Goal: Task Accomplishment & Management: Use online tool/utility

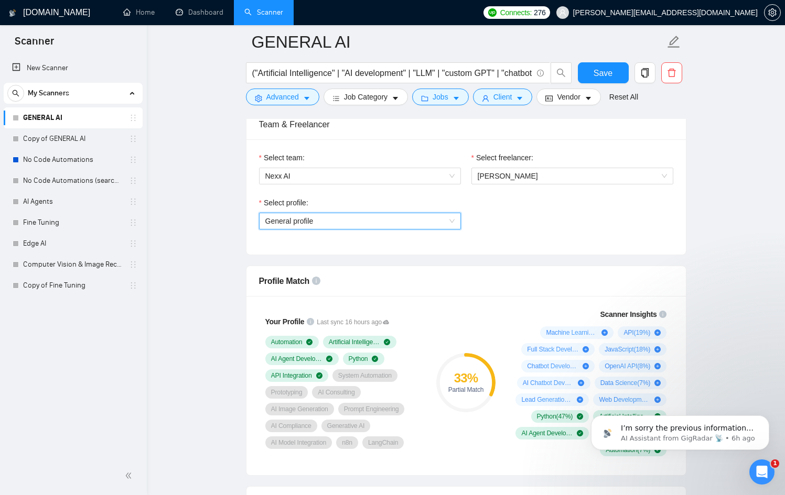
click at [414, 228] on span "General profile" at bounding box center [359, 221] width 189 height 16
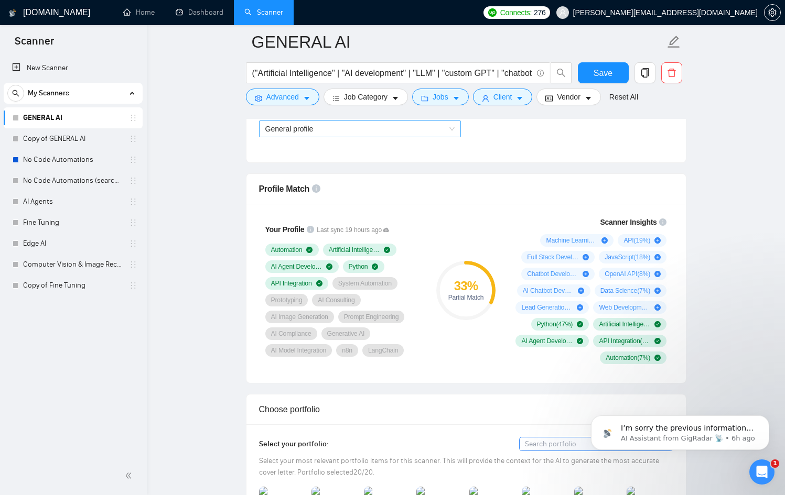
click at [335, 132] on span "General profile" at bounding box center [359, 129] width 189 height 16
click at [93, 161] on link "No Code Automations" at bounding box center [73, 159] width 100 height 21
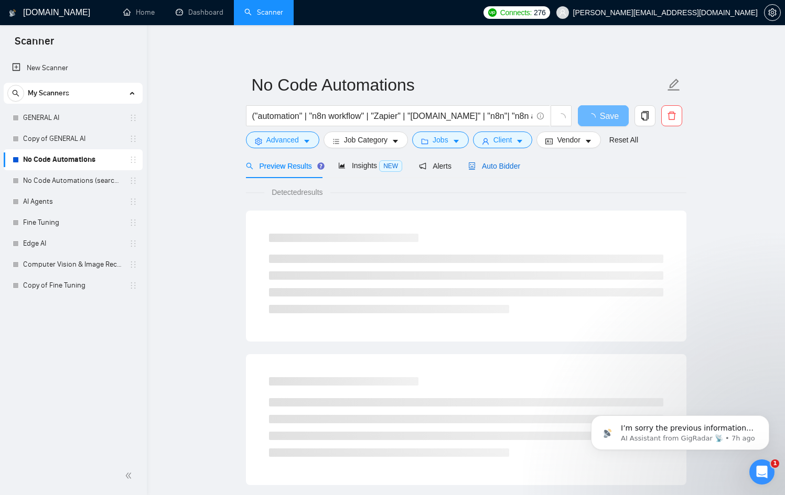
click at [498, 162] on span "Auto Bidder" at bounding box center [494, 166] width 52 height 8
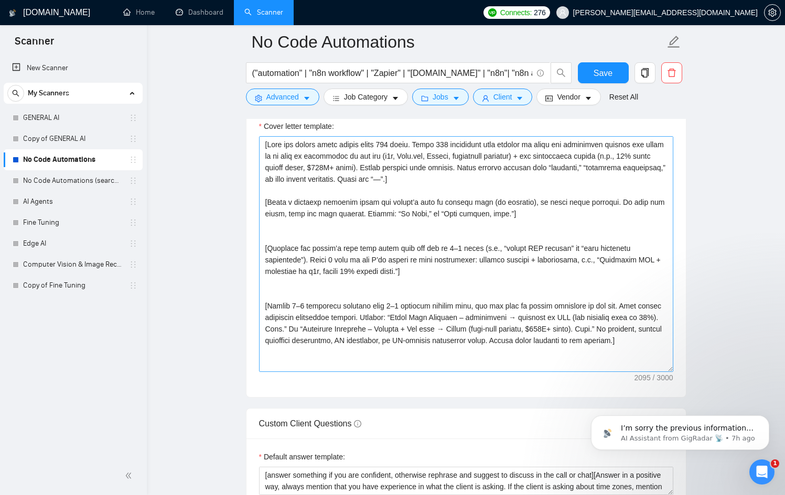
scroll to position [1202, 0]
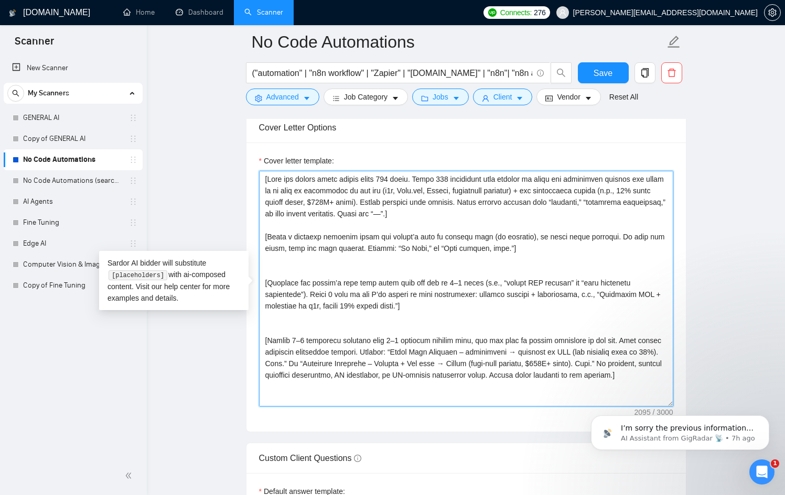
click at [381, 218] on textarea "Cover letter template:" at bounding box center [466, 289] width 414 height 236
click at [392, 274] on textarea "Cover letter template:" at bounding box center [466, 289] width 414 height 236
click at [385, 285] on textarea "Cover letter template:" at bounding box center [466, 289] width 414 height 236
click at [381, 284] on textarea "Cover letter template:" at bounding box center [466, 289] width 414 height 236
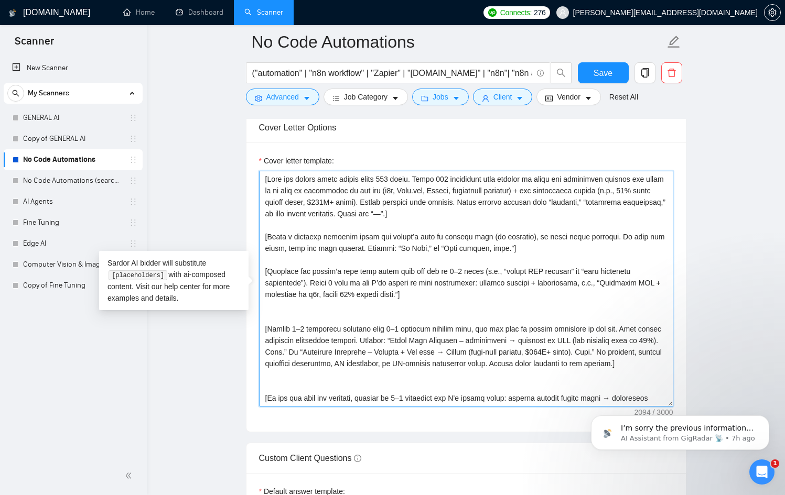
drag, startPoint x: 540, startPoint y: 262, endPoint x: 255, endPoint y: 246, distance: 285.2
click at [255, 246] on div "Cover letter template:" at bounding box center [465, 287] width 439 height 289
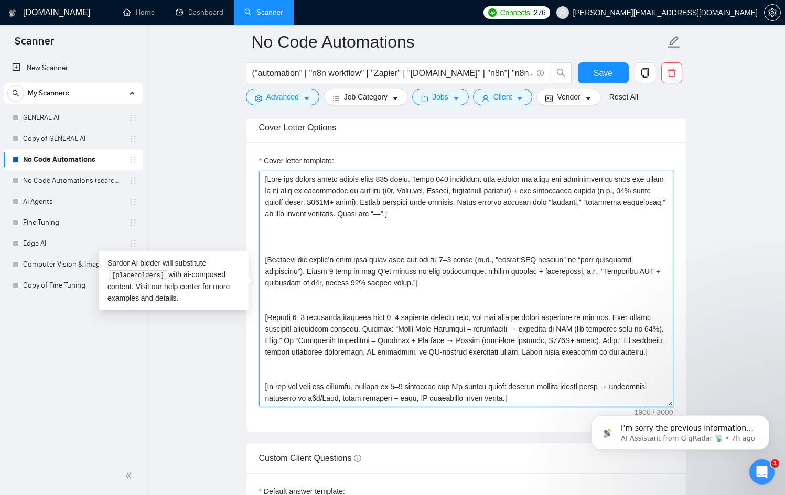
click at [268, 180] on textarea "Cover letter template:" at bounding box center [466, 289] width 414 height 236
paste textarea "[Write a personal greeting using the client’s name or company name (if provided…"
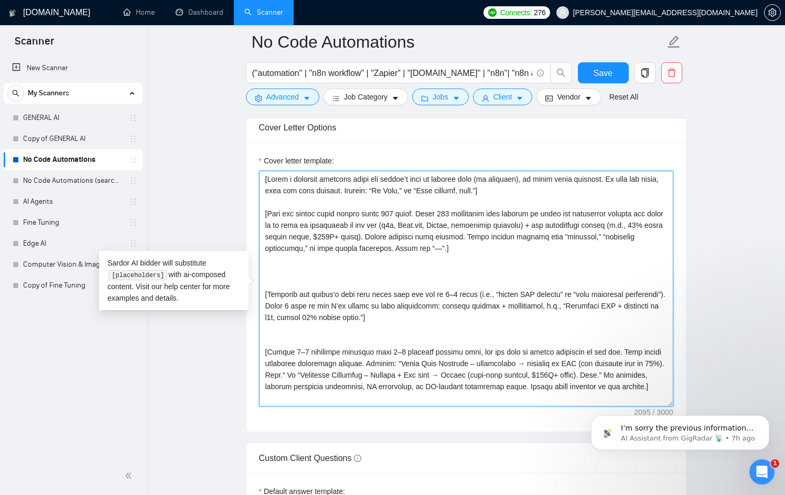
click at [336, 277] on textarea "Cover letter template:" at bounding box center [466, 289] width 414 height 236
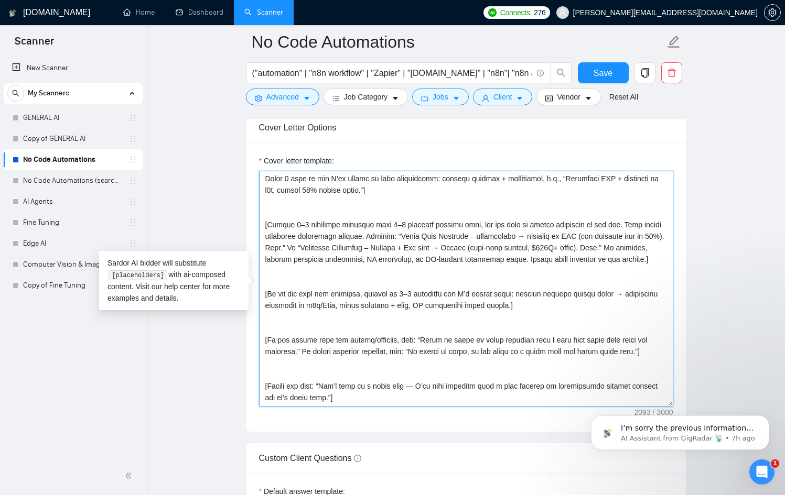
scroll to position [150, 0]
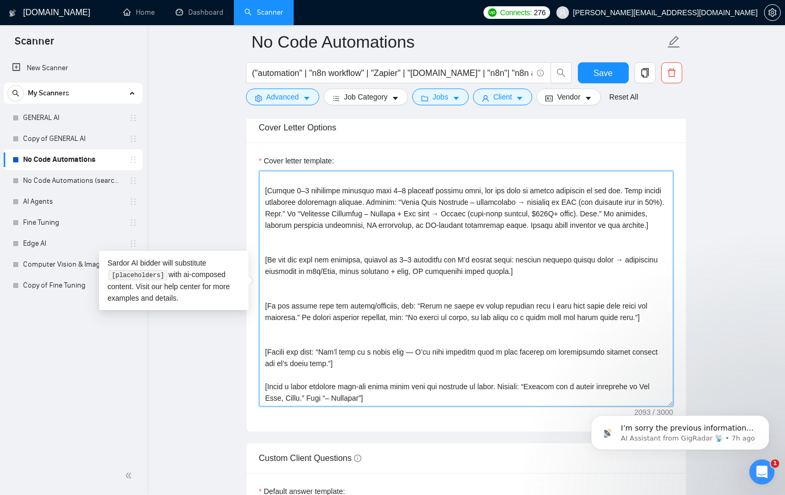
click at [367, 246] on textarea "Cover letter template:" at bounding box center [466, 289] width 414 height 236
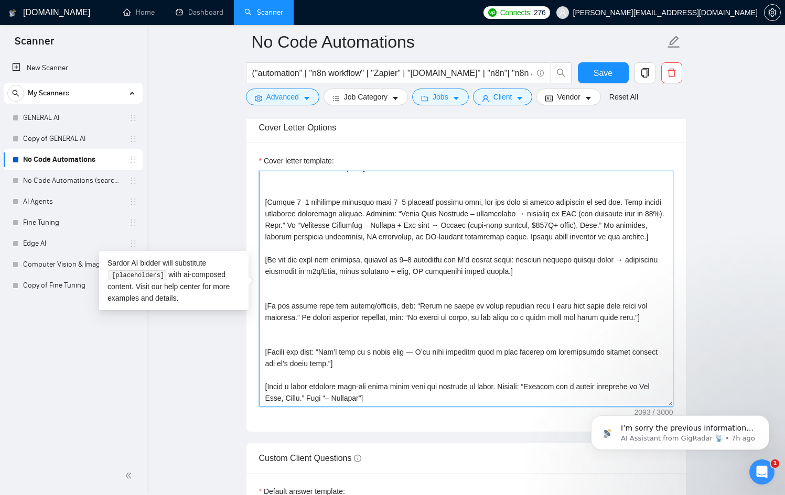
scroll to position [138, 0]
click at [375, 285] on textarea "Cover letter template:" at bounding box center [466, 289] width 414 height 236
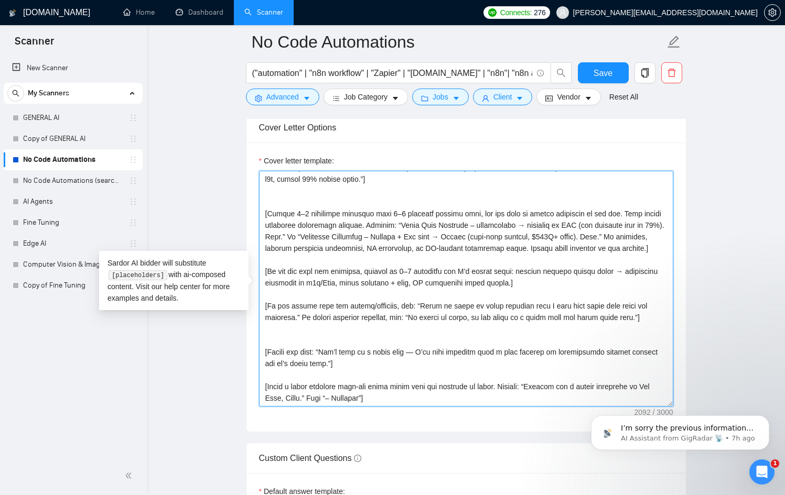
scroll to position [127, 0]
click at [374, 333] on textarea "Cover letter template:" at bounding box center [466, 289] width 414 height 236
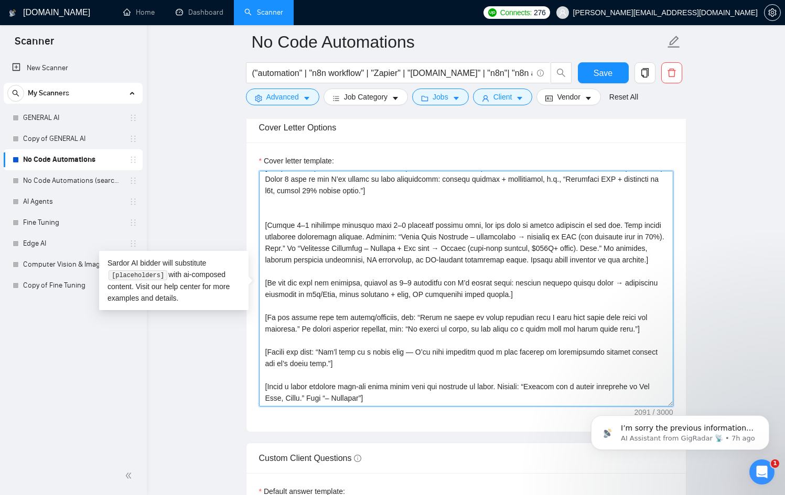
scroll to position [115, 0]
click at [422, 352] on textarea "Cover letter template:" at bounding box center [466, 289] width 414 height 236
drag, startPoint x: 329, startPoint y: 351, endPoint x: 254, endPoint y: 348, distance: 75.0
click at [254, 348] on div "Cover letter template:" at bounding box center [465, 287] width 439 height 289
drag, startPoint x: 325, startPoint y: 364, endPoint x: 277, endPoint y: 364, distance: 47.2
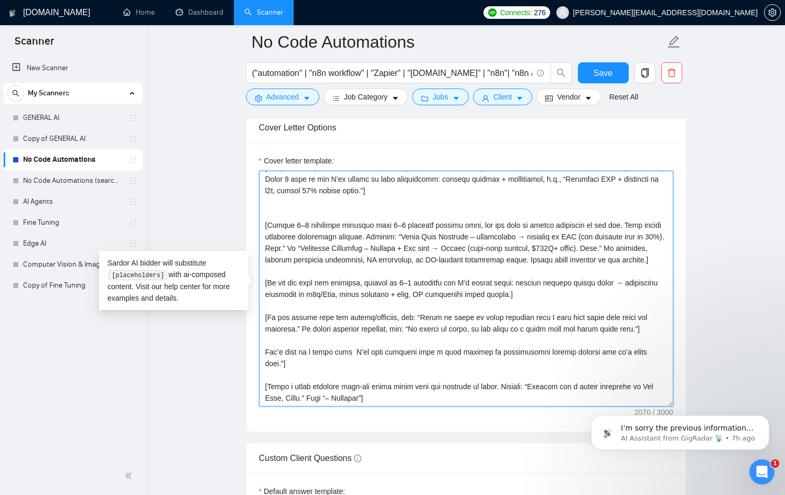
click at [277, 364] on textarea "Cover letter template:" at bounding box center [466, 289] width 414 height 236
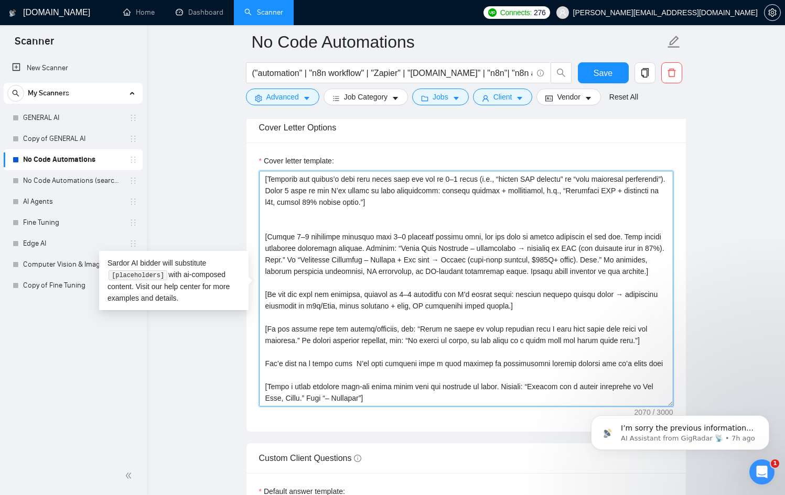
scroll to position [104, 0]
click at [424, 392] on textarea "Cover letter template:" at bounding box center [466, 289] width 414 height 236
click at [403, 401] on textarea "Cover letter template:" at bounding box center [466, 289] width 414 height 236
drag, startPoint x: 402, startPoint y: 400, endPoint x: 429, endPoint y: 382, distance: 32.6
click at [429, 382] on textarea "Cover letter template:" at bounding box center [466, 289] width 414 height 236
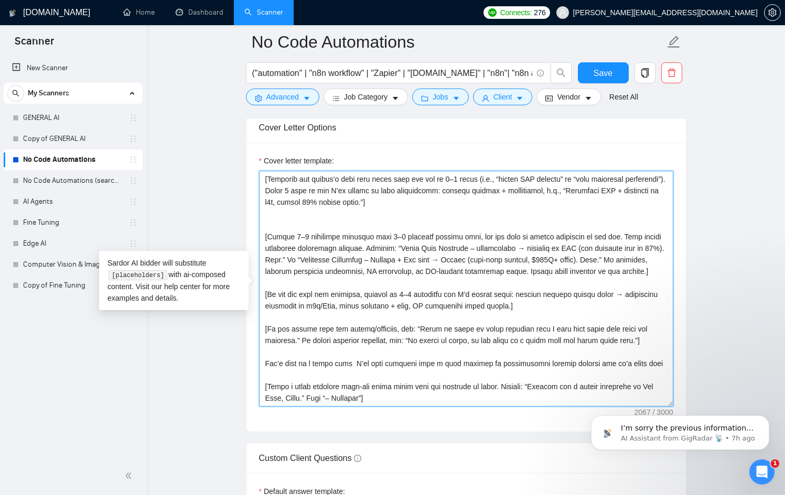
click at [387, 401] on textarea "Cover letter template:" at bounding box center [466, 289] width 414 height 236
drag, startPoint x: 387, startPoint y: 401, endPoint x: 429, endPoint y: 382, distance: 46.0
click at [429, 382] on textarea "Cover letter template:" at bounding box center [466, 289] width 414 height 236
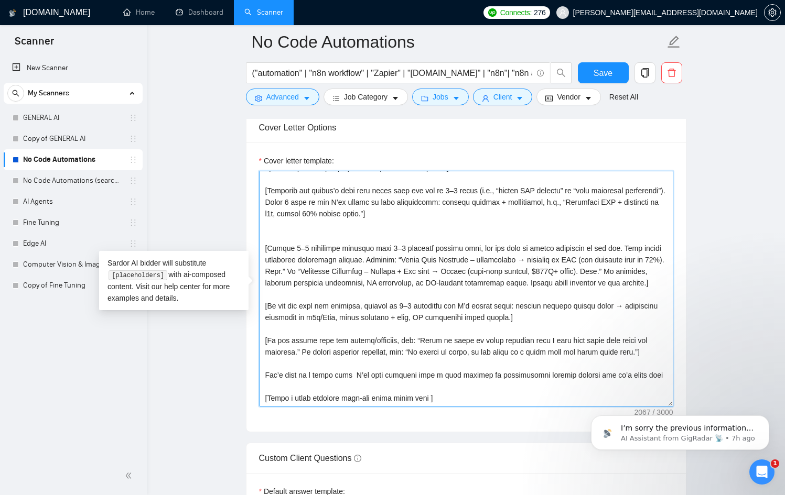
scroll to position [92, 0]
click at [505, 374] on textarea "Cover letter template:" at bounding box center [466, 289] width 414 height 236
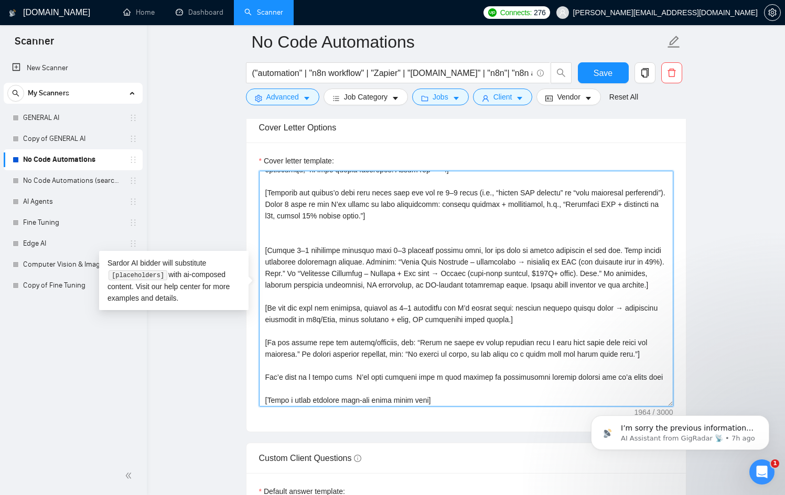
click at [292, 366] on textarea "Cover letter template:" at bounding box center [466, 289] width 414 height 236
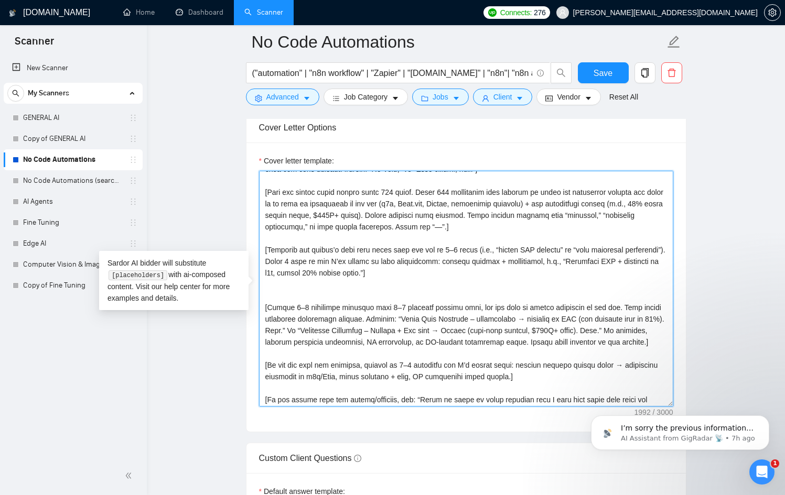
scroll to position [0, 0]
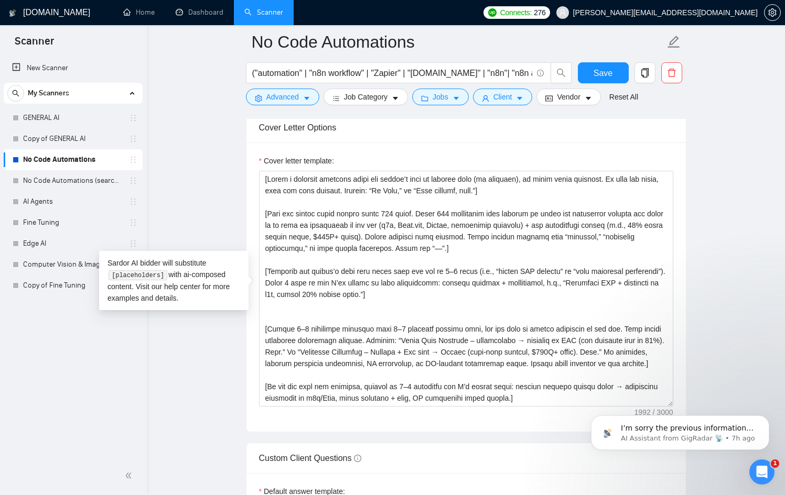
click at [225, 210] on main "No Code Automations ("automation" | "n8n workflow" | "Zapier" | "Make.com" | "n…" at bounding box center [466, 414] width 605 height 3148
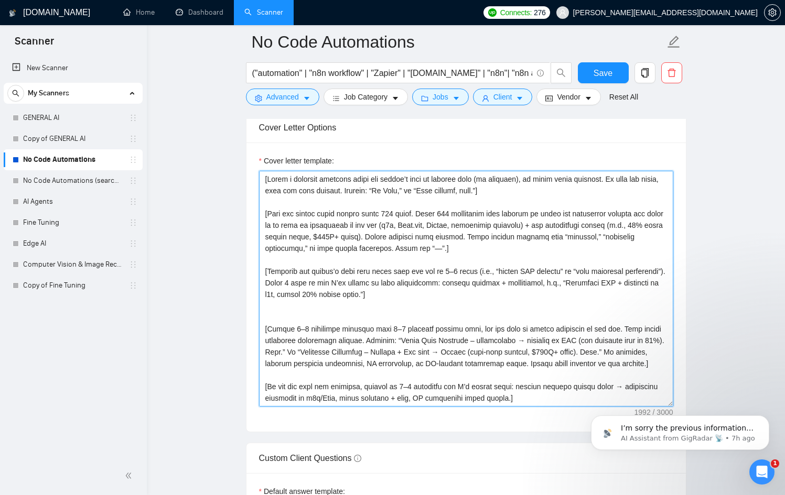
click at [339, 281] on textarea "Cover letter template:" at bounding box center [466, 289] width 414 height 236
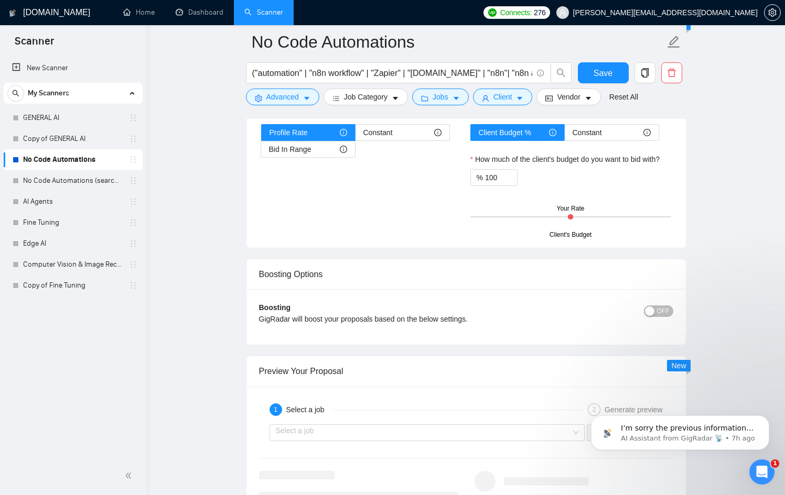
scroll to position [1786, 0]
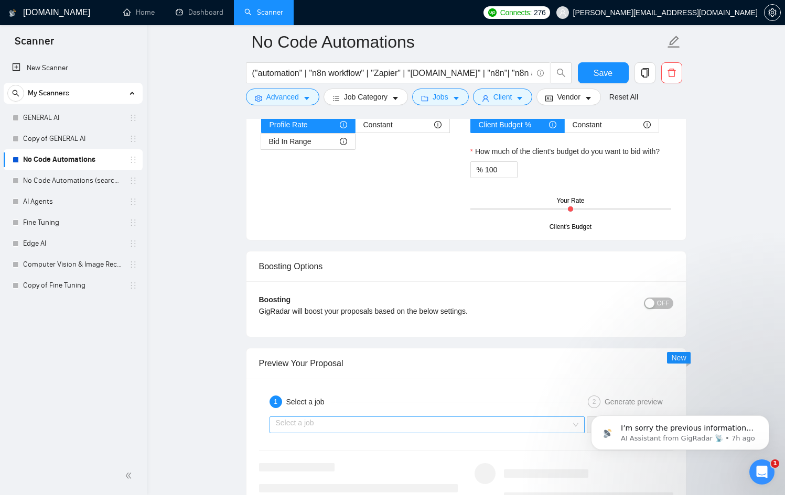
click at [489, 421] on input "search" at bounding box center [424, 425] width 296 height 16
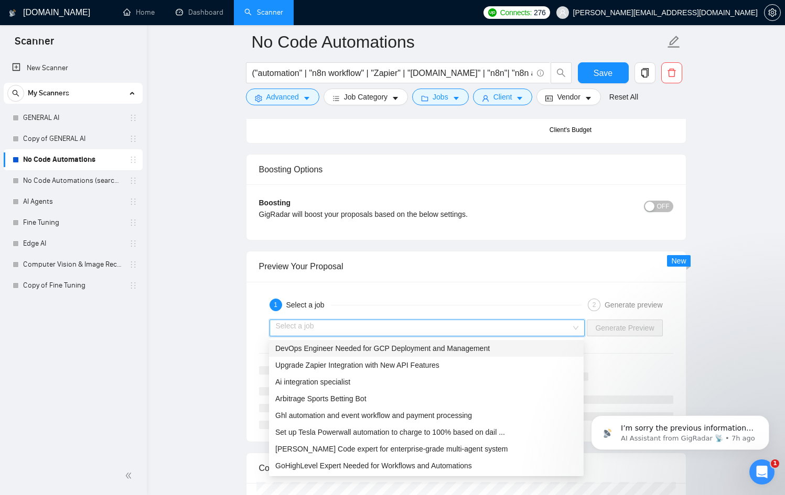
scroll to position [1885, 0]
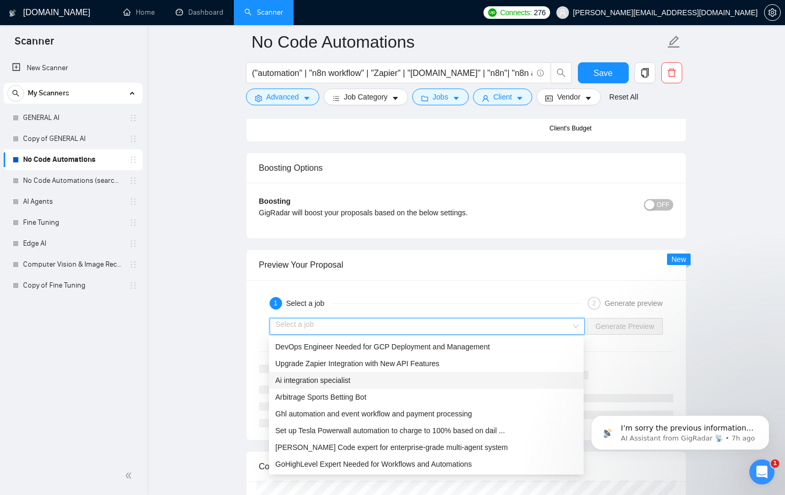
click at [416, 376] on div "Ai integration specialist" at bounding box center [426, 381] width 302 height 12
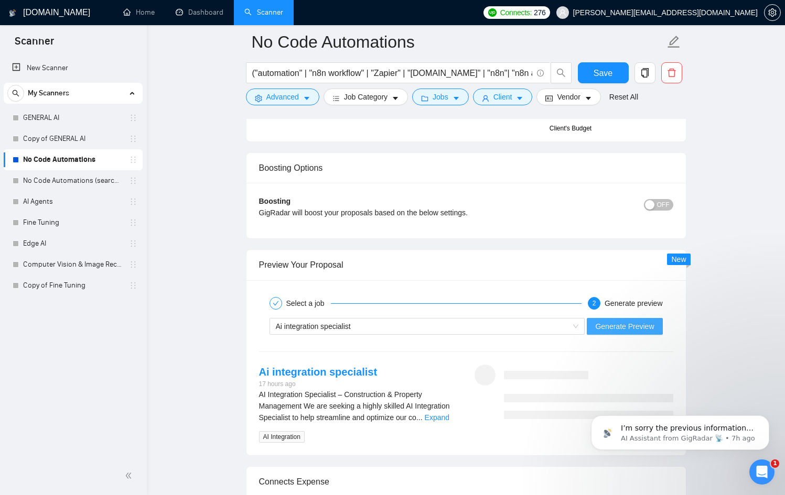
click at [614, 328] on span "Generate Preview" at bounding box center [624, 327] width 59 height 12
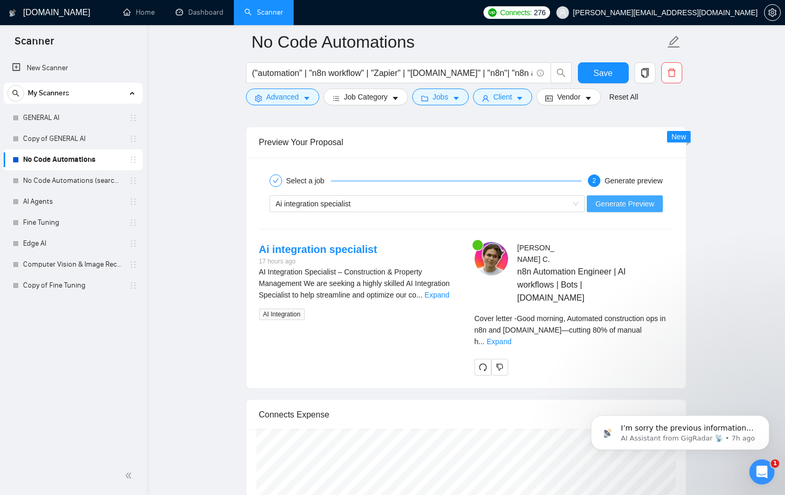
scroll to position [2030, 0]
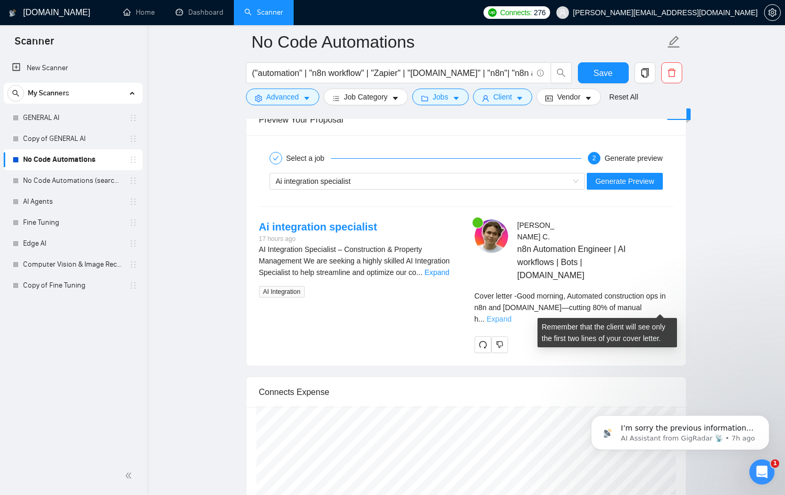
click at [511, 315] on link "Expand" at bounding box center [499, 319] width 25 height 8
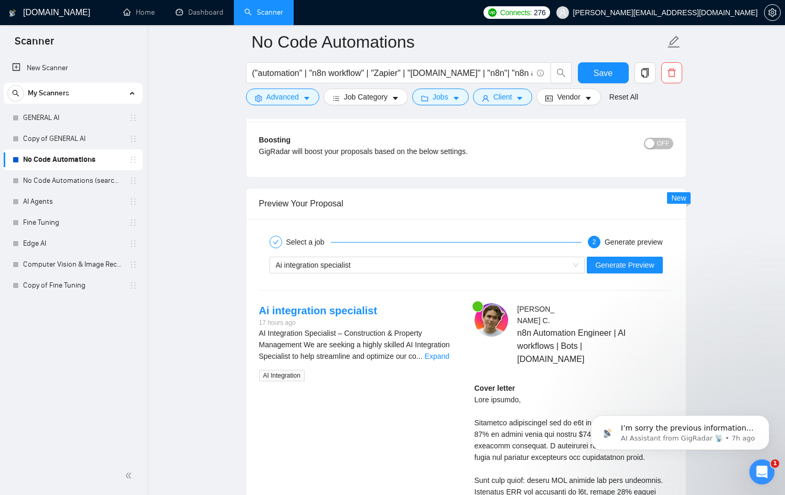
scroll to position [1951, 0]
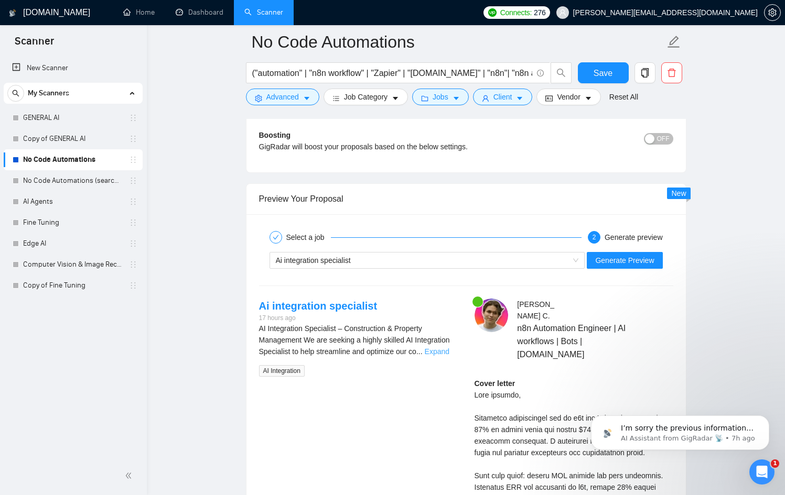
click at [441, 354] on link "Expand" at bounding box center [437, 352] width 25 height 8
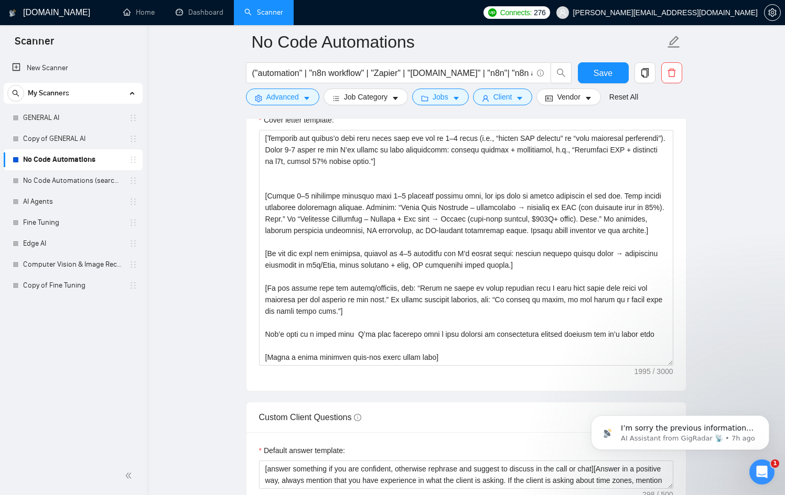
scroll to position [1240, 0]
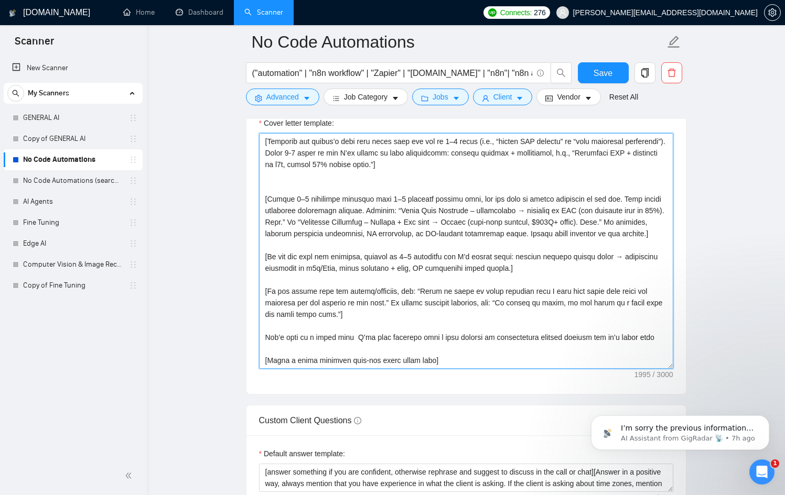
click at [429, 348] on textarea "Cover letter template:" at bounding box center [466, 251] width 414 height 236
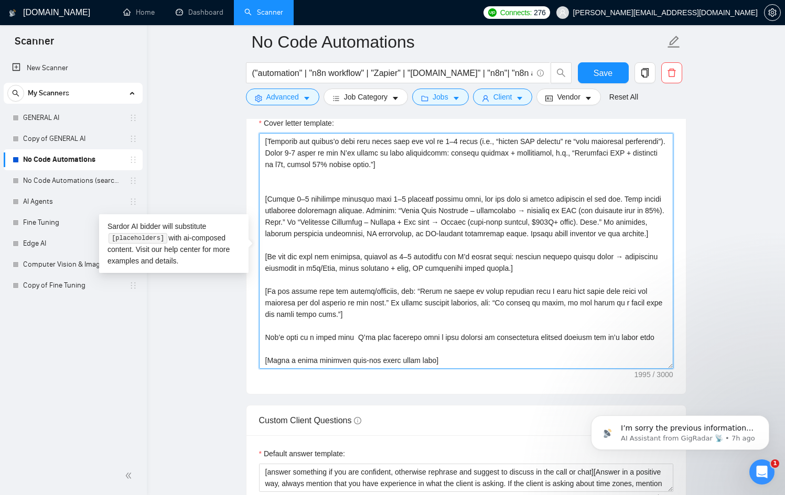
paste textarea "🌍 Greeting & Opening: [Write a personal greeting using the client’s name or com…"
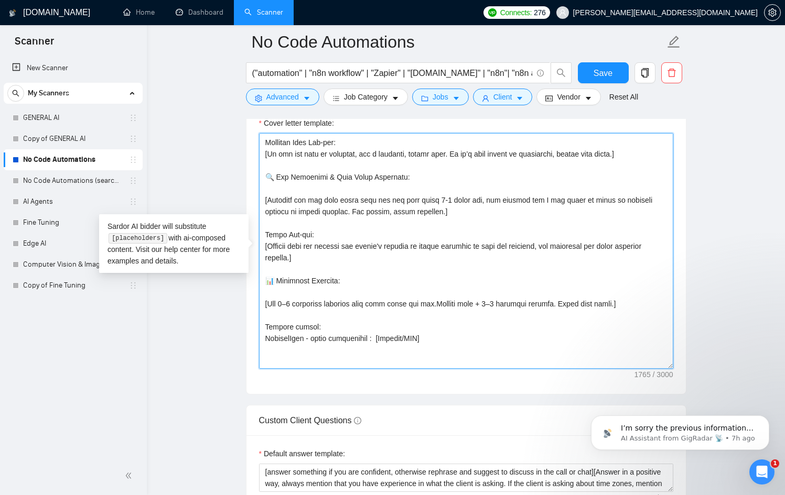
scroll to position [0, 0]
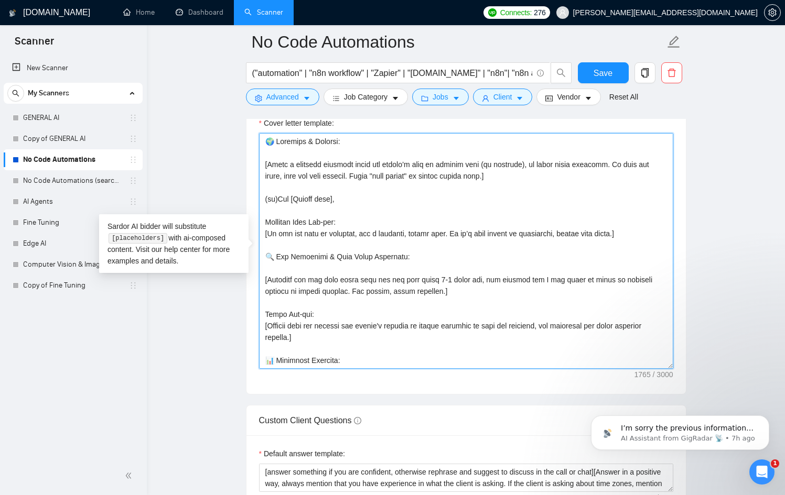
drag, startPoint x: 265, startPoint y: 162, endPoint x: 255, endPoint y: 129, distance: 34.5
click at [255, 129] on div "Cover letter template:" at bounding box center [465, 249] width 439 height 289
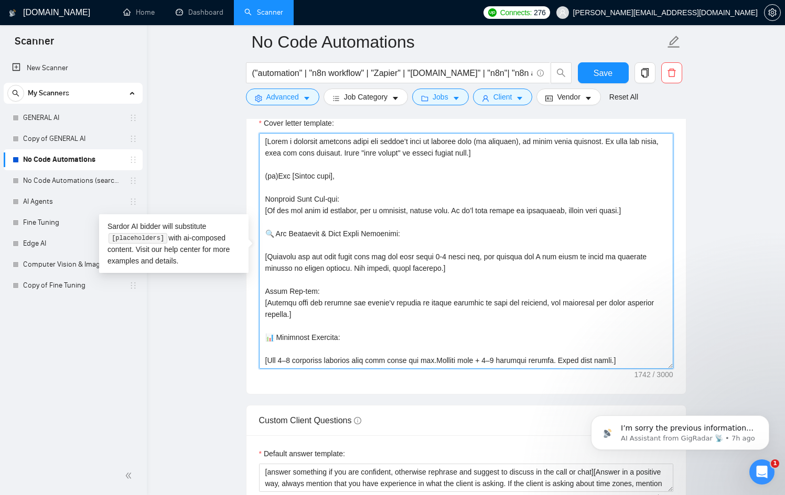
drag, startPoint x: 278, startPoint y: 176, endPoint x: 262, endPoint y: 176, distance: 16.3
click at [262, 176] on textarea "Cover letter template:" at bounding box center [466, 251] width 414 height 236
drag, startPoint x: 355, startPoint y: 198, endPoint x: 251, endPoint y: 196, distance: 103.8
click at [251, 196] on div "Cover letter template:" at bounding box center [465, 249] width 439 height 289
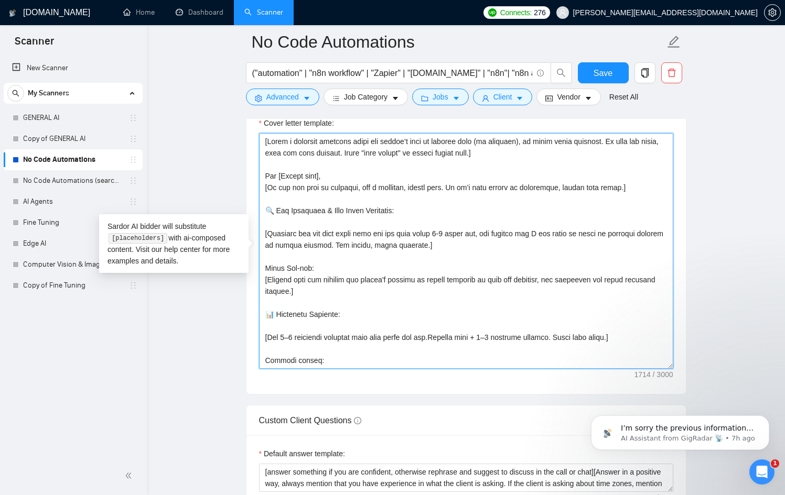
click at [266, 187] on textarea "Cover letter template:" at bounding box center [466, 251] width 414 height 236
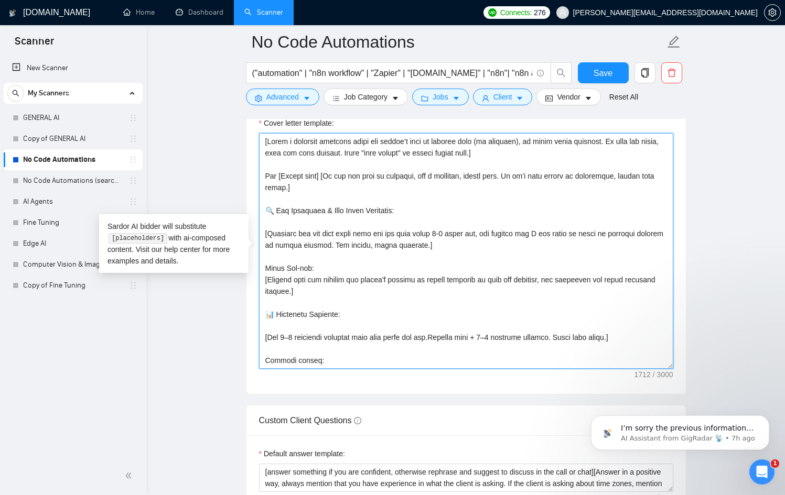
click at [324, 176] on textarea "Cover letter template:" at bounding box center [466, 251] width 414 height 236
drag, startPoint x: 321, startPoint y: 222, endPoint x: 243, endPoint y: 212, distance: 79.2
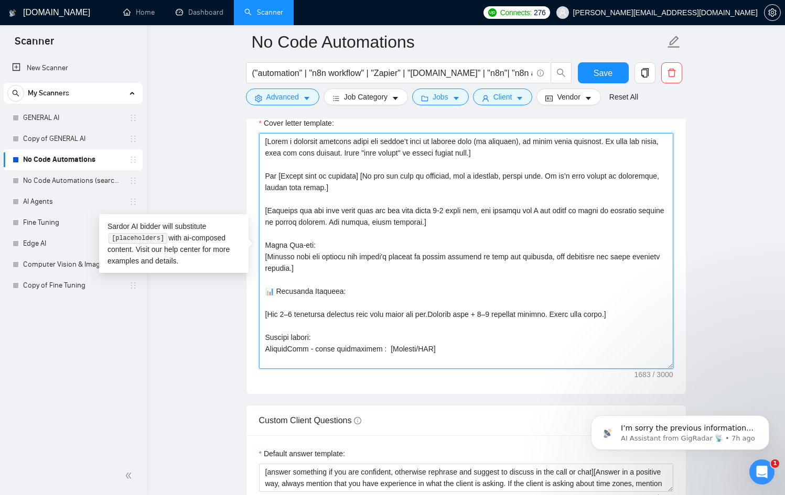
drag, startPoint x: 328, startPoint y: 245, endPoint x: 242, endPoint y: 236, distance: 85.9
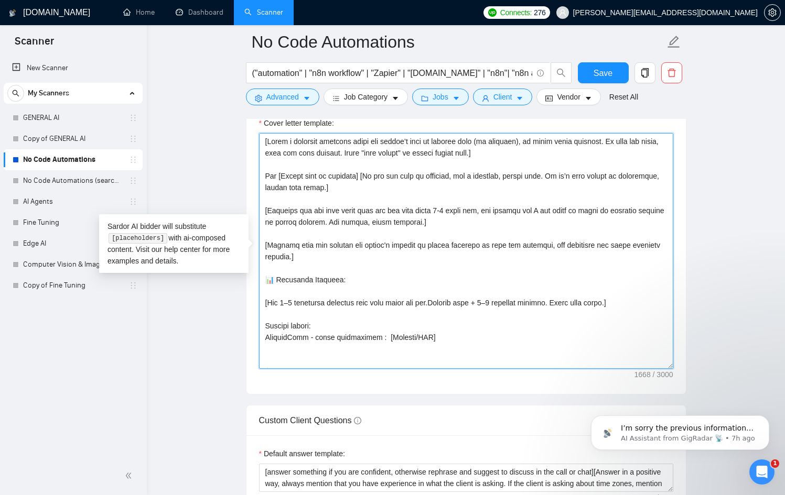
drag, startPoint x: 349, startPoint y: 287, endPoint x: 229, endPoint y: 275, distance: 121.1
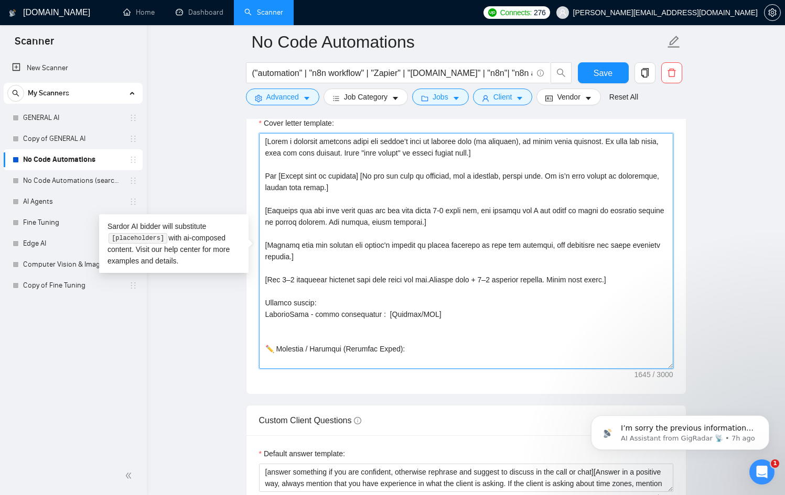
drag, startPoint x: 361, startPoint y: 304, endPoint x: 252, endPoint y: 299, distance: 109.1
click at [252, 299] on div "Cover letter template:" at bounding box center [465, 249] width 439 height 289
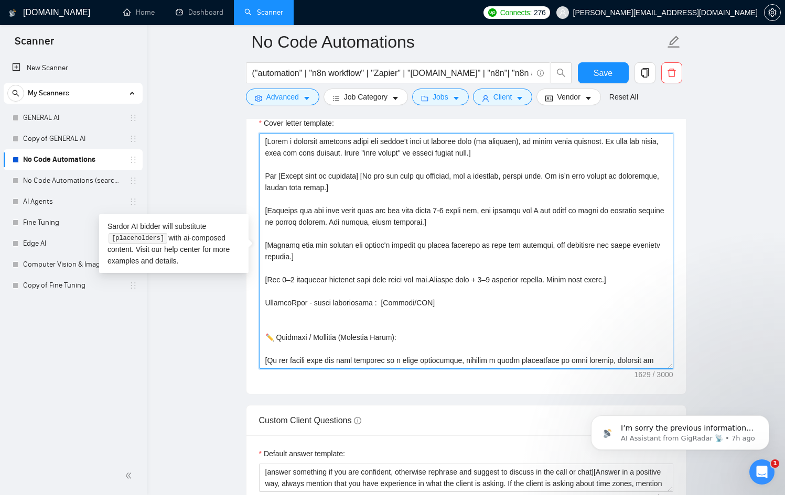
click at [445, 302] on textarea "Cover letter template:" at bounding box center [466, 251] width 414 height 236
click at [429, 304] on textarea "Cover letter template:" at bounding box center [466, 251] width 414 height 236
click at [427, 303] on textarea "Cover letter template:" at bounding box center [466, 251] width 414 height 236
click at [297, 292] on textarea "Cover letter template:" at bounding box center [466, 251] width 414 height 236
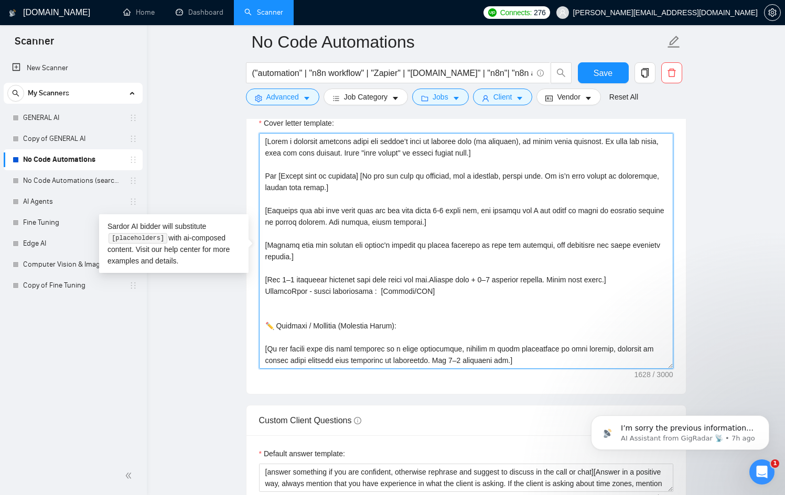
click at [428, 292] on textarea "Cover letter template:" at bounding box center [466, 251] width 414 height 236
drag, startPoint x: 354, startPoint y: 335, endPoint x: 258, endPoint y: 312, distance: 98.6
click at [258, 312] on div "Cover letter template:" at bounding box center [465, 249] width 439 height 289
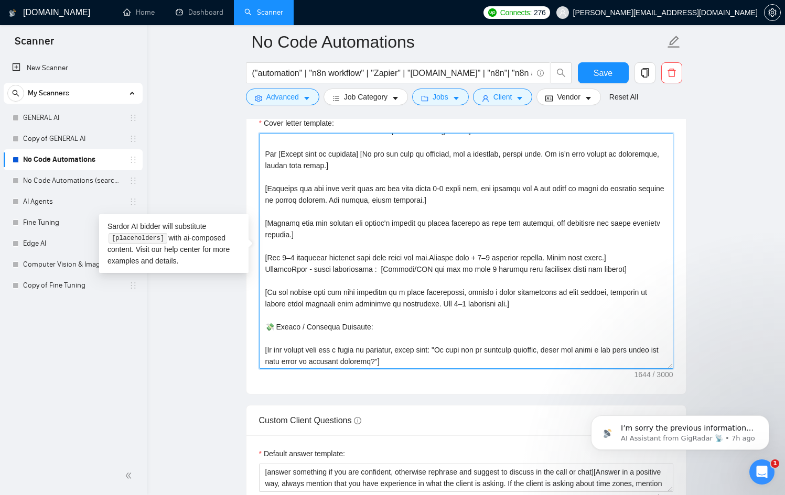
scroll to position [37, 0]
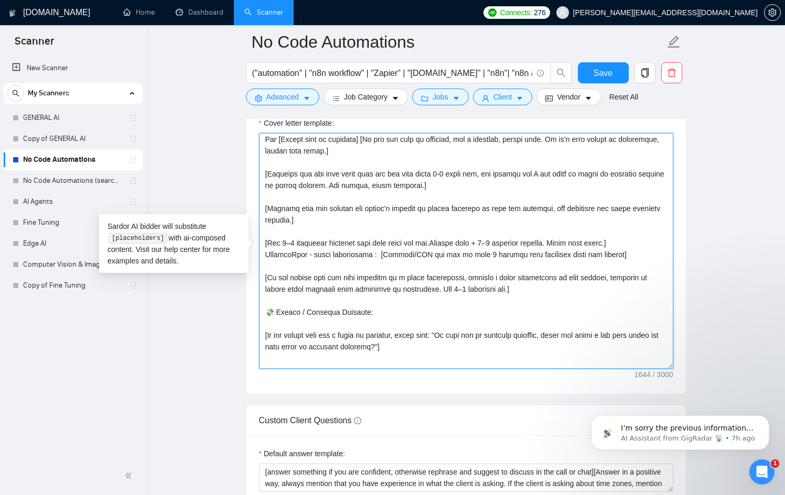
drag, startPoint x: 375, startPoint y: 326, endPoint x: 259, endPoint y: 309, distance: 117.0
click at [259, 309] on textarea "Cover letter template:" at bounding box center [466, 251] width 414 height 236
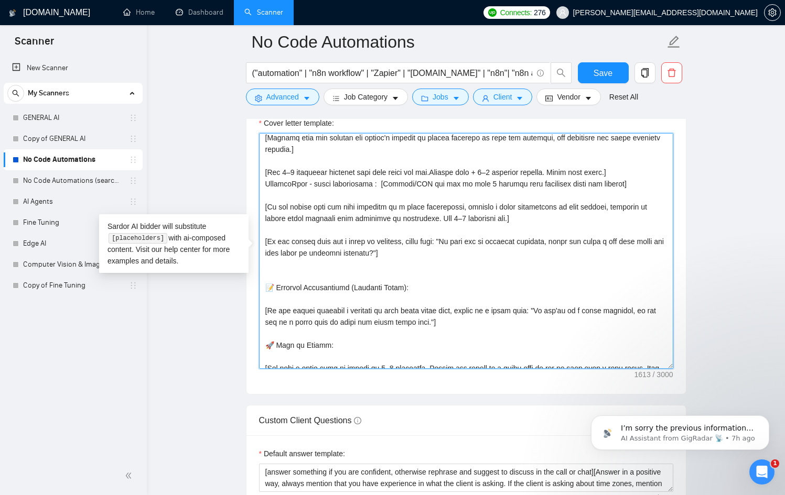
scroll to position [123, 0]
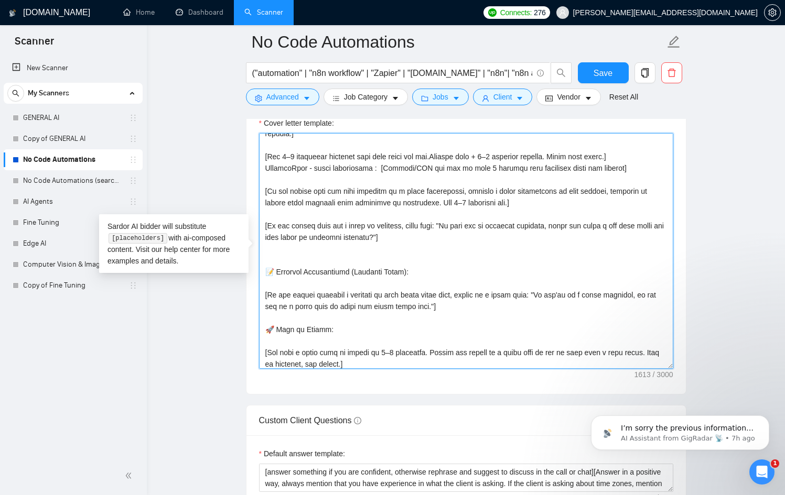
drag, startPoint x: 371, startPoint y: 283, endPoint x: 273, endPoint y: 247, distance: 104.6
click at [273, 247] on textarea "Cover letter template:" at bounding box center [466, 251] width 414 height 236
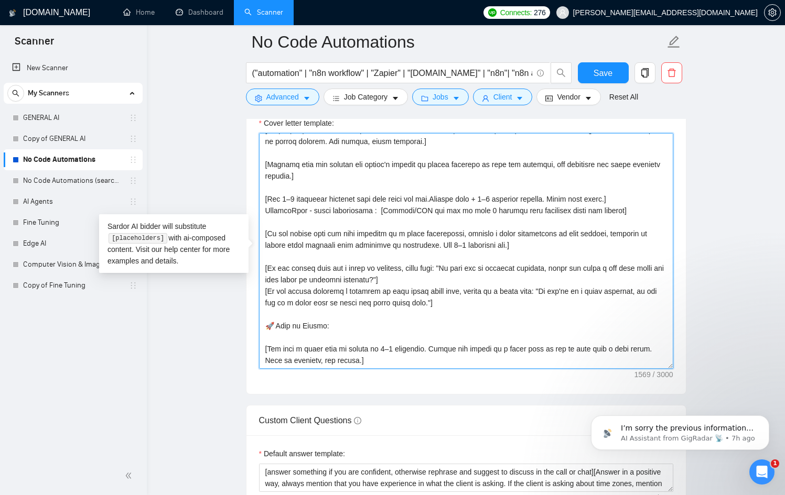
scroll to position [81, 0]
drag, startPoint x: 342, startPoint y: 333, endPoint x: 239, endPoint y: 327, distance: 103.0
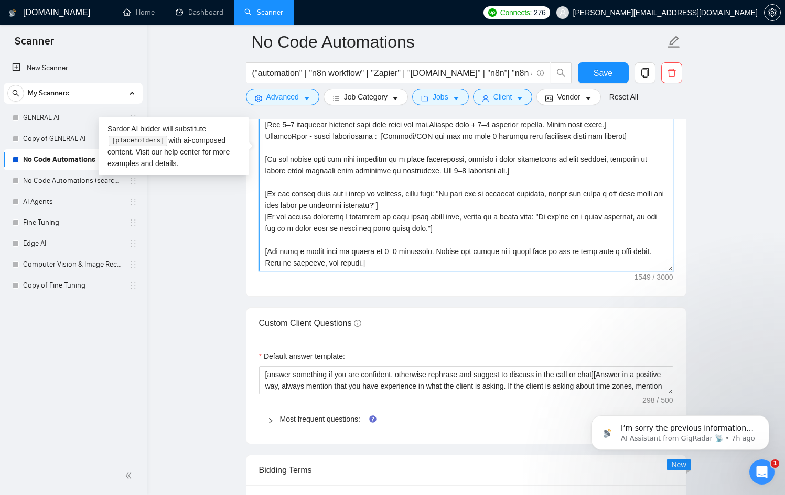
scroll to position [1340, 0]
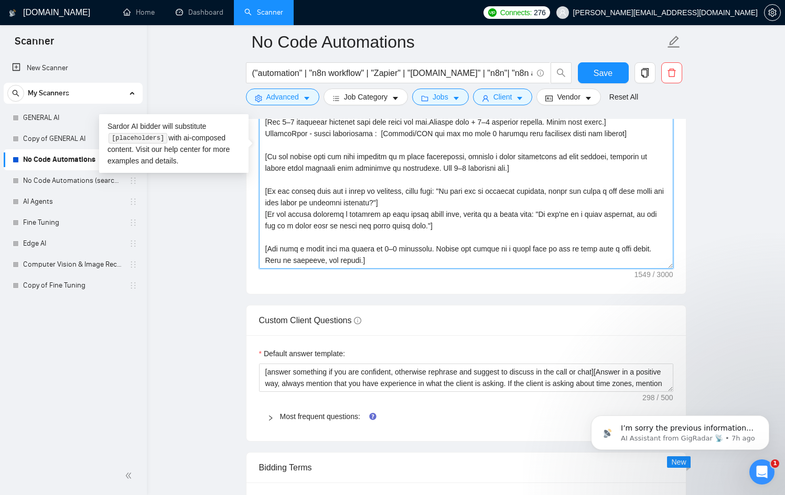
drag, startPoint x: 391, startPoint y: 260, endPoint x: 257, endPoint y: 245, distance: 134.4
click at [257, 245] on div "Cover letter template:" at bounding box center [465, 149] width 439 height 289
paste textarea "Let’s jump on a quick call. I’ll come prepared with a free roadmap or architect…"
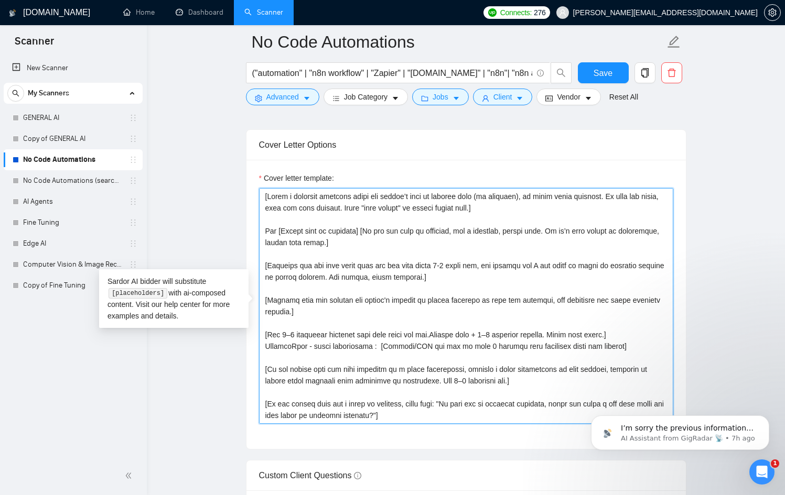
scroll to position [1191, 0]
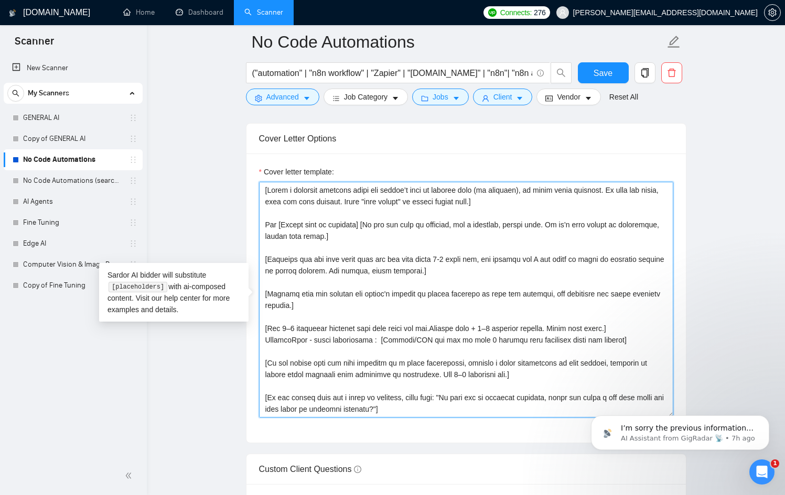
drag, startPoint x: 530, startPoint y: 206, endPoint x: 260, endPoint y: 187, distance: 271.2
click at [260, 187] on textarea "Cover letter template:" at bounding box center [466, 300] width 414 height 236
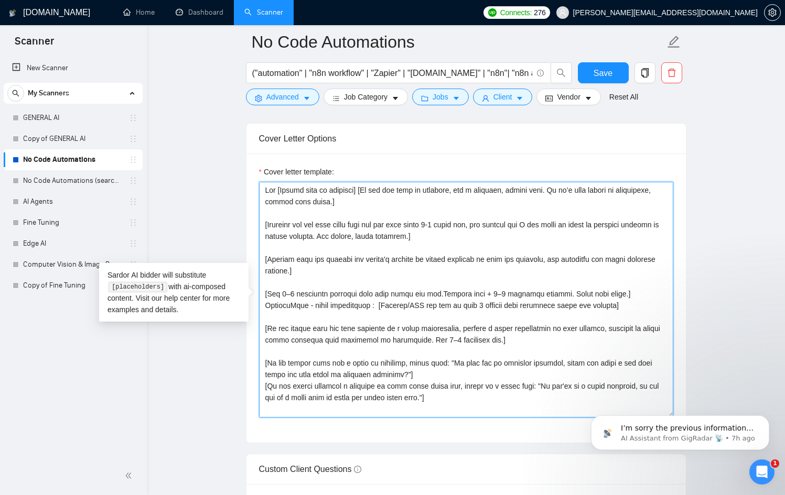
click at [265, 210] on textarea "Cover letter template:" at bounding box center [466, 300] width 414 height 236
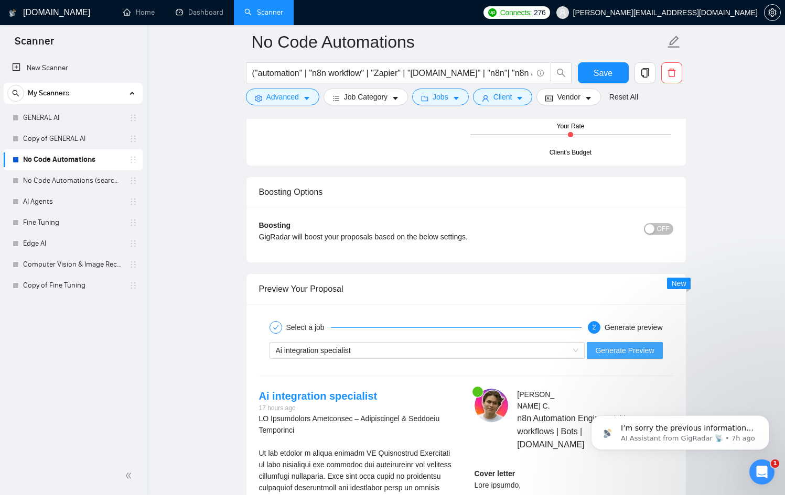
scroll to position [1856, 0]
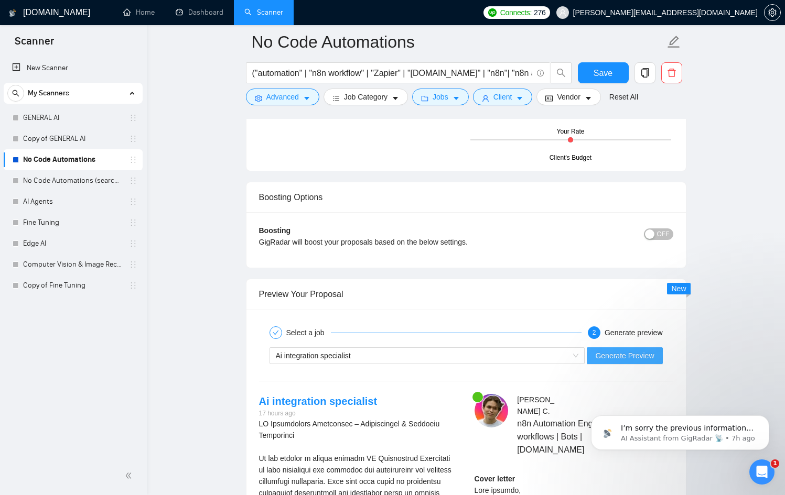
click at [617, 362] on button "Generate Preview" at bounding box center [625, 356] width 76 height 17
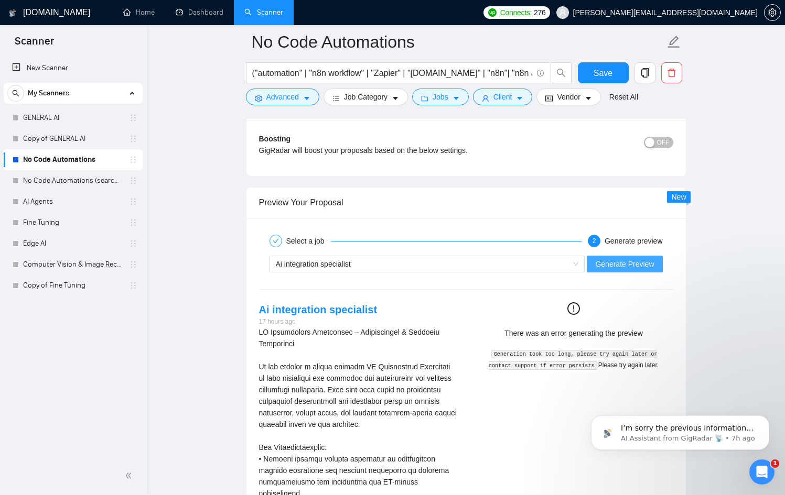
scroll to position [1944, 0]
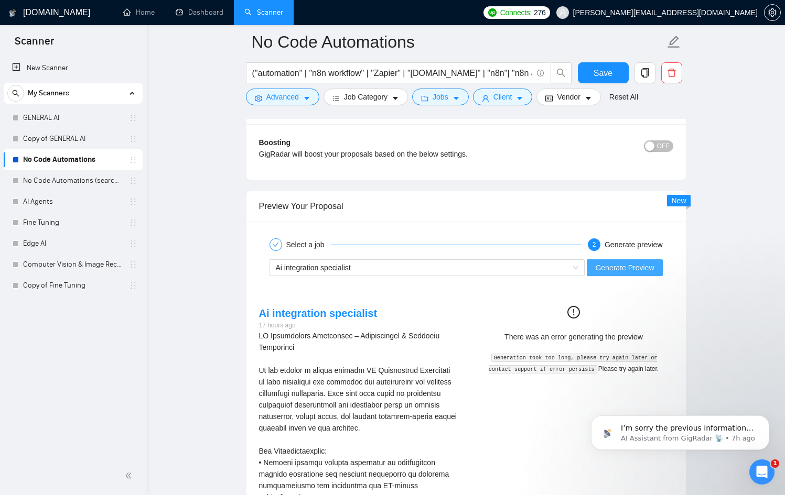
click at [620, 268] on span "Generate Preview" at bounding box center [624, 268] width 59 height 12
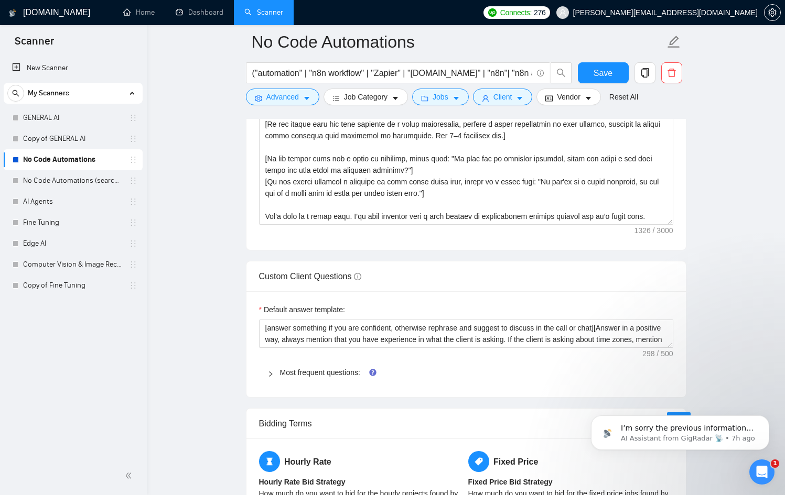
scroll to position [1265, 0]
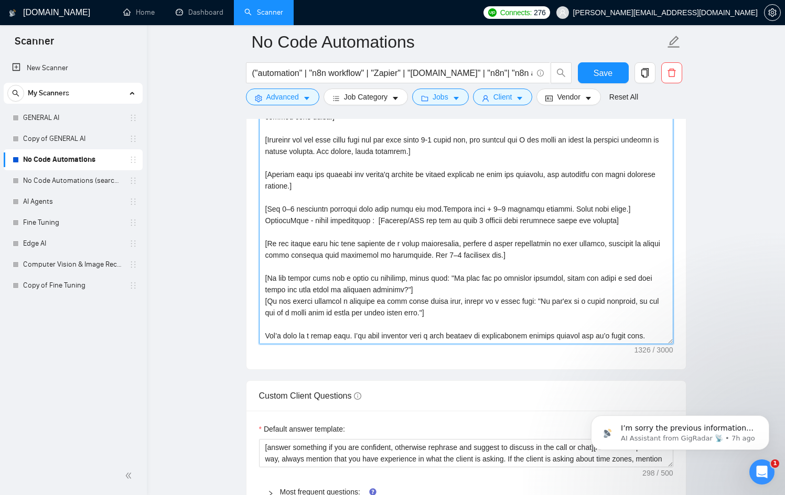
click at [529, 281] on textarea "Cover letter template:" at bounding box center [466, 227] width 414 height 236
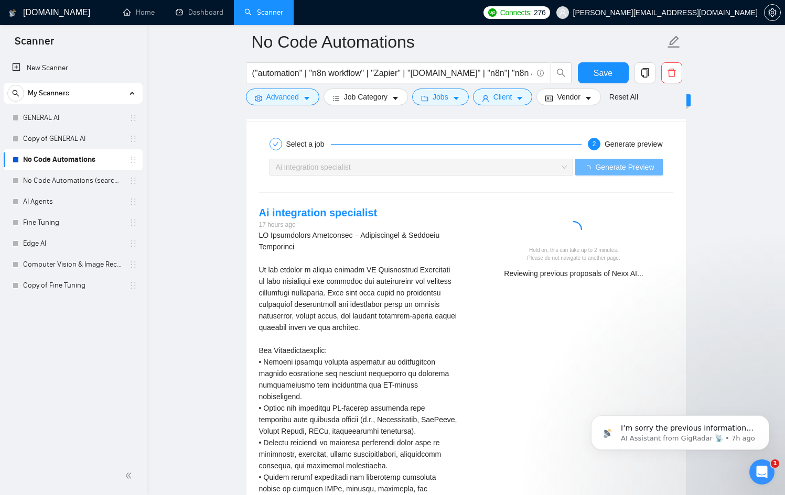
scroll to position [2043, 0]
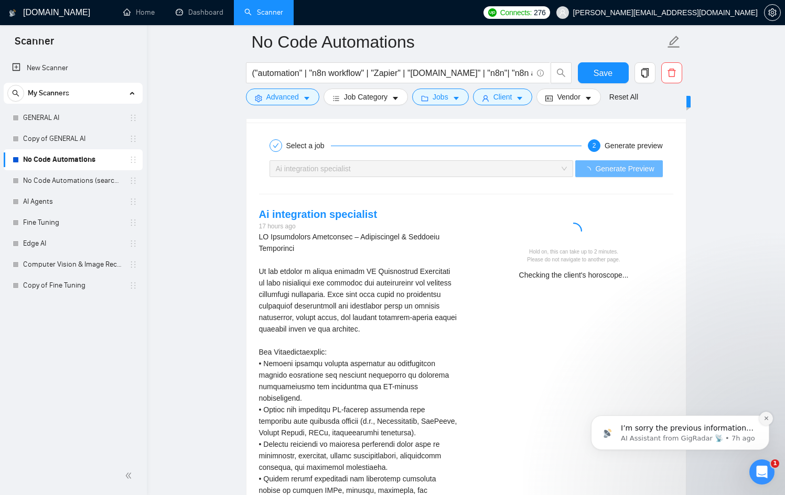
click at [766, 418] on icon "Dismiss notification" at bounding box center [766, 419] width 6 height 6
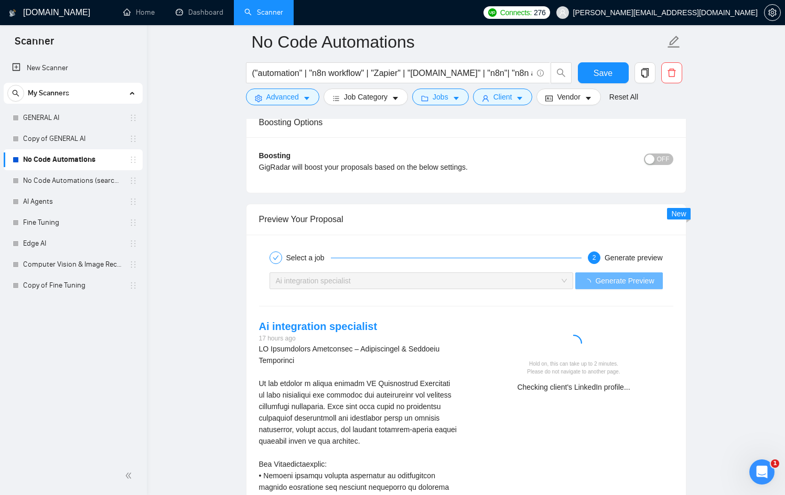
scroll to position [1929, 0]
click at [426, 284] on div "Ai integration specialist" at bounding box center [417, 282] width 282 height 16
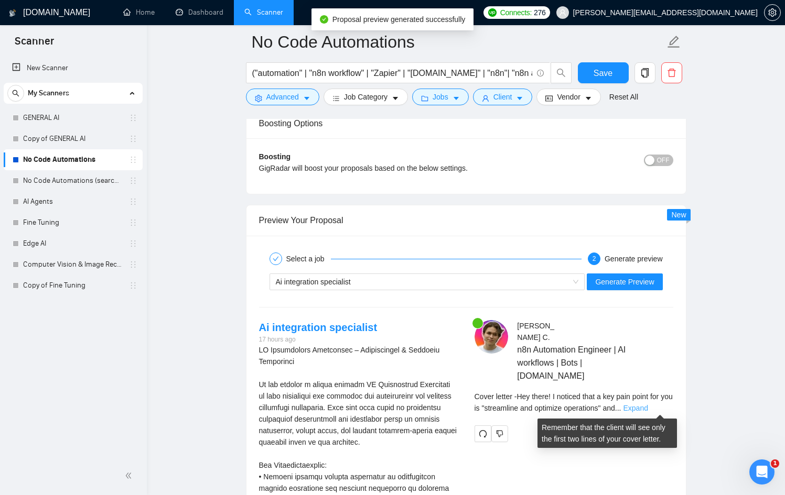
click at [648, 407] on link "Expand" at bounding box center [635, 408] width 25 height 8
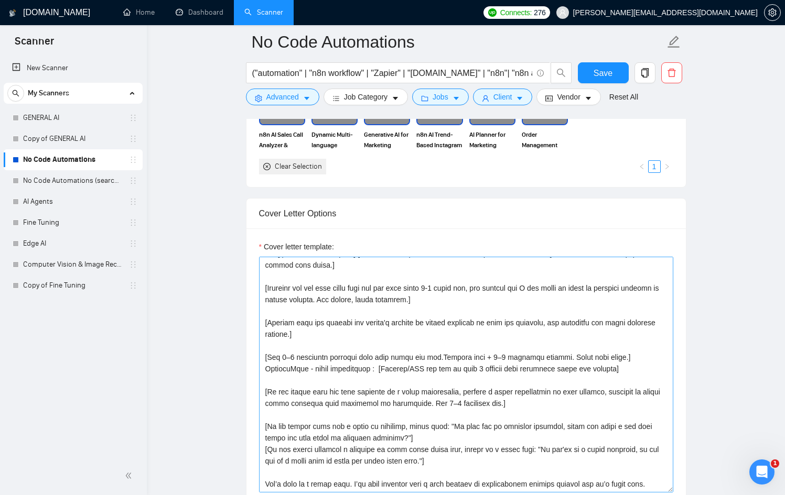
scroll to position [0, 0]
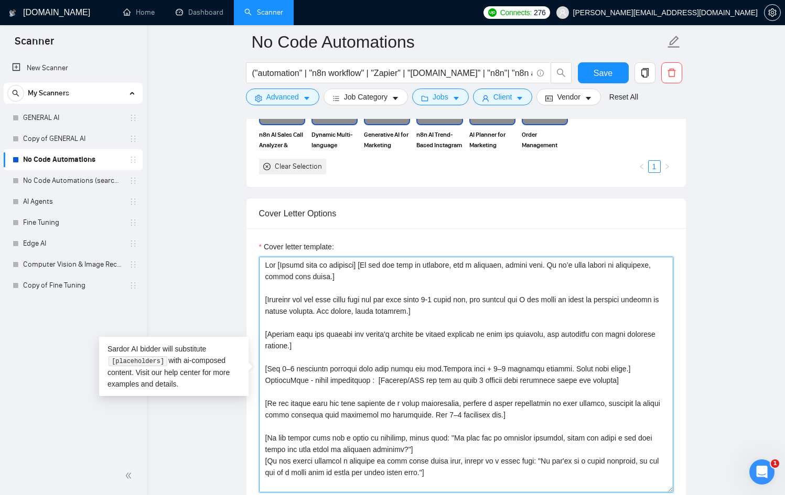
drag, startPoint x: 370, startPoint y: 357, endPoint x: 254, endPoint y: 344, distance: 116.6
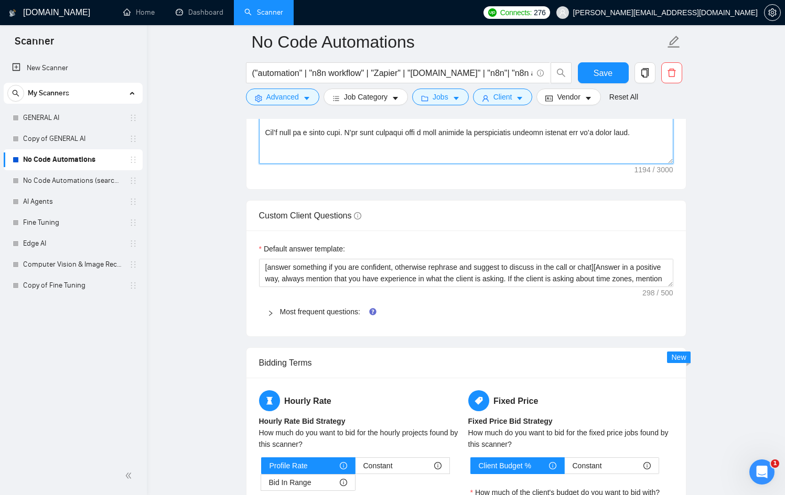
scroll to position [1436, 0]
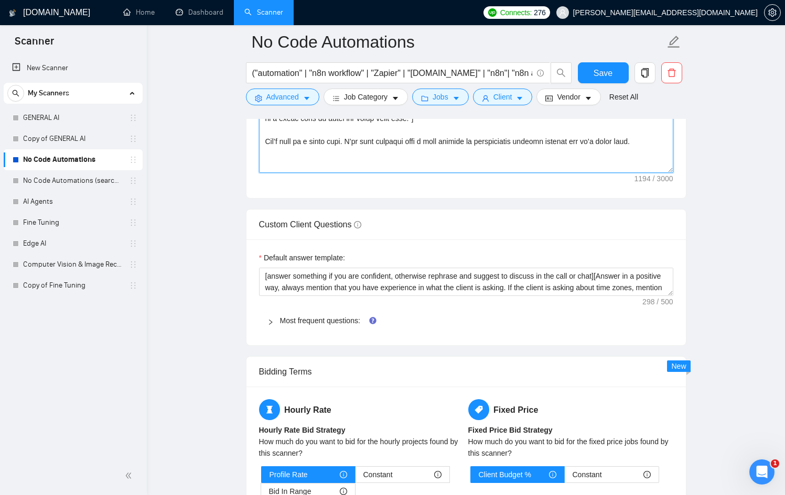
click at [357, 167] on textarea "Cover letter template:" at bounding box center [466, 55] width 414 height 236
paste textarea "AI Rules (always at the top for scanner use): [Keep the entire cover letter und…"
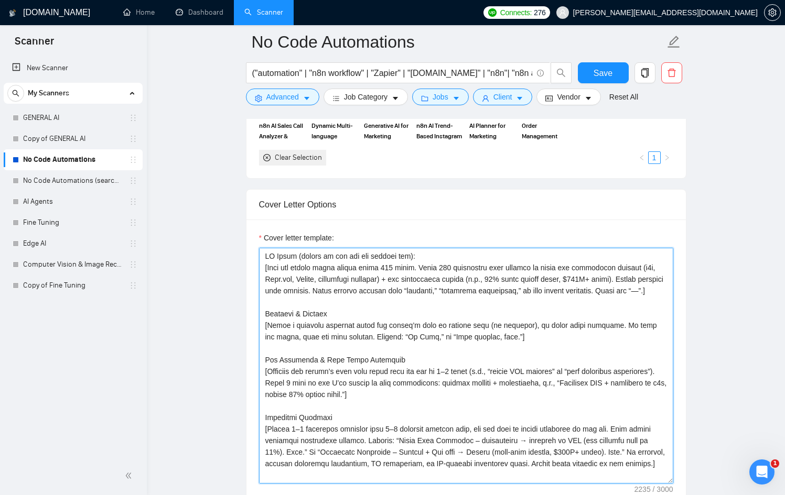
scroll to position [1073, 0]
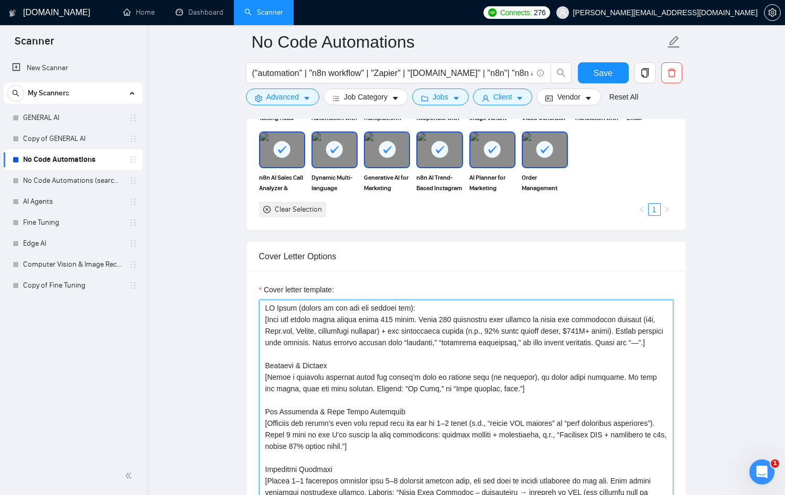
drag, startPoint x: 392, startPoint y: 308, endPoint x: 190, endPoint y: 307, distance: 202.4
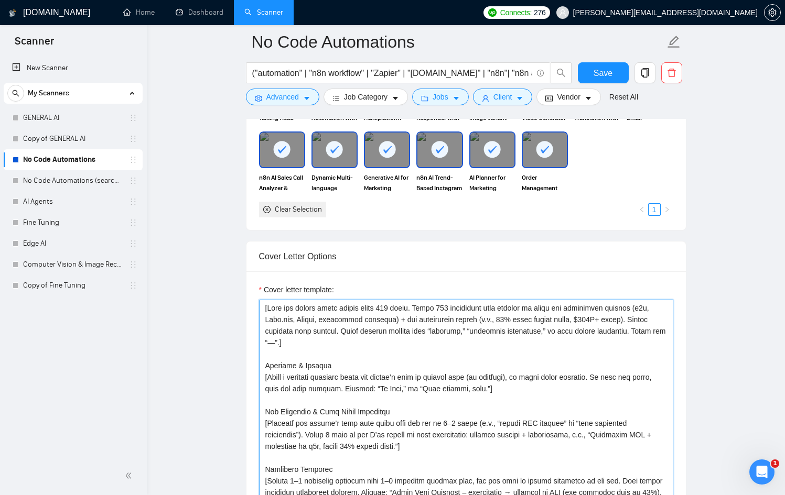
click at [387, 329] on textarea "Cover letter template:" at bounding box center [466, 418] width 414 height 236
click at [510, 321] on textarea "Cover letter template:" at bounding box center [466, 418] width 414 height 236
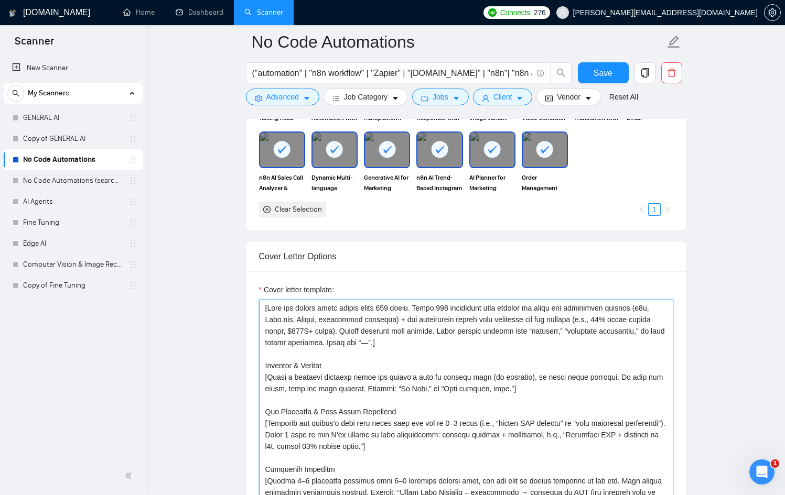
click at [446, 338] on textarea "Cover letter template:" at bounding box center [466, 418] width 414 height 236
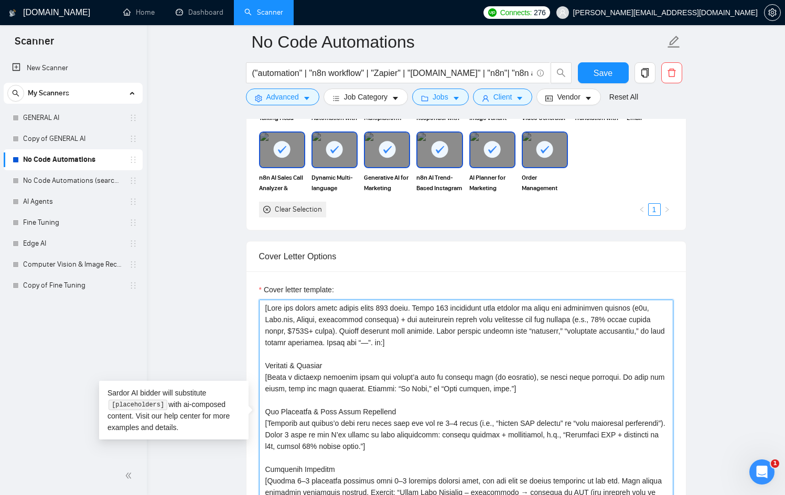
click at [419, 316] on textarea "Cover letter template:" at bounding box center [466, 418] width 414 height 236
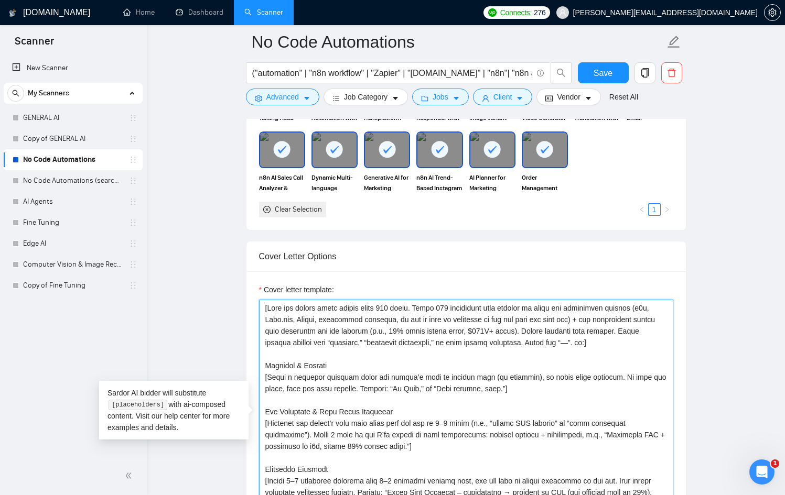
click at [435, 328] on textarea "Cover letter template:" at bounding box center [466, 418] width 414 height 236
click at [275, 357] on textarea "Cover letter template:" at bounding box center [466, 418] width 414 height 236
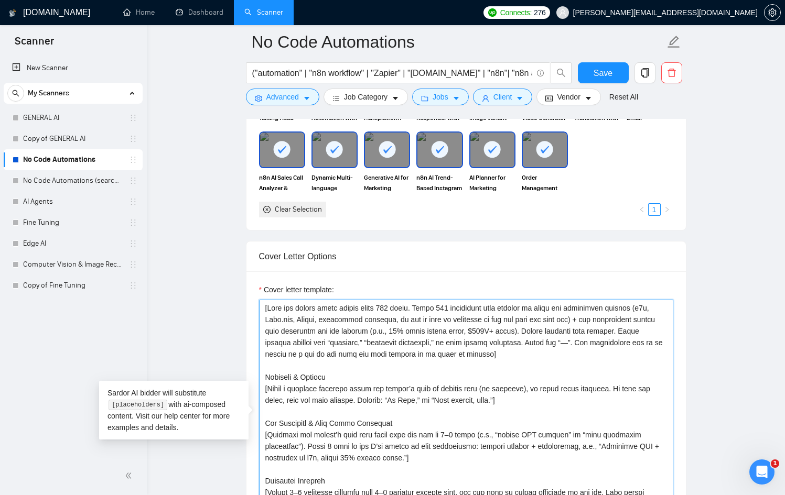
drag, startPoint x: 349, startPoint y: 376, endPoint x: 265, endPoint y: 366, distance: 84.4
click at [265, 366] on textarea "Cover letter template:" at bounding box center [466, 418] width 414 height 236
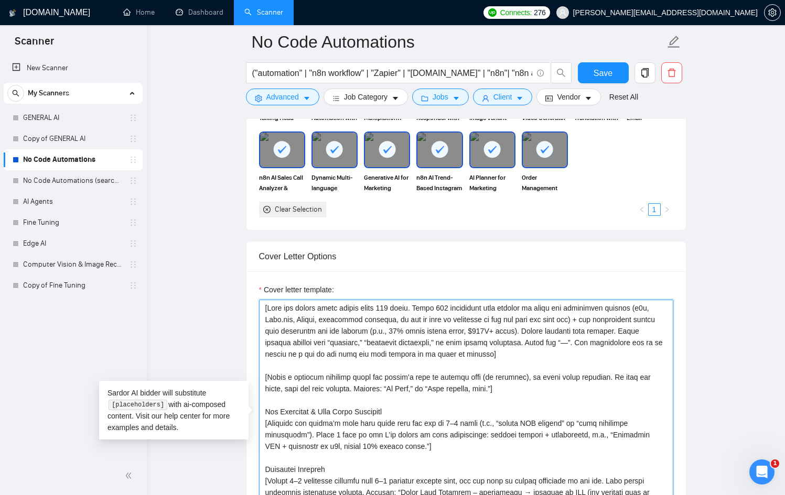
drag, startPoint x: 415, startPoint y: 416, endPoint x: 266, endPoint y: 401, distance: 149.1
click at [266, 401] on textarea "Cover letter template:" at bounding box center [466, 418] width 414 height 236
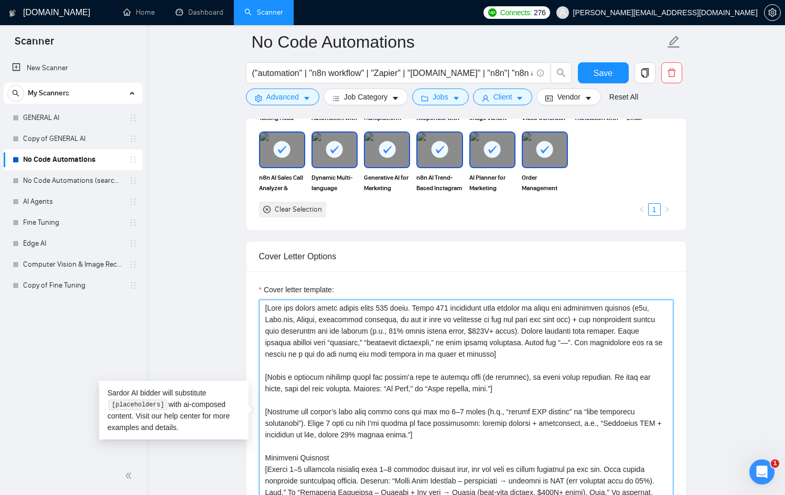
drag, startPoint x: 341, startPoint y: 462, endPoint x: 239, endPoint y: 461, distance: 102.3
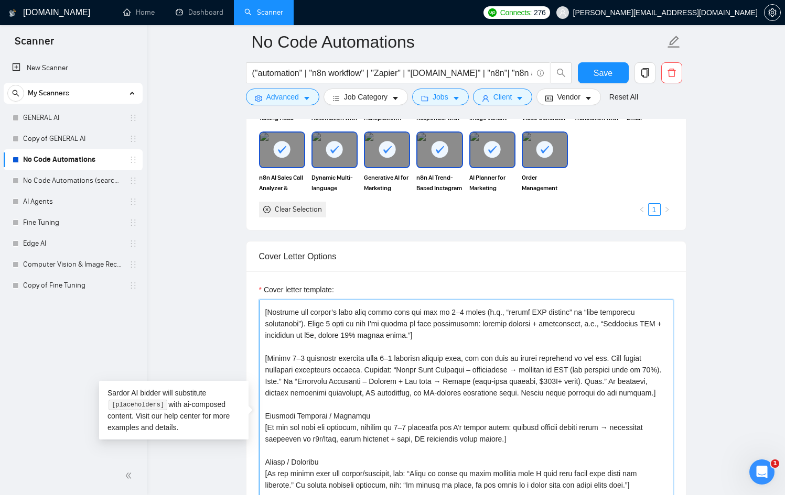
scroll to position [116, 0]
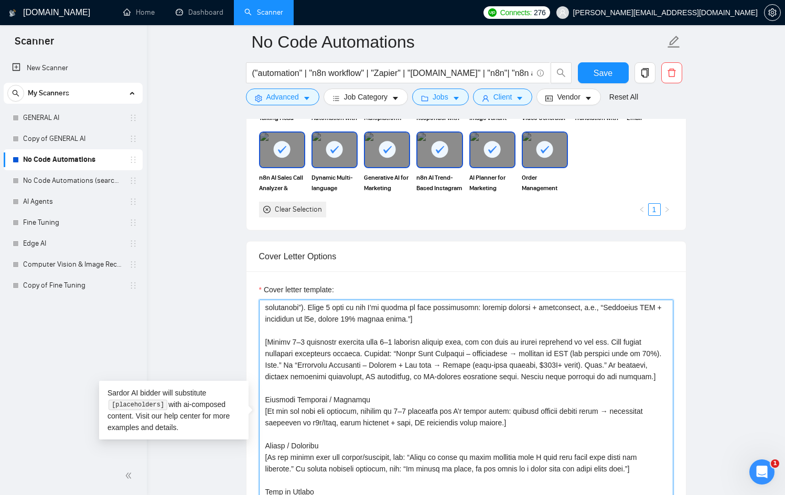
drag, startPoint x: 372, startPoint y: 412, endPoint x: 257, endPoint y: 405, distance: 114.5
click at [257, 405] on div "Cover letter template:" at bounding box center [465, 416] width 439 height 289
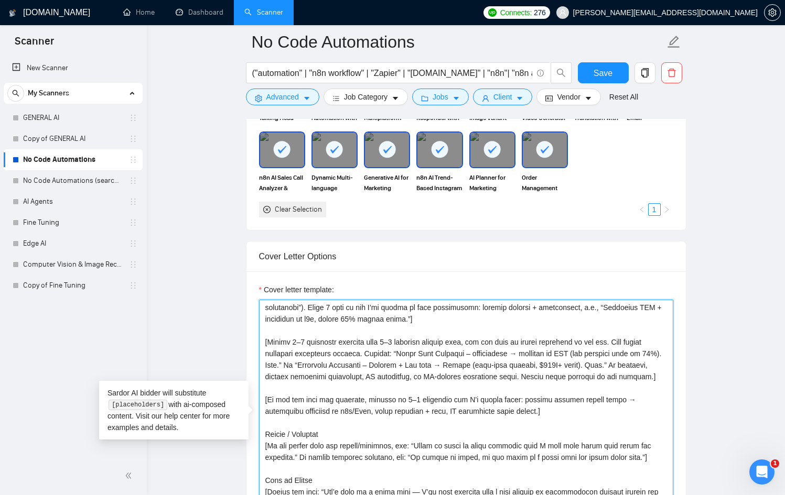
drag, startPoint x: 303, startPoint y: 409, endPoint x: 267, endPoint y: 408, distance: 35.7
click at [267, 408] on textarea "Cover letter template:" at bounding box center [466, 418] width 414 height 236
drag, startPoint x: 328, startPoint y: 409, endPoint x: 269, endPoint y: 409, distance: 58.7
click at [269, 409] on textarea "Cover letter template:" at bounding box center [466, 418] width 414 height 236
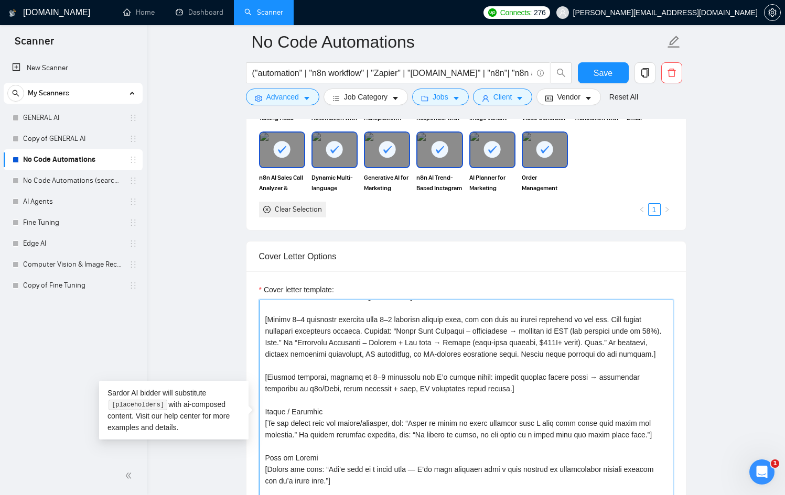
scroll to position [148, 0]
click at [449, 375] on textarea "Cover letter template:" at bounding box center [466, 418] width 414 height 236
click at [470, 380] on textarea "Cover letter template:" at bounding box center [466, 418] width 414 height 236
drag, startPoint x: 470, startPoint y: 380, endPoint x: 487, endPoint y: 380, distance: 16.8
click at [487, 380] on textarea "Cover letter template:" at bounding box center [466, 418] width 414 height 236
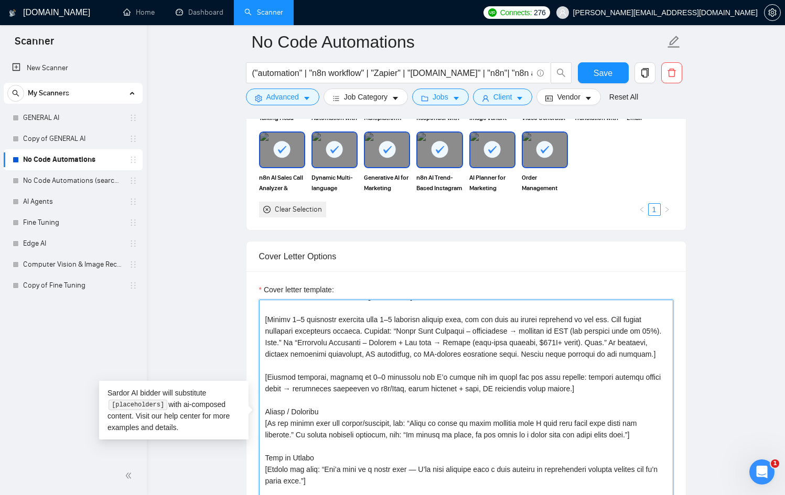
drag, startPoint x: 616, startPoint y: 391, endPoint x: 586, endPoint y: 376, distance: 33.1
click at [586, 376] on textarea "Cover letter template:" at bounding box center [466, 418] width 414 height 236
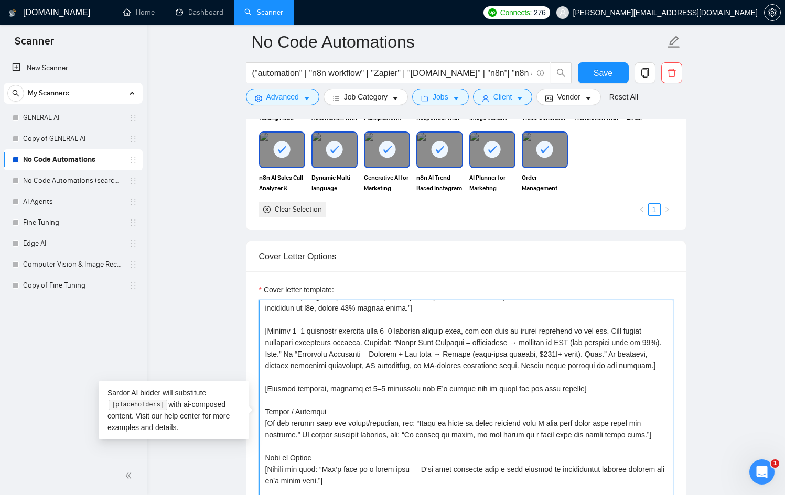
scroll to position [138, 0]
drag, startPoint x: 349, startPoint y: 412, endPoint x: 263, endPoint y: 411, distance: 86.0
click at [263, 411] on textarea "Cover letter template:" at bounding box center [466, 418] width 414 height 236
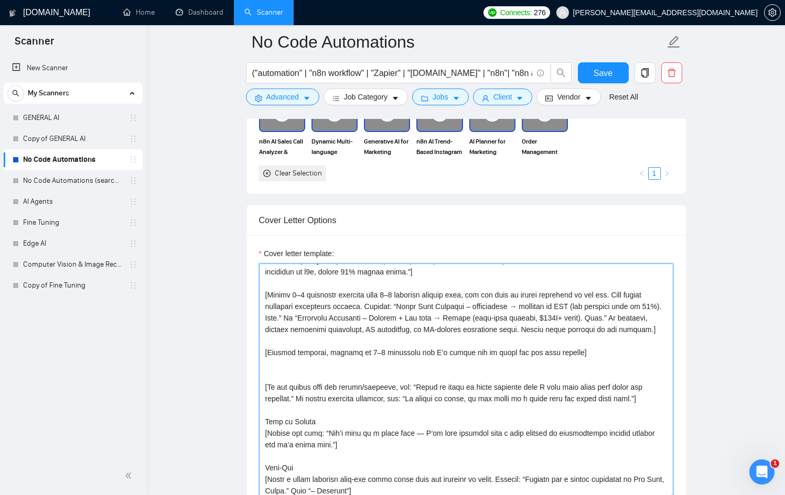
scroll to position [1133, 0]
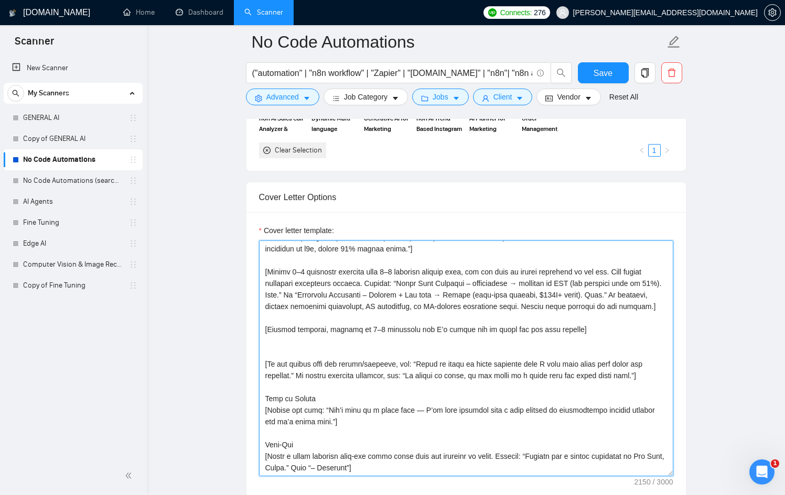
drag, startPoint x: 329, startPoint y: 406, endPoint x: 259, endPoint y: 366, distance: 80.6
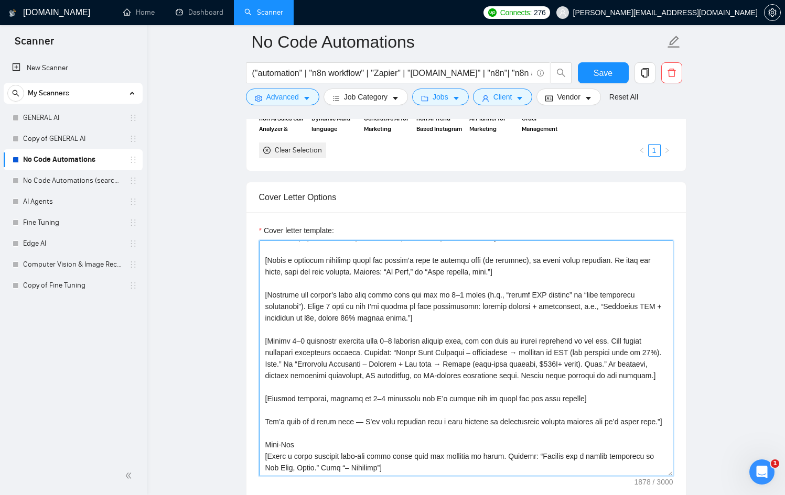
scroll to position [81, 0]
click at [296, 419] on textarea "Cover letter template:" at bounding box center [466, 359] width 414 height 236
click at [359, 409] on textarea "Cover letter template:" at bounding box center [466, 359] width 414 height 236
click at [420, 470] on textarea "Cover letter template:" at bounding box center [466, 359] width 414 height 236
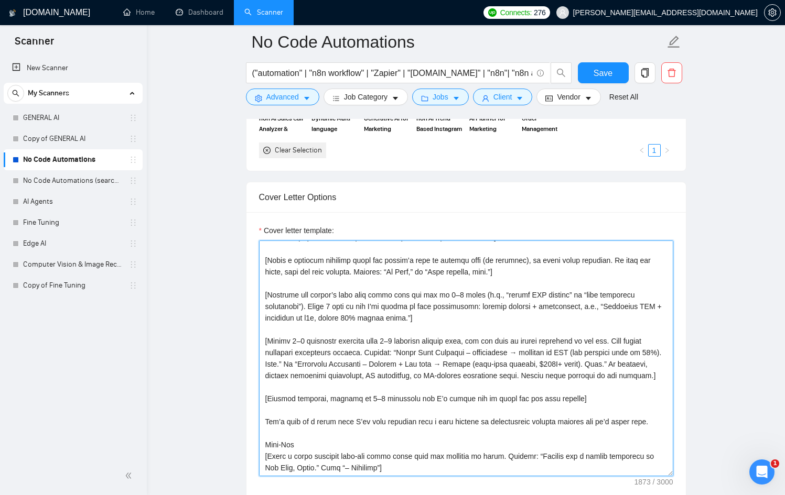
drag, startPoint x: 420, startPoint y: 470, endPoint x: 234, endPoint y: 436, distance: 189.1
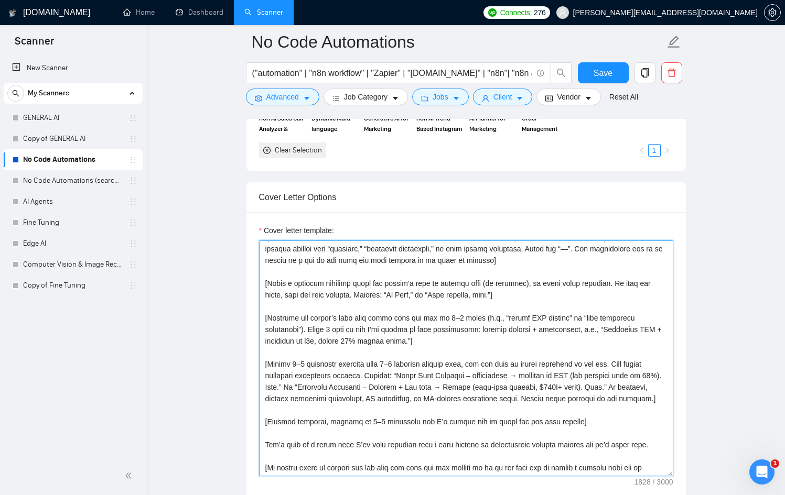
scroll to position [58, 0]
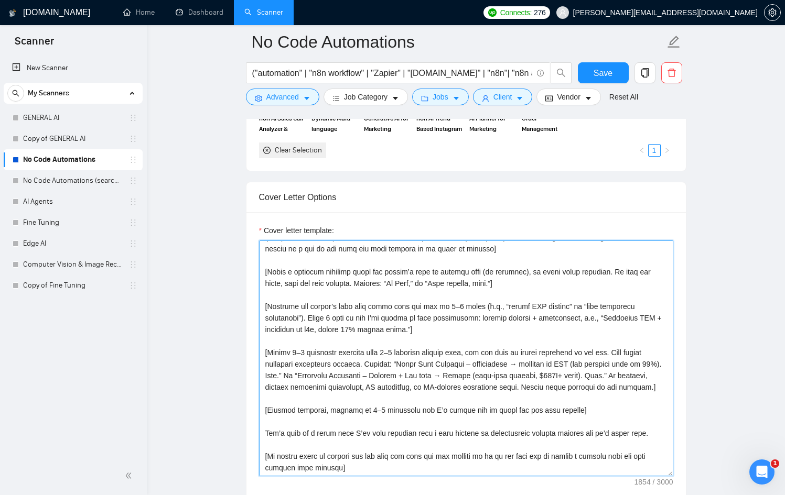
click at [620, 457] on textarea "Cover letter template:" at bounding box center [466, 359] width 414 height 236
click at [340, 466] on textarea "Cover letter template:" at bounding box center [466, 359] width 414 height 236
click at [342, 468] on textarea "Cover letter template:" at bounding box center [466, 359] width 414 height 236
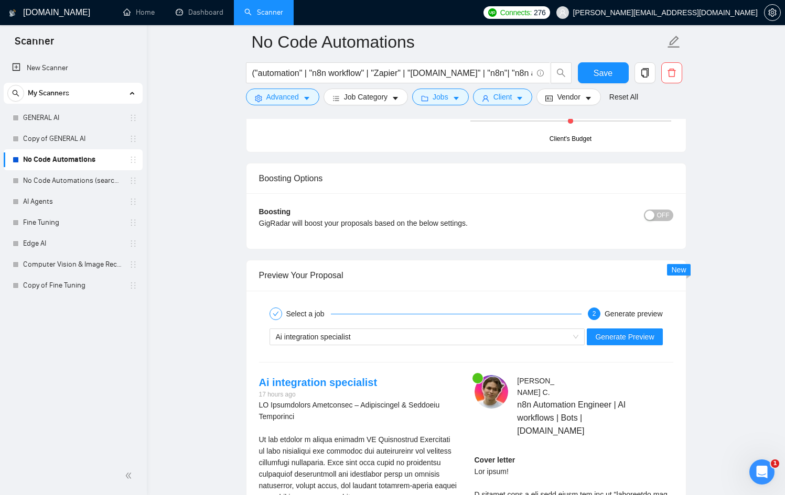
scroll to position [1881, 0]
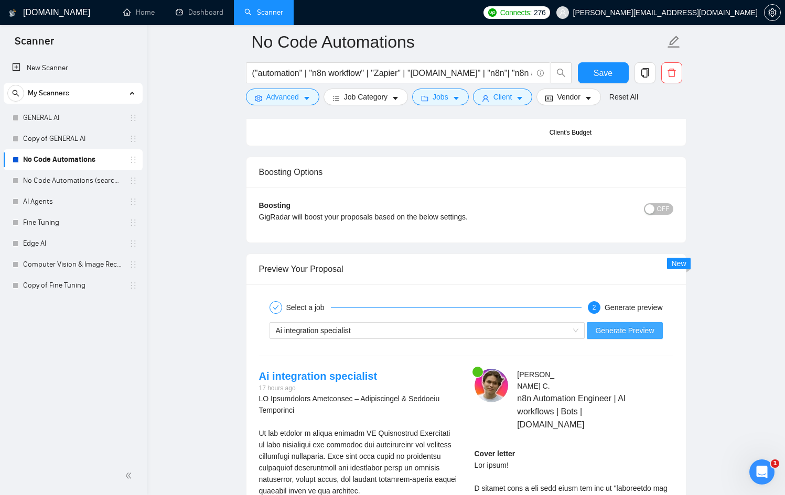
click at [610, 328] on span "Generate Preview" at bounding box center [624, 331] width 59 height 12
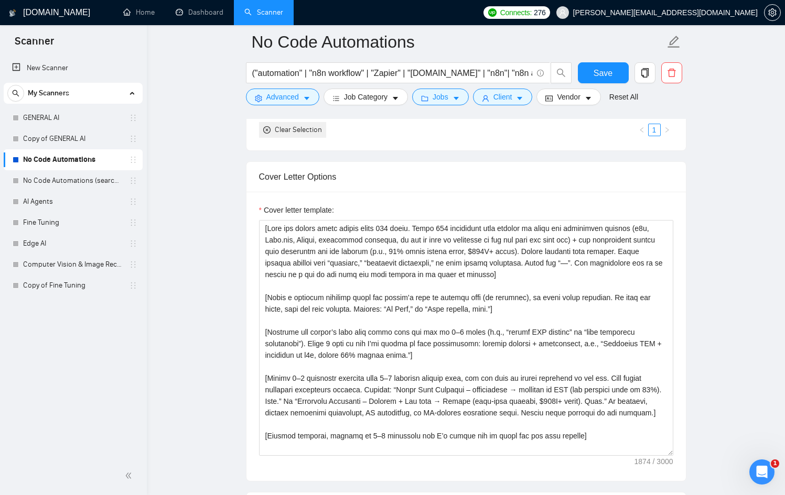
scroll to position [1154, 0]
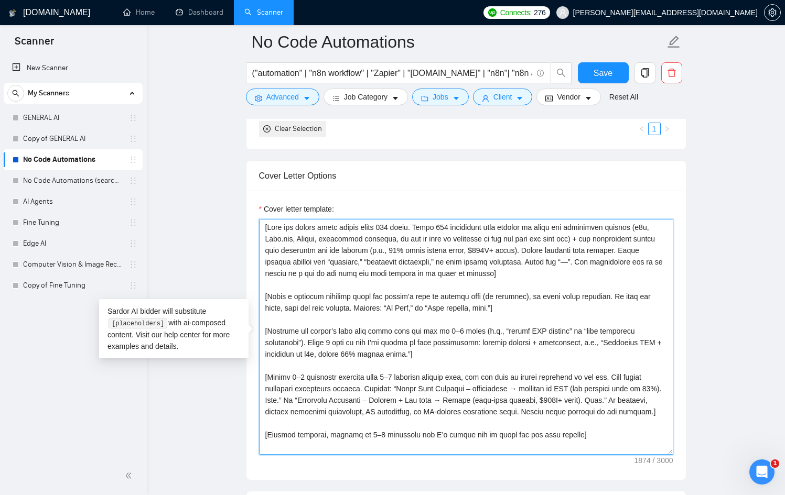
drag, startPoint x: 621, startPoint y: 227, endPoint x: 581, endPoint y: 227, distance: 39.3
click at [581, 227] on textarea "Cover letter template:" at bounding box center [466, 337] width 414 height 236
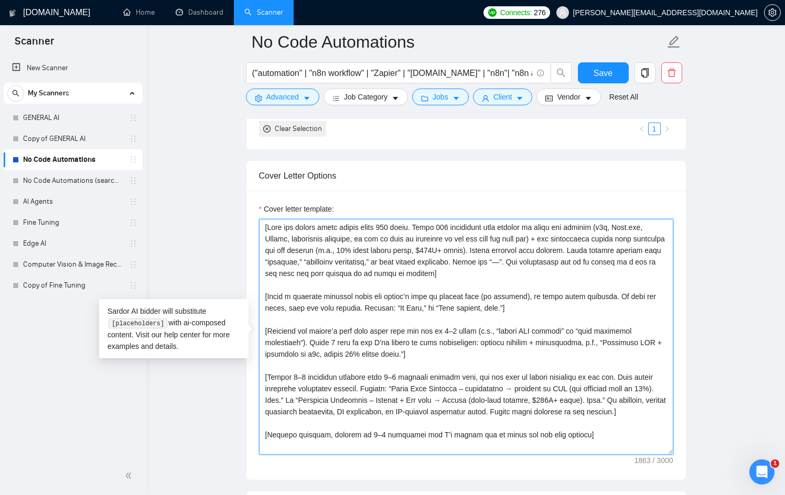
click at [401, 240] on textarea "Cover letter template:" at bounding box center [466, 337] width 414 height 236
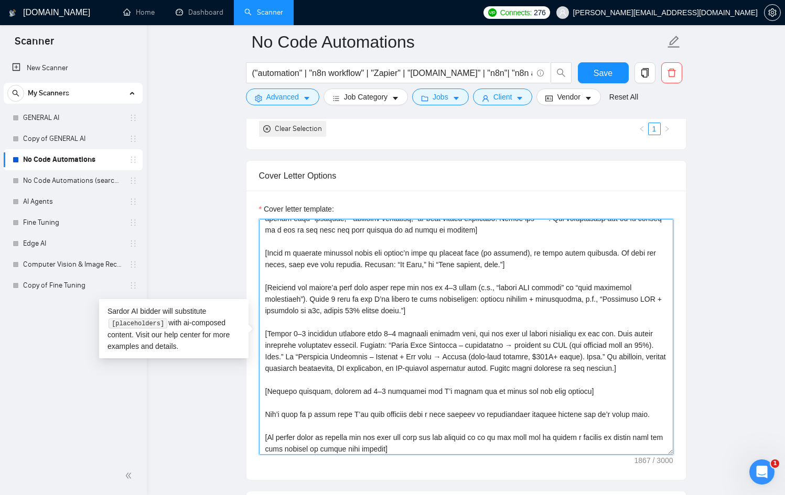
scroll to position [45, 0]
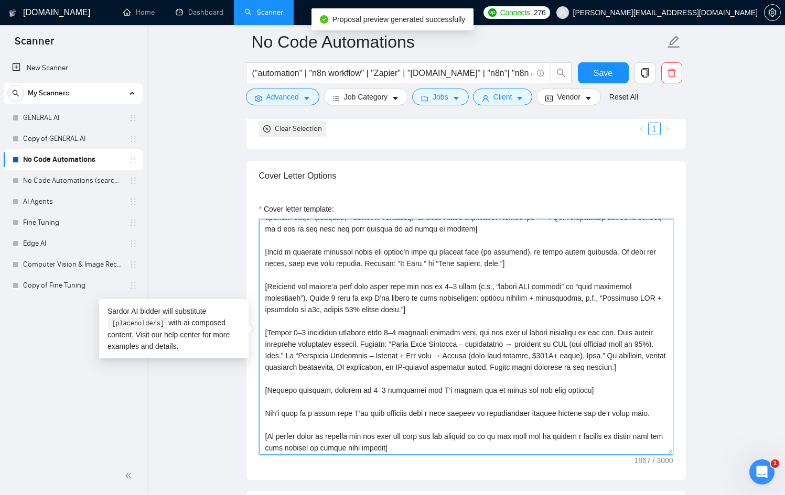
click at [437, 288] on textarea "Cover letter template:" at bounding box center [466, 337] width 414 height 236
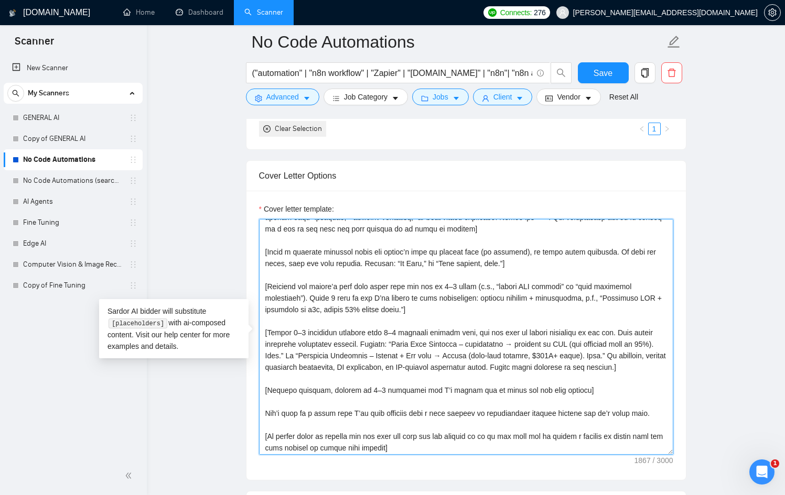
click at [483, 299] on textarea "Cover letter template:" at bounding box center [466, 337] width 414 height 236
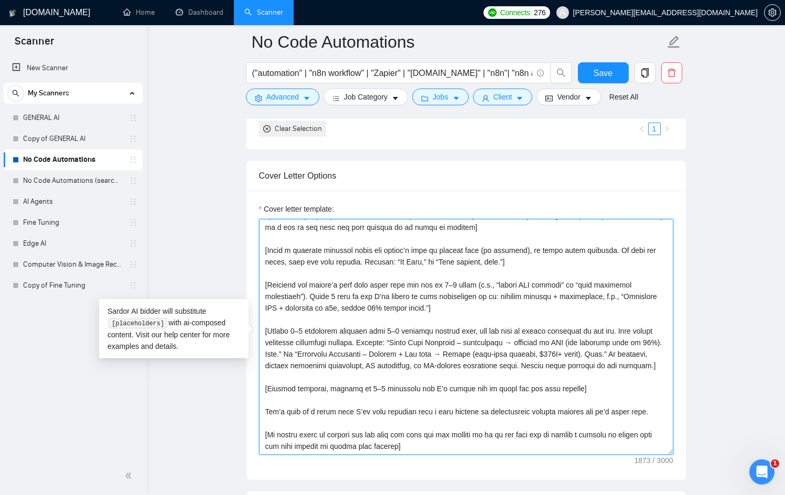
scroll to position [56, 0]
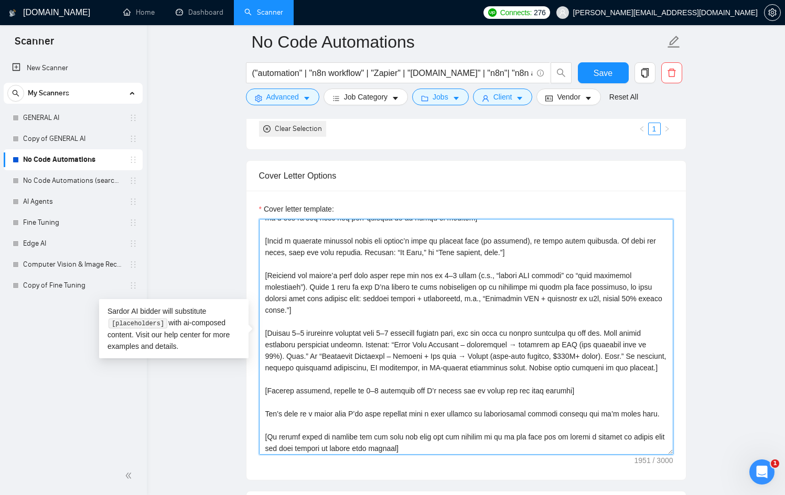
click at [313, 376] on textarea "Cover letter template:" at bounding box center [466, 337] width 414 height 236
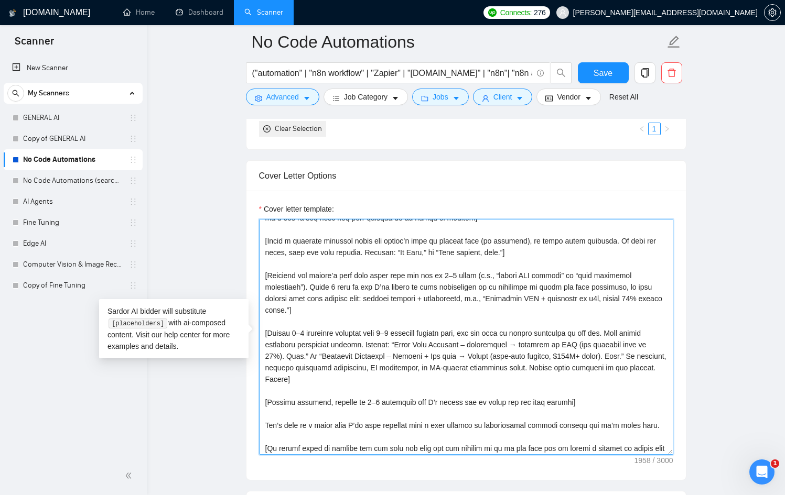
click at [303, 331] on textarea "Cover letter template:" at bounding box center [466, 337] width 414 height 236
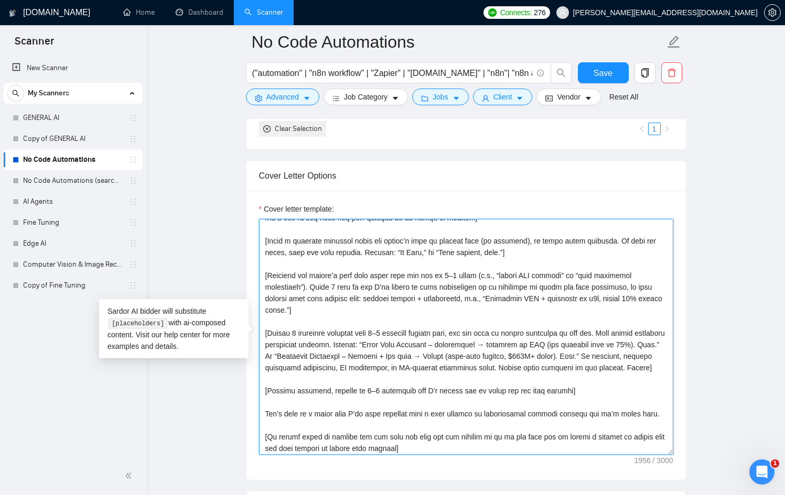
click at [335, 379] on textarea "Cover letter template:" at bounding box center [466, 337] width 414 height 236
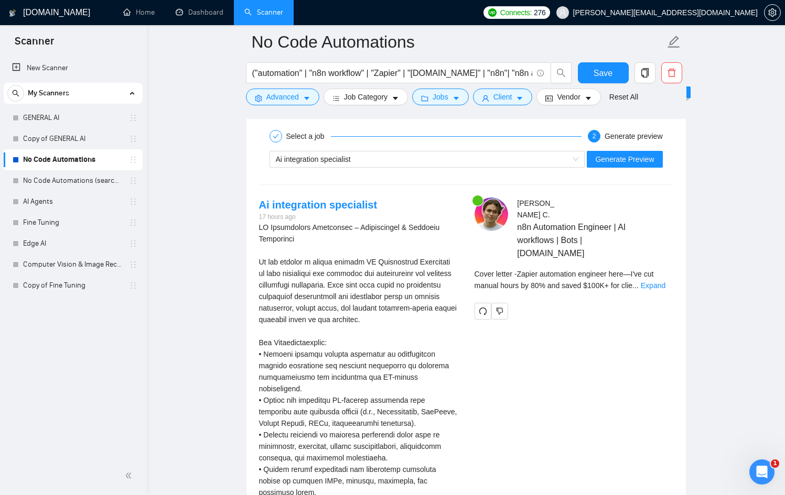
scroll to position [2049, 0]
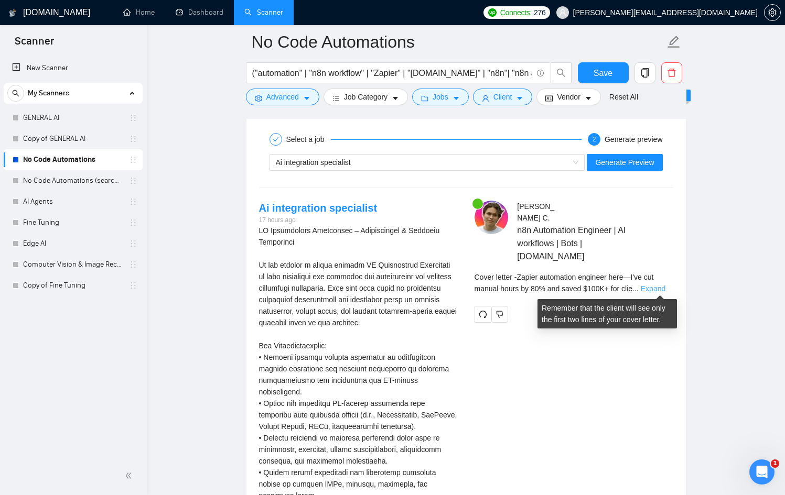
click at [658, 287] on link "Expand" at bounding box center [653, 289] width 25 height 8
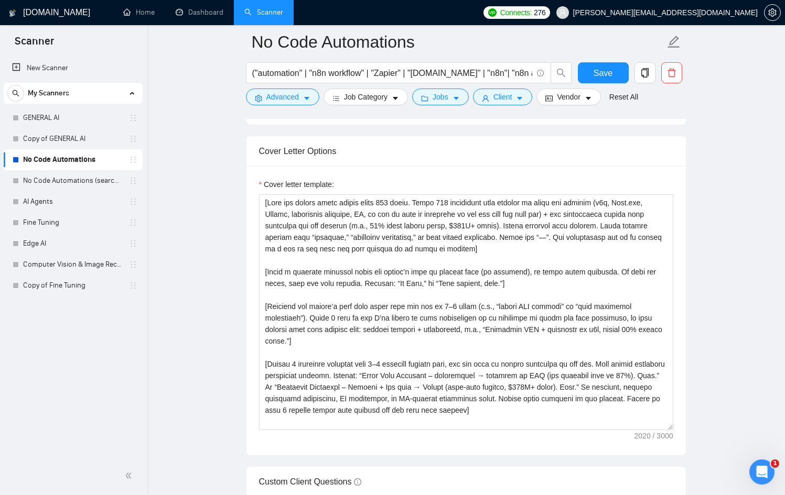
scroll to position [1170, 0]
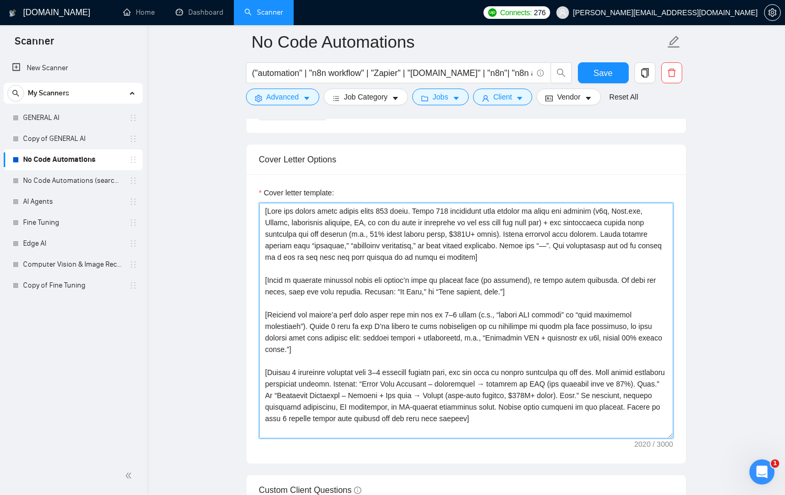
click at [602, 224] on textarea "Cover letter template:" at bounding box center [466, 321] width 414 height 236
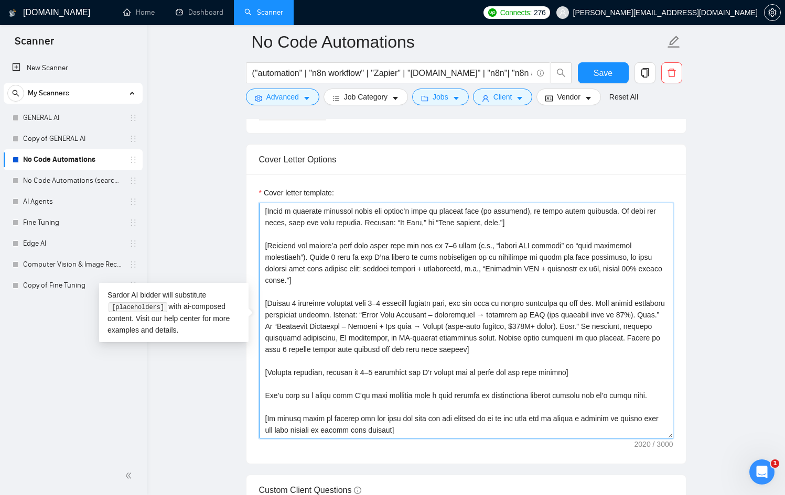
scroll to position [0, 0]
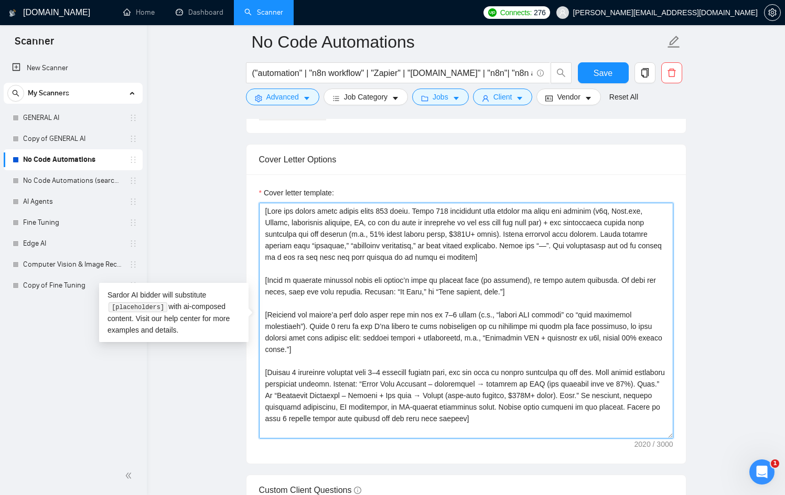
click at [610, 212] on textarea "Cover letter template:" at bounding box center [466, 321] width 414 height 236
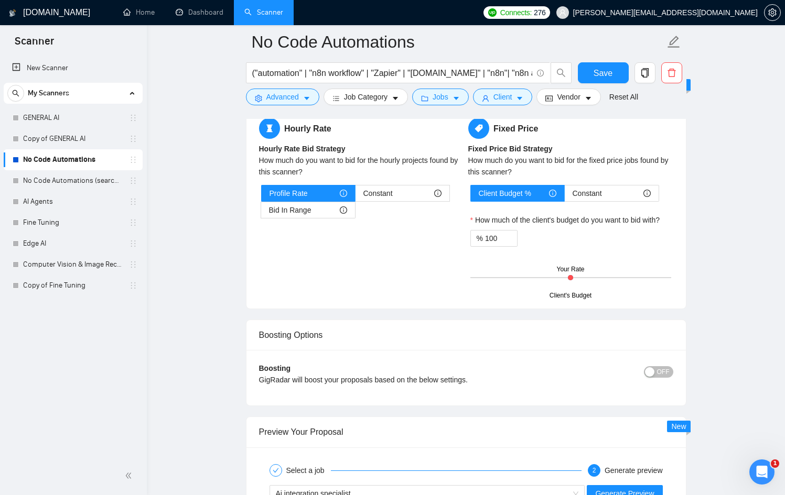
scroll to position [1858, 0]
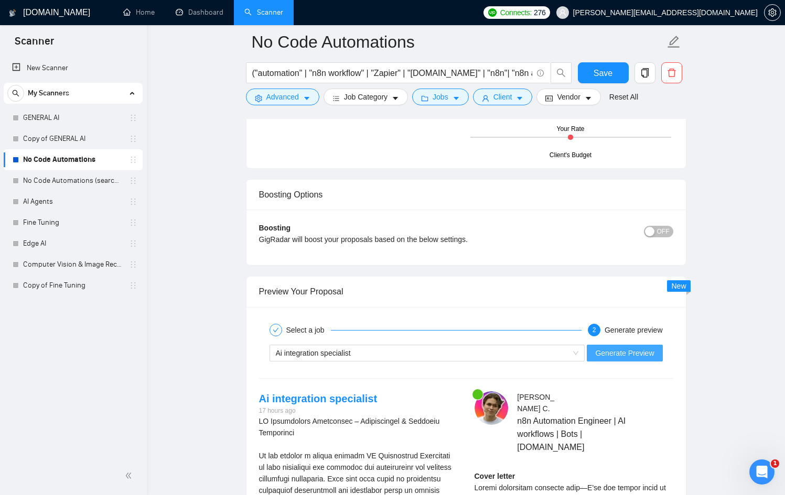
click at [630, 353] on span "Generate Preview" at bounding box center [624, 354] width 59 height 12
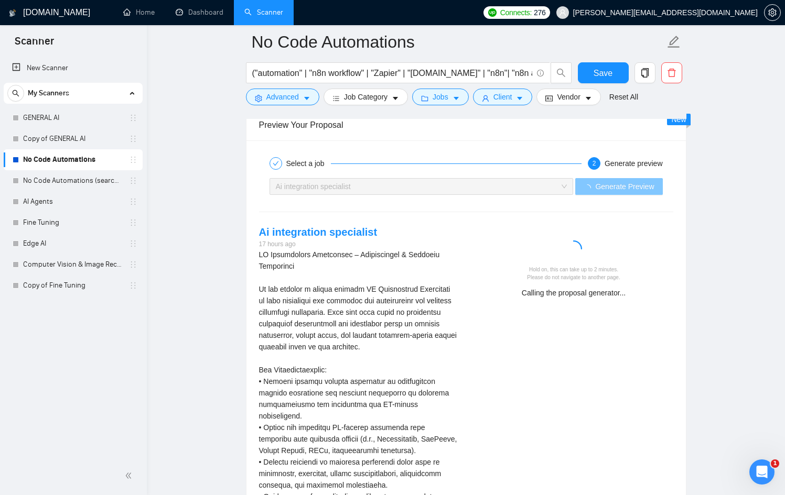
scroll to position [2021, 0]
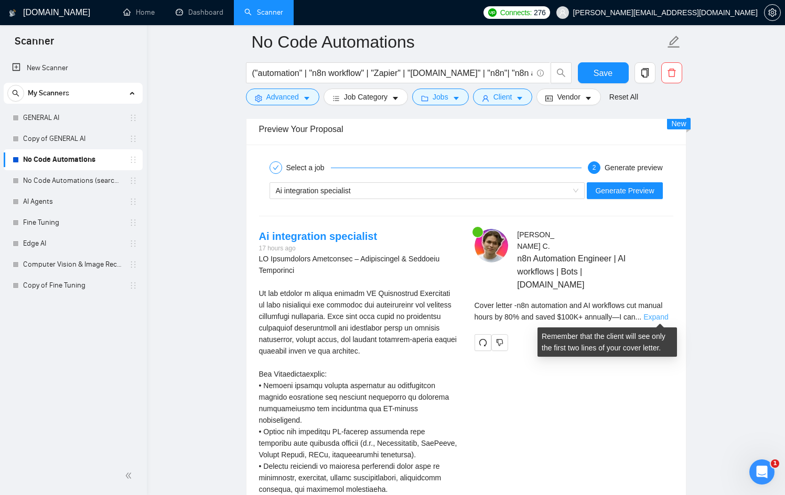
click at [654, 317] on link "Expand" at bounding box center [655, 317] width 25 height 8
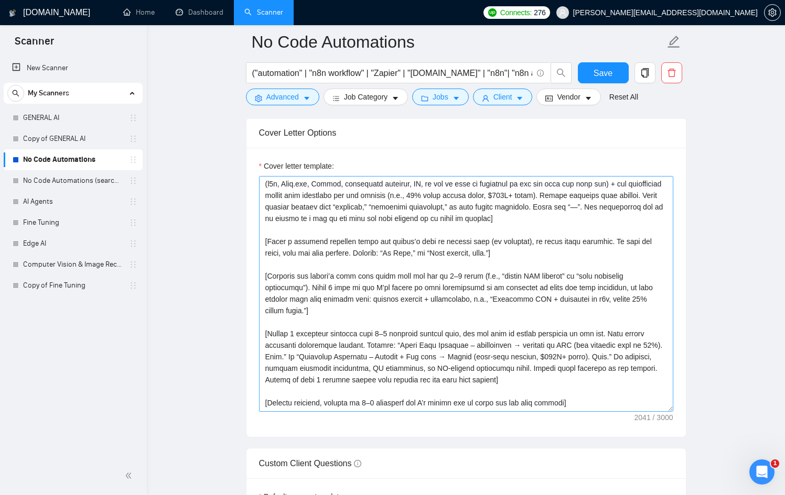
scroll to position [0, 0]
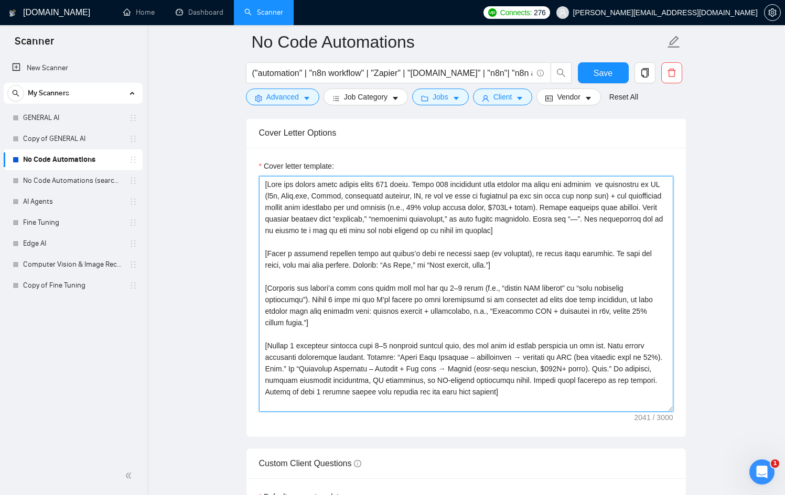
click at [506, 210] on textarea "Cover letter template:" at bounding box center [466, 294] width 414 height 236
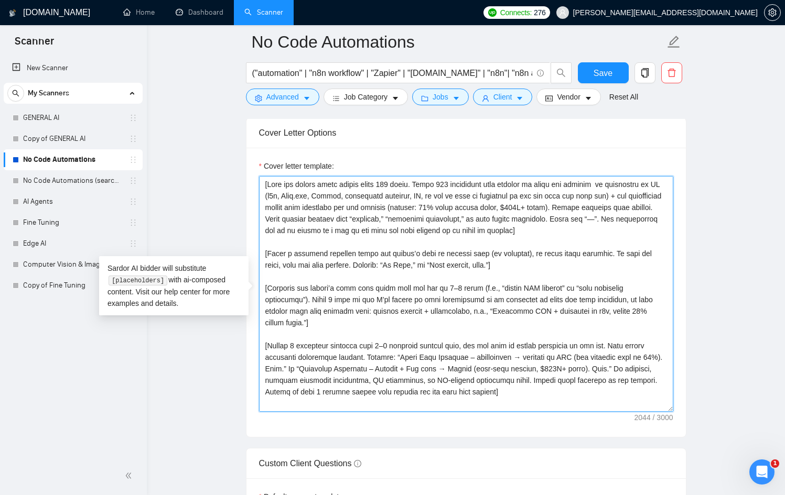
click at [286, 217] on textarea "Cover letter template:" at bounding box center [466, 294] width 414 height 236
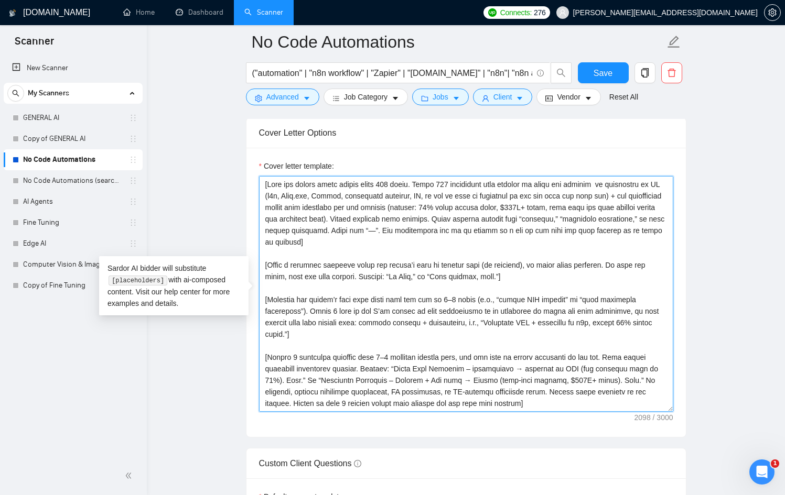
drag, startPoint x: 528, startPoint y: 231, endPoint x: 480, endPoint y: 229, distance: 48.3
click at [480, 229] on textarea "Cover letter template:" at bounding box center [466, 294] width 414 height 236
click at [521, 276] on textarea "Cover letter template:" at bounding box center [466, 294] width 414 height 236
paste textarea "Never use “—”"
click at [357, 333] on textarea "Cover letter template:" at bounding box center [466, 294] width 414 height 236
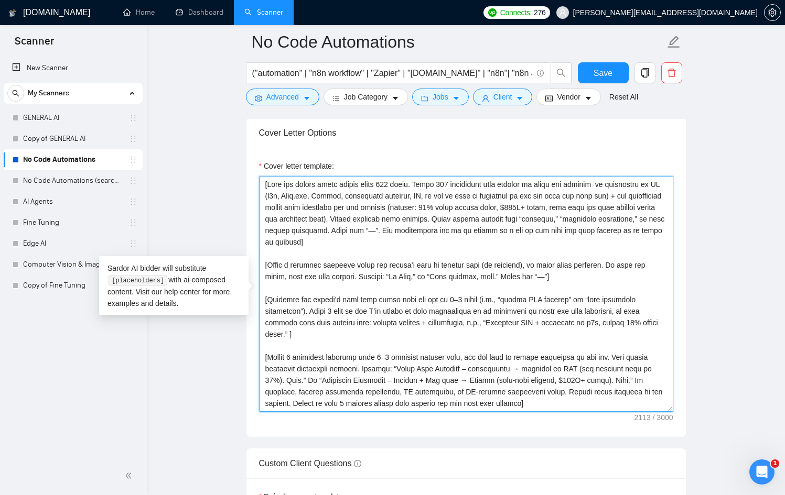
paste textarea "Never use “—”"
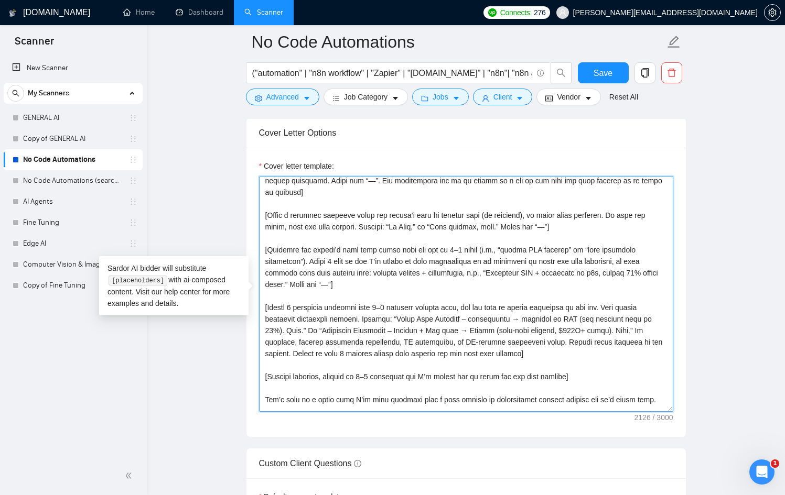
scroll to position [54, 0]
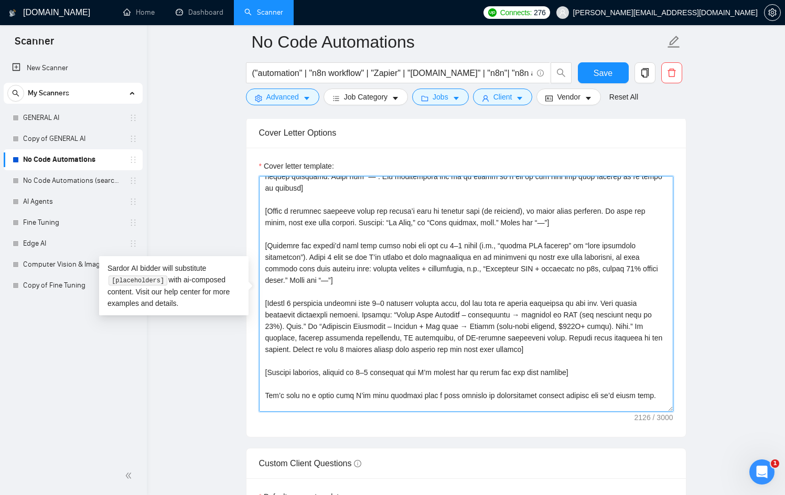
click at [549, 349] on textarea "Cover letter template:" at bounding box center [466, 294] width 414 height 236
paste textarea "Never use “—”"
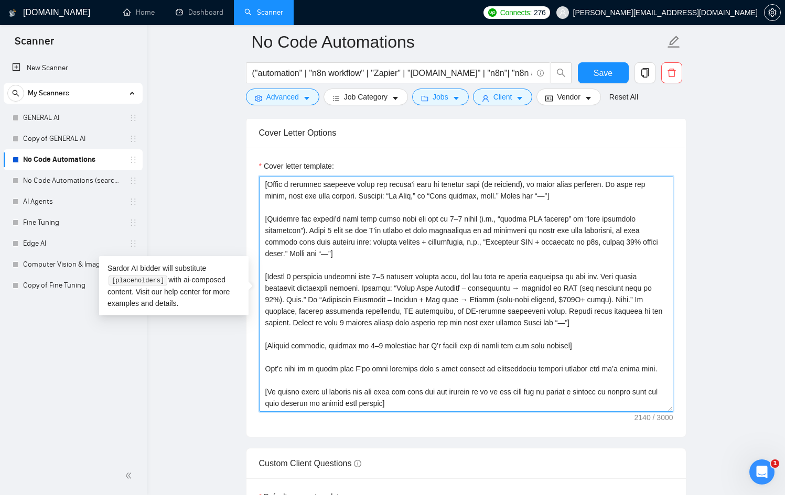
click at [586, 344] on textarea "Cover letter template:" at bounding box center [466, 294] width 414 height 236
paste textarea "Never use “—”"
click at [419, 402] on textarea "Cover letter template:" at bounding box center [466, 294] width 414 height 236
paste textarea "Never use “—”"
type textarea "[Keep the entire cover letter under 300 words. First 239 characters must includ…"
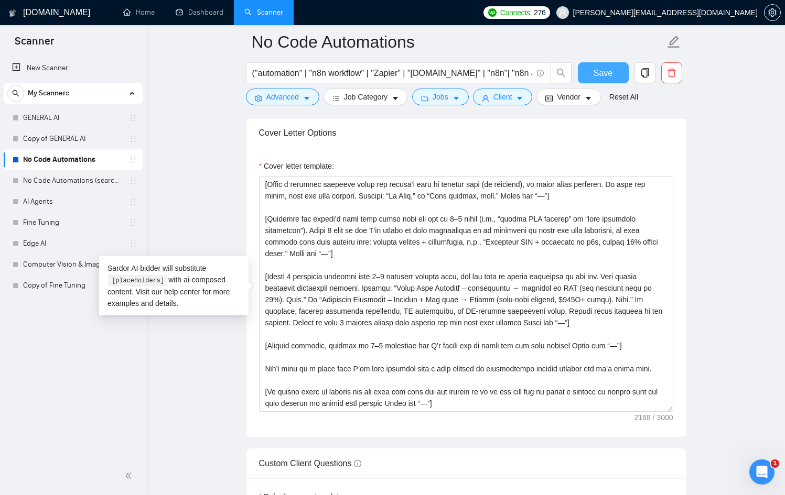
click at [592, 78] on button "Save" at bounding box center [603, 72] width 51 height 21
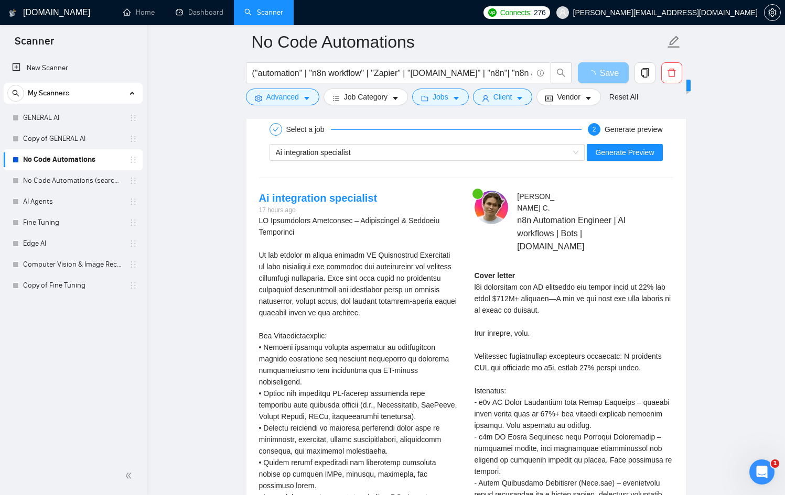
scroll to position [2054, 0]
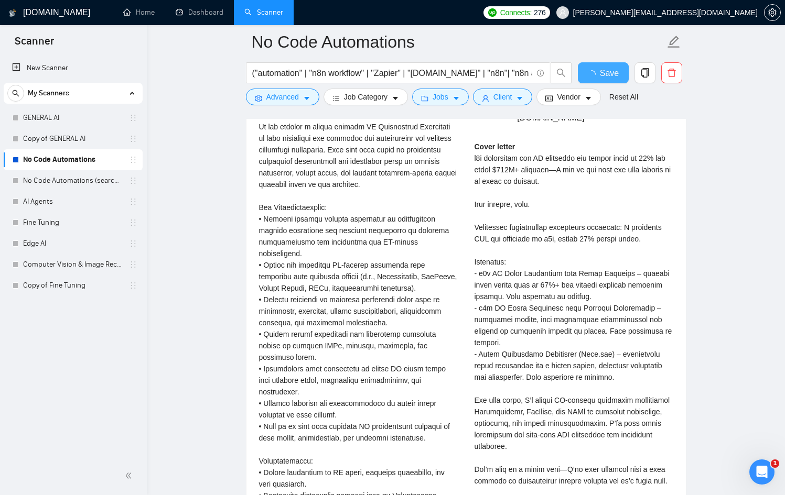
checkbox input "true"
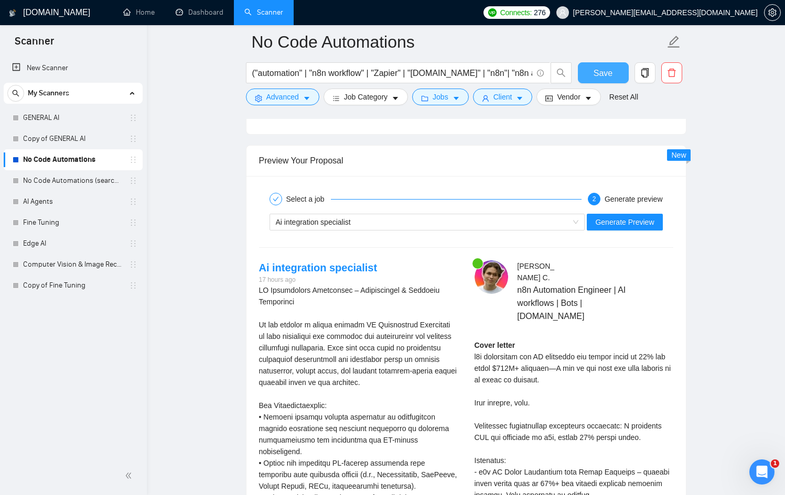
scroll to position [2017, 0]
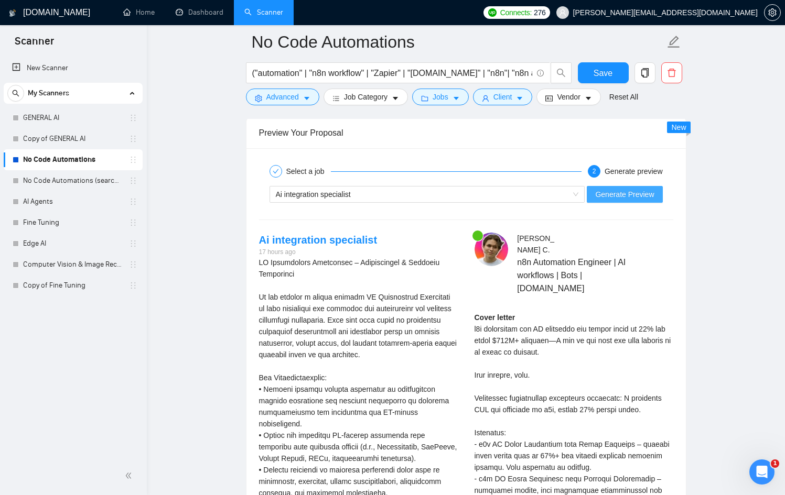
click at [628, 195] on span "Generate Preview" at bounding box center [624, 195] width 59 height 12
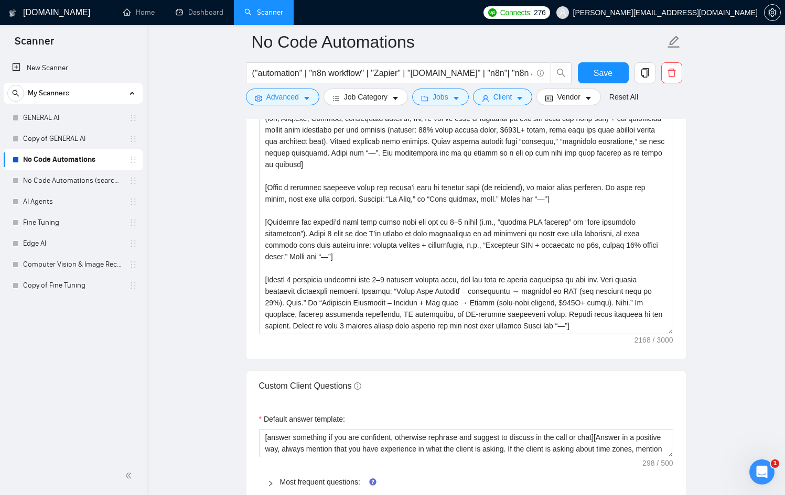
scroll to position [1272, 0]
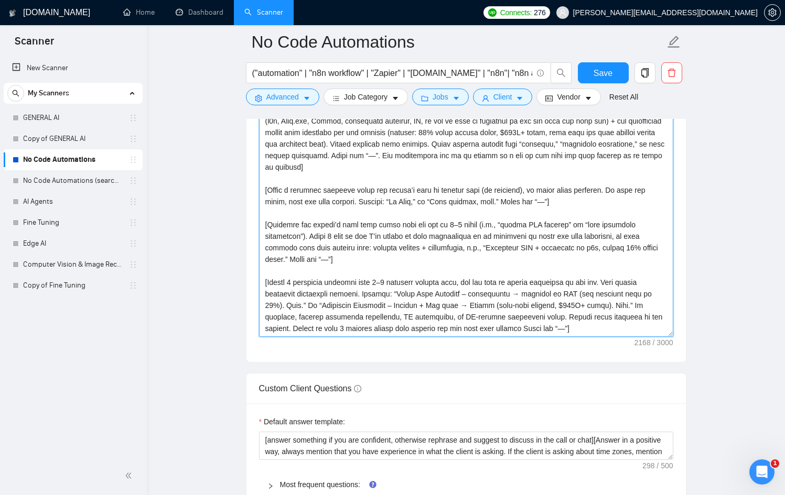
click at [613, 307] on textarea "Cover letter template:" at bounding box center [466, 219] width 414 height 236
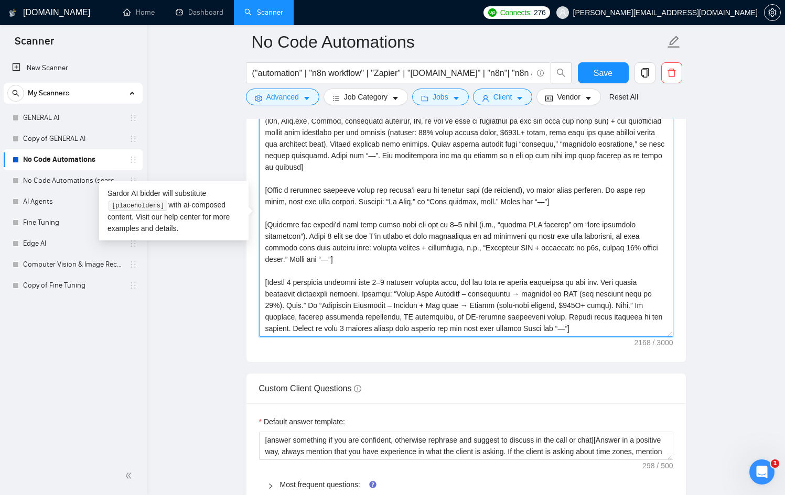
click at [458, 253] on textarea "Cover letter template:" at bounding box center [466, 219] width 414 height 236
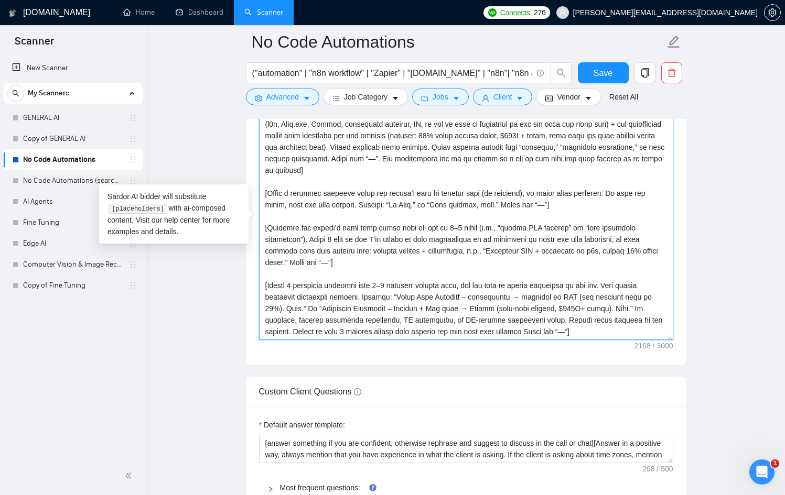
scroll to position [1265, 0]
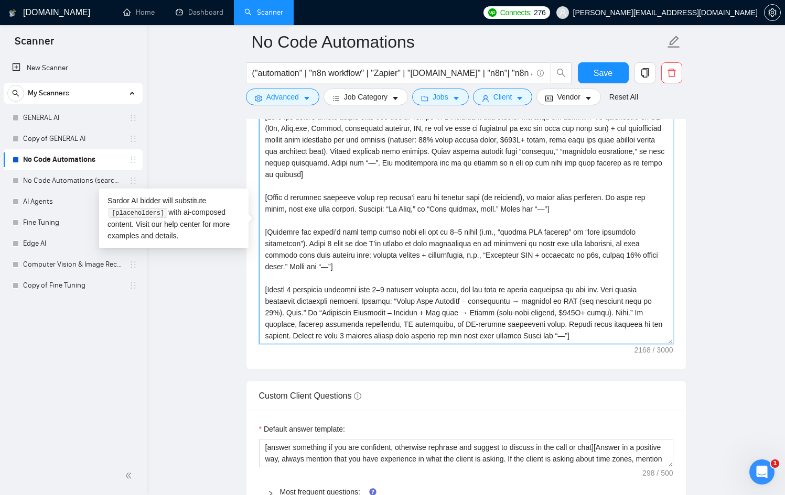
click at [448, 265] on textarea "Cover letter template:" at bounding box center [466, 227] width 414 height 236
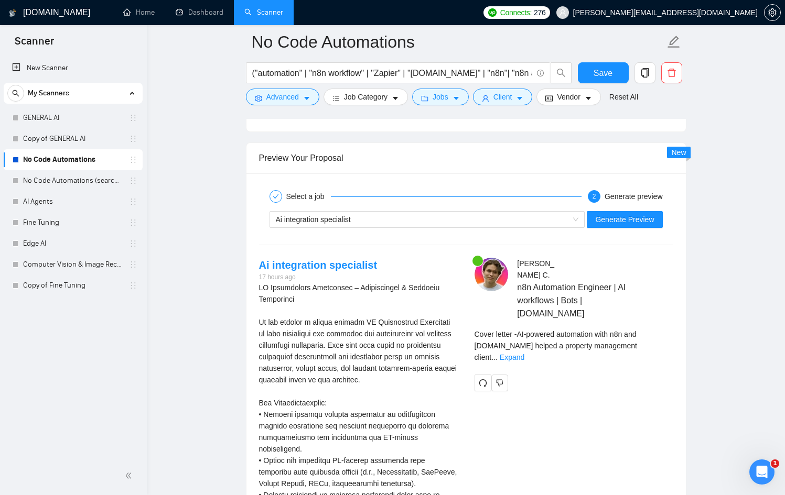
scroll to position [1995, 0]
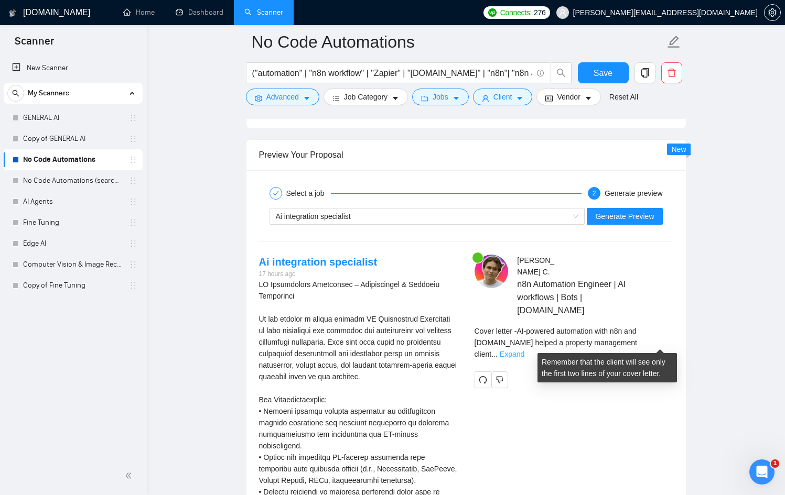
click at [524, 350] on link "Expand" at bounding box center [512, 354] width 25 height 8
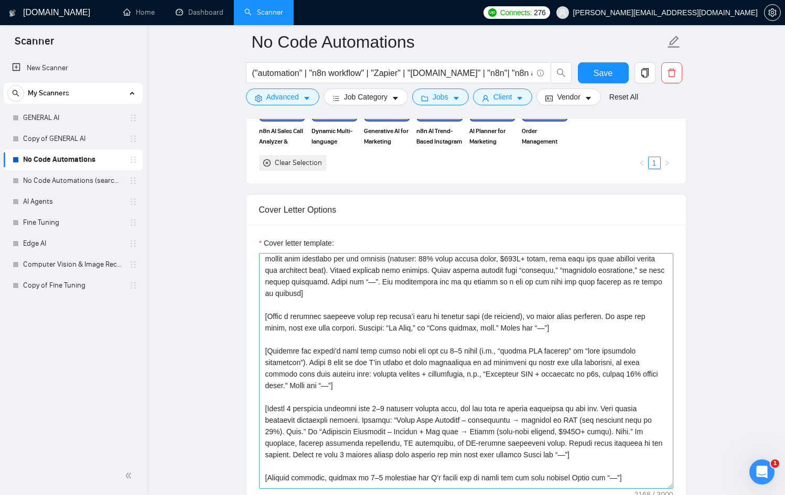
scroll to position [0, 0]
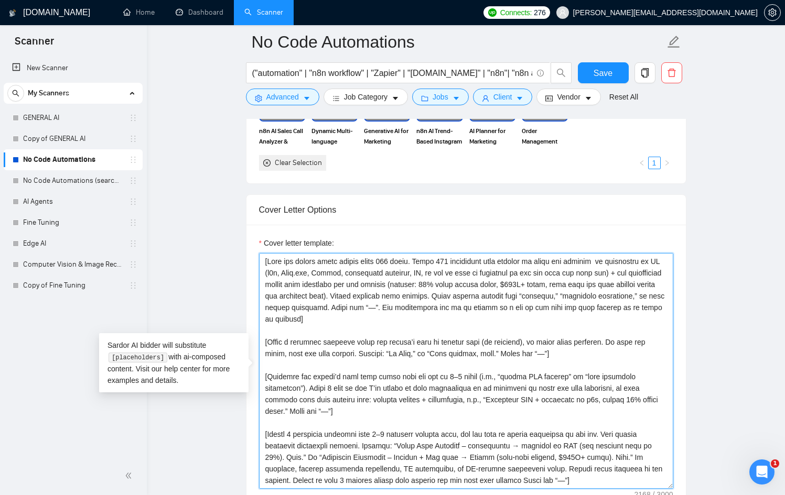
drag, startPoint x: 342, startPoint y: 271, endPoint x: 406, endPoint y: 272, distance: 64.0
click at [406, 272] on textarea "Cover letter template:" at bounding box center [466, 371] width 414 height 236
click at [405, 274] on textarea "Cover letter template:" at bounding box center [466, 371] width 414 height 236
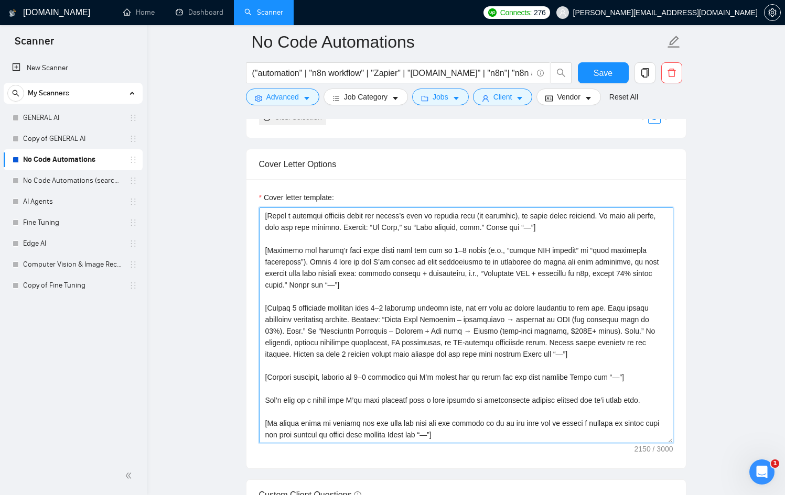
scroll to position [1161, 0]
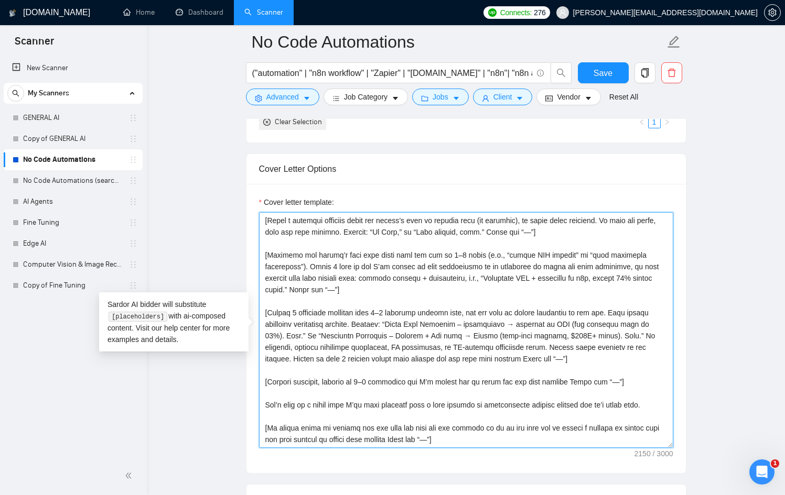
click at [490, 441] on textarea "Cover letter template:" at bounding box center [466, 330] width 414 height 236
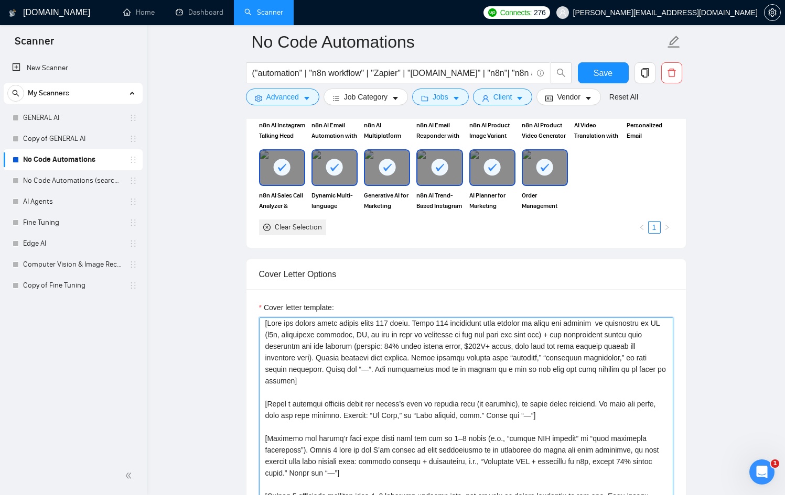
scroll to position [2, 0]
click at [274, 385] on textarea "Cover letter template:" at bounding box center [466, 436] width 414 height 236
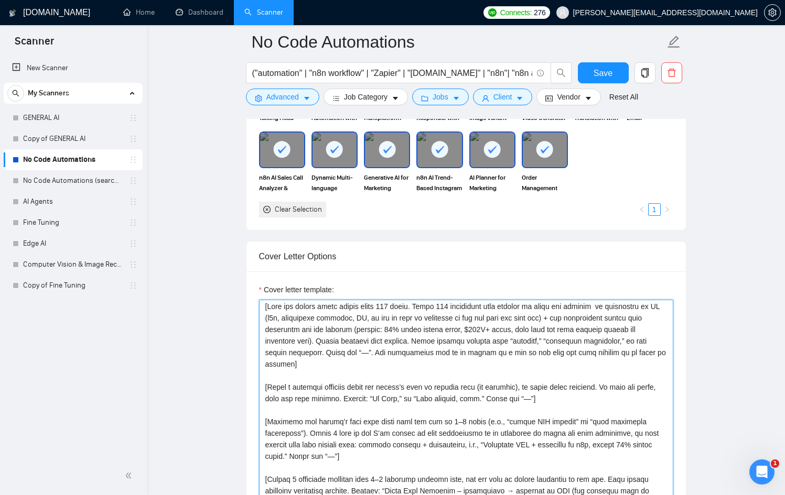
scroll to position [81, 0]
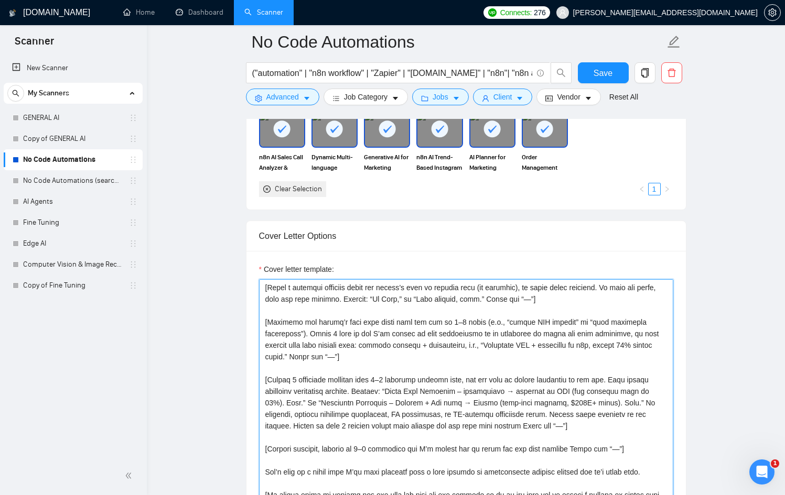
drag, startPoint x: 267, startPoint y: 393, endPoint x: 490, endPoint y: 495, distance: 245.0
click at [490, 495] on textarea "Cover letter template:" at bounding box center [466, 397] width 414 height 236
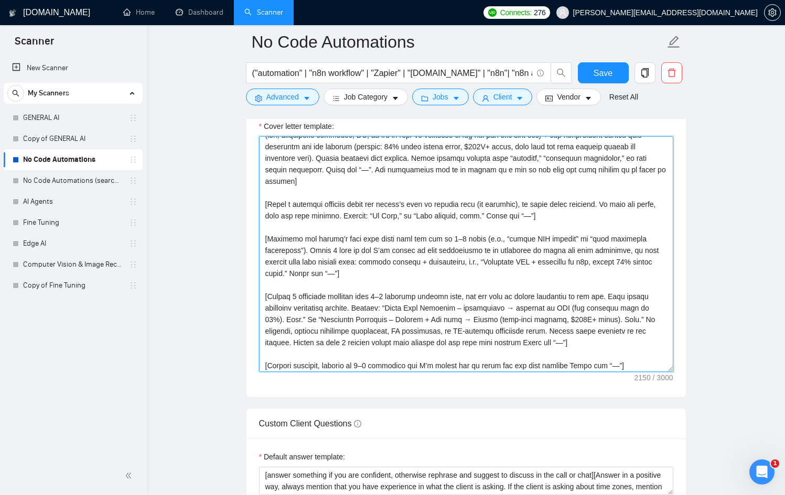
scroll to position [0, 0]
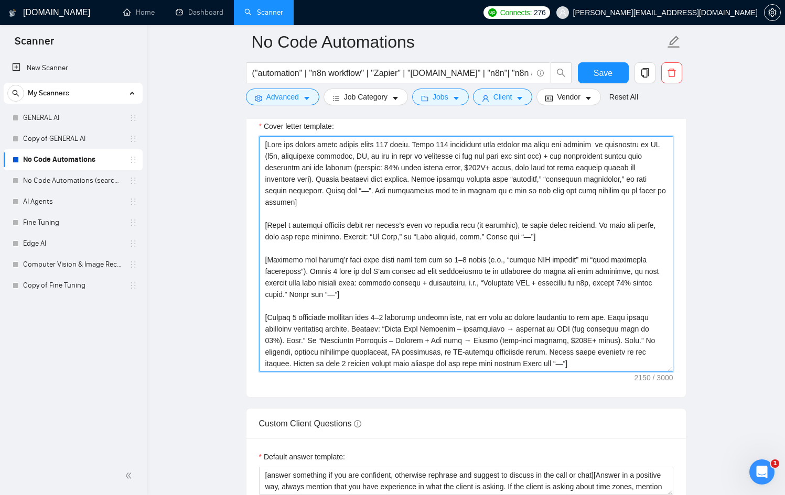
drag, startPoint x: 486, startPoint y: 363, endPoint x: 260, endPoint y: 222, distance: 265.7
click at [260, 222] on textarea "Cover letter template:" at bounding box center [466, 254] width 414 height 236
paste textarea "Hi [client name, don’t use country or company name]! To help you [select specif…"
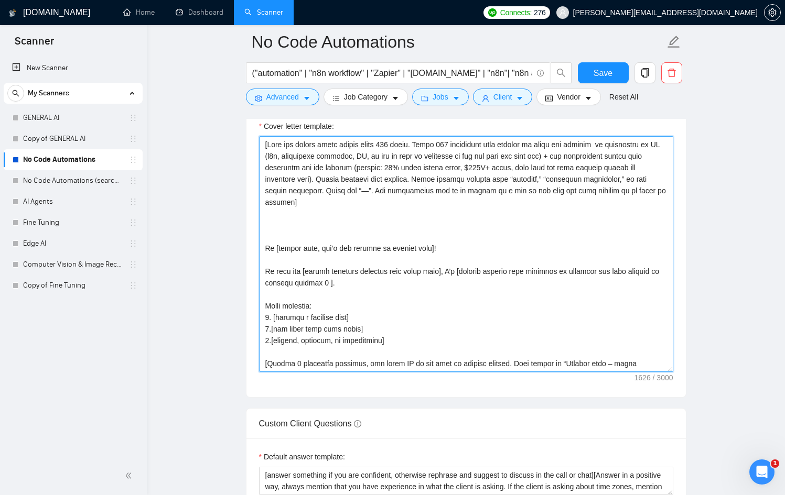
click at [311, 238] on textarea "Cover letter template:" at bounding box center [466, 254] width 414 height 236
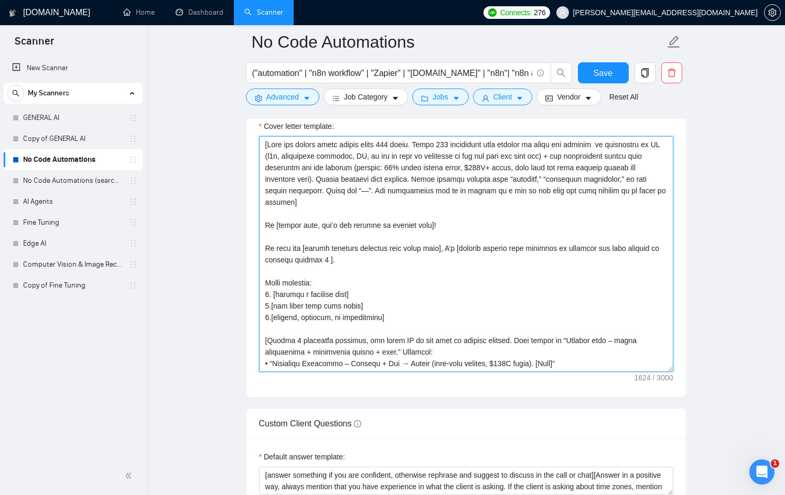
drag, startPoint x: 266, startPoint y: 153, endPoint x: 423, endPoint y: 206, distance: 165.3
click at [423, 206] on textarea "Cover letter template:" at bounding box center [466, 254] width 414 height 236
click at [559, 147] on textarea "Cover letter template:" at bounding box center [466, 254] width 414 height 236
click at [423, 141] on textarea "Cover letter template:" at bounding box center [466, 254] width 414 height 236
drag, startPoint x: 463, startPoint y: 224, endPoint x: 257, endPoint y: 224, distance: 206.1
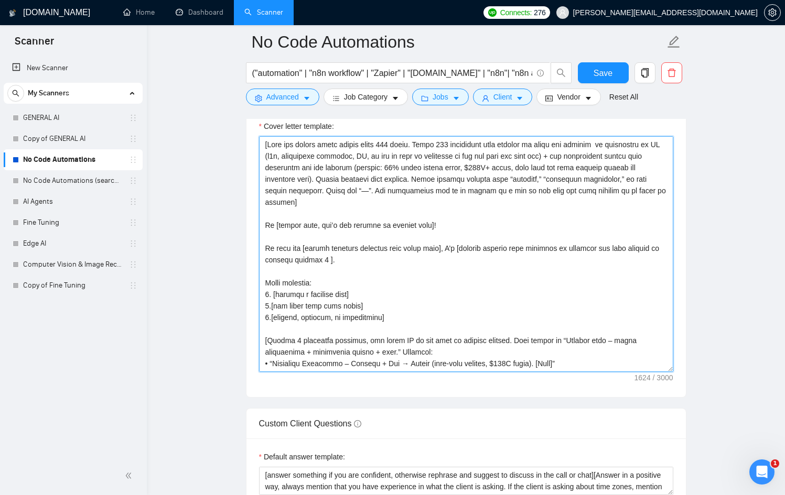
click at [257, 224] on div "Cover letter template:" at bounding box center [465, 252] width 439 height 289
click at [265, 143] on textarea "Cover letter template:" at bounding box center [466, 254] width 414 height 236
click at [362, 148] on textarea "Cover letter template:" at bounding box center [466, 254] width 414 height 236
paste textarea "Hi [client name, don’t use country or company name]!"
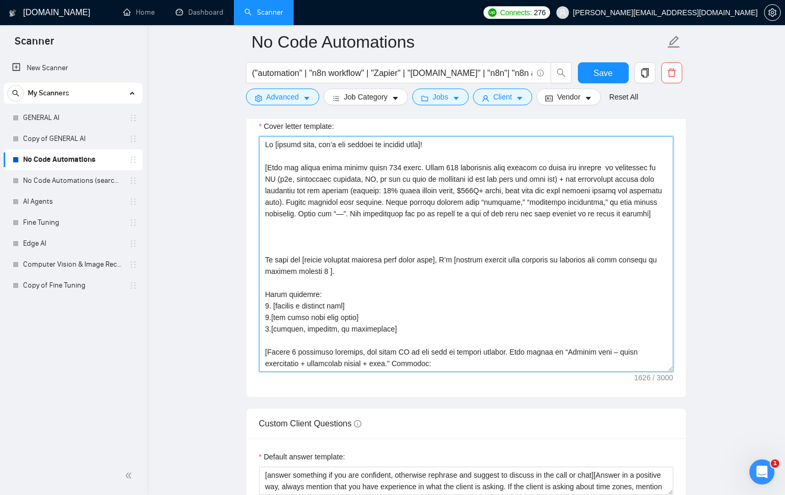
click at [291, 256] on textarea "Cover letter template:" at bounding box center [466, 254] width 414 height 236
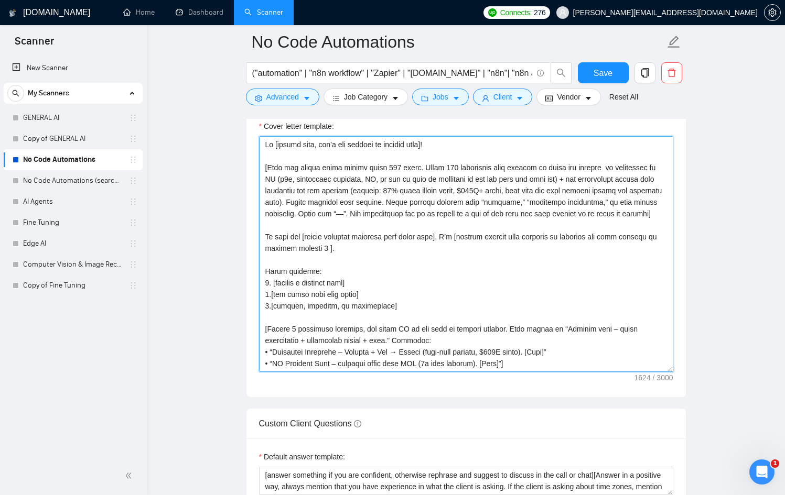
drag, startPoint x: 612, startPoint y: 166, endPoint x: 608, endPoint y: 178, distance: 12.6
click at [608, 178] on textarea "Cover letter template:" at bounding box center [466, 254] width 414 height 236
click at [472, 183] on textarea "Cover letter template:" at bounding box center [466, 254] width 414 height 236
drag, startPoint x: 482, startPoint y: 179, endPoint x: 612, endPoint y: 168, distance: 131.0
click at [612, 168] on textarea "Cover letter template:" at bounding box center [466, 254] width 414 height 236
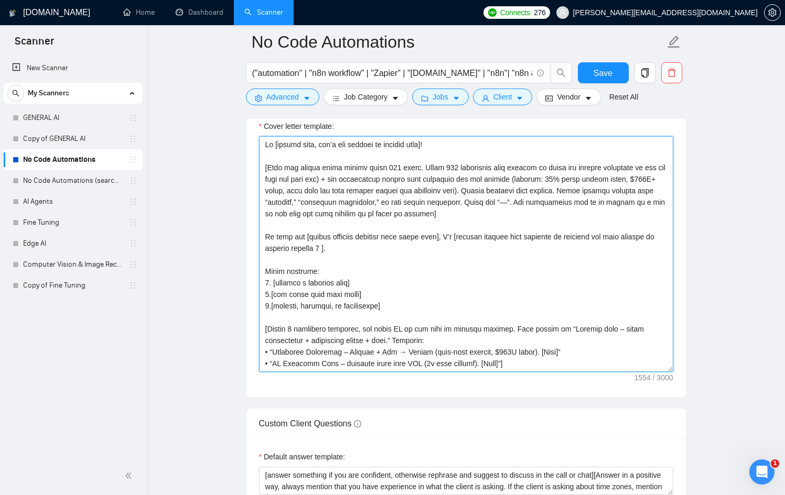
click at [530, 213] on textarea "Cover letter template:" at bounding box center [466, 254] width 414 height 236
drag, startPoint x: 525, startPoint y: 189, endPoint x: 514, endPoint y: 212, distance: 25.6
click at [514, 212] on textarea "Cover letter template:" at bounding box center [466, 254] width 414 height 236
click at [429, 245] on textarea "Cover letter template:" at bounding box center [466, 254] width 414 height 236
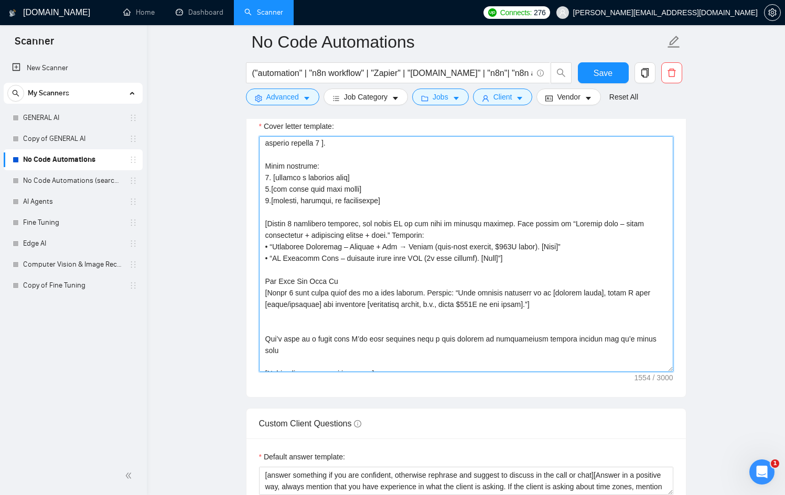
scroll to position [106, 0]
drag, startPoint x: 548, startPoint y: 323, endPoint x: 241, endPoint y: 282, distance: 310.5
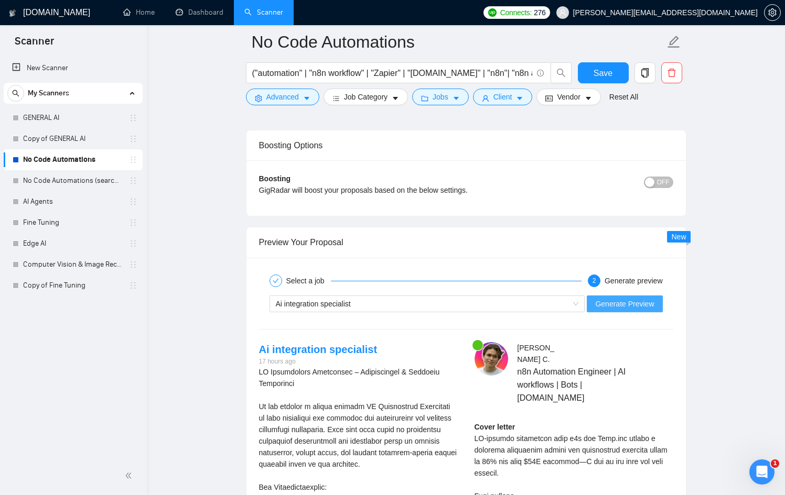
scroll to position [1909, 0]
click at [632, 295] on button "Generate Preview" at bounding box center [625, 303] width 76 height 17
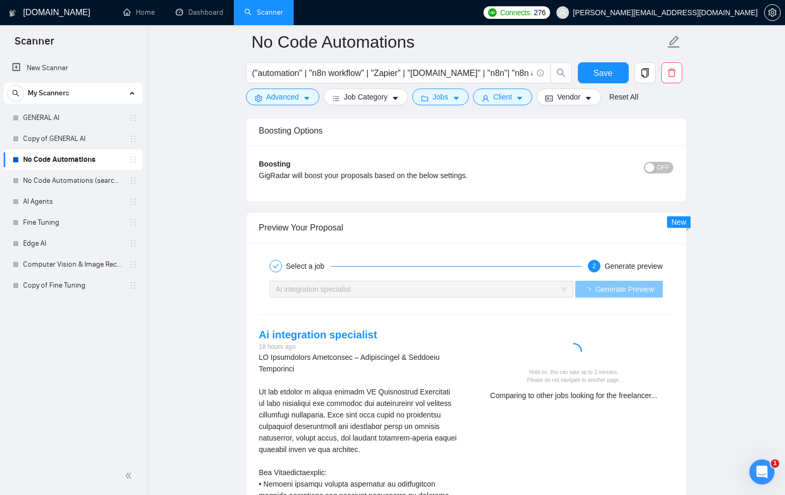
scroll to position [1926, 0]
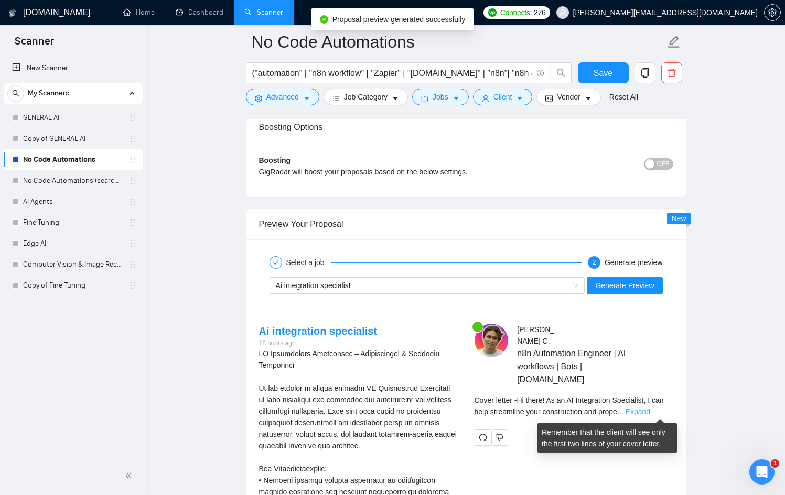
click at [648, 409] on link "Expand" at bounding box center [638, 412] width 25 height 8
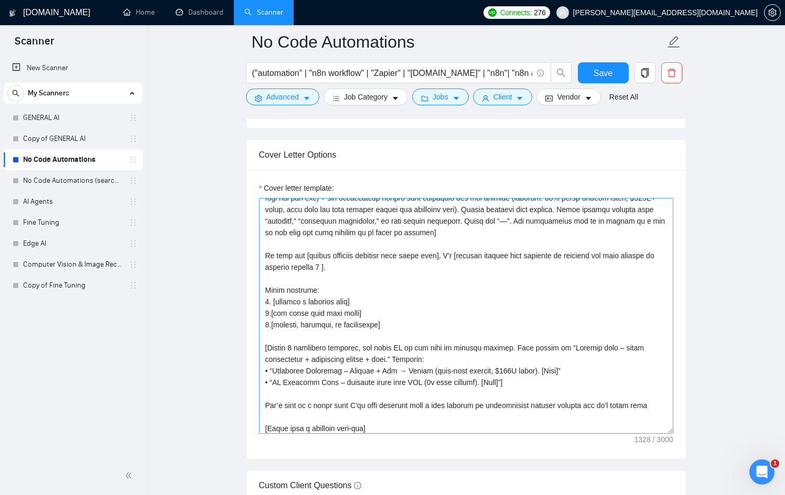
scroll to position [0, 0]
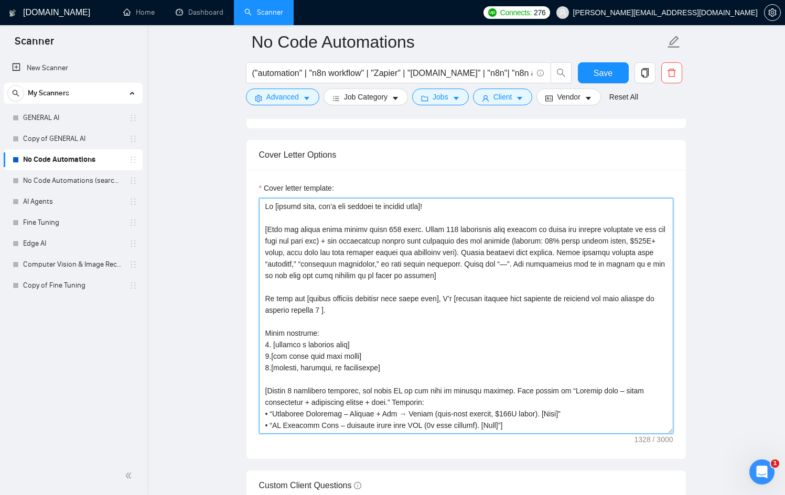
click at [584, 241] on textarea "Cover letter template:" at bounding box center [466, 316] width 414 height 236
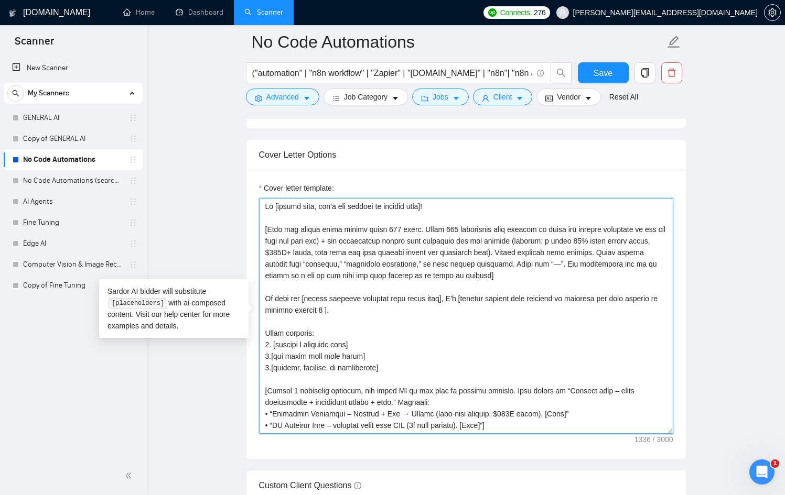
click at [364, 254] on textarea "Cover letter template:" at bounding box center [466, 316] width 414 height 236
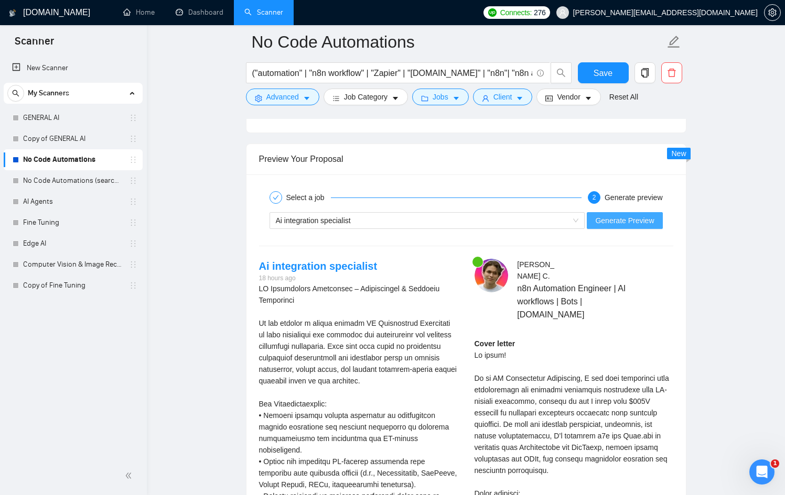
scroll to position [1994, 0]
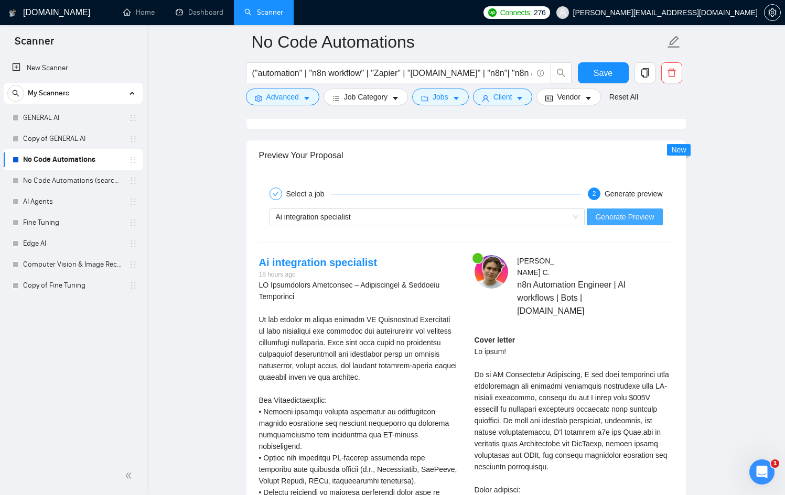
click at [631, 215] on span "Generate Preview" at bounding box center [624, 217] width 59 height 12
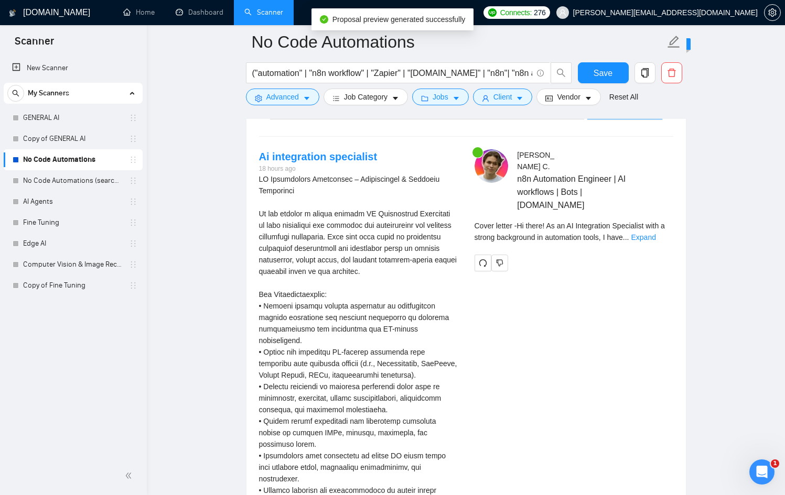
scroll to position [2100, 0]
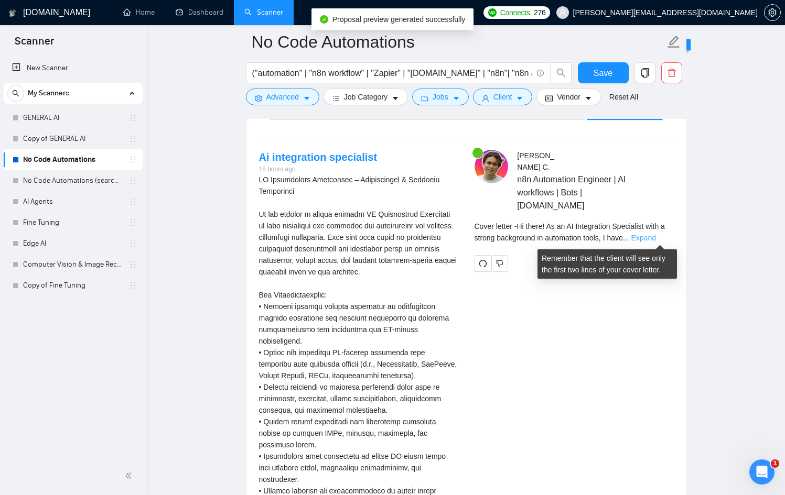
click at [655, 238] on link "Expand" at bounding box center [643, 238] width 25 height 8
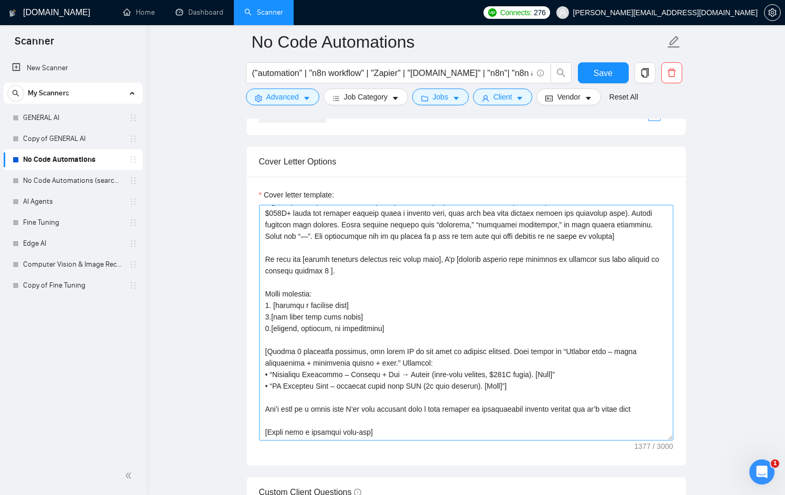
scroll to position [0, 0]
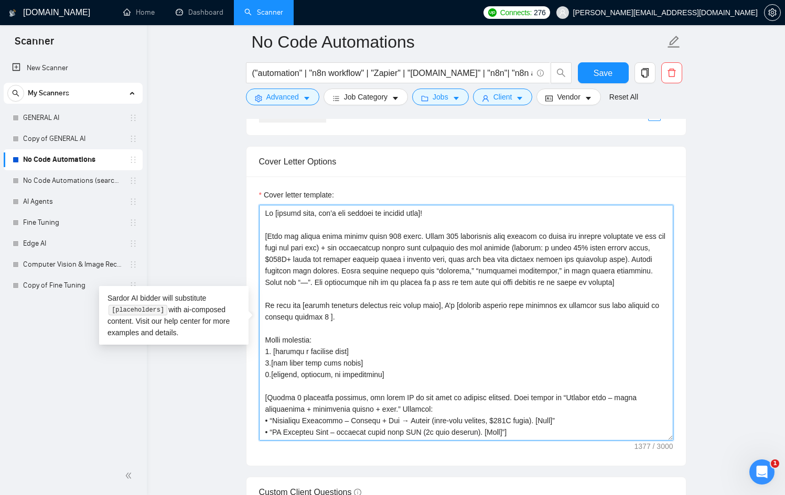
drag, startPoint x: 461, startPoint y: 316, endPoint x: 484, endPoint y: 316, distance: 23.1
click at [484, 316] on textarea "Cover letter template:" at bounding box center [466, 323] width 414 height 236
click at [385, 325] on textarea "Cover letter template:" at bounding box center [466, 323] width 414 height 236
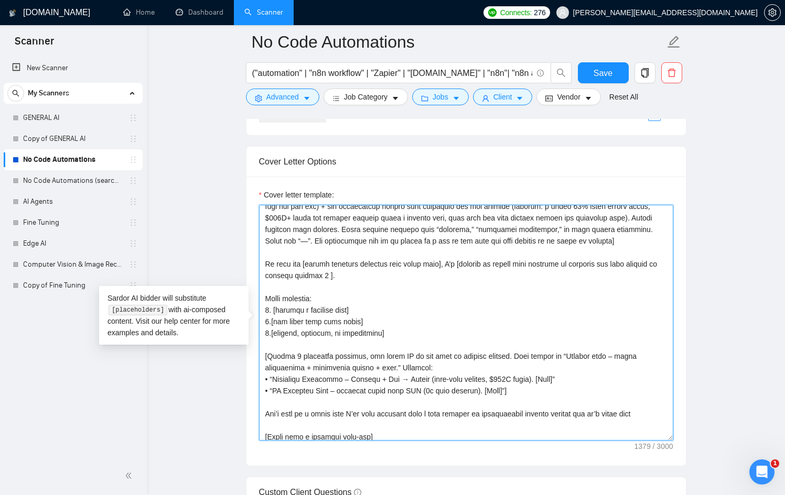
scroll to position [43, 0]
click at [315, 311] on textarea "Cover letter template:" at bounding box center [466, 323] width 414 height 236
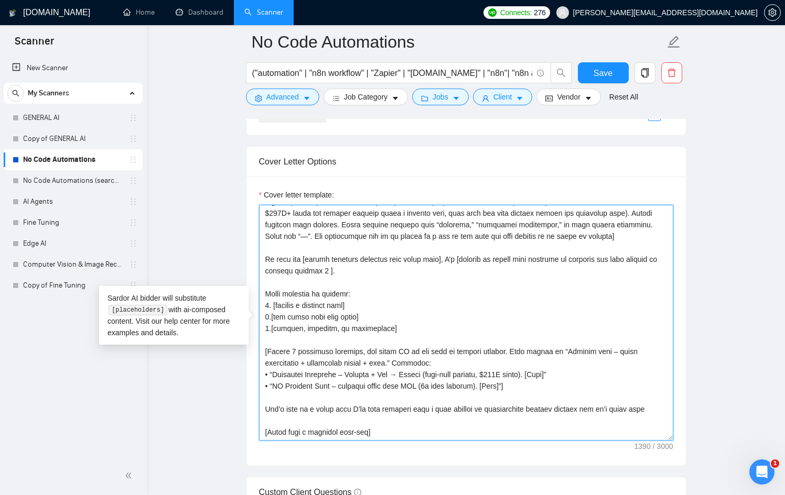
scroll to position [94, 0]
click at [293, 314] on textarea "Cover letter template:" at bounding box center [466, 323] width 414 height 236
drag, startPoint x: 521, startPoint y: 350, endPoint x: 250, endPoint y: 312, distance: 273.2
click at [298, 364] on textarea "Cover letter template:" at bounding box center [466, 323] width 414 height 236
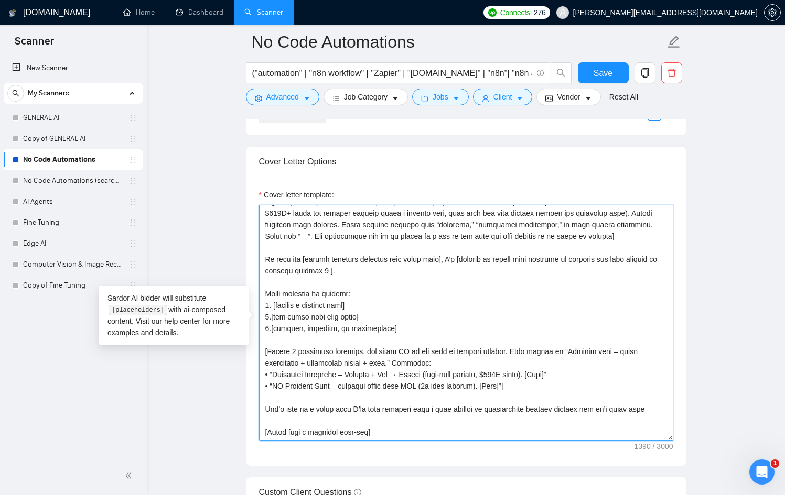
paste textarea "[Insert 1 portfolio projects, but allow AI to add more if context demands. Each…"
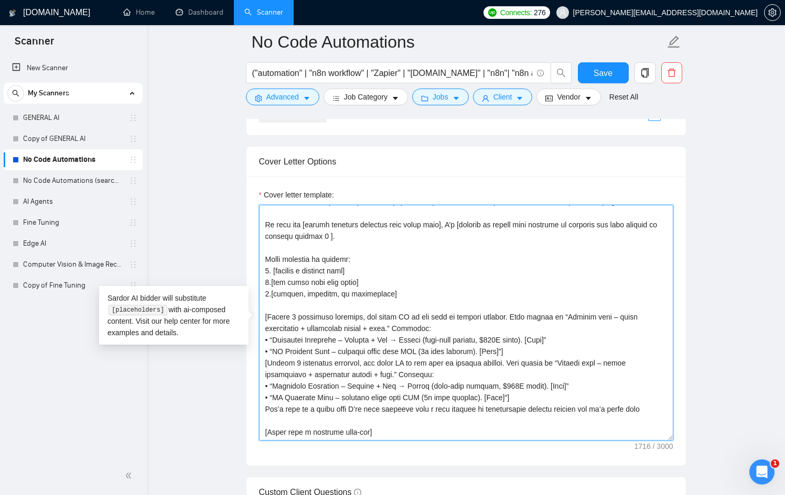
drag, startPoint x: 297, startPoint y: 360, endPoint x: 325, endPoint y: 360, distance: 27.8
click at [325, 360] on textarea "Cover letter template:" at bounding box center [466, 323] width 414 height 236
drag, startPoint x: 374, startPoint y: 343, endPoint x: 506, endPoint y: 364, distance: 133.8
click at [506, 364] on textarea "Cover letter template:" at bounding box center [466, 323] width 414 height 236
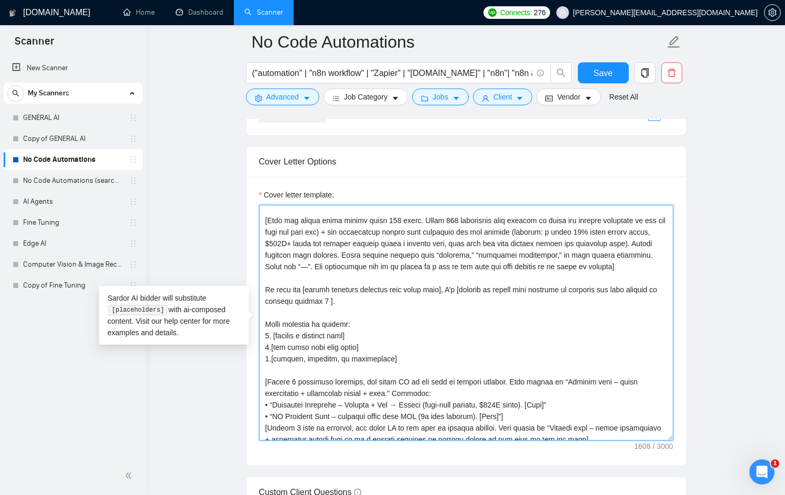
scroll to position [0, 0]
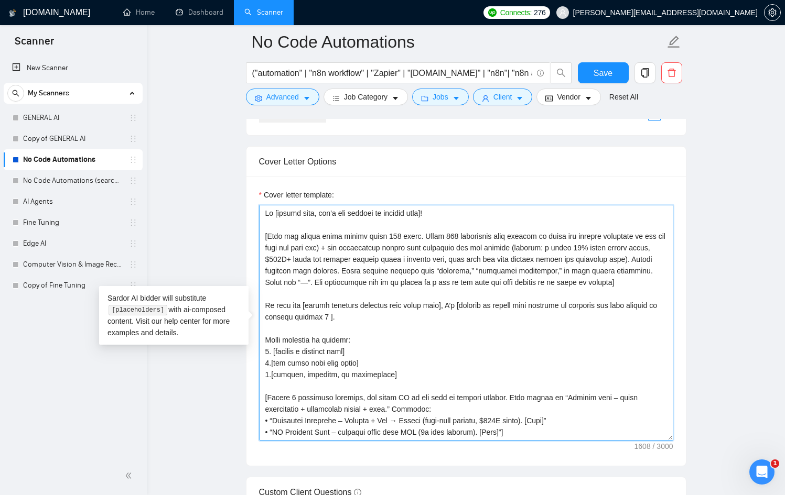
click at [442, 249] on textarea "Cover letter template:" at bounding box center [466, 323] width 414 height 236
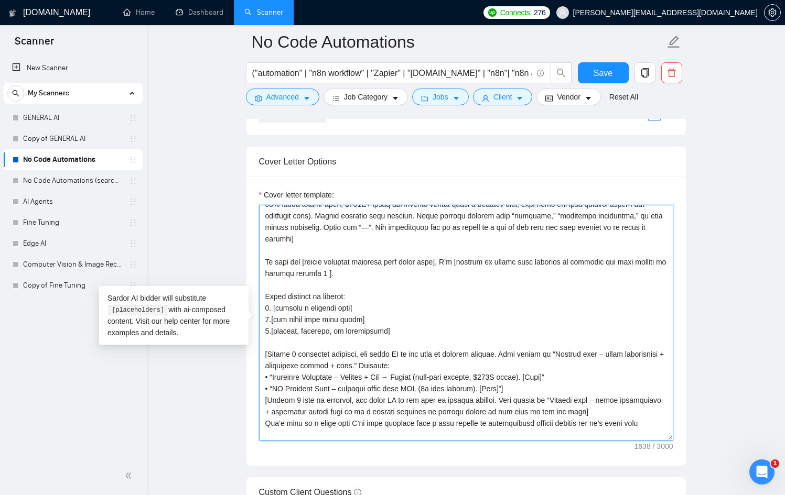
scroll to position [115, 0]
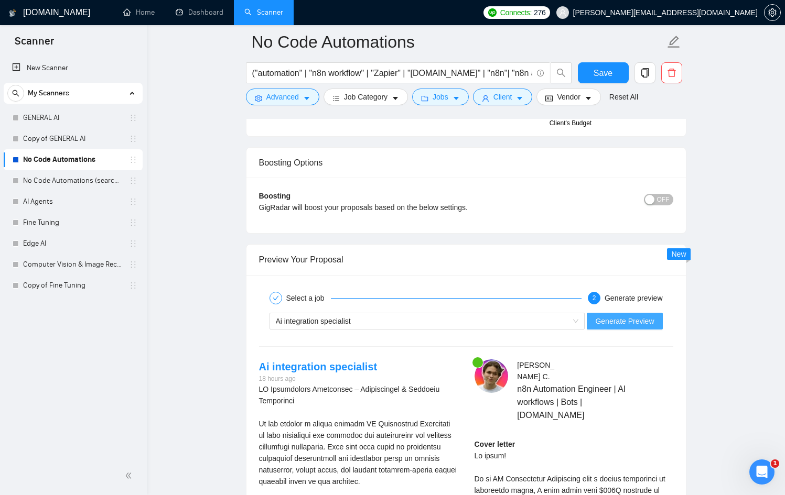
click at [628, 324] on span "Generate Preview" at bounding box center [624, 322] width 59 height 12
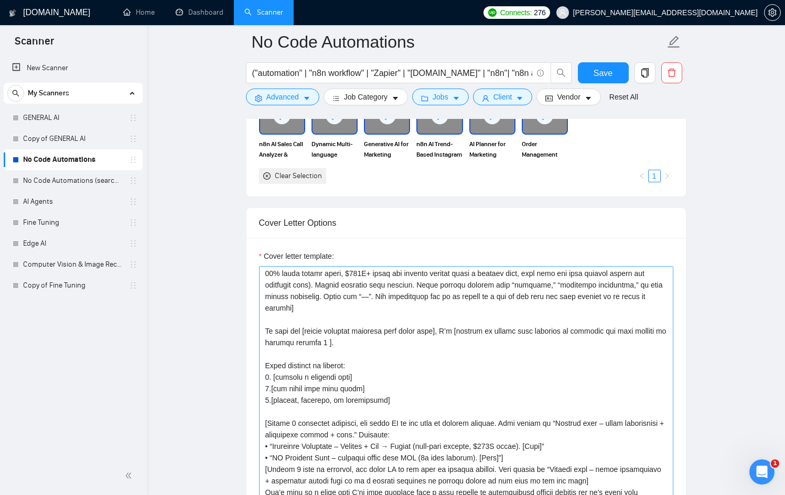
scroll to position [0, 0]
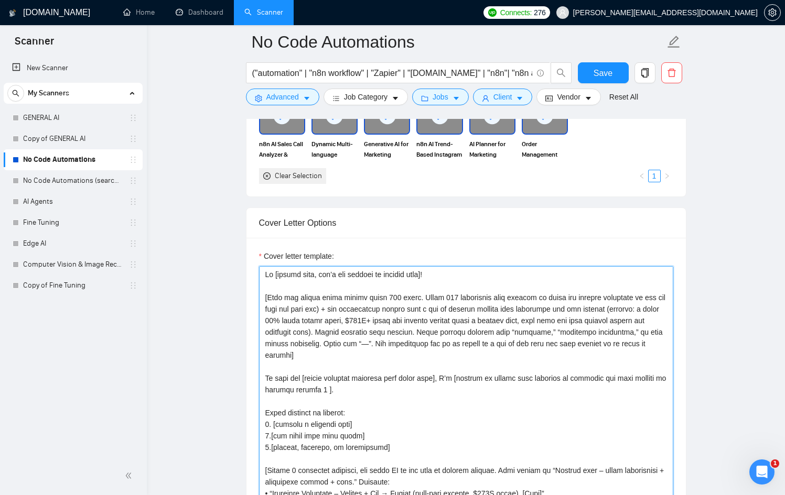
click at [289, 288] on textarea "Cover letter template:" at bounding box center [466, 384] width 414 height 236
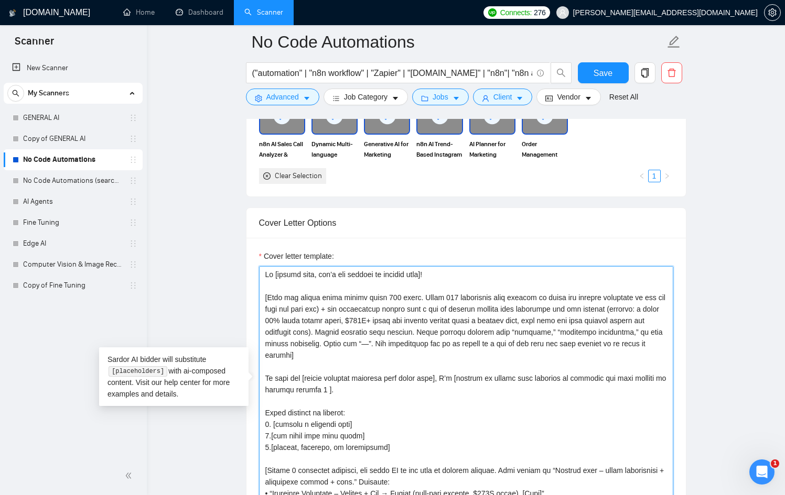
click at [349, 307] on textarea "Cover letter template:" at bounding box center [466, 384] width 414 height 236
click at [577, 297] on textarea "Cover letter template:" at bounding box center [466, 384] width 414 height 236
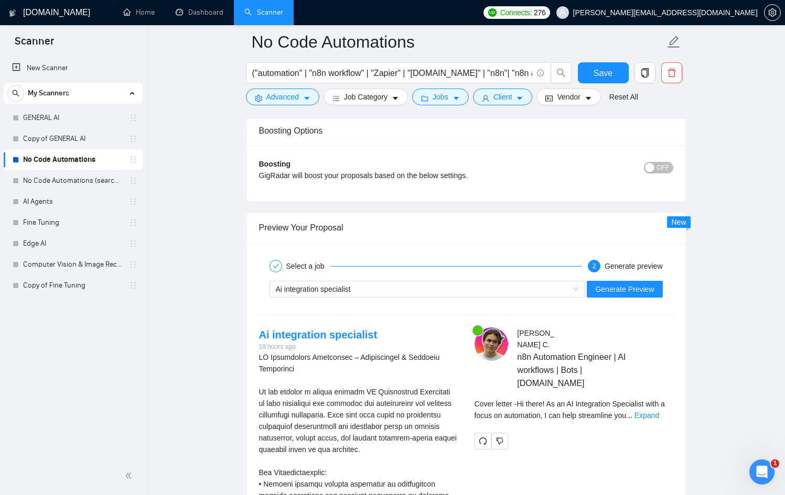
scroll to position [1925, 0]
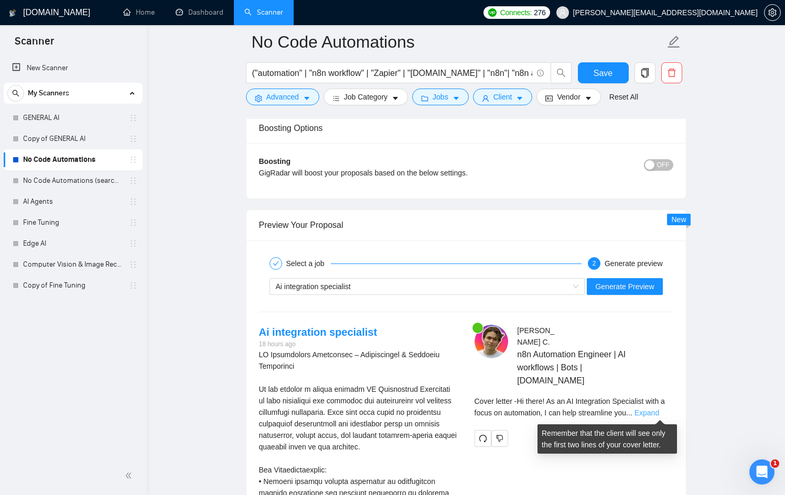
click at [656, 413] on link "Expand" at bounding box center [646, 413] width 25 height 8
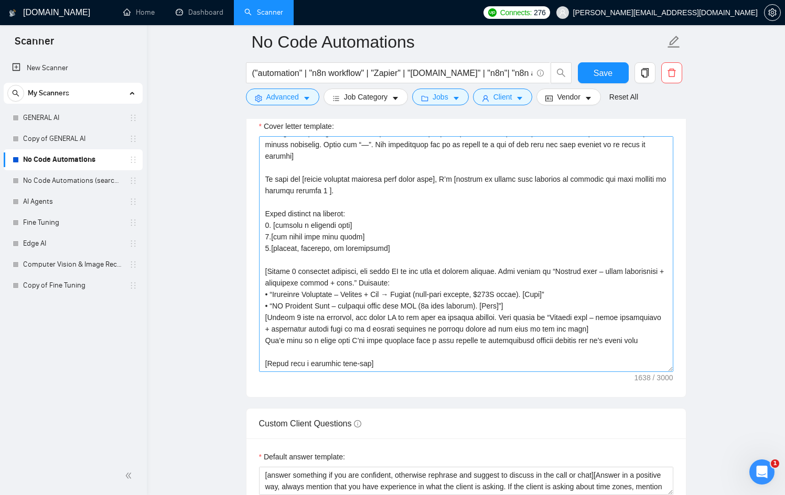
scroll to position [99, 0]
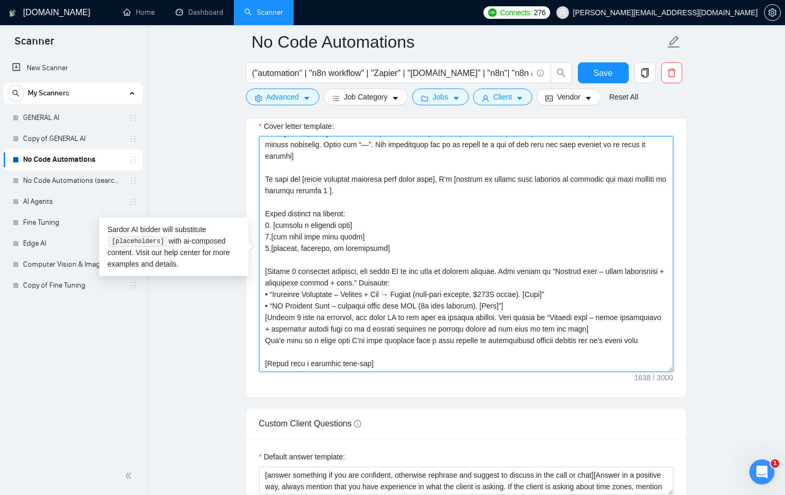
drag, startPoint x: 517, startPoint y: 278, endPoint x: 295, endPoint y: 277, distance: 222.8
click at [295, 277] on textarea "Cover letter template:" at bounding box center [466, 254] width 414 height 236
click at [509, 276] on textarea "Cover letter template:" at bounding box center [466, 254] width 414 height 236
drag, startPoint x: 508, startPoint y: 275, endPoint x: 245, endPoint y: 280, distance: 263.3
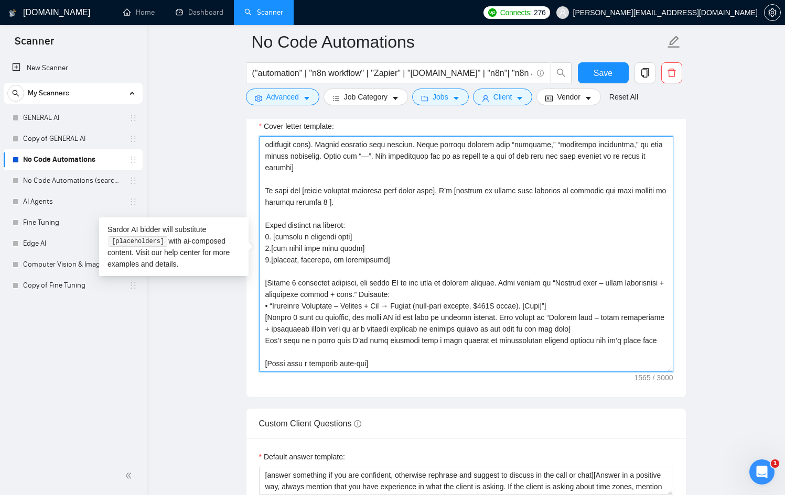
click at [609, 266] on textarea "Cover letter template:" at bounding box center [466, 254] width 414 height 236
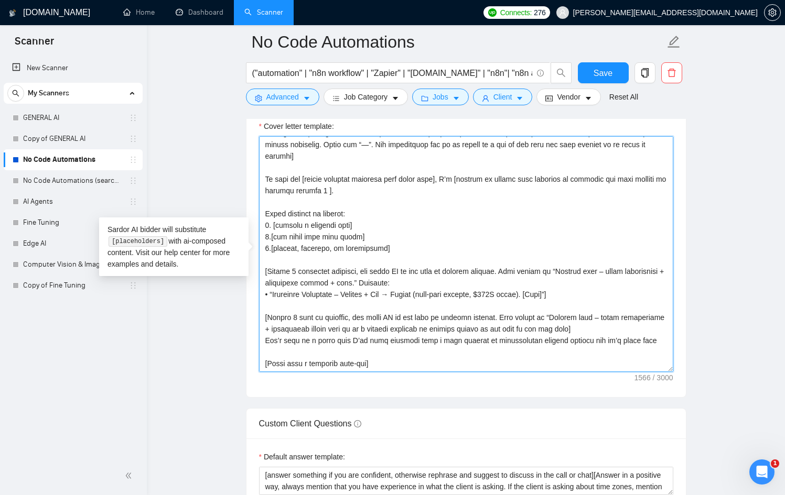
drag, startPoint x: 325, startPoint y: 285, endPoint x: 298, endPoint y: 286, distance: 27.3
click at [298, 286] on textarea "Cover letter template:" at bounding box center [466, 254] width 414 height 236
click at [322, 286] on textarea "Cover letter template:" at bounding box center [466, 254] width 414 height 236
click at [287, 280] on textarea "Cover letter template:" at bounding box center [466, 254] width 414 height 236
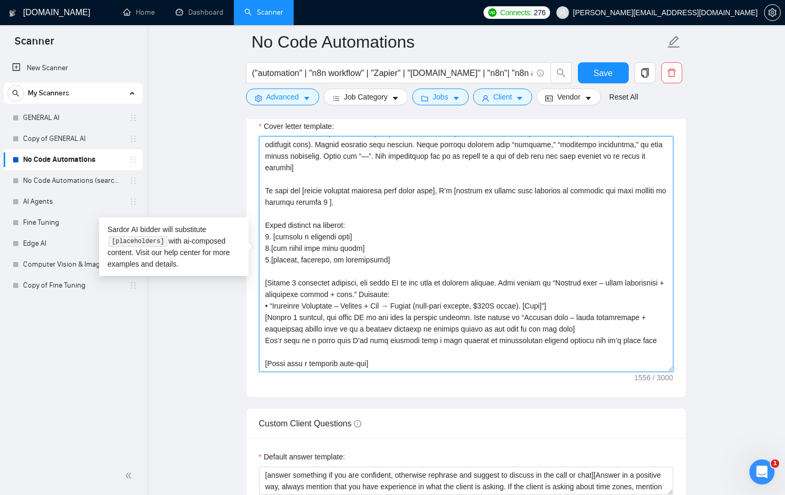
drag, startPoint x: 604, startPoint y: 274, endPoint x: 588, endPoint y: 278, distance: 16.9
click at [588, 278] on textarea "Cover letter template:" at bounding box center [466, 254] width 414 height 236
click at [334, 289] on textarea "Cover letter template:" at bounding box center [466, 254] width 414 height 236
click at [471, 287] on textarea "Cover letter template:" at bounding box center [466, 254] width 414 height 236
click at [635, 286] on textarea "Cover letter template:" at bounding box center [466, 254] width 414 height 236
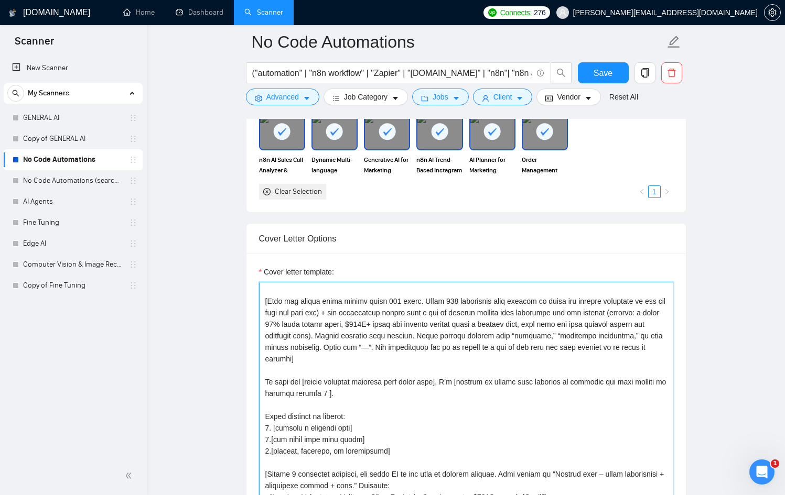
scroll to position [10, 0]
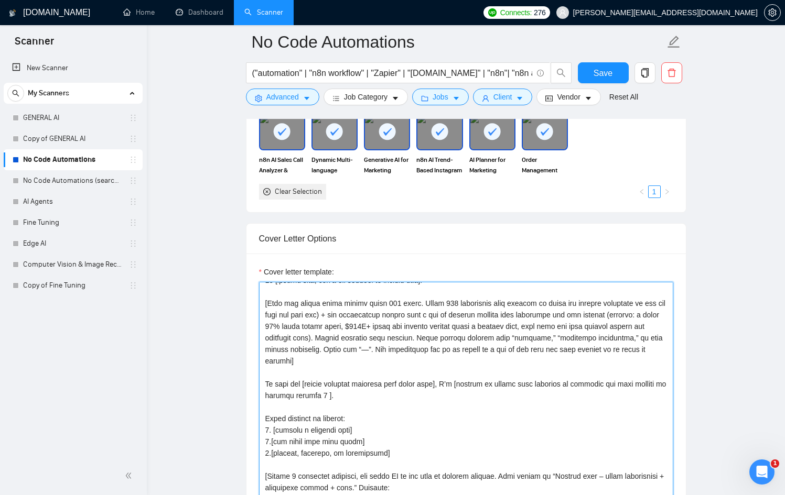
click at [442, 315] on textarea "Cover letter template:" at bounding box center [466, 400] width 414 height 236
click at [265, 327] on textarea "Cover letter template:" at bounding box center [466, 400] width 414 height 236
click at [348, 327] on textarea "Cover letter template:" at bounding box center [466, 400] width 414 height 236
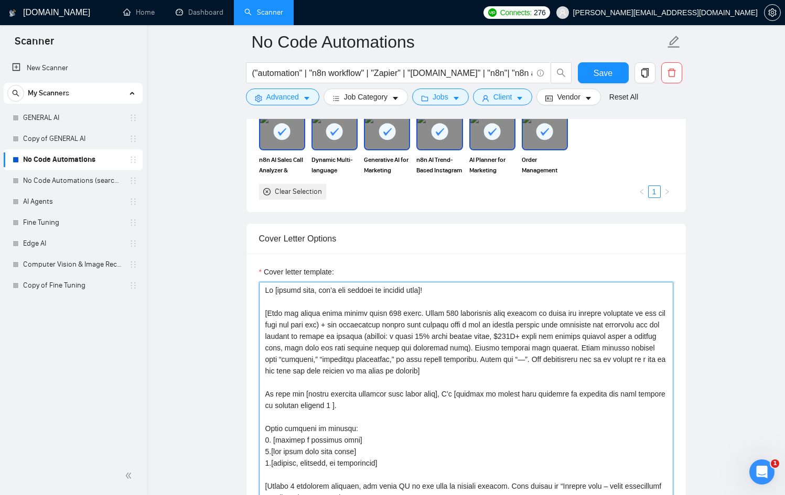
scroll to position [115, 0]
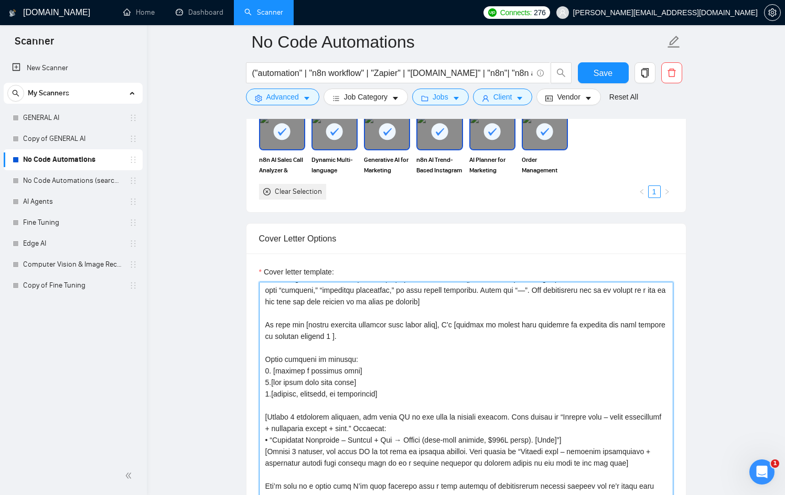
click at [447, 416] on textarea "Cover letter template:" at bounding box center [466, 400] width 414 height 236
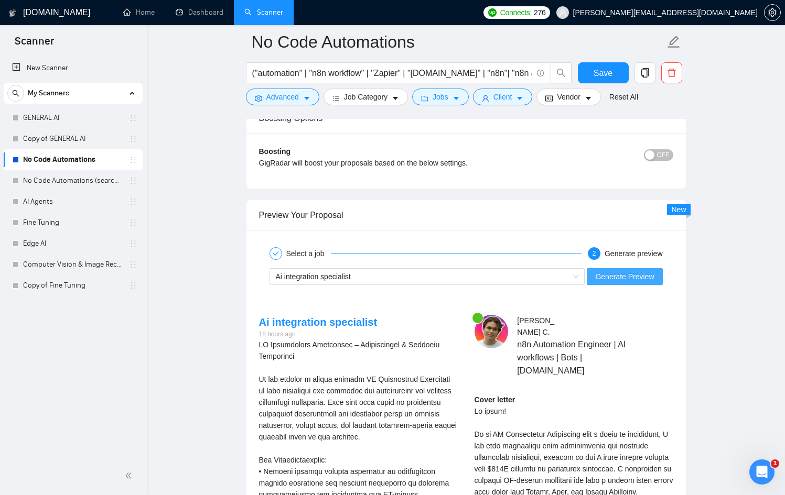
scroll to position [1935, 0]
click at [617, 280] on span "Generate Preview" at bounding box center [624, 277] width 59 height 12
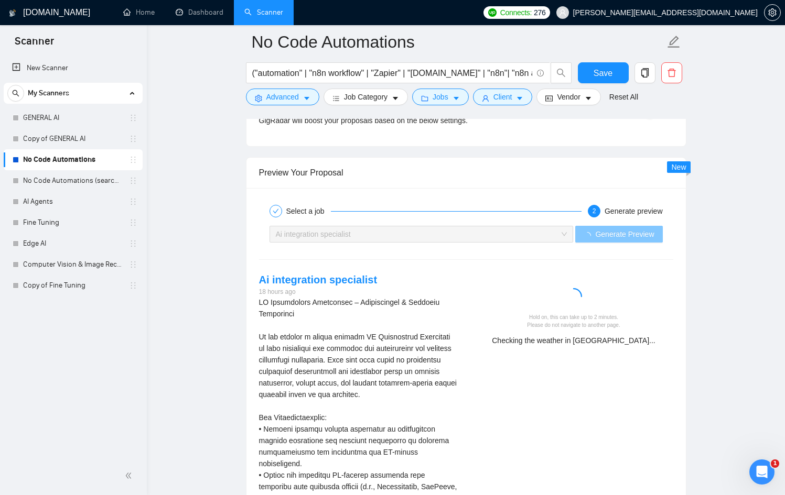
scroll to position [1976, 0]
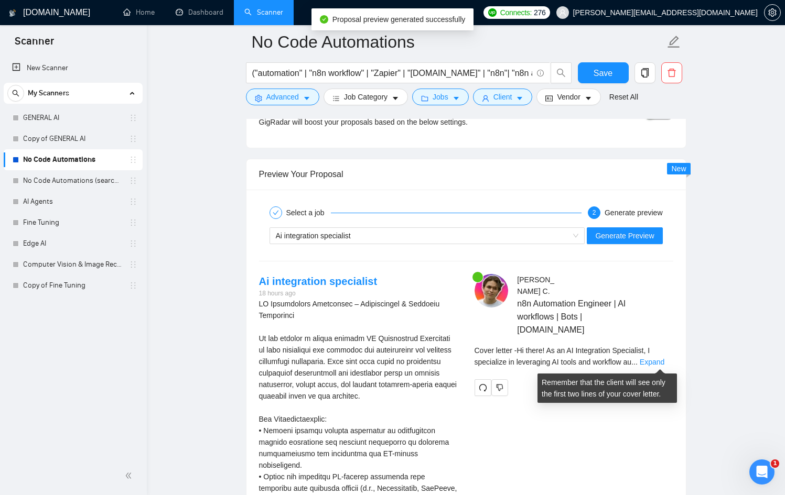
click at [653, 354] on div "Cover letter - Hi there! As an AI Integration Specialist, I specialize in lever…" at bounding box center [574, 356] width 199 height 23
click at [655, 359] on link "Expand" at bounding box center [652, 362] width 25 height 8
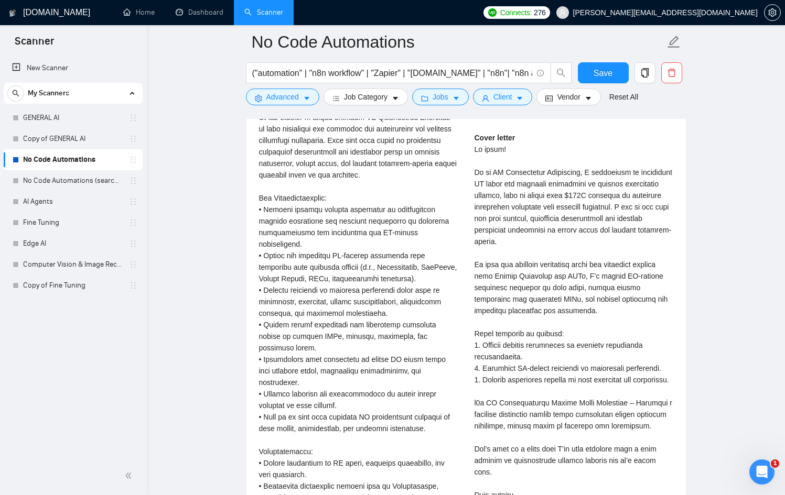
scroll to position [2195, 0]
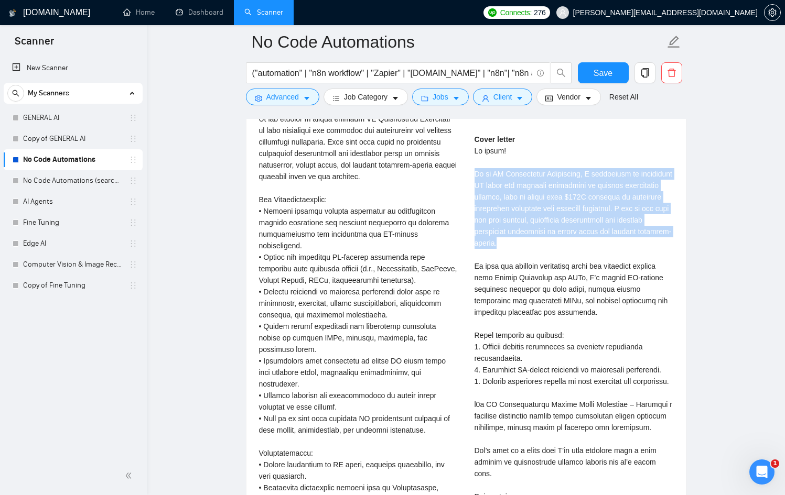
drag, startPoint x: 603, startPoint y: 244, endPoint x: 476, endPoint y: 170, distance: 147.8
click at [476, 170] on div "Cover letter" at bounding box center [574, 324] width 199 height 381
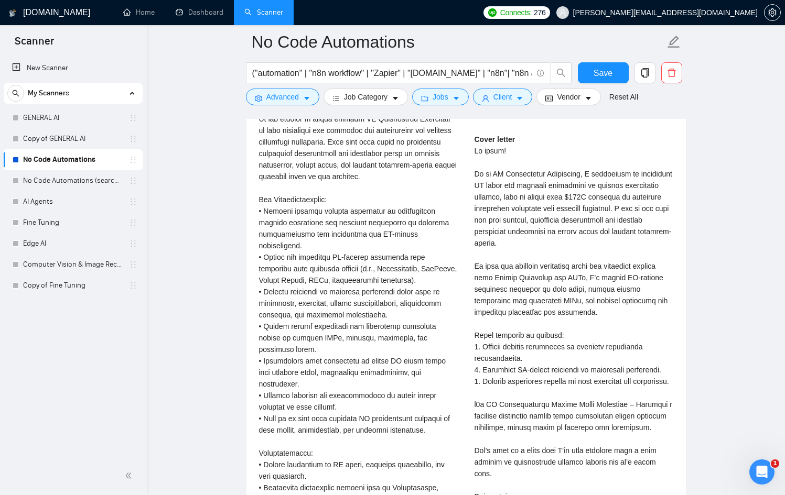
click at [549, 182] on div "Cover letter" at bounding box center [574, 324] width 199 height 381
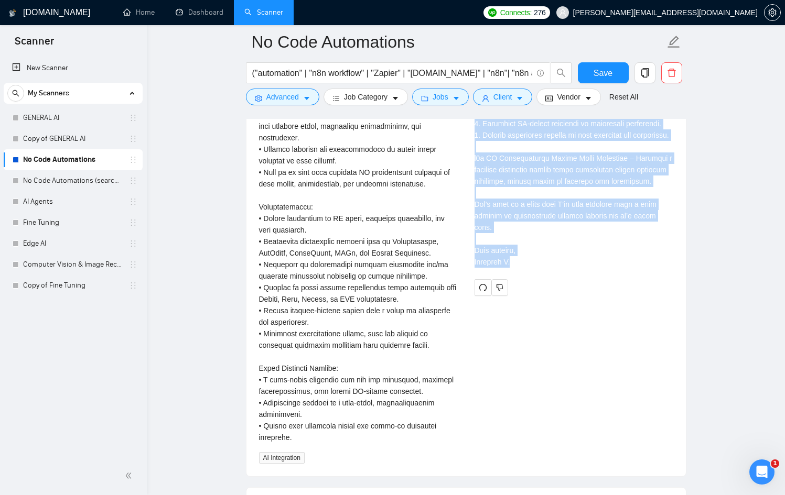
scroll to position [2445, 0]
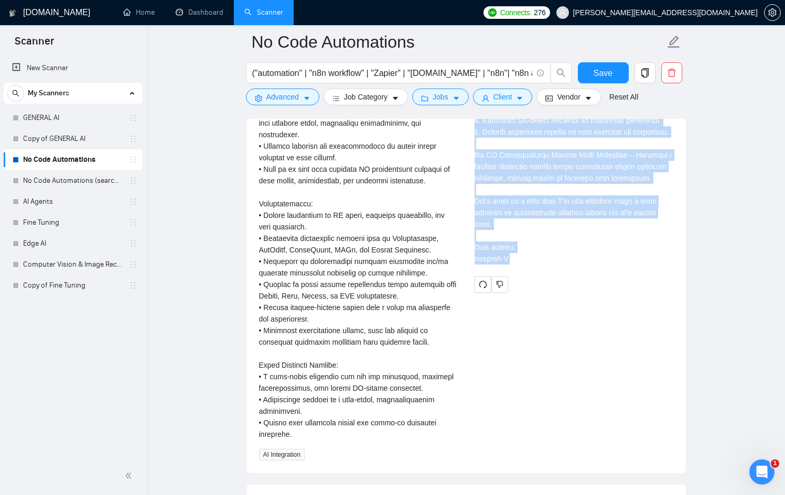
drag, startPoint x: 475, startPoint y: 150, endPoint x: 570, endPoint y: 292, distance: 170.7
click at [570, 272] on div "Cover letter" at bounding box center [574, 78] width 199 height 388
copy div "Hi there! As an AI Integration Specialist, I specialize in leveraging AI tools …"
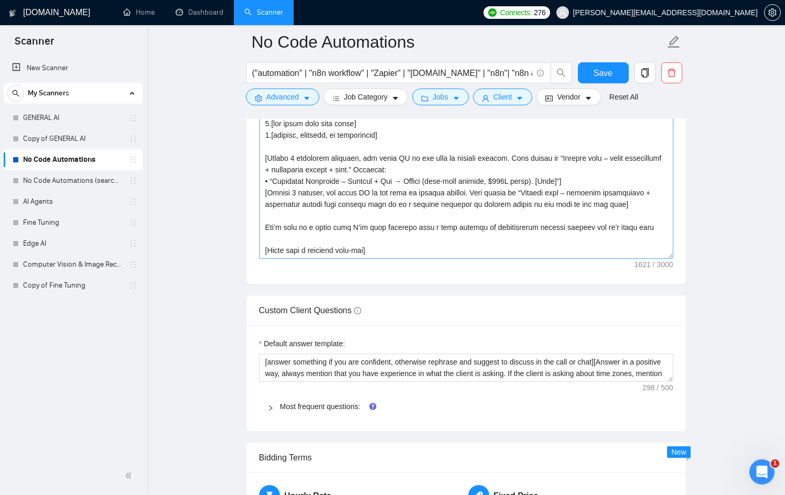
scroll to position [1348, 0]
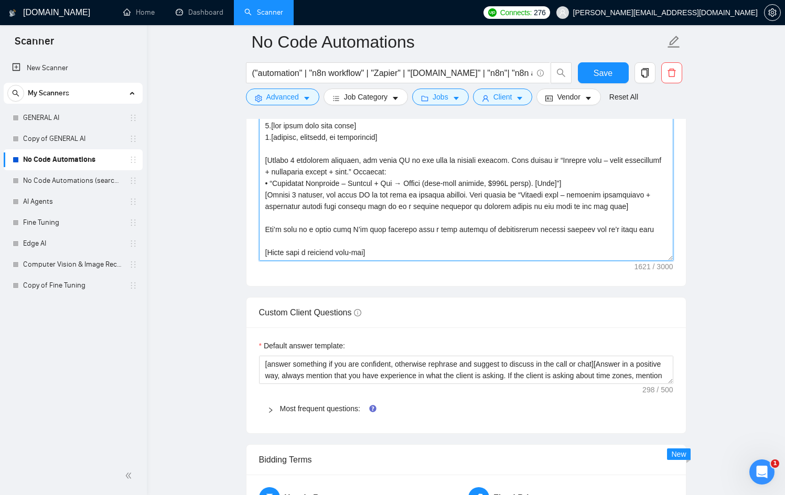
click at [403, 231] on textarea "Cover letter template:" at bounding box center [466, 143] width 414 height 236
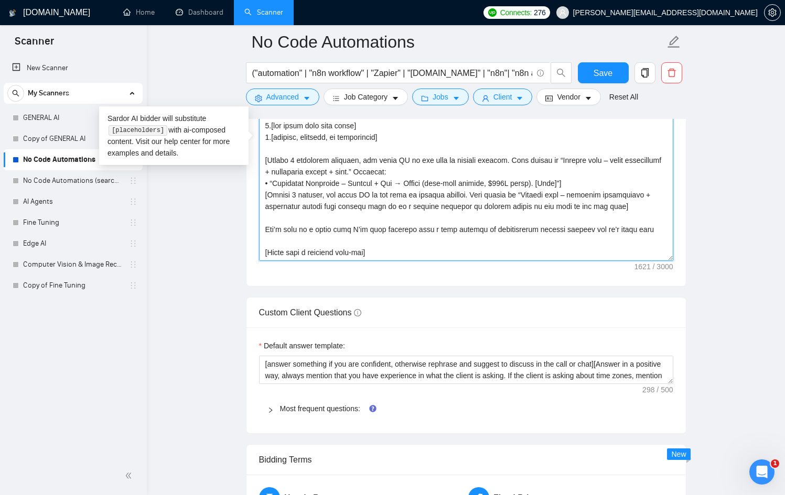
paste textarea "cover letter under 300 words. First 239 characters must start with one achievem…"
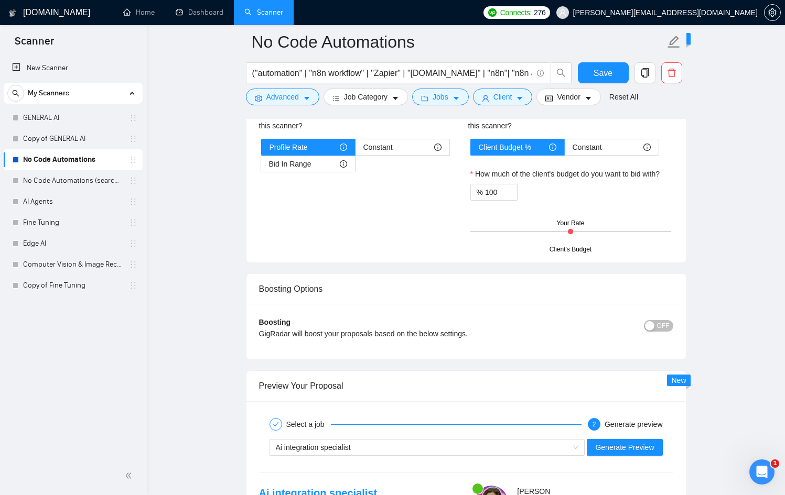
scroll to position [1771, 0]
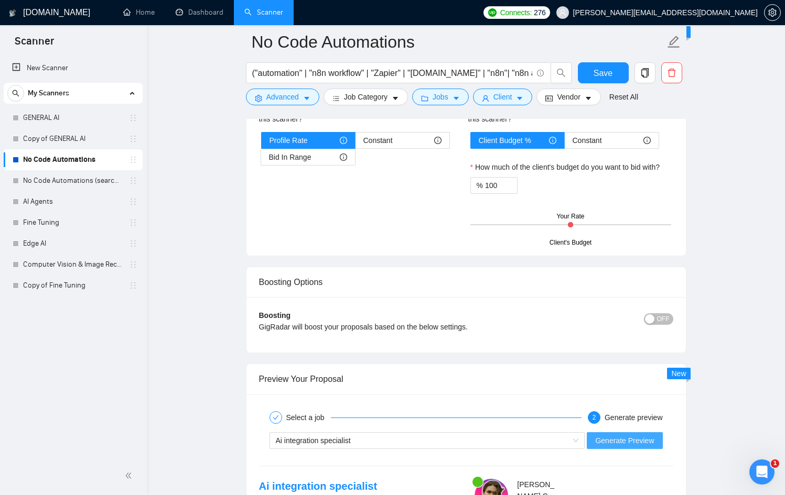
click at [640, 440] on span "Generate Preview" at bounding box center [624, 441] width 59 height 12
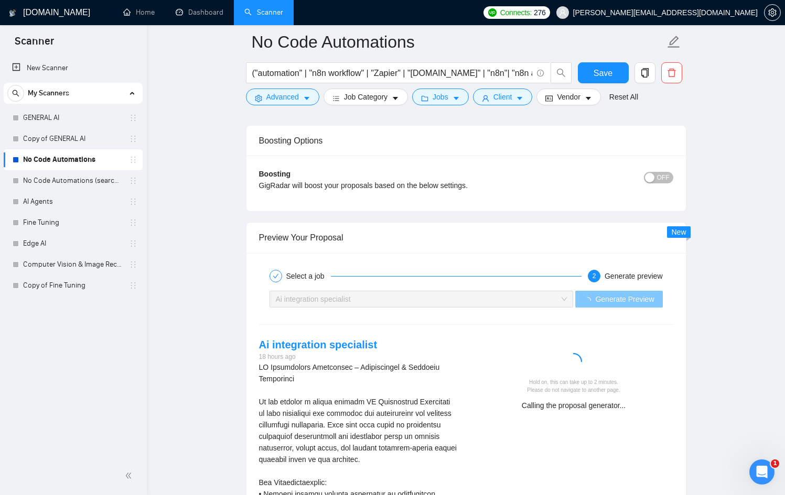
scroll to position [1914, 0]
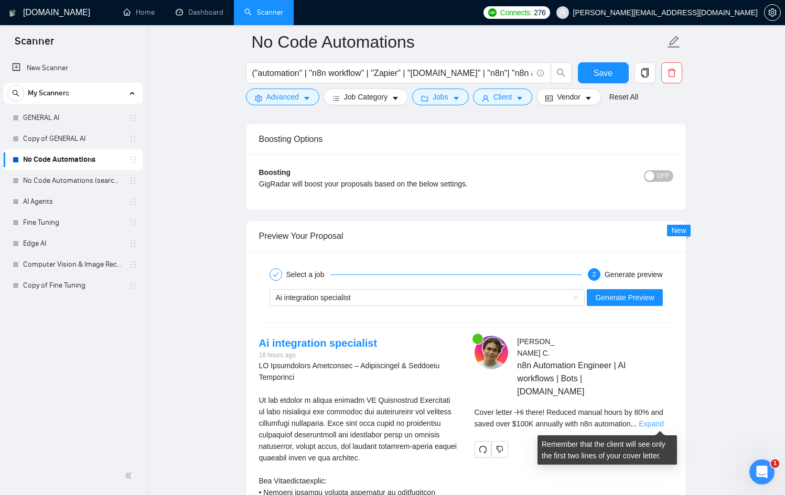
click at [656, 424] on link "Expand" at bounding box center [651, 424] width 25 height 8
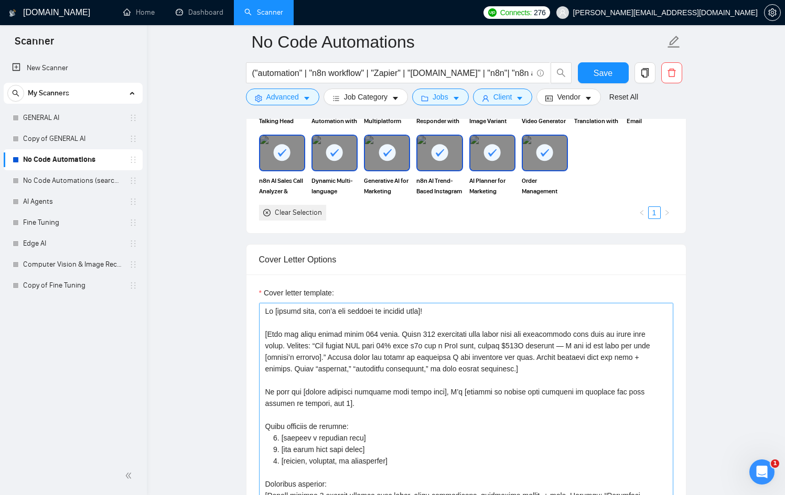
scroll to position [1072, 0]
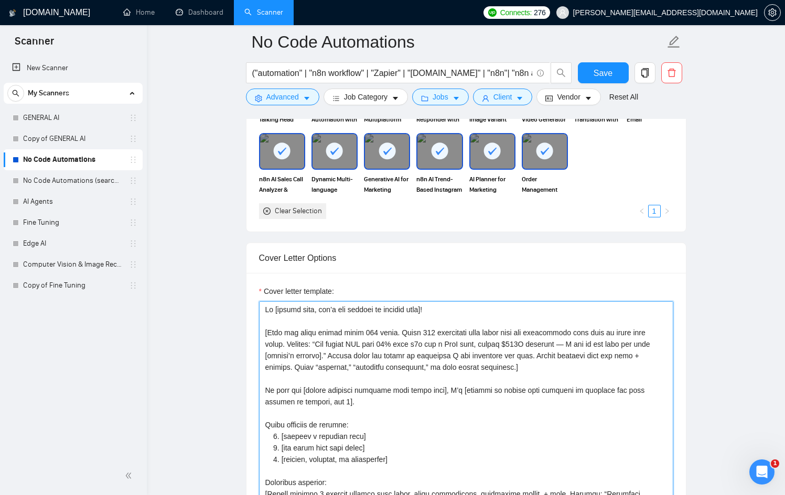
click at [590, 342] on textarea "Cover letter template:" at bounding box center [466, 419] width 414 height 236
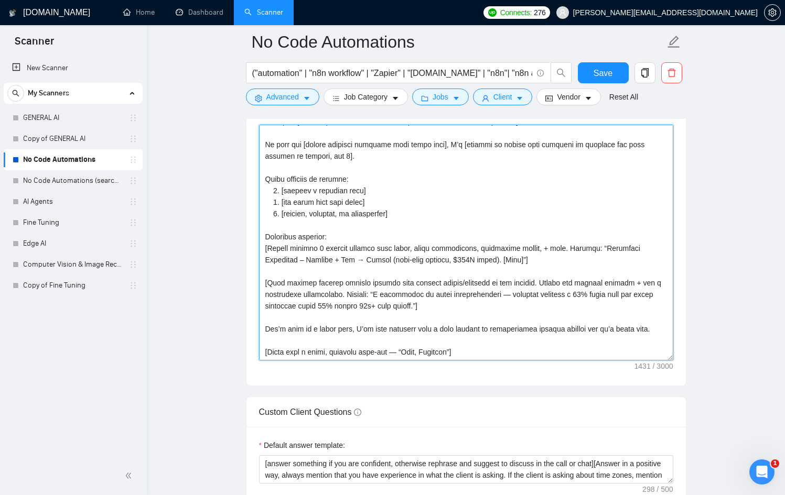
scroll to position [1246, 0]
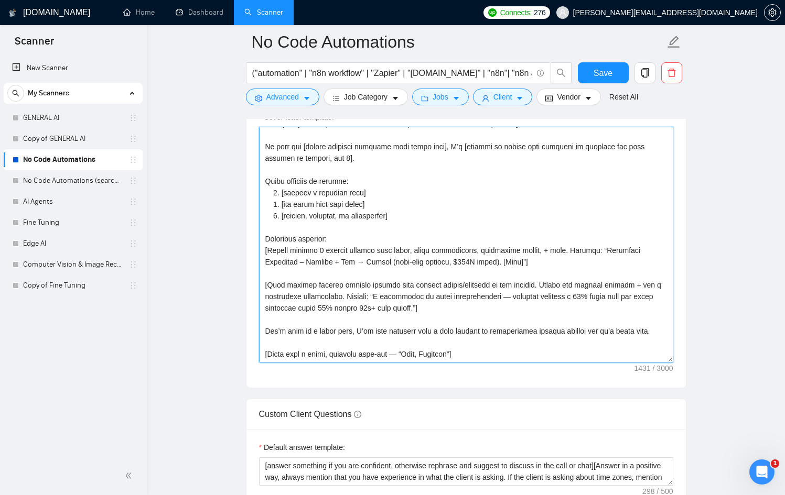
drag, startPoint x: 481, startPoint y: 300, endPoint x: 250, endPoint y: 234, distance: 240.5
click at [250, 234] on div "Cover letter template:" at bounding box center [465, 243] width 439 height 289
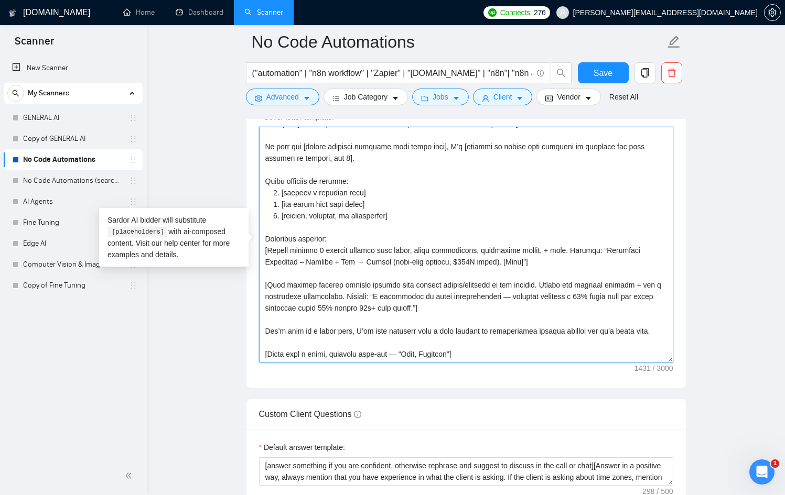
paste textarea "2 project examples: • First: a real portfolio project with title + short descri…"
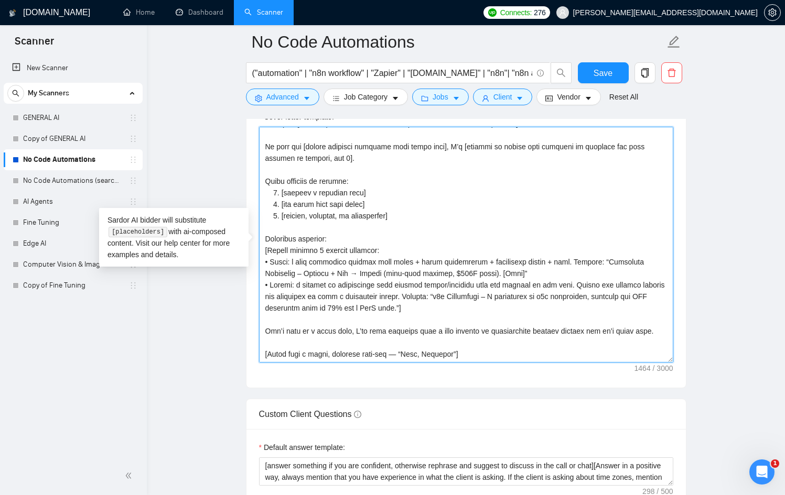
drag, startPoint x: 349, startPoint y: 225, endPoint x: 257, endPoint y: 233, distance: 92.0
click at [257, 233] on div "Cover letter template:" at bounding box center [465, 243] width 439 height 289
click at [543, 296] on textarea "Cover letter template:" at bounding box center [466, 245] width 414 height 236
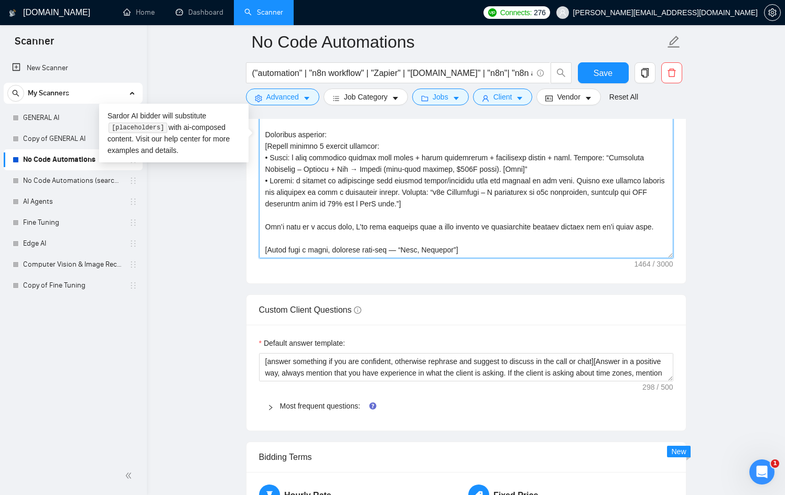
scroll to position [1341, 0]
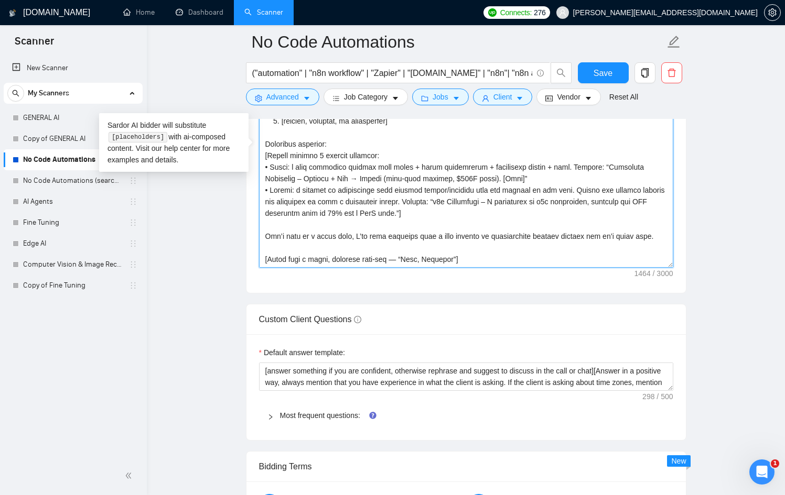
click at [290, 234] on textarea "Cover letter template:" at bounding box center [466, 150] width 414 height 236
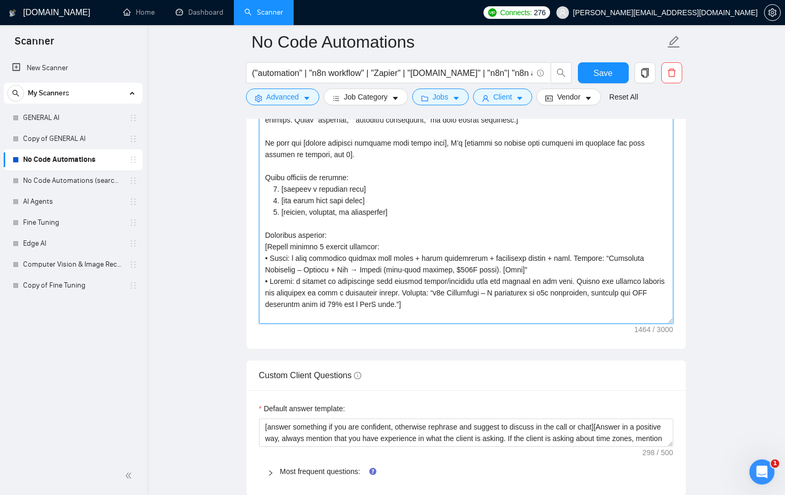
scroll to position [81, 0]
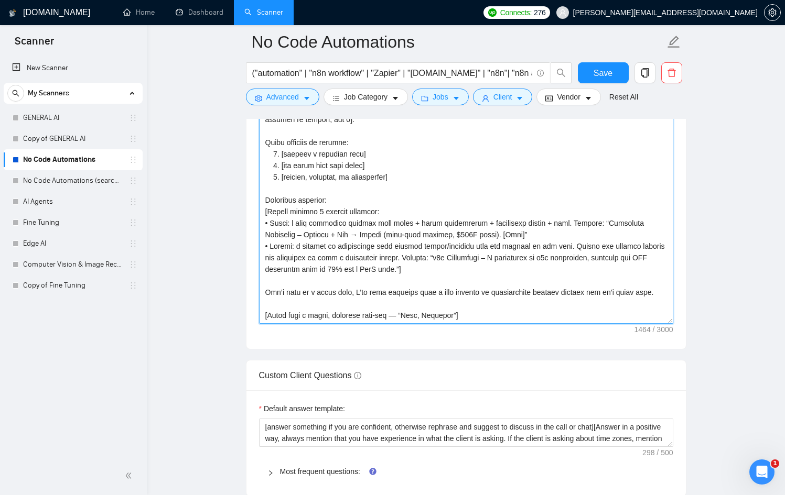
click at [478, 313] on textarea "Cover letter template:" at bounding box center [466, 206] width 414 height 236
paste textarea "My automations and AI workflows have delivered: ⏱ 80% fewer manual hours 📈 5x m…"
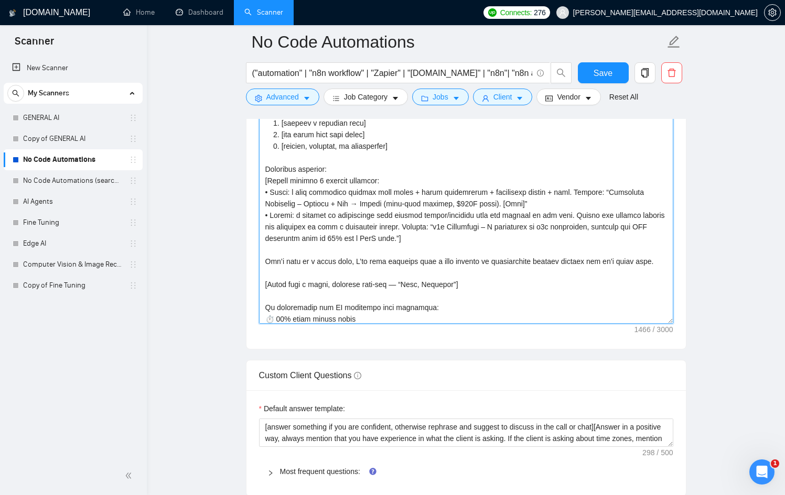
scroll to position [146, 0]
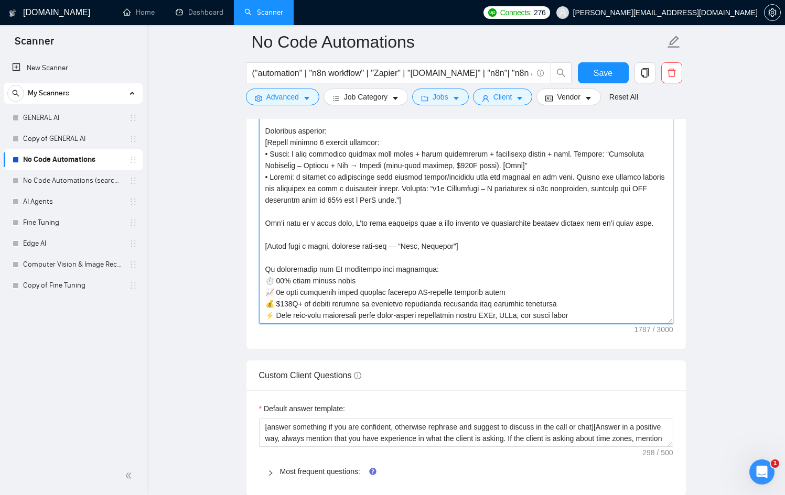
click at [276, 289] on textarea "Cover letter template:" at bounding box center [466, 206] width 414 height 236
click at [276, 264] on textarea "Cover letter template:" at bounding box center [466, 206] width 414 height 236
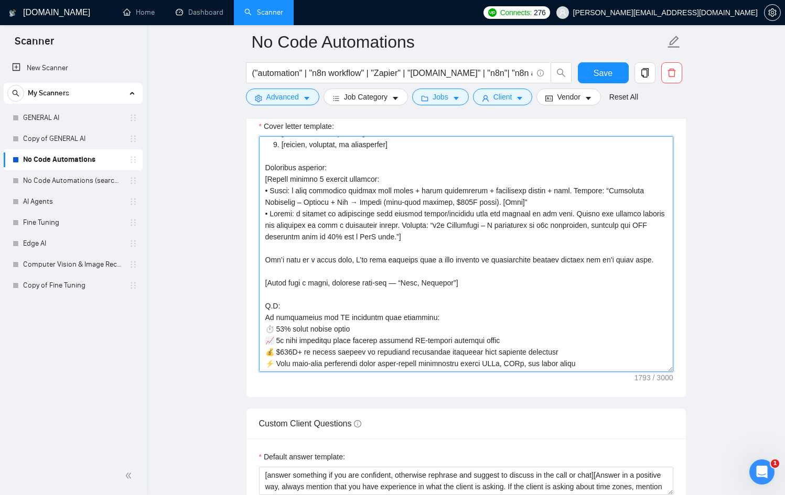
scroll to position [1237, 0]
drag, startPoint x: 461, startPoint y: 227, endPoint x: 432, endPoint y: 214, distance: 31.3
click at [432, 214] on textarea "Cover letter template:" at bounding box center [466, 254] width 414 height 236
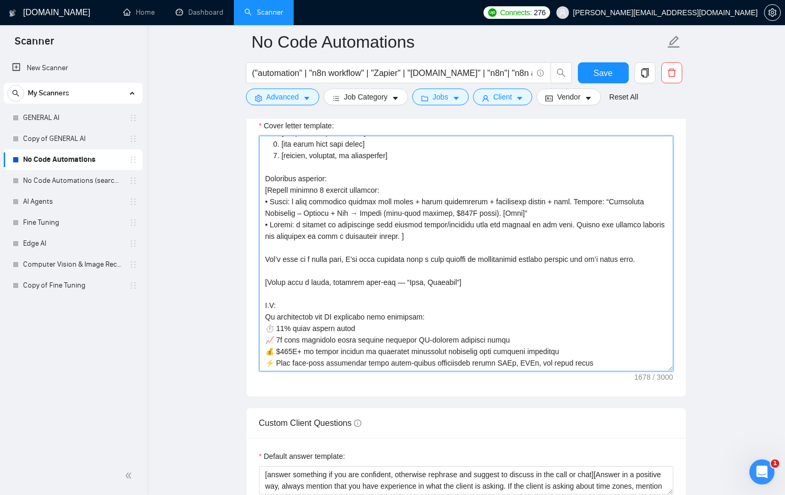
scroll to position [150, 0]
type textarea "Hi [client name, don’t use country or company name]! [Keep the cover letter und…"
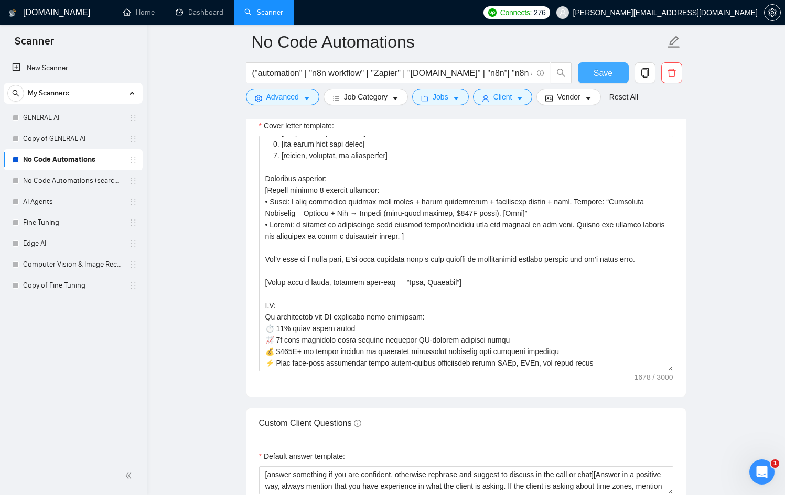
click at [601, 67] on span "Save" at bounding box center [603, 73] width 19 height 13
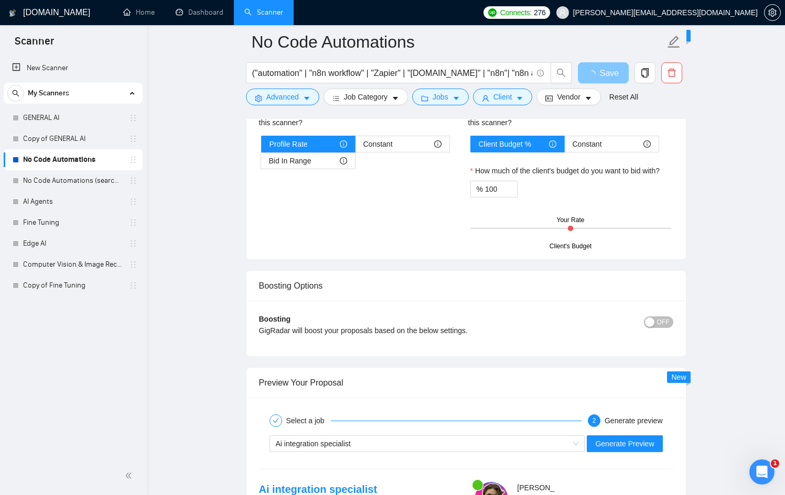
scroll to position [1800, 0]
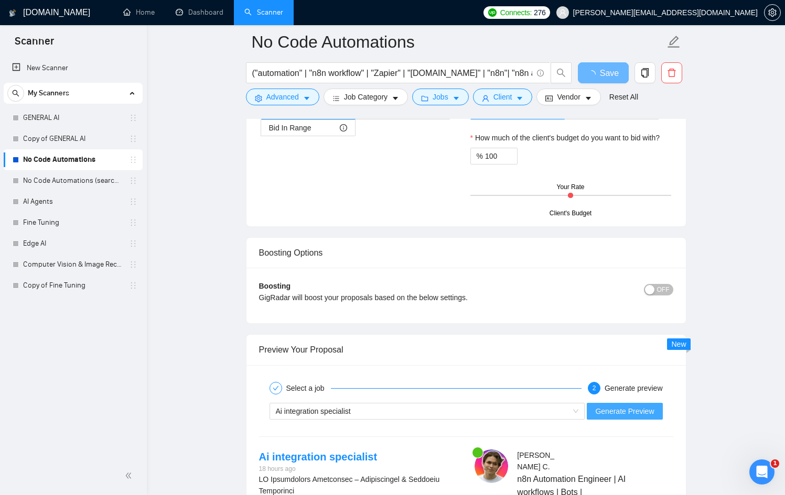
click at [635, 404] on button "Generate Preview" at bounding box center [625, 411] width 76 height 17
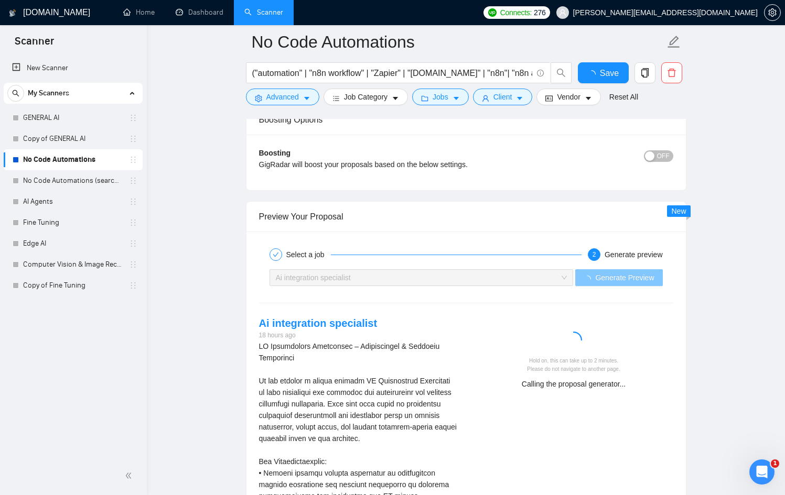
checkbox input "true"
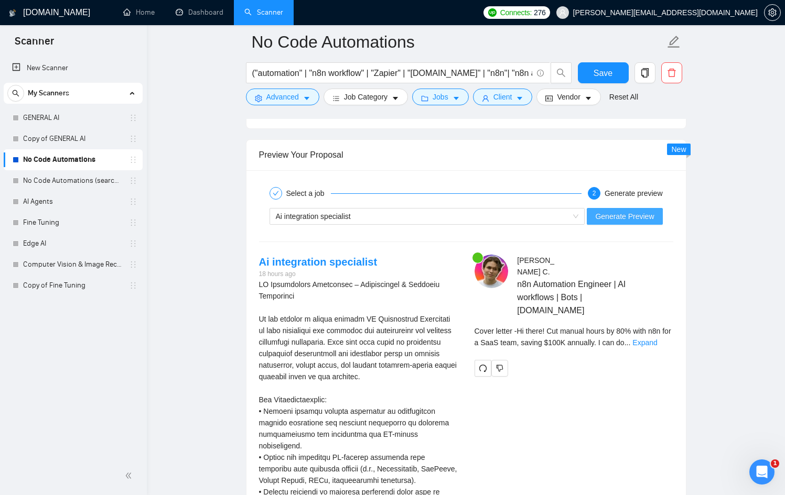
scroll to position [1996, 0]
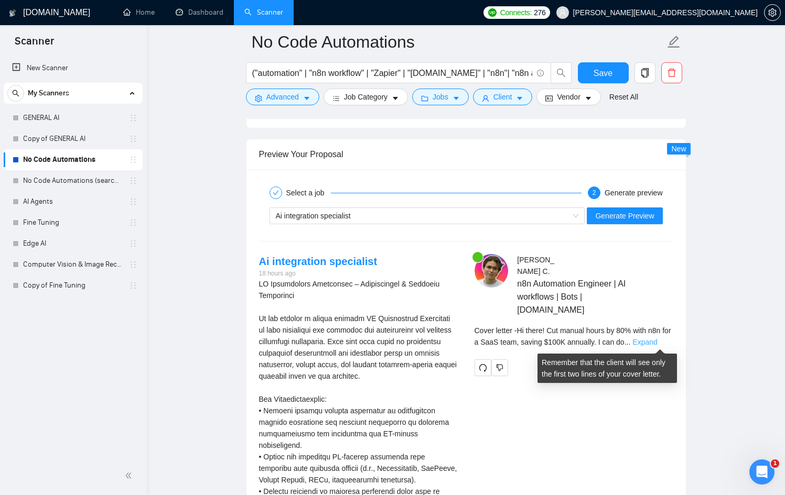
click at [648, 339] on link "Expand" at bounding box center [644, 342] width 25 height 8
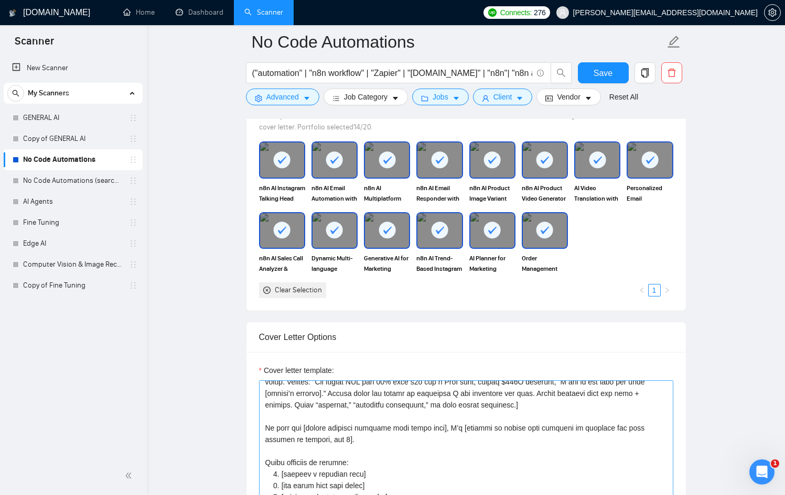
scroll to position [0, 0]
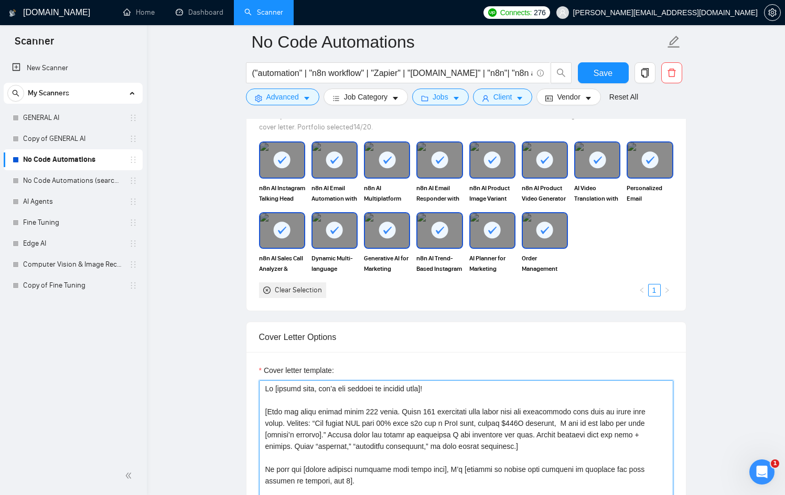
click at [324, 423] on textarea "Cover letter template:" at bounding box center [466, 499] width 414 height 236
click at [325, 423] on textarea "Cover letter template:" at bounding box center [466, 499] width 414 height 236
click at [451, 422] on textarea "Cover letter template:" at bounding box center [466, 499] width 414 height 236
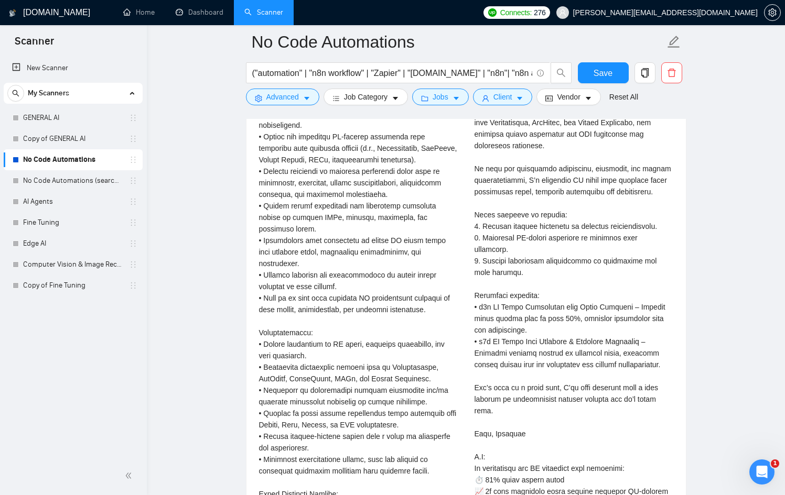
scroll to position [2323, 0]
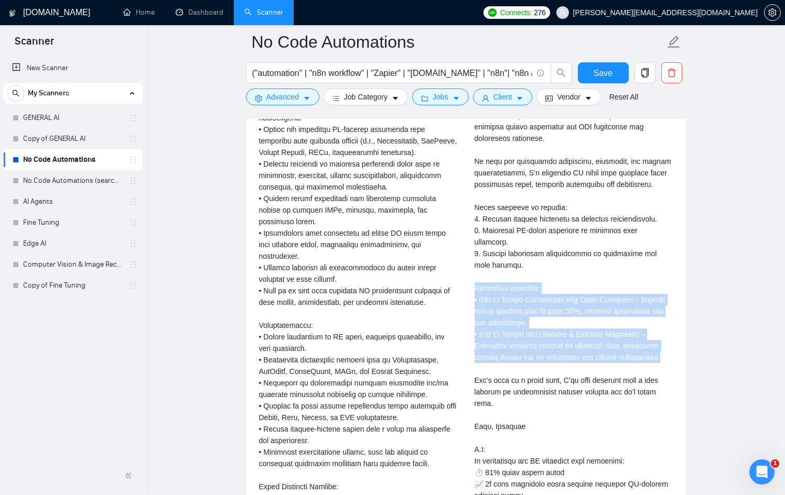
drag, startPoint x: 536, startPoint y: 369, endPoint x: 470, endPoint y: 286, distance: 105.6
click at [470, 286] on div "Santiago C . n8n Automation Engineer | AI workflows | Bots | Zapier-Make.com Co…" at bounding box center [573, 252] width 215 height 650
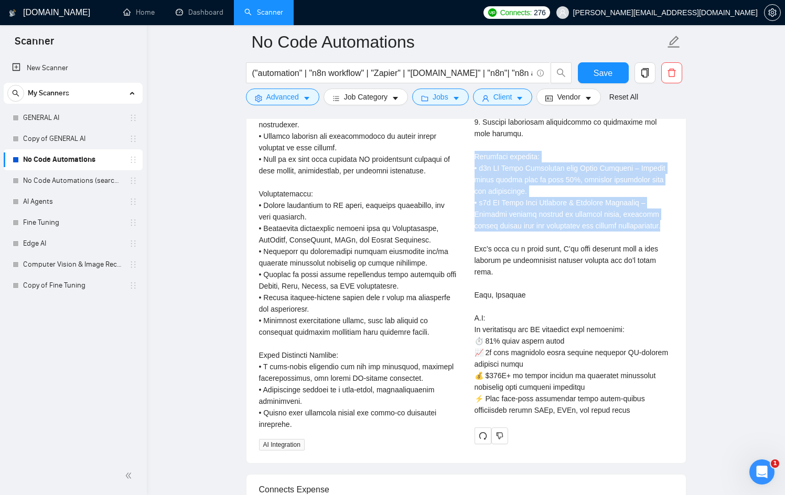
copy div "Portfolio examples: • n8n AI Email Automation with Human Approval – Reduced inb…"
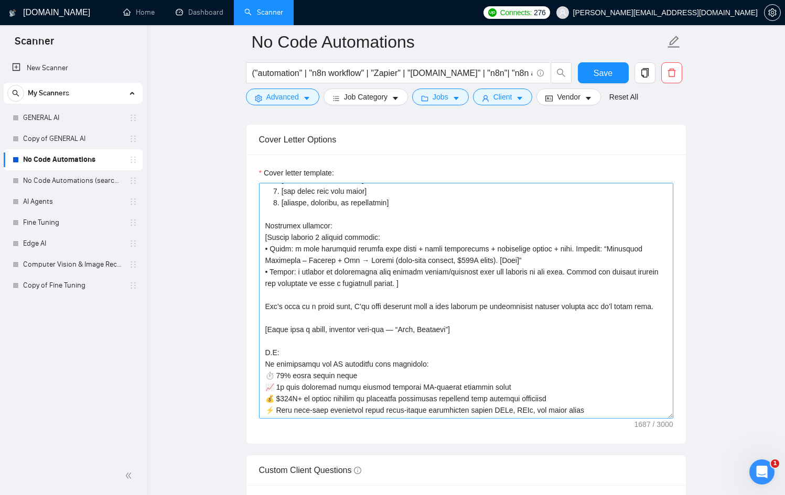
scroll to position [145, 0]
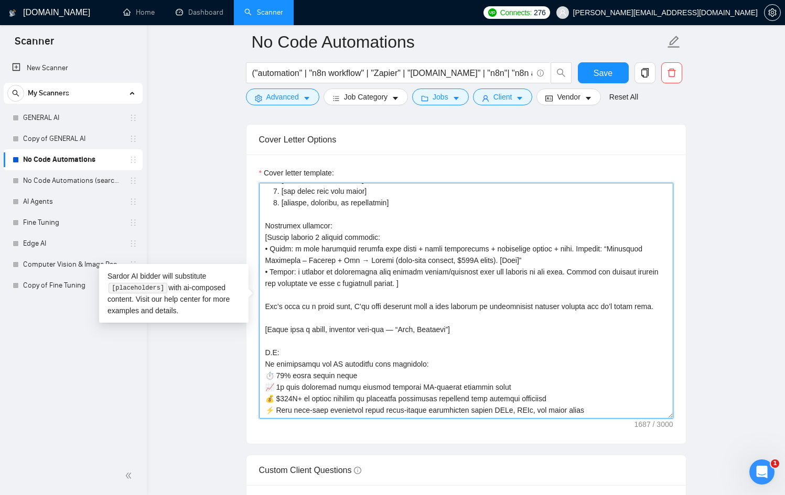
drag, startPoint x: 491, startPoint y: 278, endPoint x: 257, endPoint y: 224, distance: 240.1
click at [257, 224] on div "Cover letter template:" at bounding box center [465, 299] width 439 height 289
paste textarea "[Always include exactly 2 examples: • First: a real portfolio project with titl…"
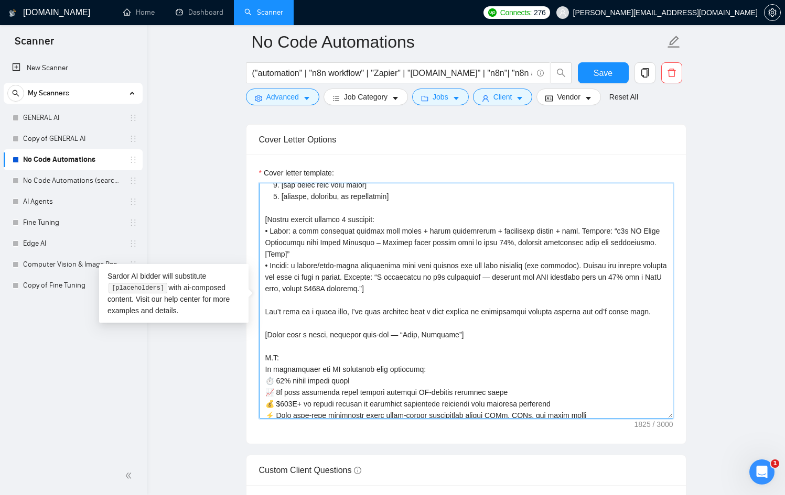
type textarea "Hi [client name, don’t use country or company name]! [Keep the cover letter und…"
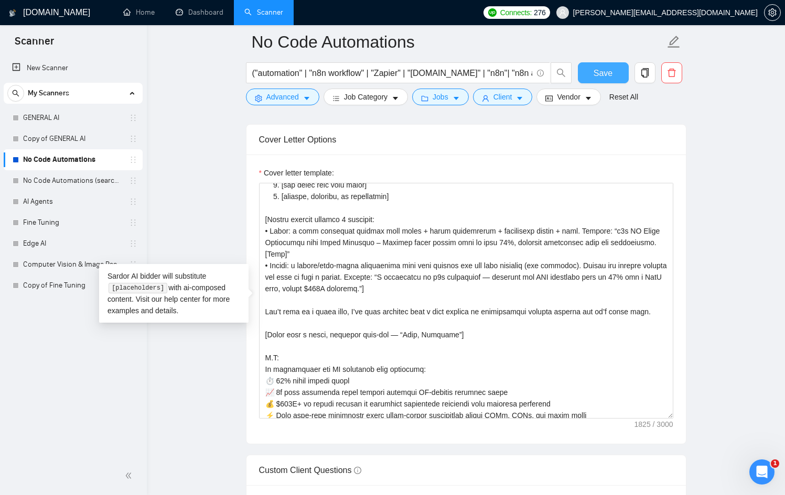
click at [601, 71] on span "Save" at bounding box center [603, 73] width 19 height 13
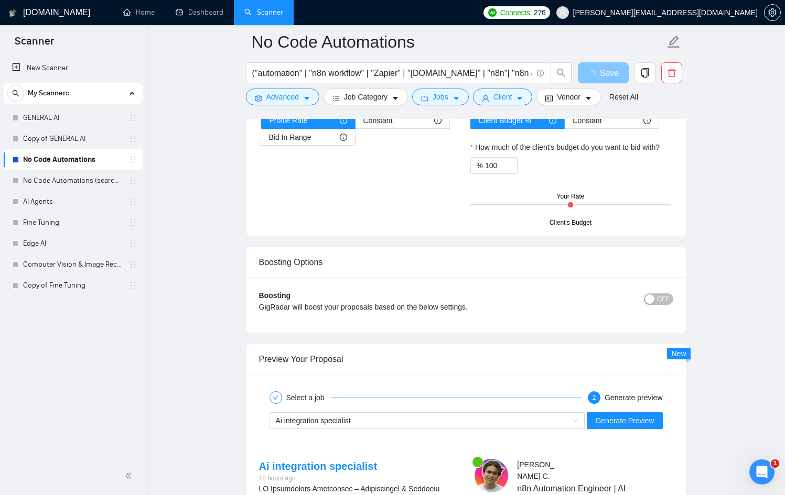
scroll to position [1791, 0]
click at [630, 416] on span "Generate Preview" at bounding box center [624, 421] width 59 height 12
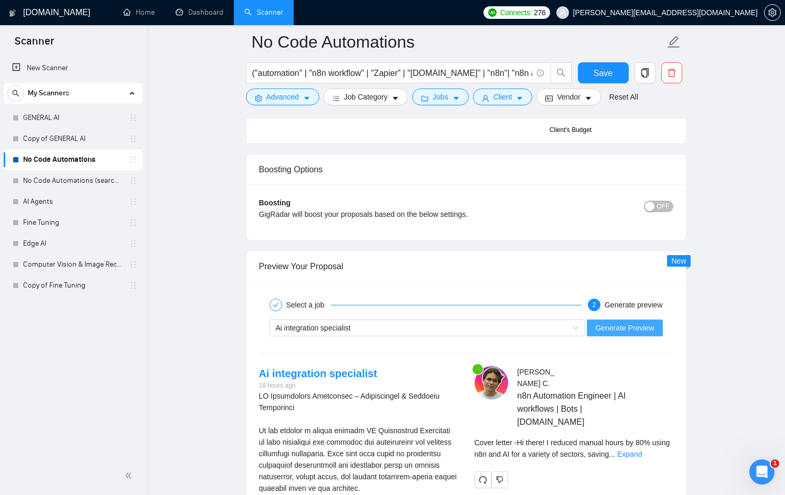
scroll to position [1890, 0]
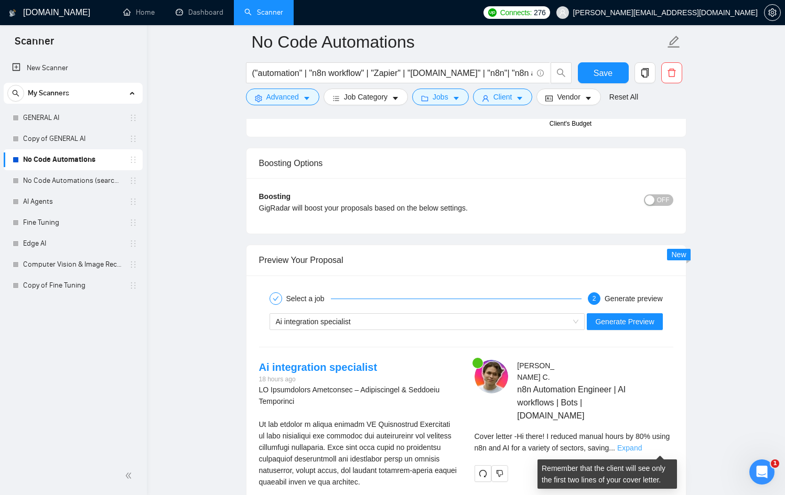
click at [642, 446] on link "Expand" at bounding box center [629, 448] width 25 height 8
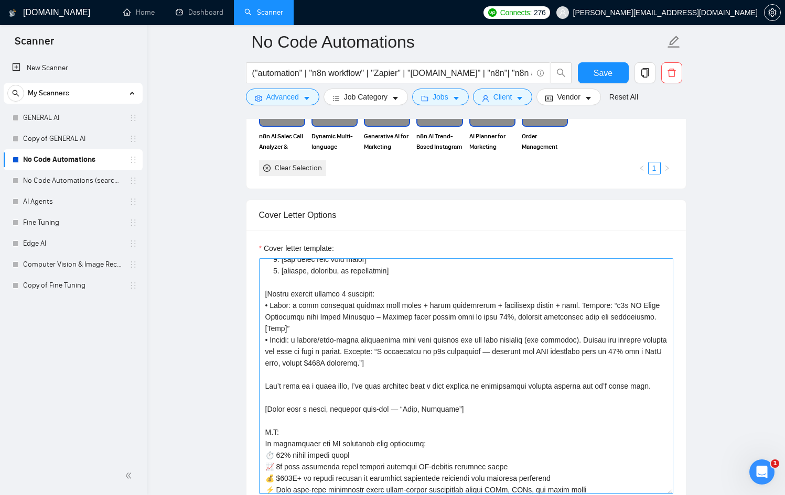
scroll to position [148, 0]
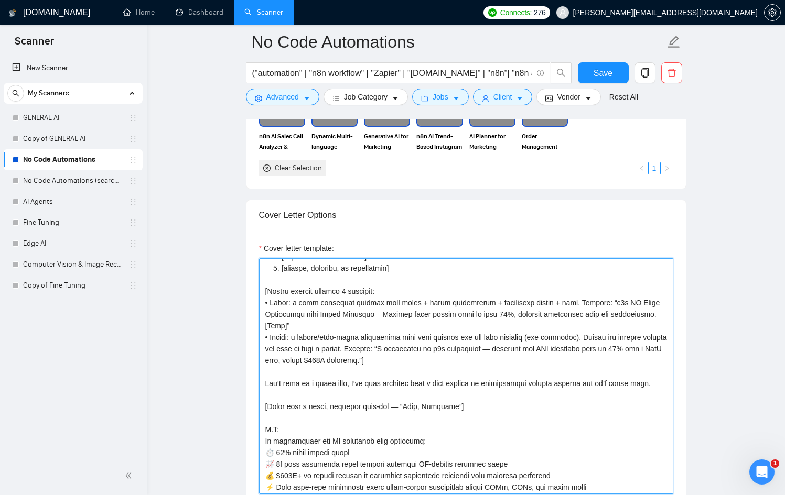
click at [517, 349] on textarea "Cover letter template:" at bounding box center [466, 376] width 414 height 236
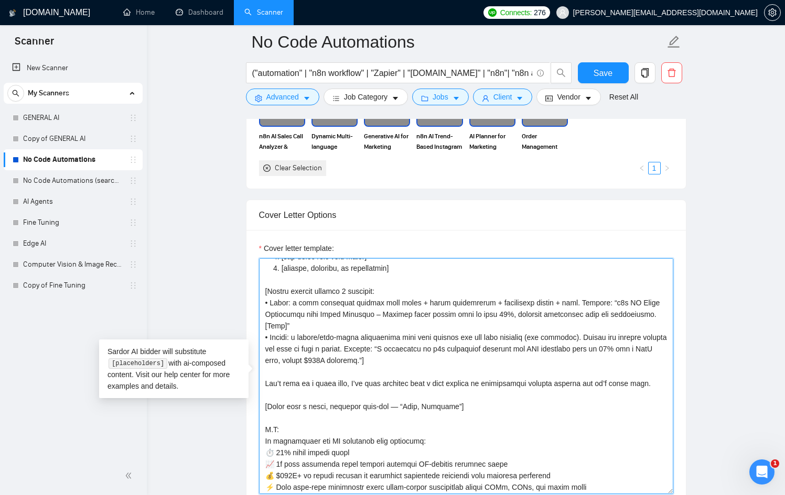
type textarea "Hi [client name, don’t use country or company name]! [Keep the cover letter und…"
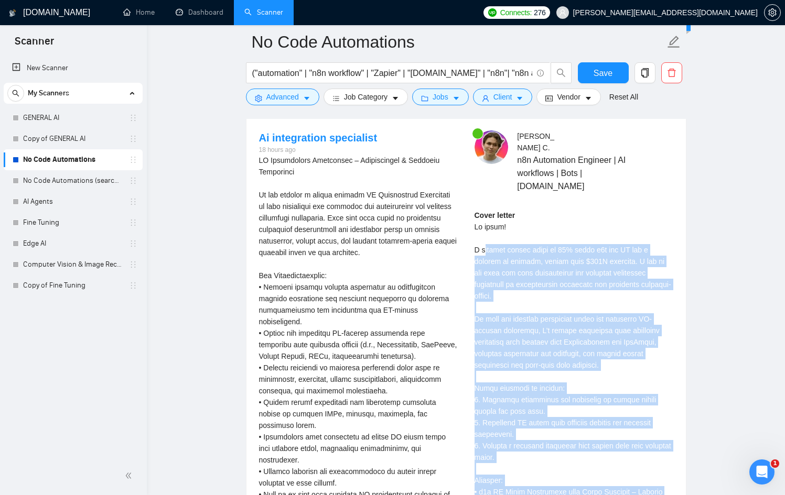
scroll to position [2118, 0]
drag, startPoint x: 641, startPoint y: 419, endPoint x: 475, endPoint y: 223, distance: 256.7
click at [475, 223] on div "Cover letter" at bounding box center [574, 470] width 199 height 519
copy div "Hi there! I reduced manual hours by 80% using n8n and AI for a variety of secto…"
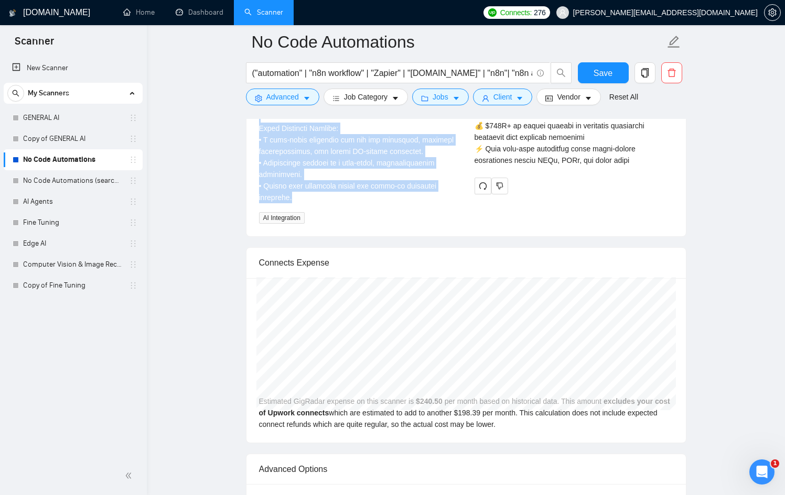
scroll to position [2683, 0]
drag, startPoint x: 258, startPoint y: 157, endPoint x: 435, endPoint y: 179, distance: 177.5
copy div "AI Integration Specialist – Construction & Property Management We are seeking a…"
click at [72, 117] on link "GENERAL AI" at bounding box center [73, 117] width 100 height 21
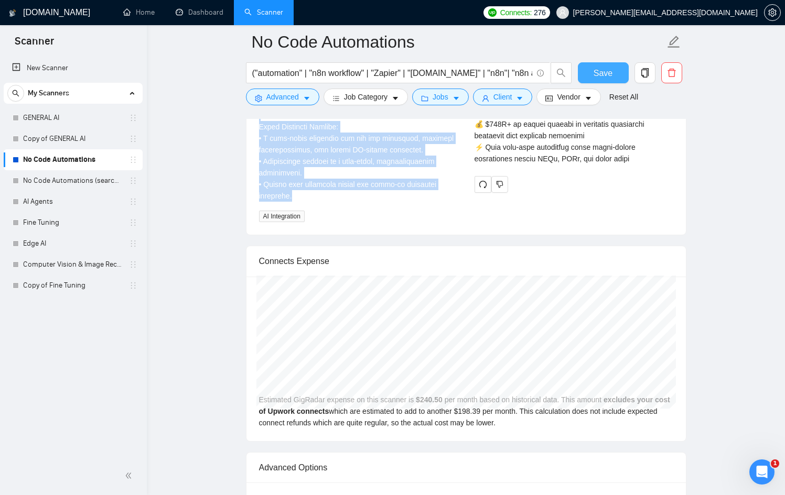
click at [606, 73] on span "Save" at bounding box center [603, 73] width 19 height 13
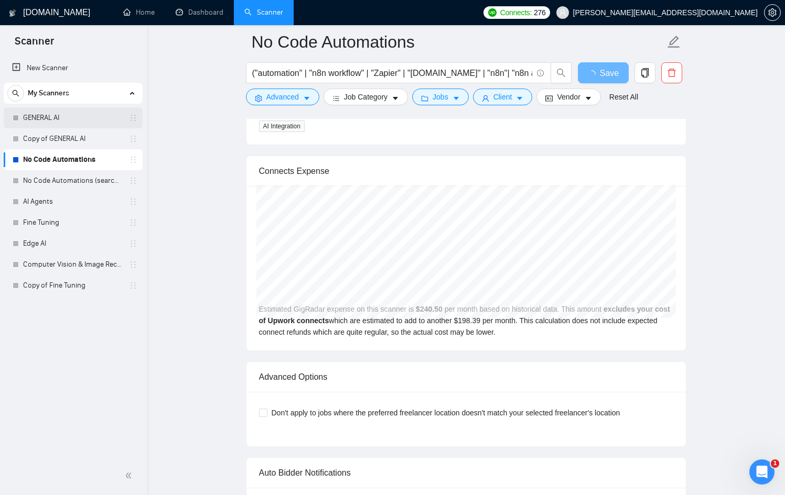
click at [39, 115] on link "GENERAL AI" at bounding box center [73, 117] width 100 height 21
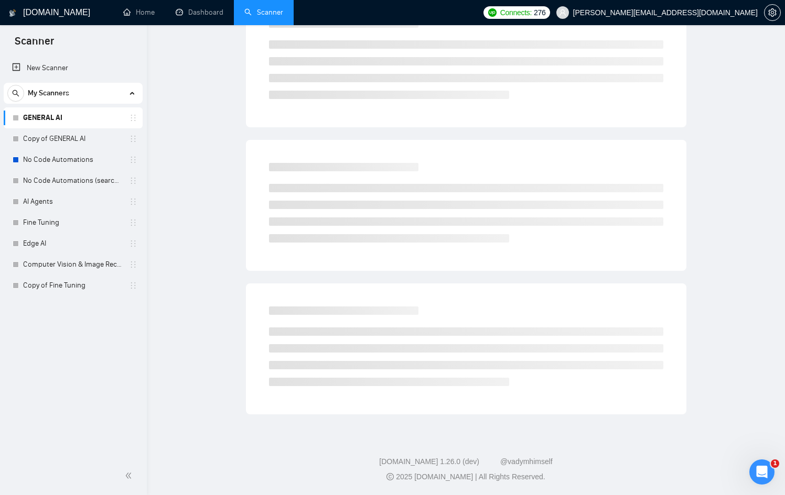
scroll to position [19, 0]
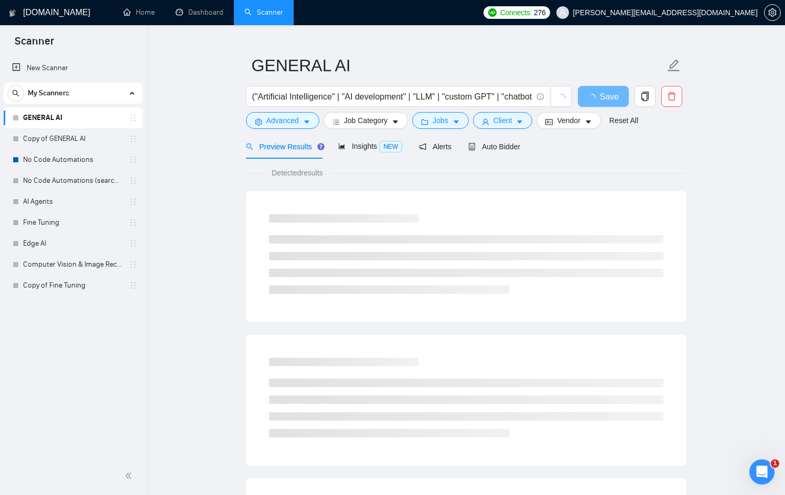
click at [532, 143] on div "Preview Results Insights NEW Alerts Auto Bidder" at bounding box center [466, 146] width 440 height 25
click at [500, 143] on span "Auto Bidder" at bounding box center [494, 147] width 52 height 8
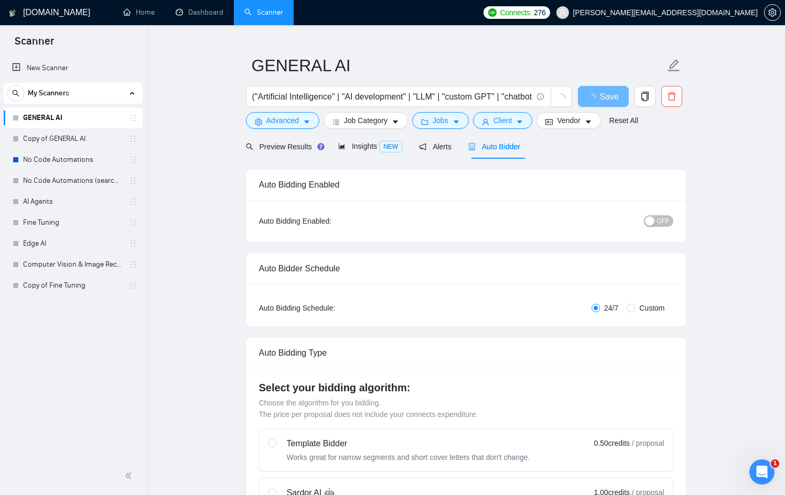
checkbox input "true"
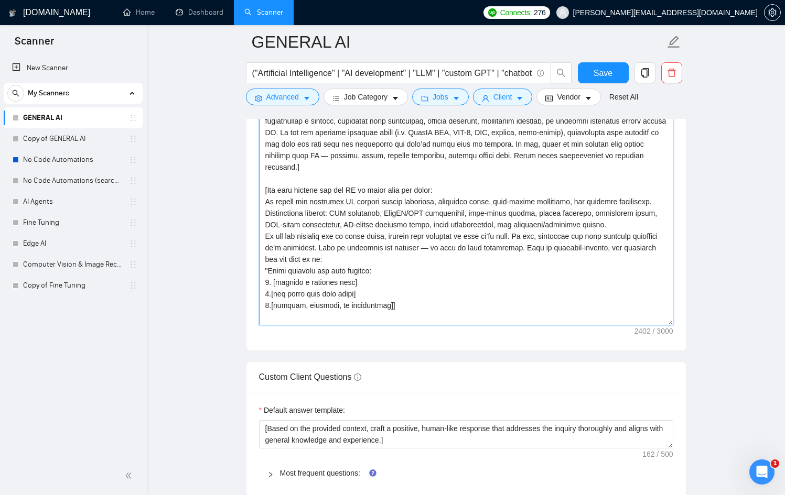
scroll to position [1267, 0]
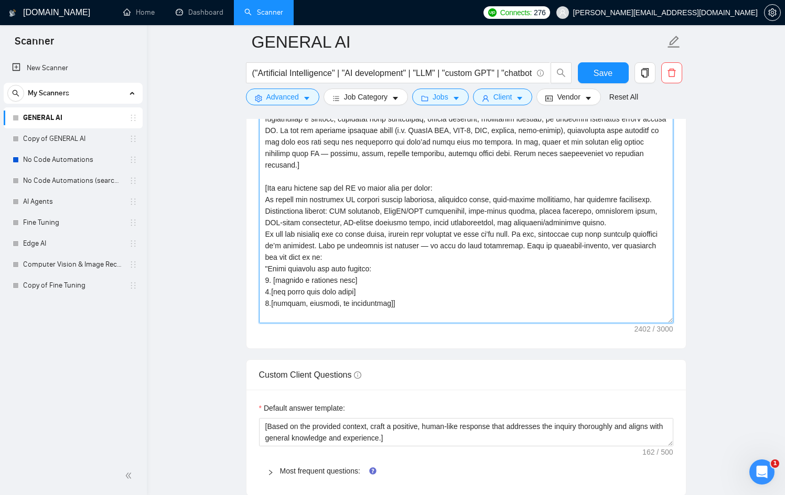
click at [415, 238] on textarea "Cover letter template:" at bounding box center [466, 206] width 414 height 236
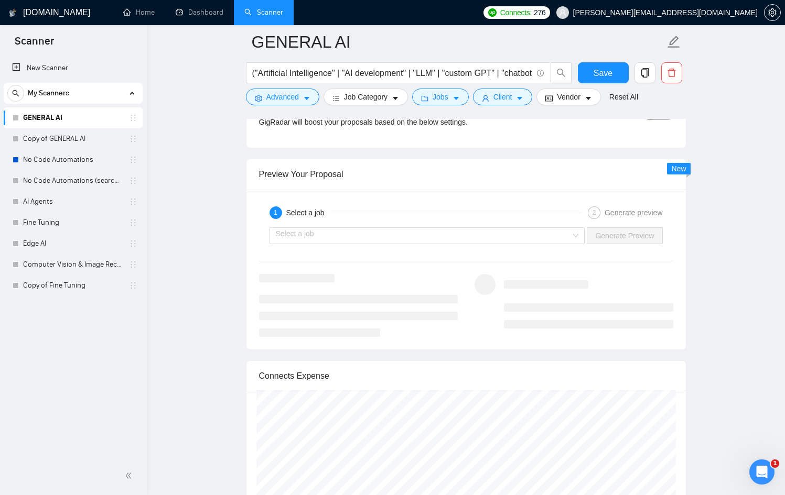
scroll to position [1954, 0]
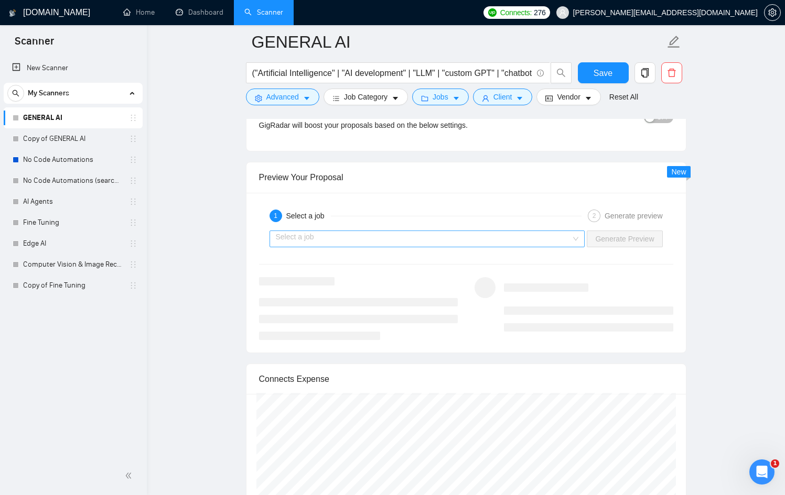
click at [485, 235] on input "search" at bounding box center [424, 239] width 296 height 16
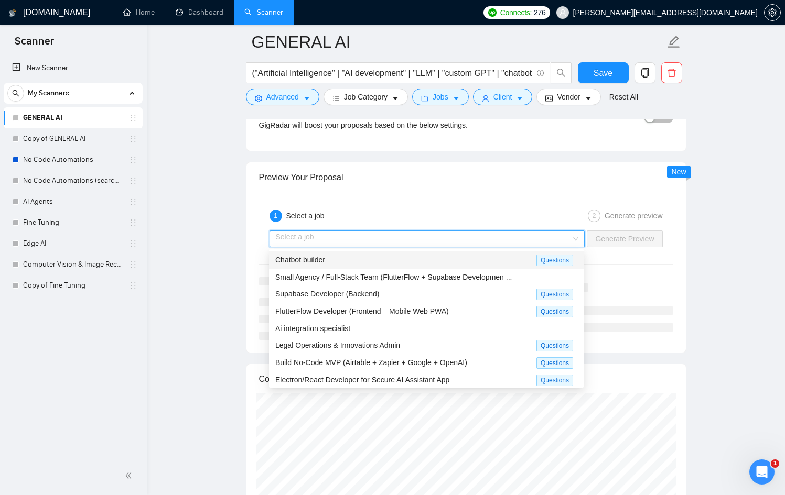
click at [460, 260] on div "Chatbot builder" at bounding box center [405, 260] width 261 height 12
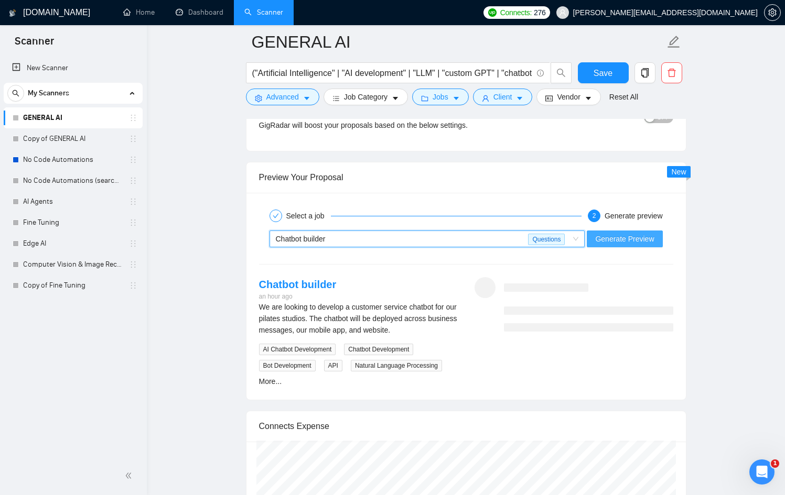
click at [642, 236] on span "Generate Preview" at bounding box center [624, 239] width 59 height 12
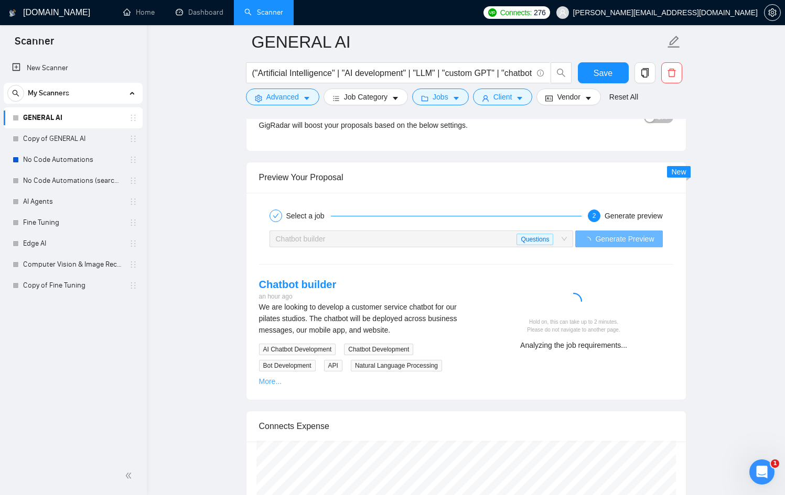
click at [272, 383] on link "More..." at bounding box center [270, 382] width 23 height 8
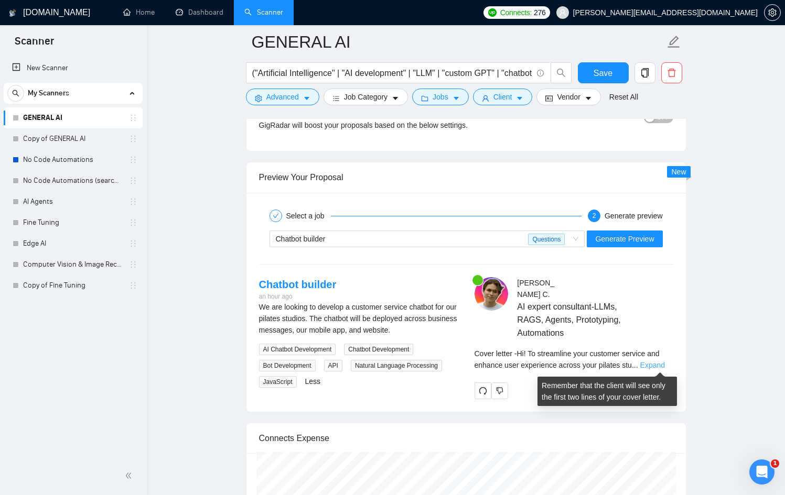
click at [646, 363] on link "Expand" at bounding box center [652, 365] width 25 height 8
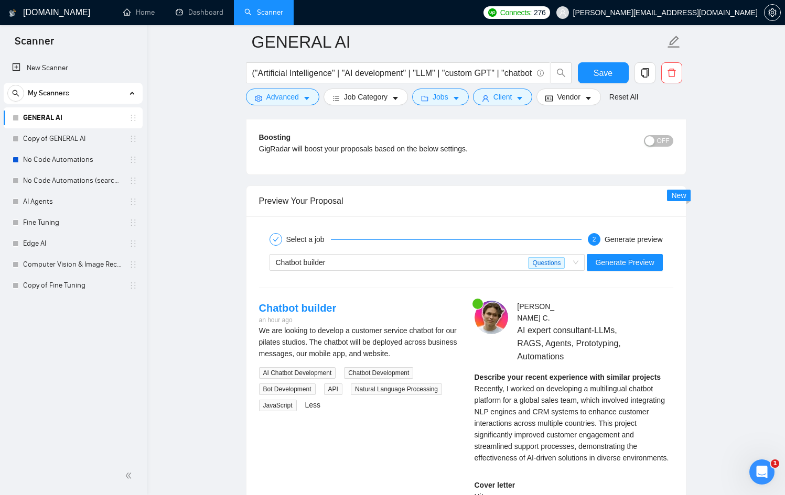
scroll to position [1940, 0]
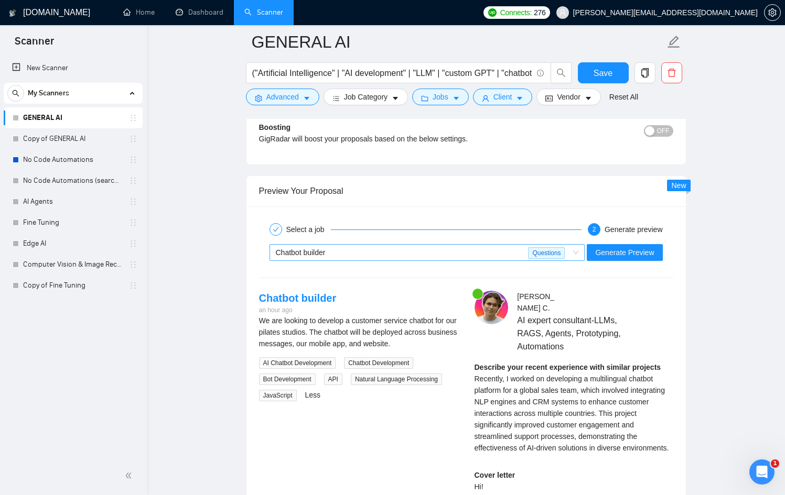
click at [392, 246] on div "Chatbot builder" at bounding box center [402, 253] width 253 height 16
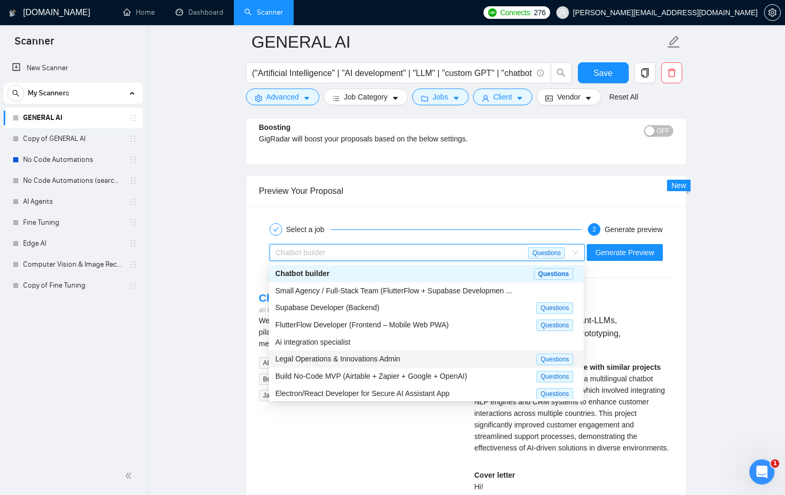
click at [399, 355] on span "Legal Operations & Innovations Admin" at bounding box center [337, 359] width 125 height 8
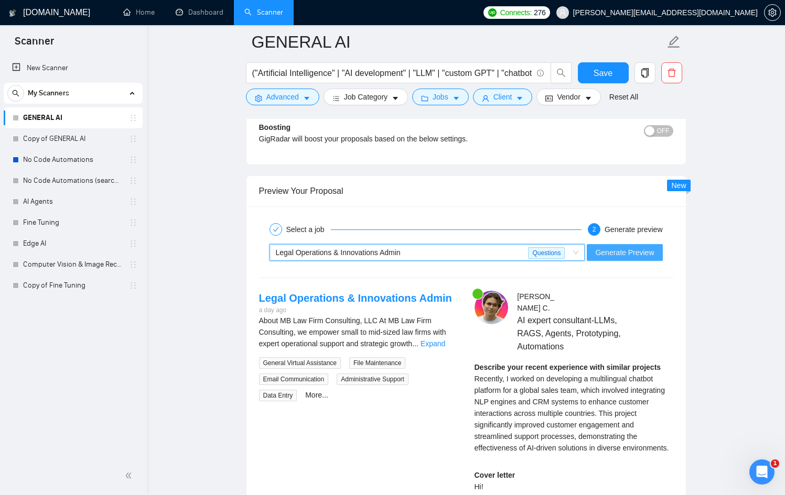
click at [628, 251] on span "Generate Preview" at bounding box center [624, 253] width 59 height 12
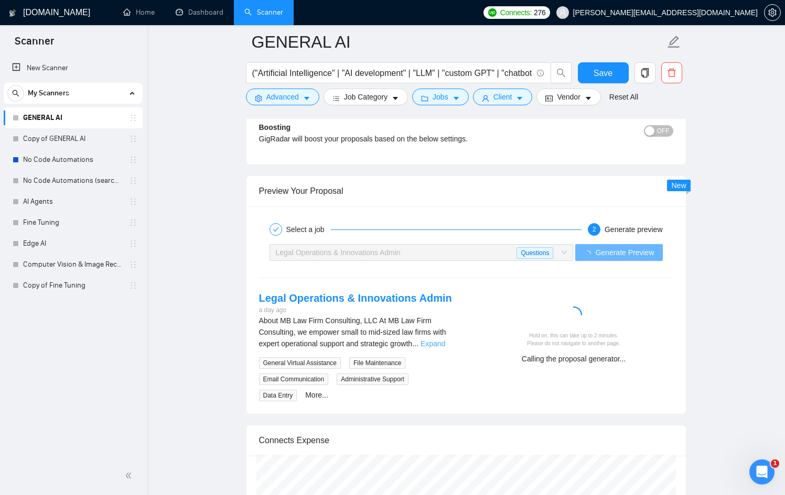
click at [445, 341] on link "Expand" at bounding box center [433, 344] width 25 height 8
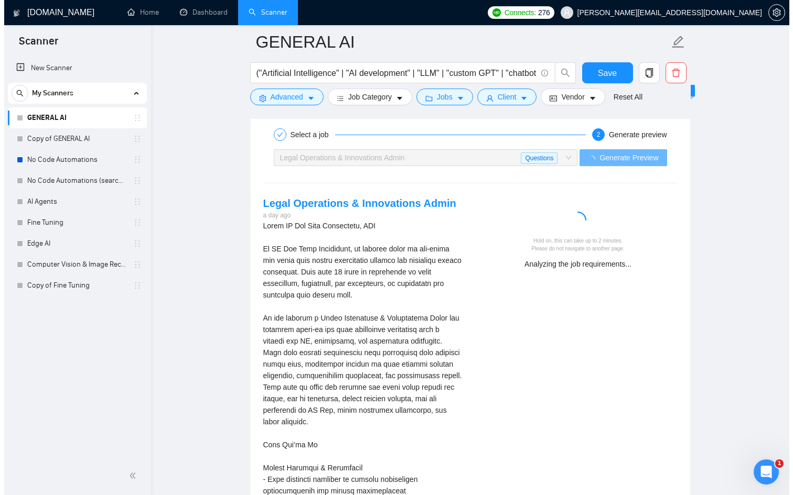
scroll to position [2036, 0]
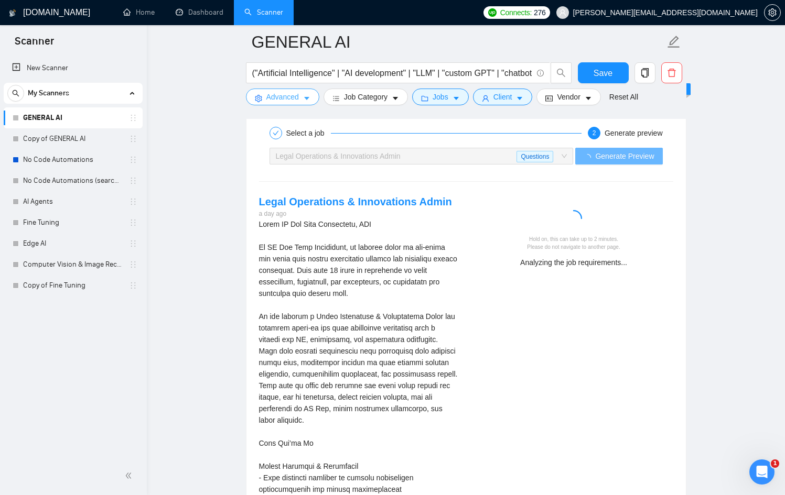
click at [293, 104] on button "Advanced" at bounding box center [282, 97] width 73 height 17
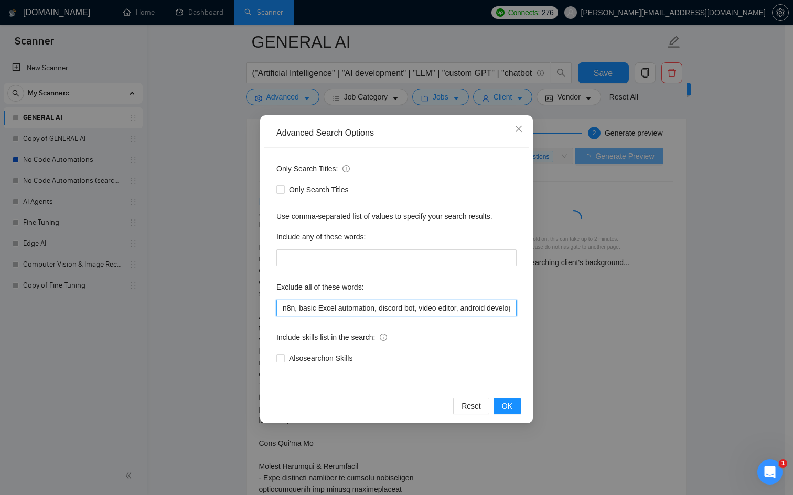
drag, startPoint x: 426, startPoint y: 306, endPoint x: 530, endPoint y: 310, distance: 103.9
click at [602, 306] on div "Advanced Search Options Only Search Titles: Only Search Titles Use comma-separa…" at bounding box center [396, 247] width 793 height 495
drag, startPoint x: 502, startPoint y: 309, endPoint x: 597, endPoint y: 306, distance: 95.5
click at [597, 306] on div "Advanced Search Options Only Search Titles: Only Search Titles Use comma-separa…" at bounding box center [396, 247] width 793 height 495
click at [439, 308] on input "n8n, basic Excel automation, discord bot, video editor, android development, SE…" at bounding box center [396, 308] width 240 height 17
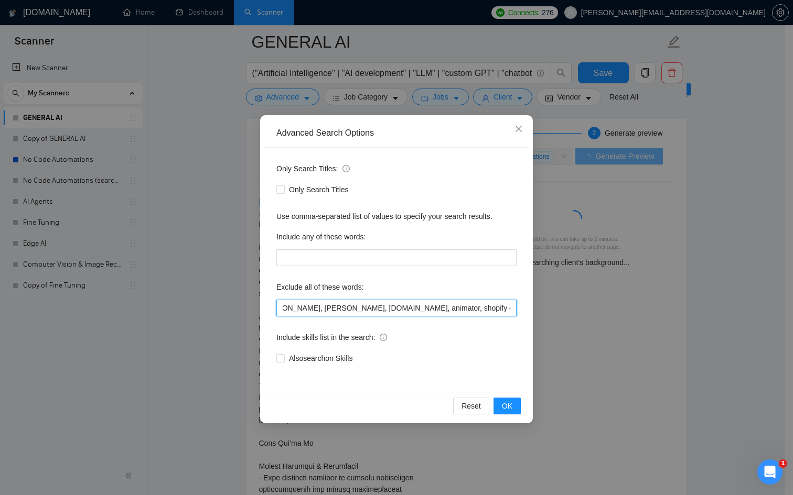
scroll to position [0, 1182]
drag, startPoint x: 439, startPoint y: 309, endPoint x: 564, endPoint y: 310, distance: 124.8
click at [564, 310] on div "Advanced Search Options Only Search Titles: Only Search Titles Use comma-separa…" at bounding box center [396, 247] width 793 height 495
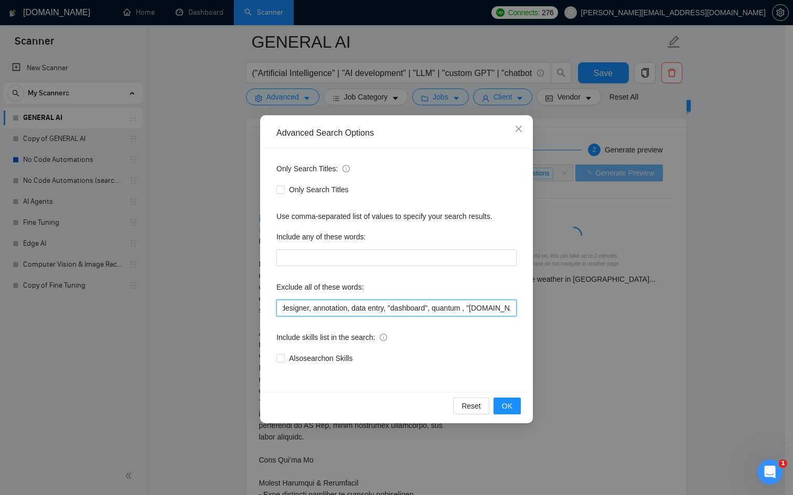
scroll to position [0, 1229]
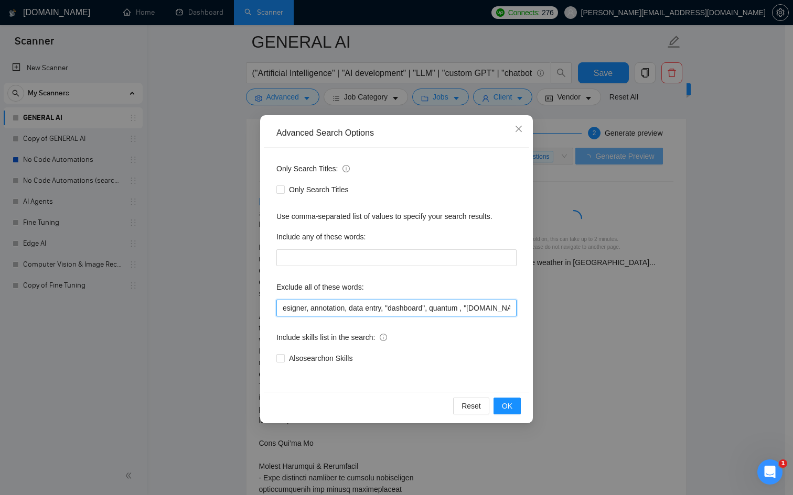
type input "n8n, basic Excel automation, discord bot, video editor, android development, SE…"
click at [521, 401] on div "Reset OK" at bounding box center [396, 406] width 265 height 28
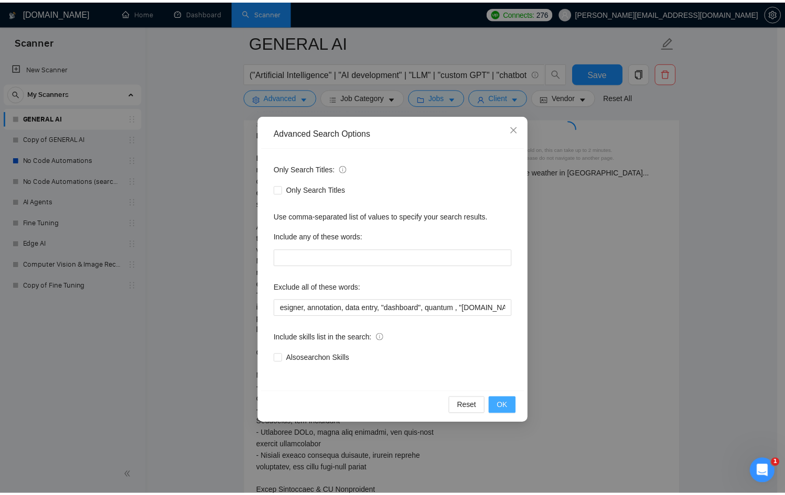
scroll to position [0, 0]
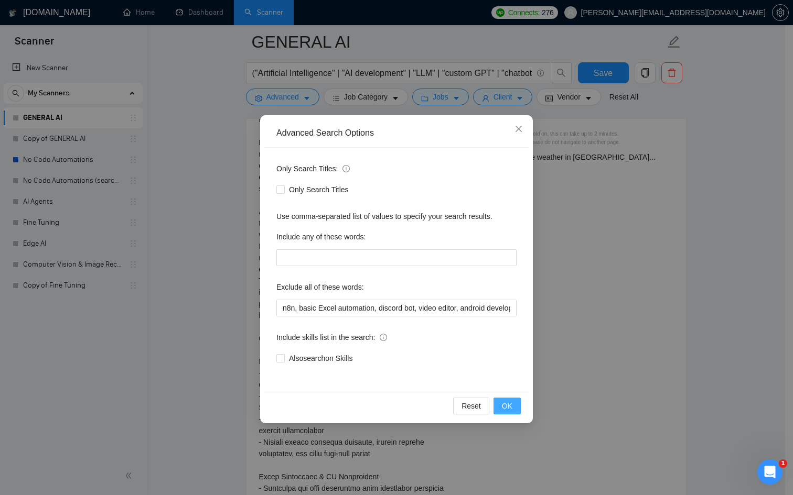
click at [519, 403] on button "OK" at bounding box center [506, 406] width 27 height 17
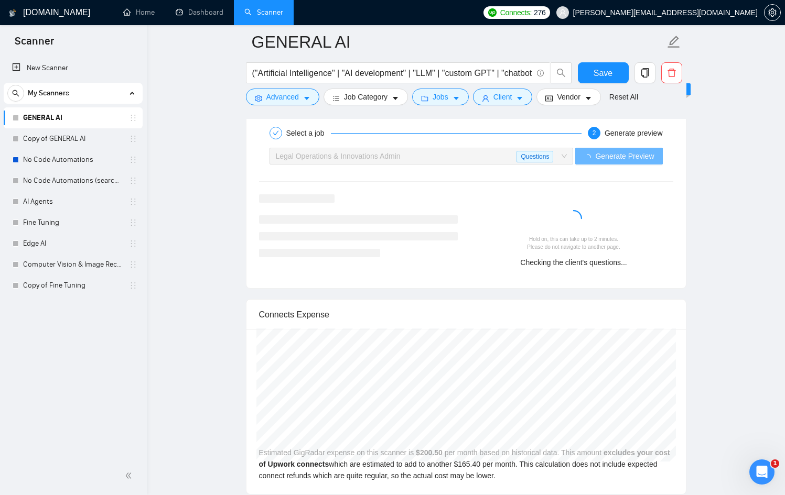
click at [485, 177] on div "Select a job 2 Generate preview Legal Operations & Innovations Admin Questions …" at bounding box center [465, 199] width 439 height 178
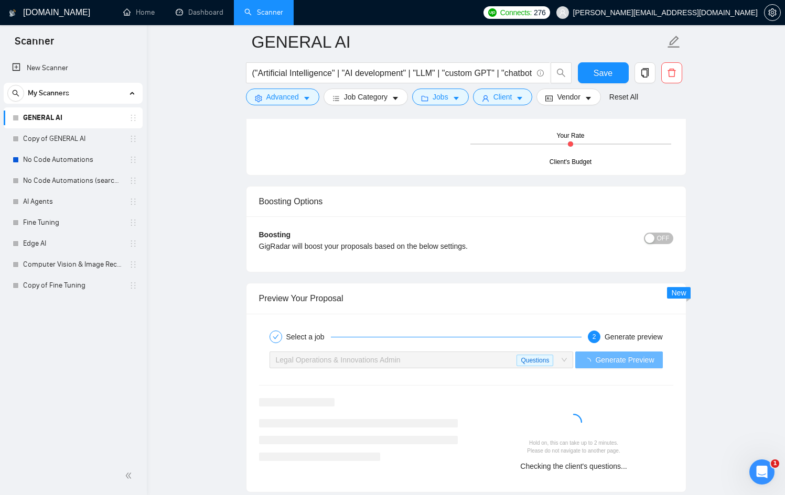
scroll to position [1818, 0]
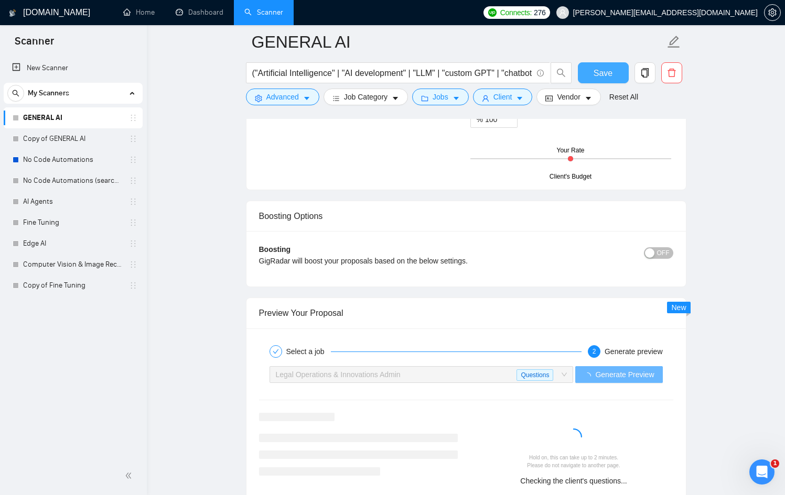
click at [596, 80] on button "Save" at bounding box center [603, 72] width 51 height 21
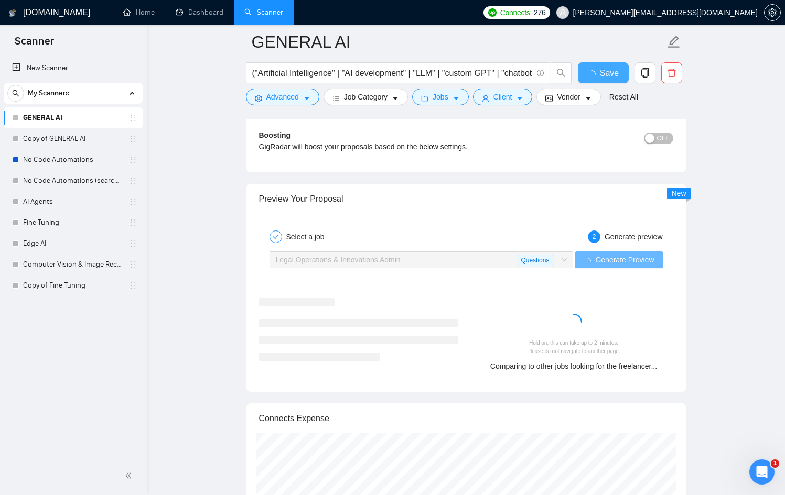
checkbox input "true"
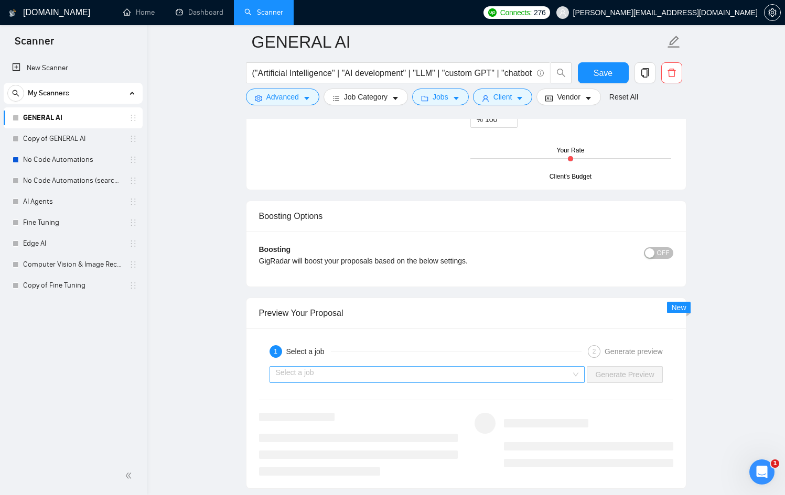
click at [366, 369] on input "search" at bounding box center [424, 375] width 296 height 16
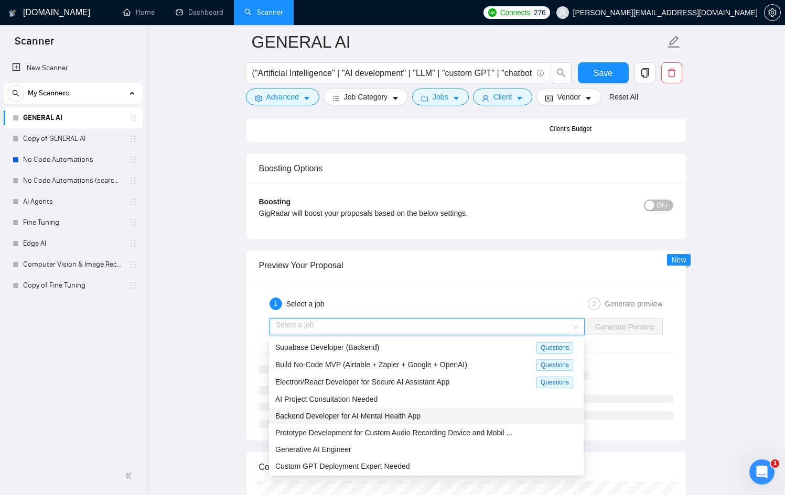
scroll to position [1867, 0]
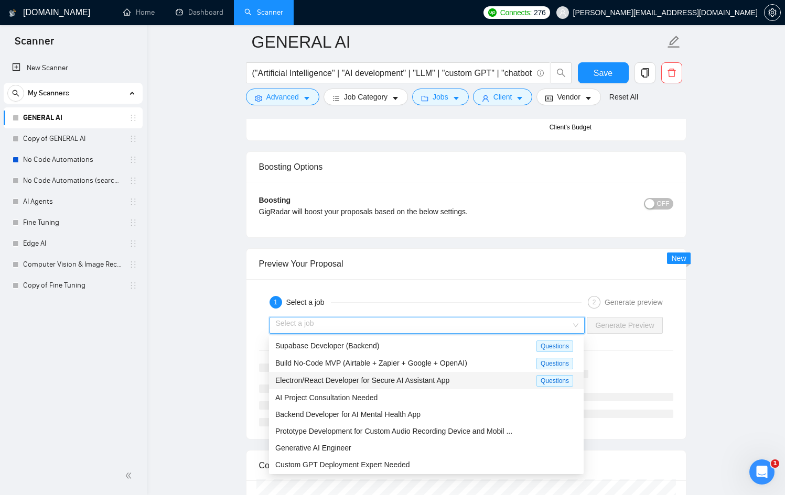
click at [344, 381] on span "Electron/React Developer for Secure AI Assistant App" at bounding box center [362, 380] width 174 height 8
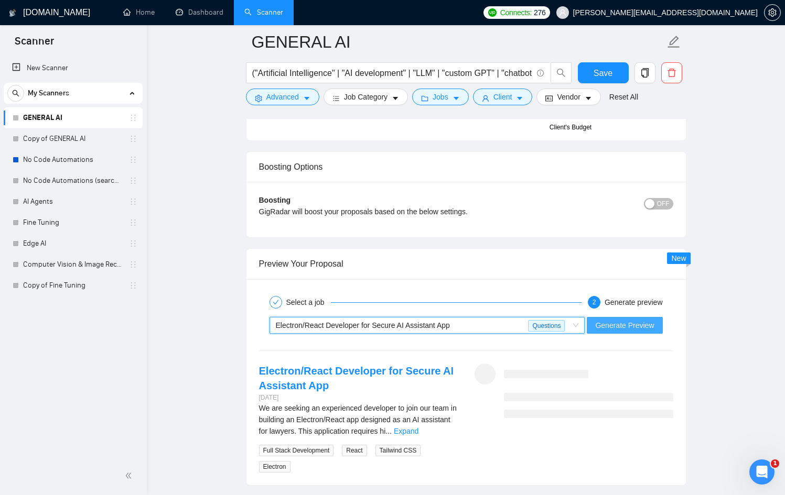
click at [641, 324] on span "Generate Preview" at bounding box center [624, 326] width 59 height 12
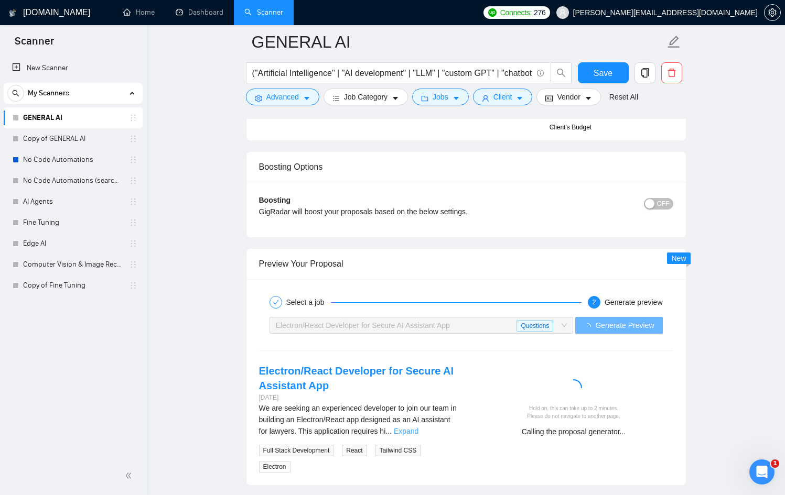
click at [418, 429] on link "Expand" at bounding box center [406, 431] width 25 height 8
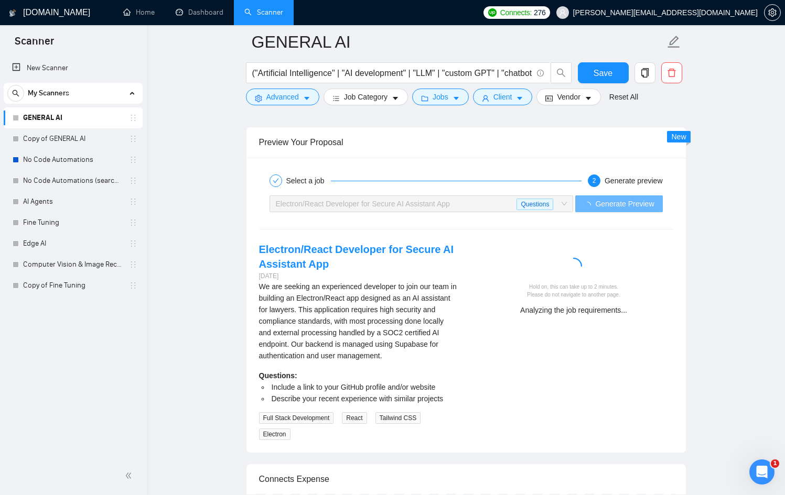
scroll to position [1985, 0]
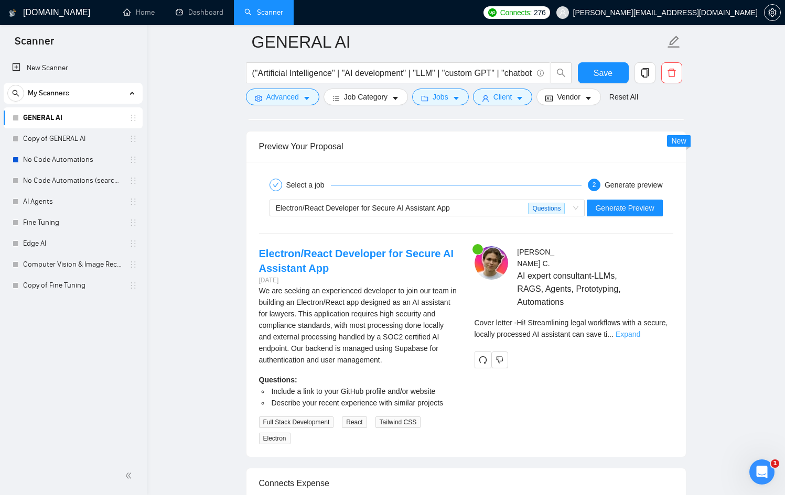
click at [640, 336] on link "Expand" at bounding box center [628, 334] width 25 height 8
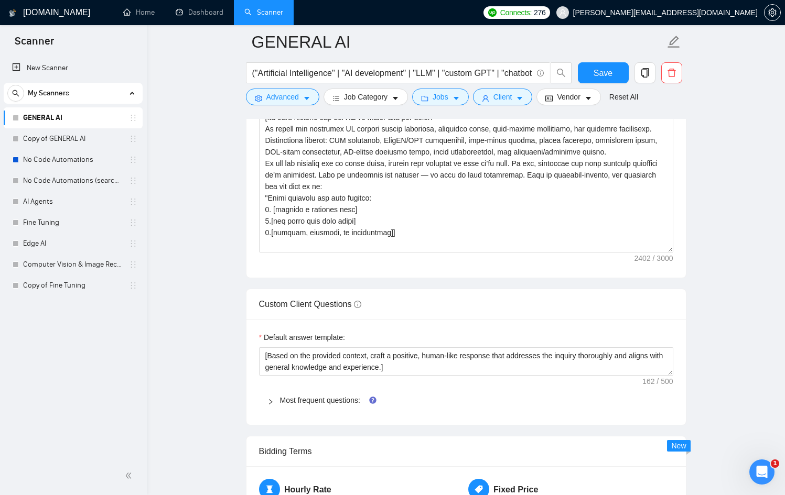
scroll to position [1336, 0]
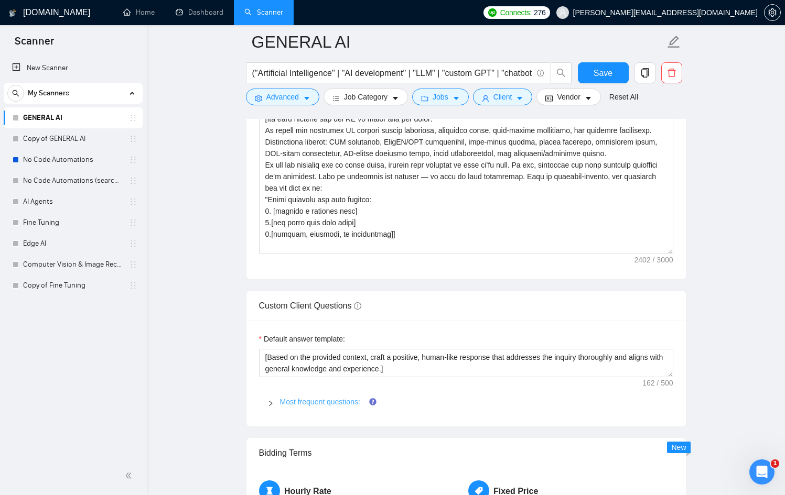
click at [330, 404] on link "Most frequent questions:" at bounding box center [320, 402] width 80 height 8
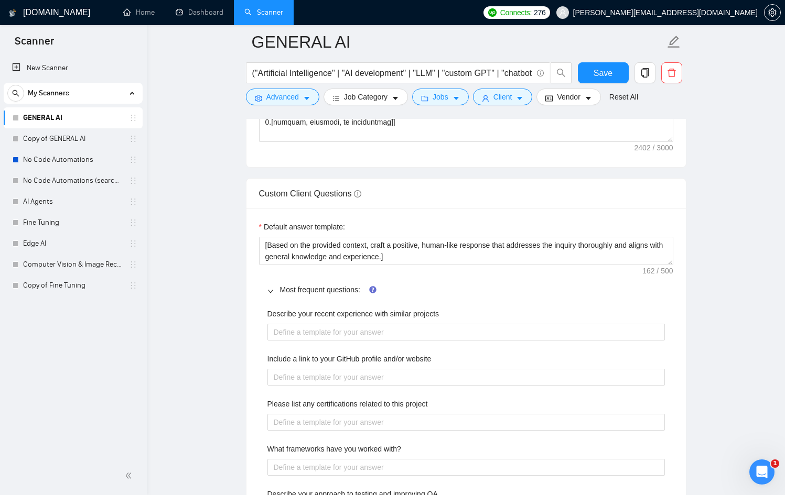
scroll to position [1449, 0]
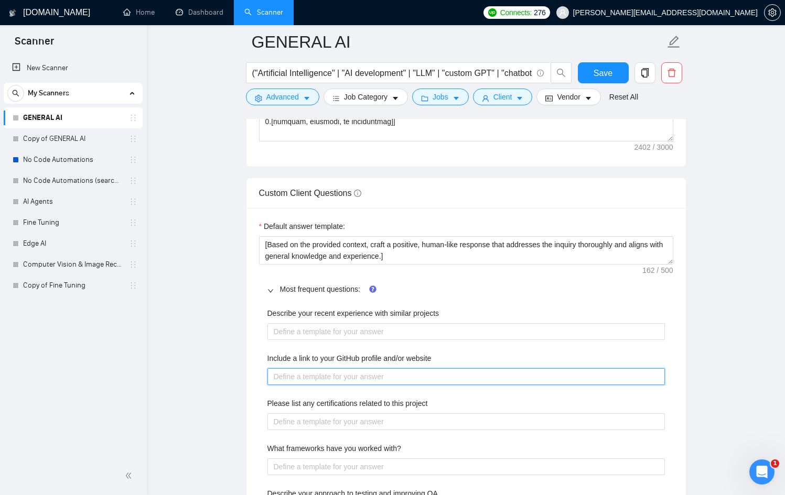
drag, startPoint x: 369, startPoint y: 380, endPoint x: 355, endPoint y: 376, distance: 14.5
click at [369, 380] on website "Include a link to your GitHub profile and/or website" at bounding box center [465, 377] width 397 height 17
type website "h"
type website "ht"
type website "htt"
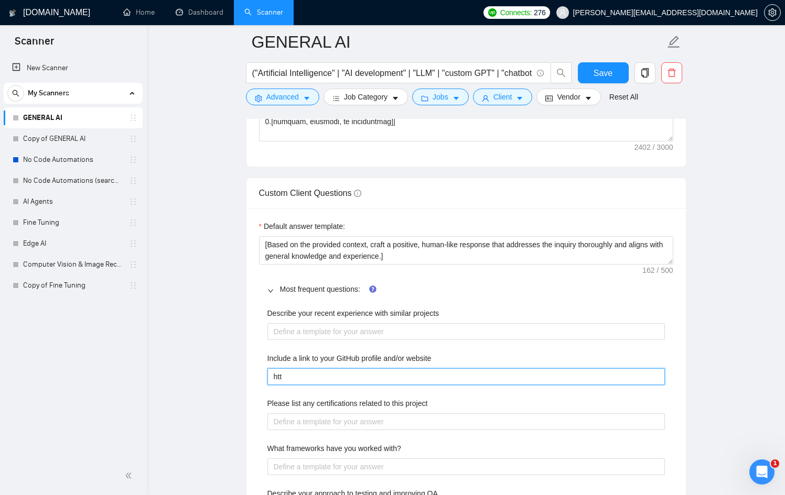
type website "http"
type website "https"
type website "https:"
type website "https:/"
type website "https://"
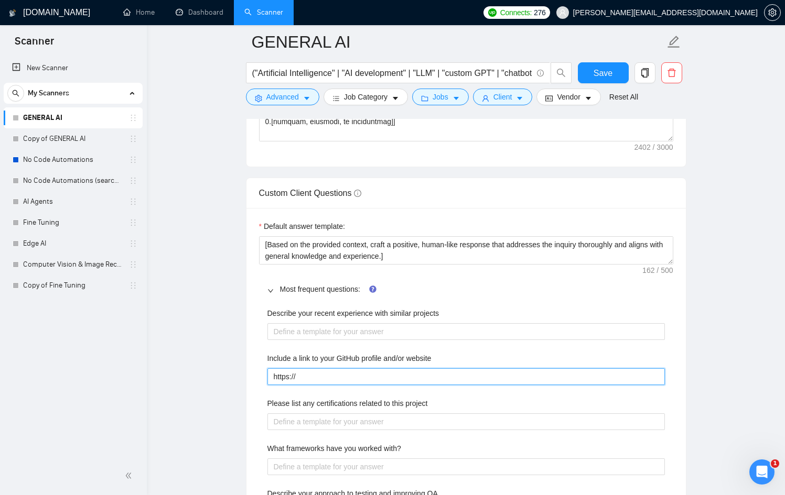
type website "https://n"
type website "https://ne"
type website "https://nex"
type website "https://nexx"
type website "https://nexxa"
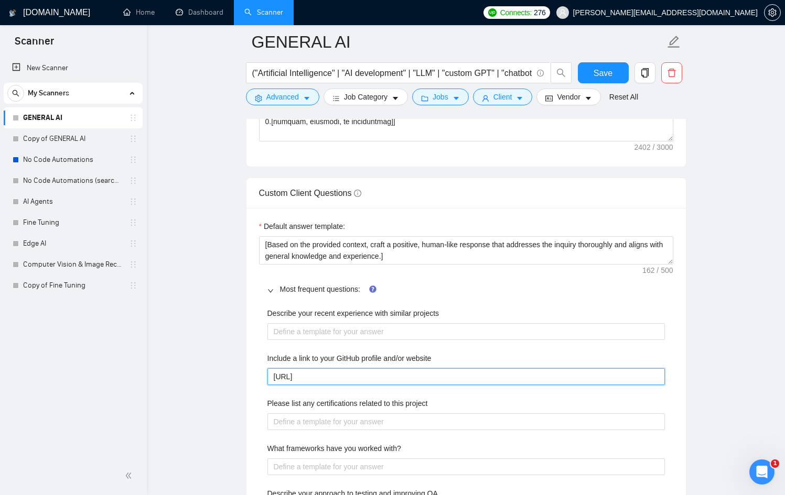
type website "https://nexxai"
type website "https://nexxai."
type website "https://nexxai.w"
type website "https://nexxai.wo"
type website "https://nexxai.wor"
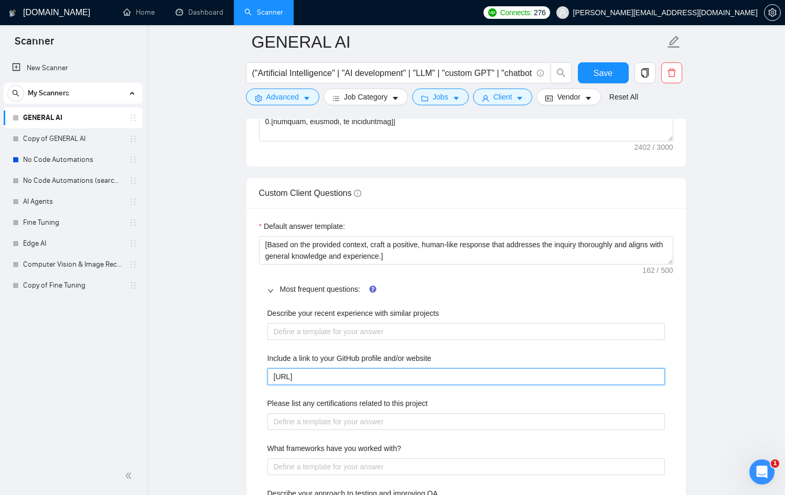
type website "https://nexxai.worl"
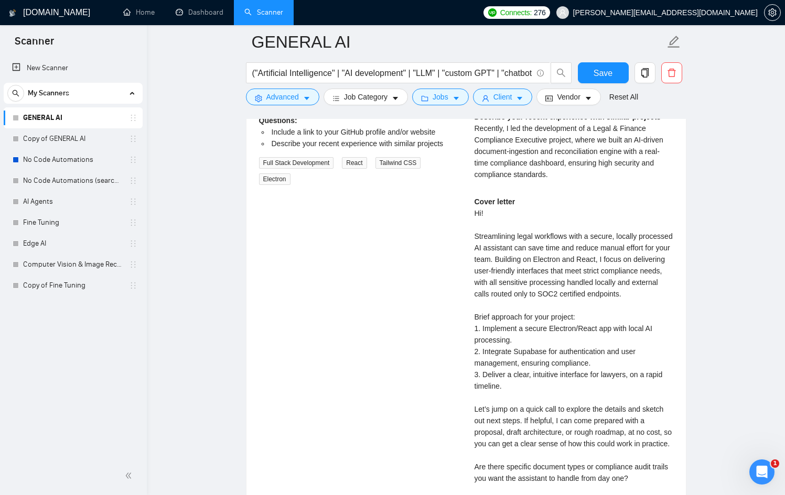
scroll to position [2573, 0]
type website "https://nexxai.world"
click at [611, 72] on span "Save" at bounding box center [603, 73] width 19 height 13
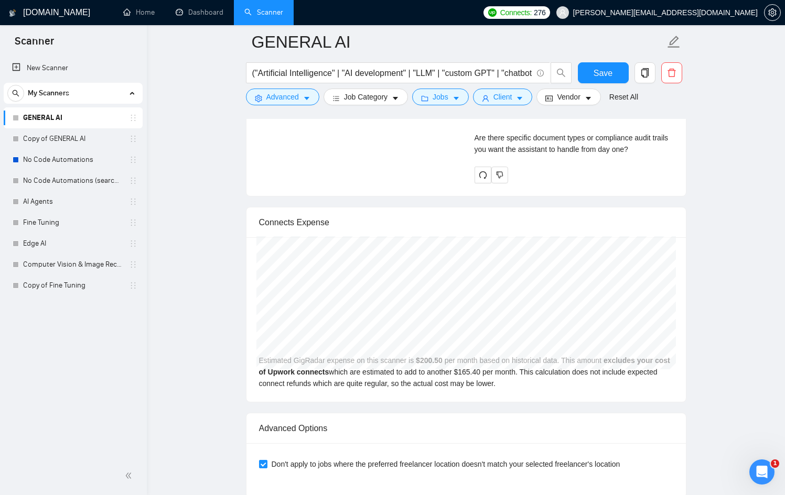
click at [70, 118] on link "GENERAL AI" at bounding box center [73, 117] width 100 height 21
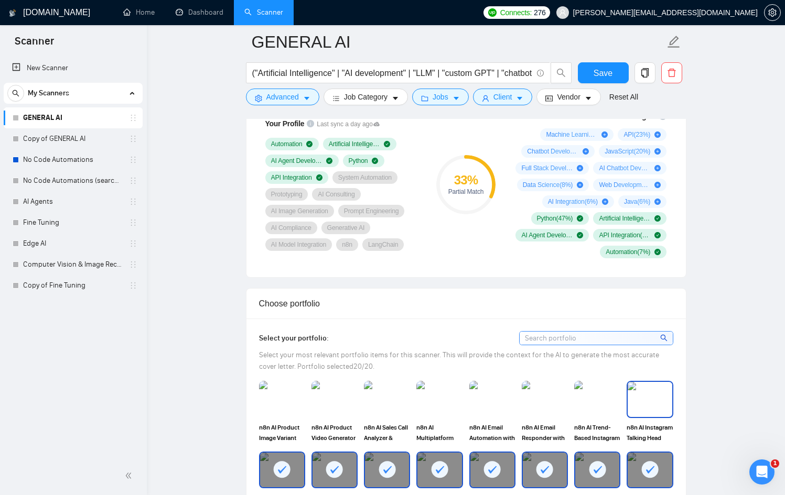
scroll to position [730, 0]
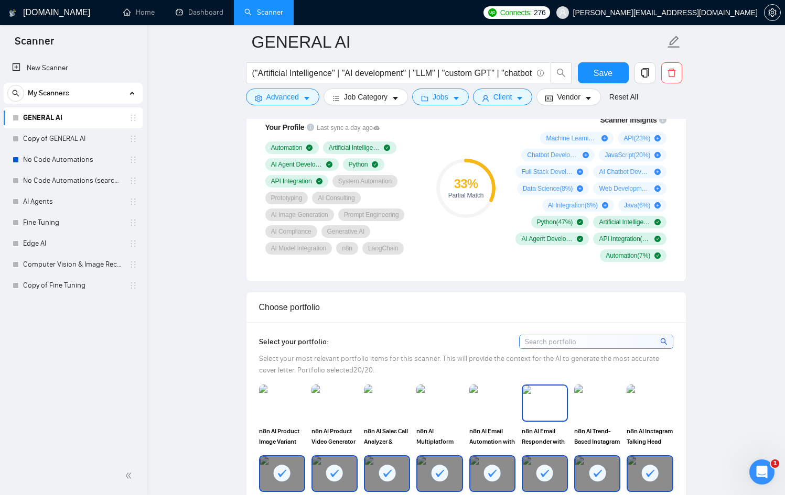
click at [558, 406] on img at bounding box center [545, 403] width 44 height 35
click at [376, 406] on img at bounding box center [387, 403] width 44 height 35
click at [435, 402] on img at bounding box center [439, 403] width 44 height 35
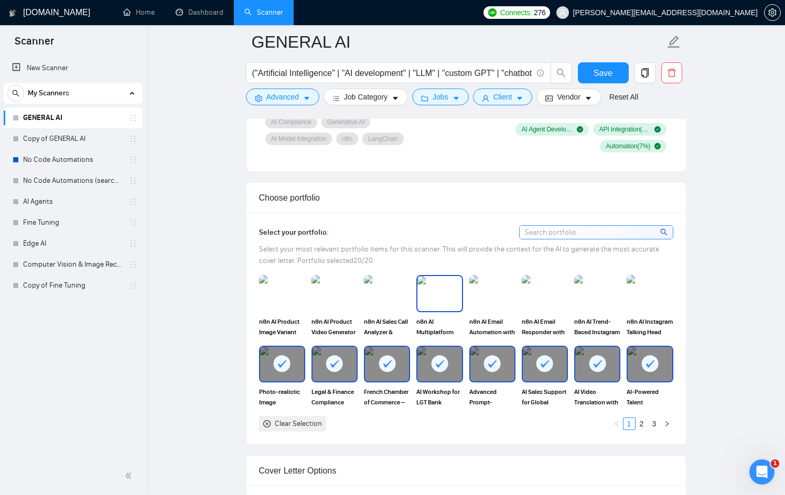
scroll to position [834, 0]
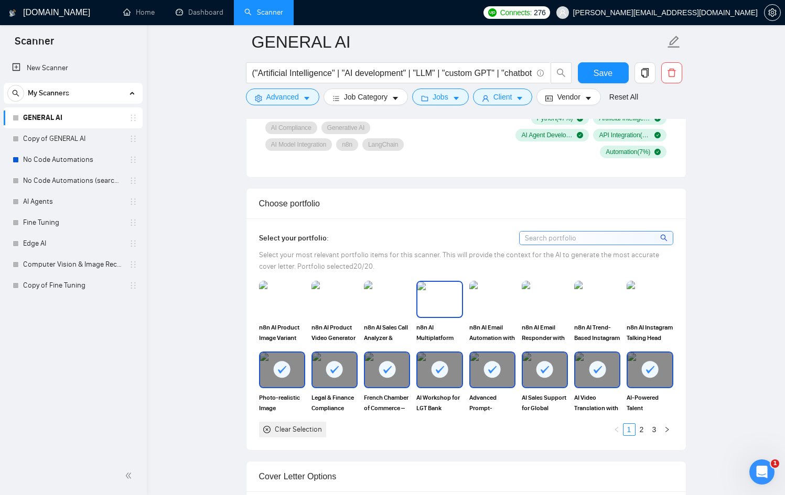
click at [436, 294] on img at bounding box center [439, 299] width 44 height 35
click at [298, 299] on img at bounding box center [282, 299] width 44 height 35
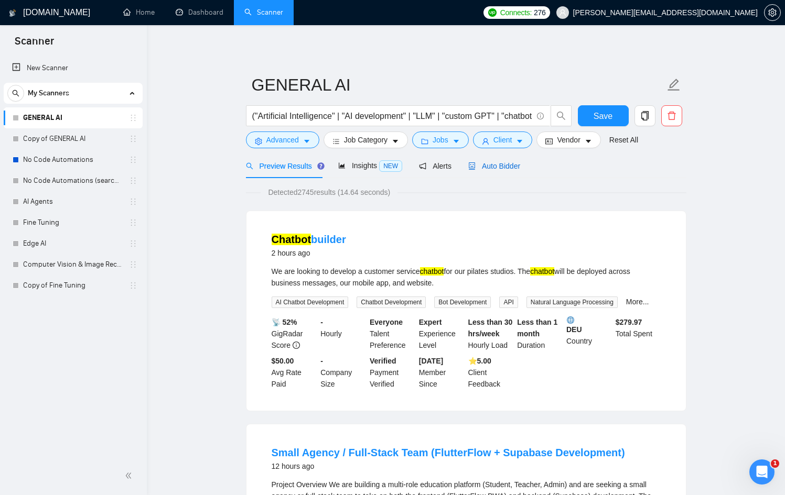
click at [483, 164] on span "Auto Bidder" at bounding box center [494, 166] width 52 height 8
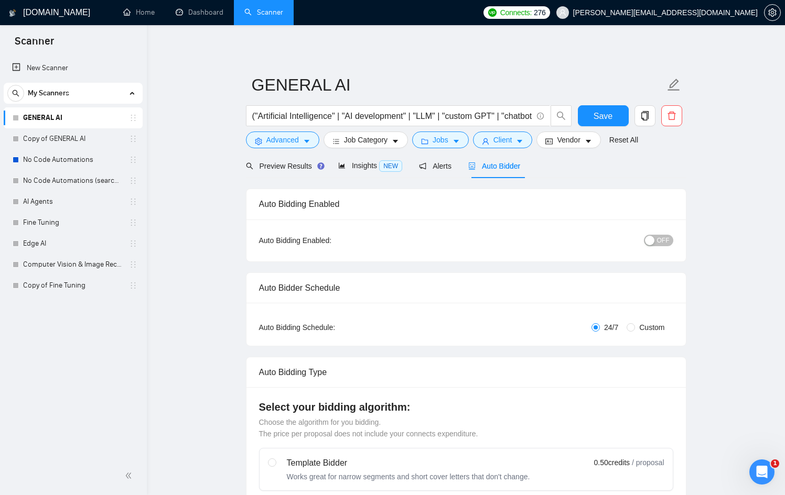
checkbox input "true"
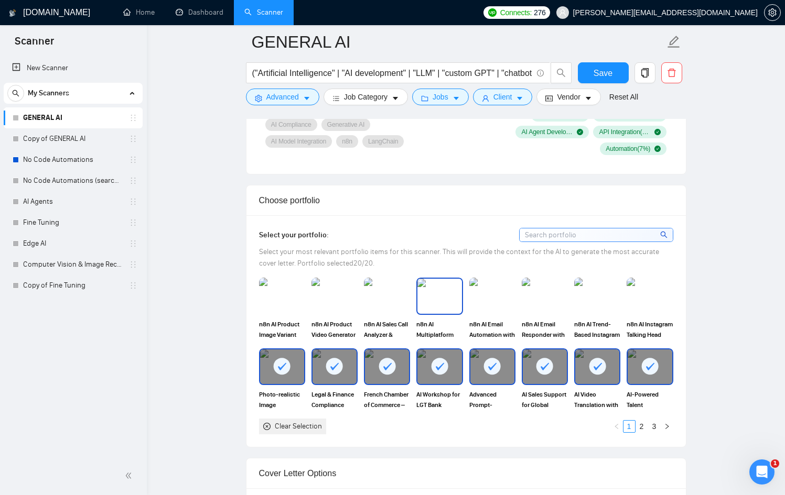
scroll to position [840, 0]
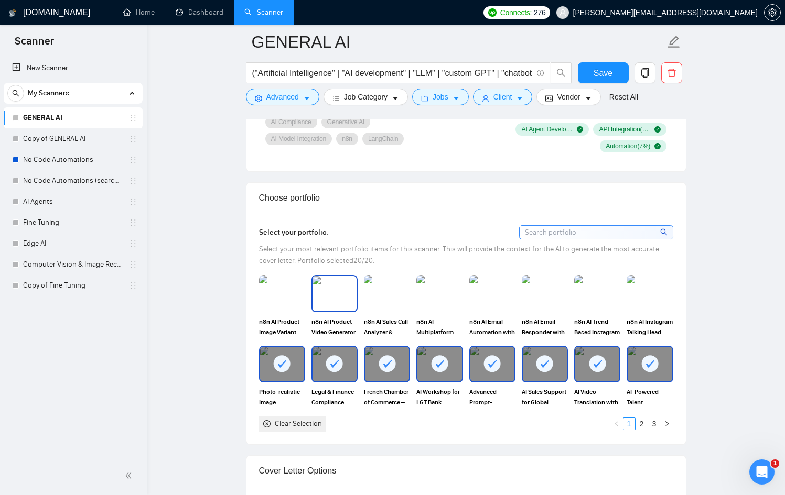
click at [328, 297] on img at bounding box center [334, 293] width 44 height 35
click at [380, 297] on img at bounding box center [387, 293] width 44 height 35
click at [639, 426] on link "2" at bounding box center [642, 424] width 12 height 12
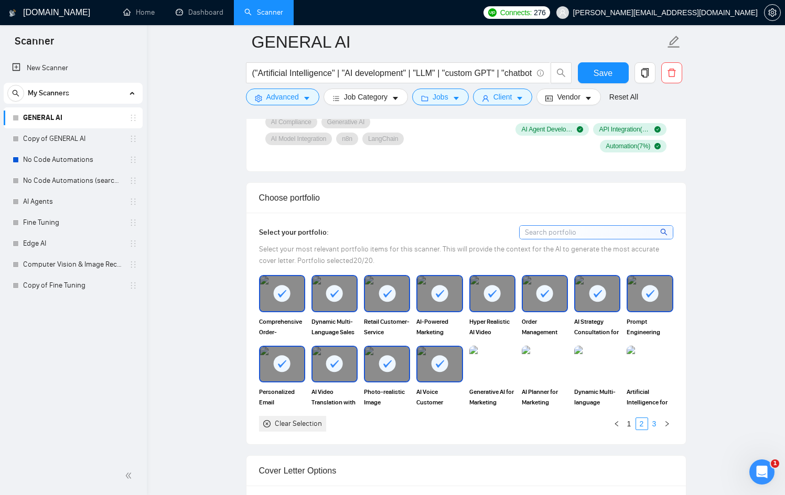
click at [654, 425] on link "3" at bounding box center [655, 424] width 12 height 12
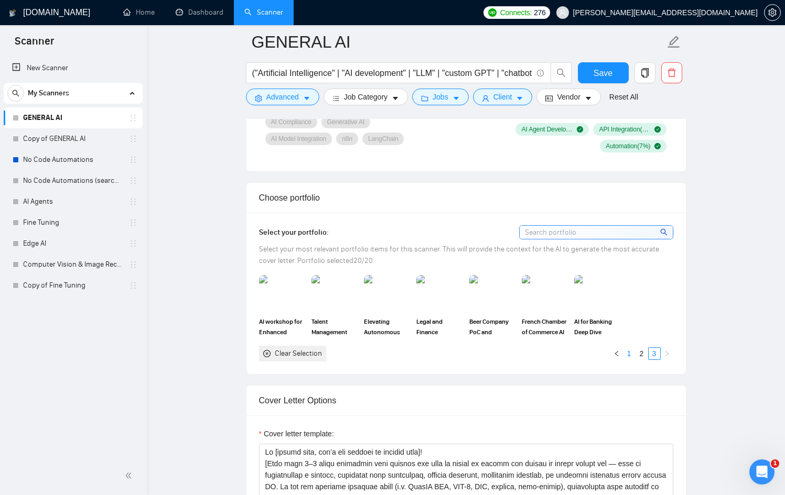
click at [630, 351] on link "1" at bounding box center [629, 354] width 12 height 12
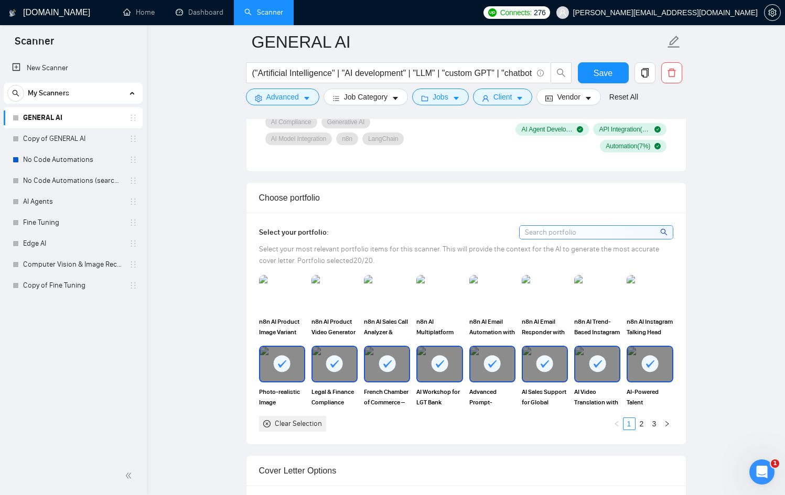
click at [312, 418] on div "Clear Selection" at bounding box center [298, 424] width 47 height 12
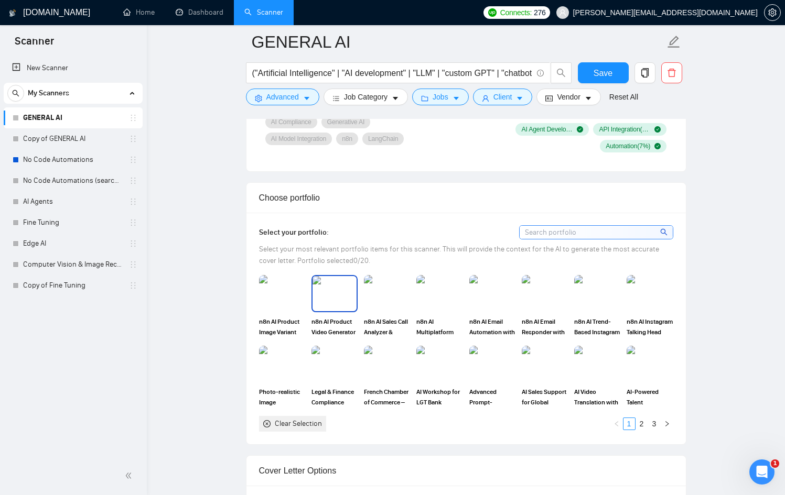
click at [319, 294] on img at bounding box center [334, 293] width 44 height 35
click at [538, 295] on img at bounding box center [545, 293] width 44 height 35
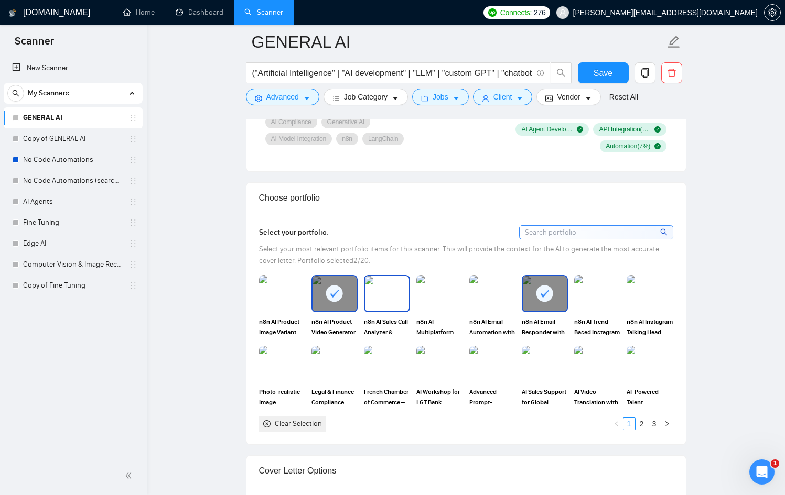
click at [378, 307] on img at bounding box center [387, 293] width 44 height 35
click at [439, 299] on img at bounding box center [439, 293] width 44 height 35
click at [645, 421] on link "2" at bounding box center [642, 424] width 12 height 12
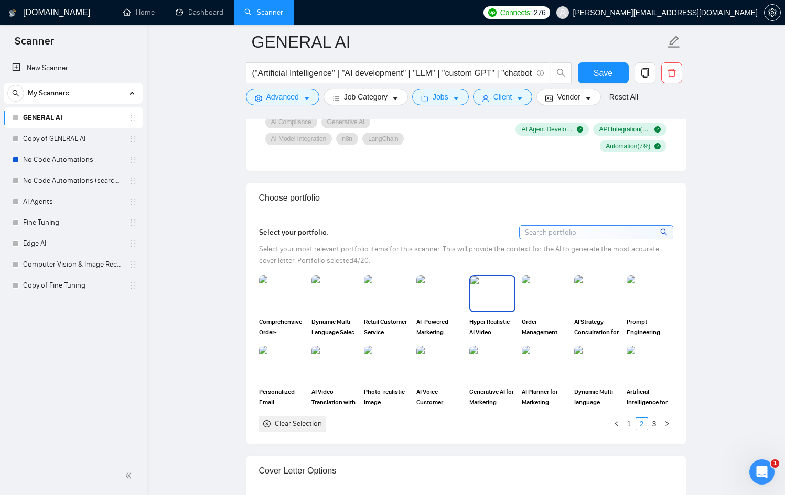
click at [484, 292] on img at bounding box center [492, 293] width 44 height 35
click at [554, 297] on img at bounding box center [545, 293] width 44 height 35
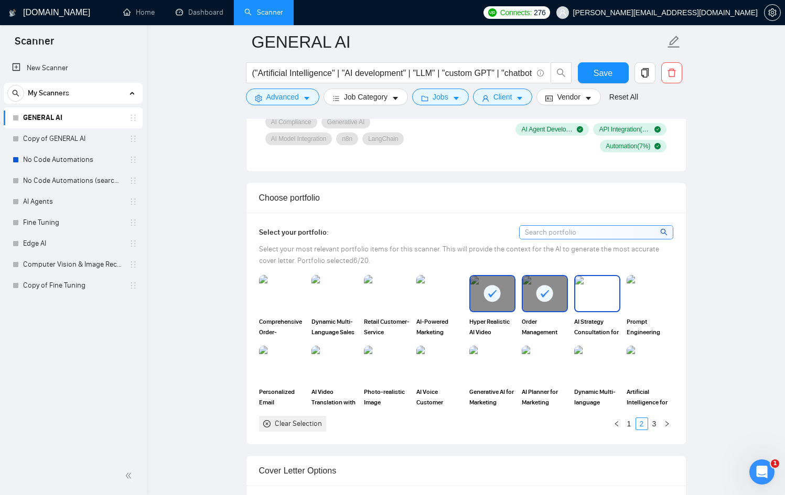
click at [610, 297] on img at bounding box center [597, 293] width 44 height 35
click at [678, 294] on div "Select your portfolio: Select your most relevant portfolio items for this scann…" at bounding box center [465, 329] width 439 height 232
click at [666, 299] on img at bounding box center [650, 293] width 44 height 35
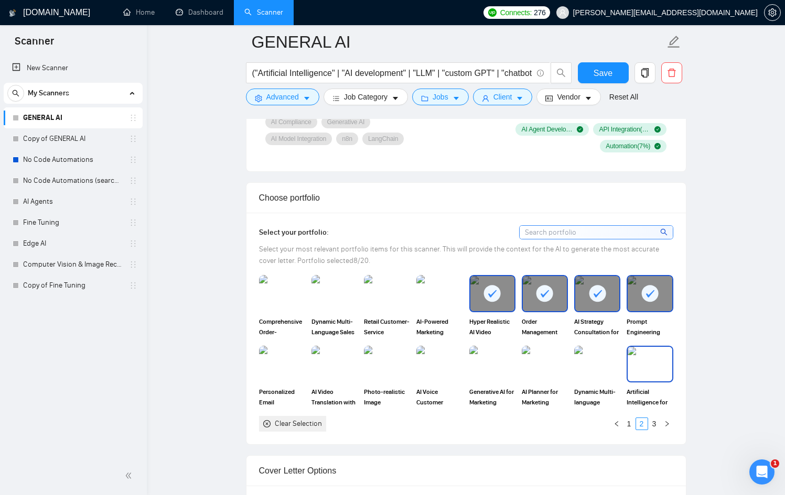
click at [643, 358] on img at bounding box center [650, 364] width 44 height 35
click at [552, 371] on img at bounding box center [545, 364] width 46 height 37
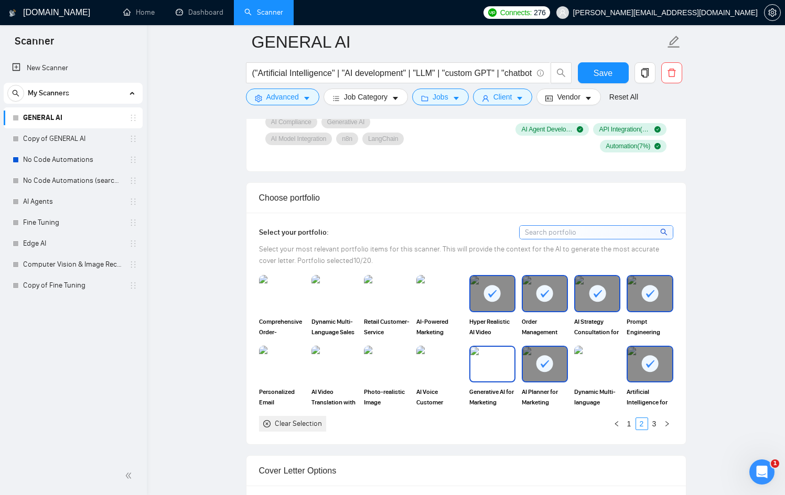
click at [490, 368] on img at bounding box center [492, 364] width 44 height 35
click at [578, 360] on img at bounding box center [597, 364] width 44 height 35
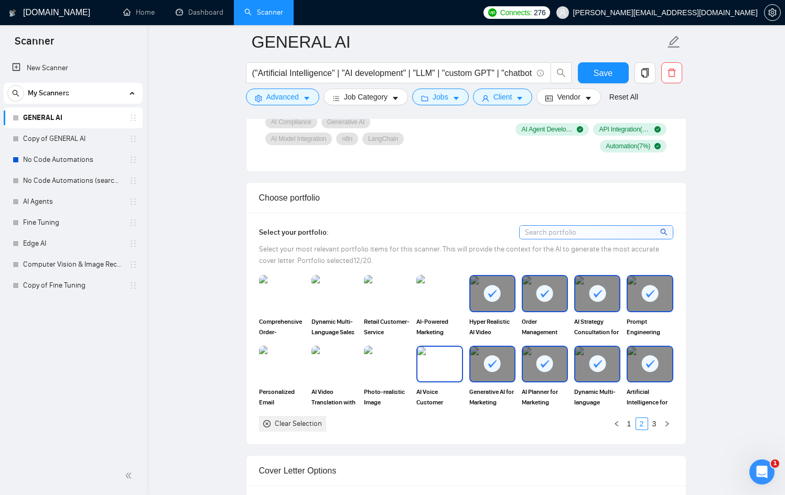
click at [450, 365] on img at bounding box center [439, 364] width 44 height 35
click at [398, 365] on img at bounding box center [387, 364] width 44 height 35
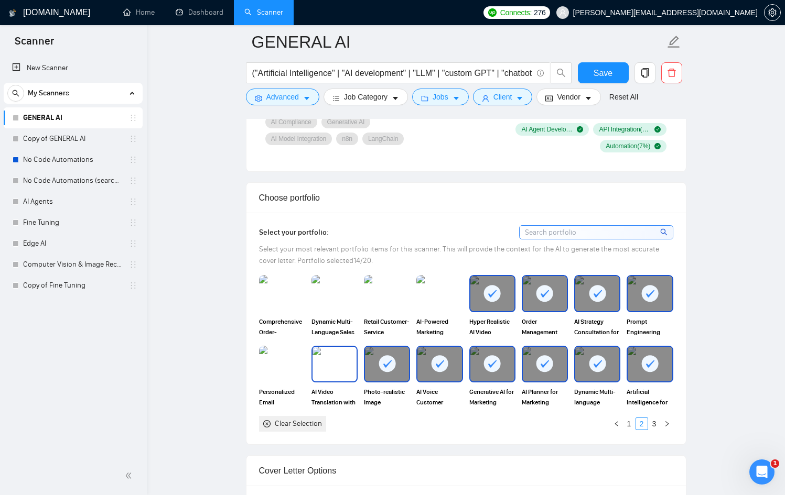
click at [326, 367] on img at bounding box center [334, 364] width 44 height 35
click at [275, 368] on img at bounding box center [282, 364] width 44 height 35
click at [659, 425] on link "3" at bounding box center [655, 424] width 12 height 12
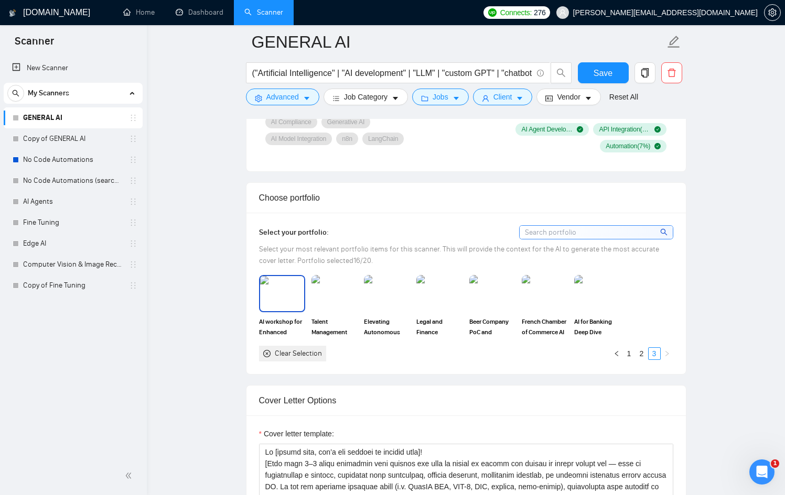
click at [290, 302] on img at bounding box center [282, 293] width 44 height 35
click at [330, 300] on img at bounding box center [334, 293] width 44 height 35
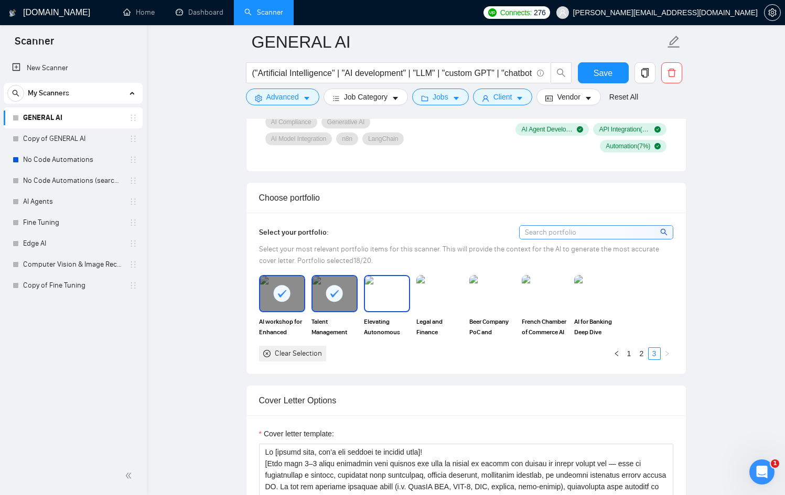
click at [403, 288] on img at bounding box center [387, 293] width 44 height 35
click at [450, 285] on img at bounding box center [439, 293] width 44 height 35
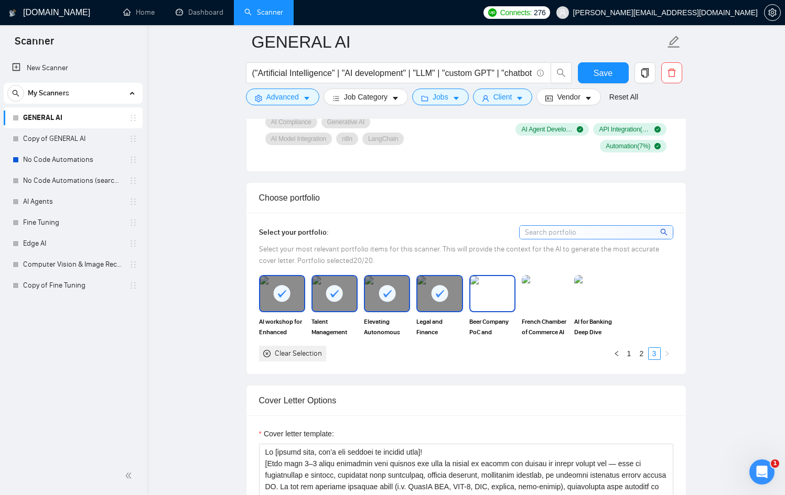
click at [495, 286] on img at bounding box center [492, 293] width 44 height 35
click at [547, 287] on img at bounding box center [545, 293] width 44 height 35
click at [608, 287] on img at bounding box center [597, 293] width 44 height 35
click at [484, 293] on img at bounding box center [492, 293] width 44 height 35
click at [268, 290] on div at bounding box center [282, 293] width 44 height 35
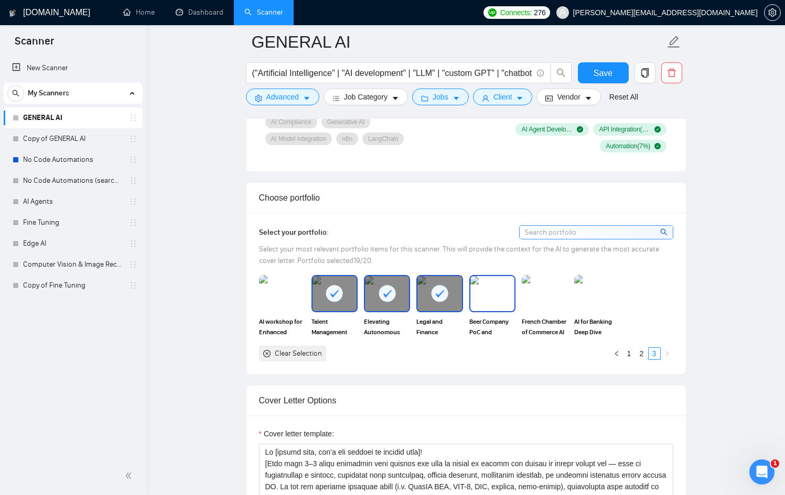
click at [500, 291] on img at bounding box center [492, 293] width 44 height 35
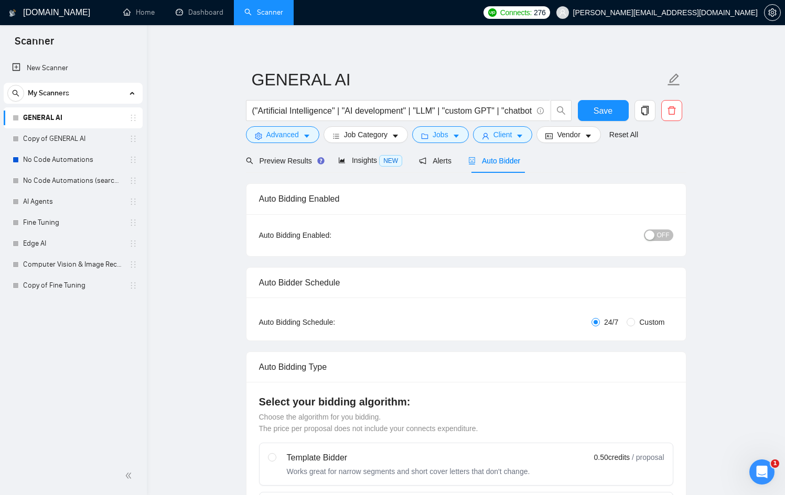
scroll to position [0, 0]
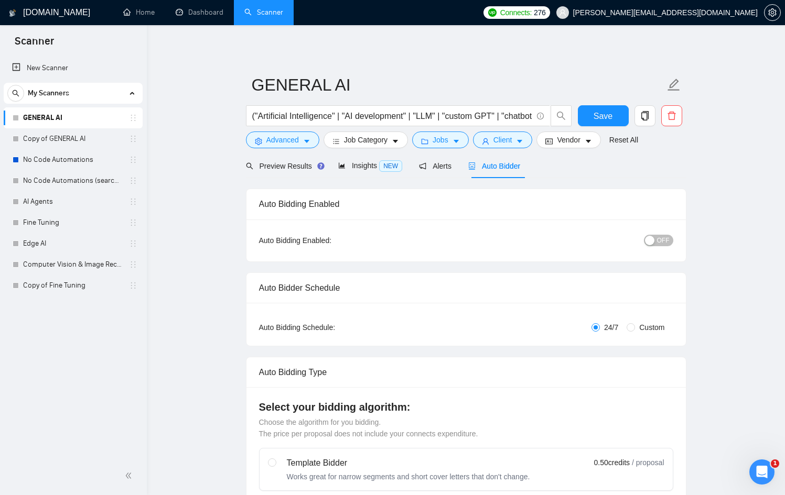
click at [656, 244] on button "OFF" at bounding box center [658, 241] width 29 height 12
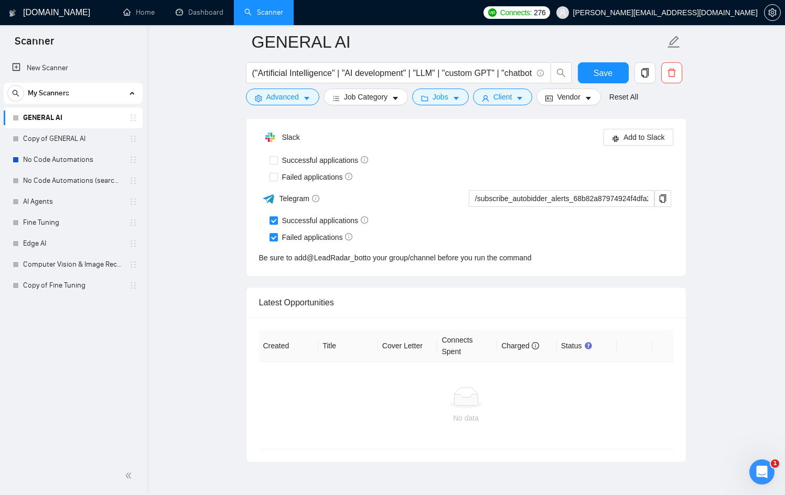
scroll to position [2502, 0]
click at [599, 78] on span "Save" at bounding box center [603, 73] width 19 height 13
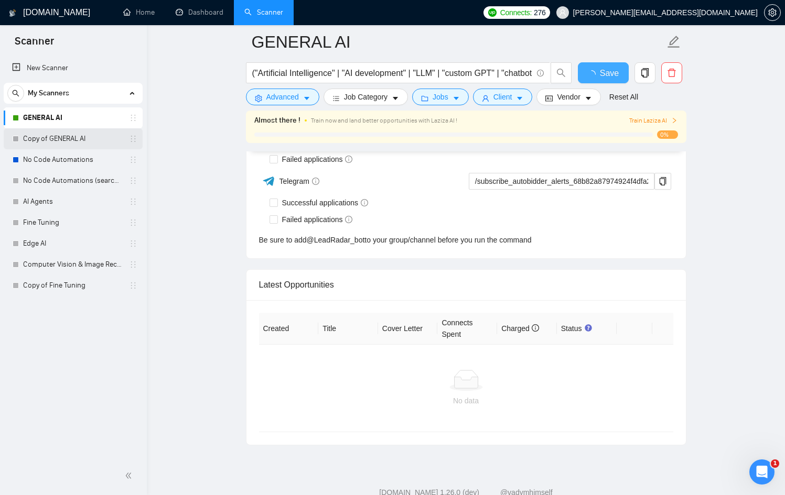
checkbox input "true"
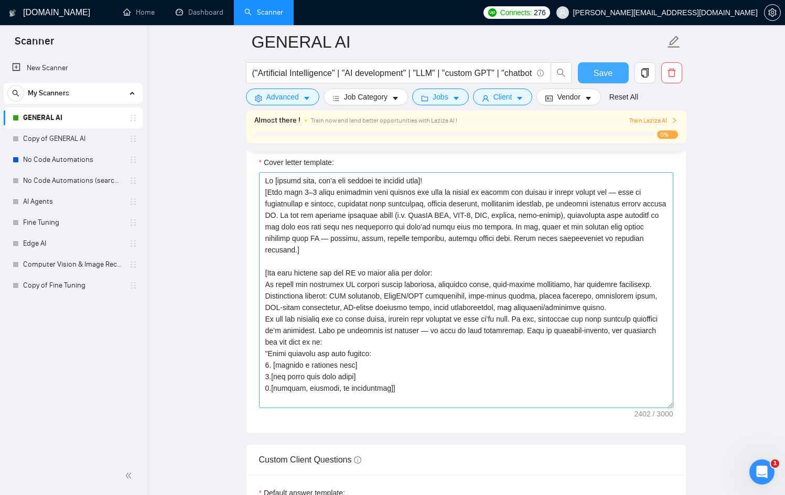
scroll to position [1210, 0]
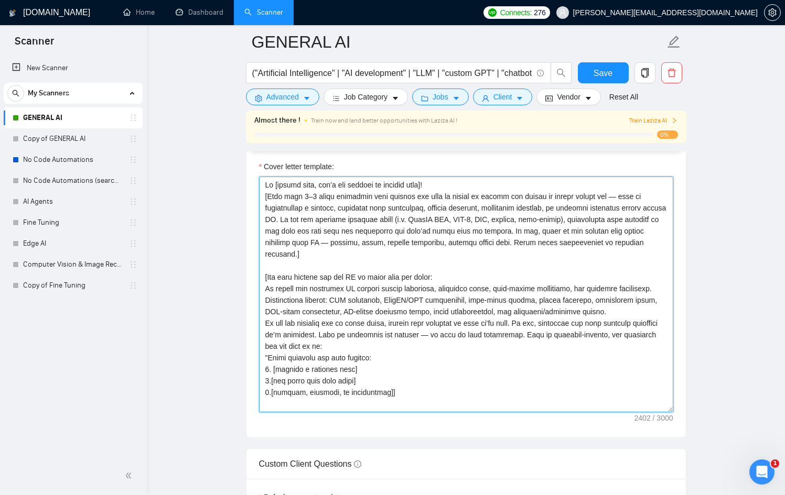
click at [417, 251] on textarea "Cover letter template:" at bounding box center [466, 295] width 414 height 236
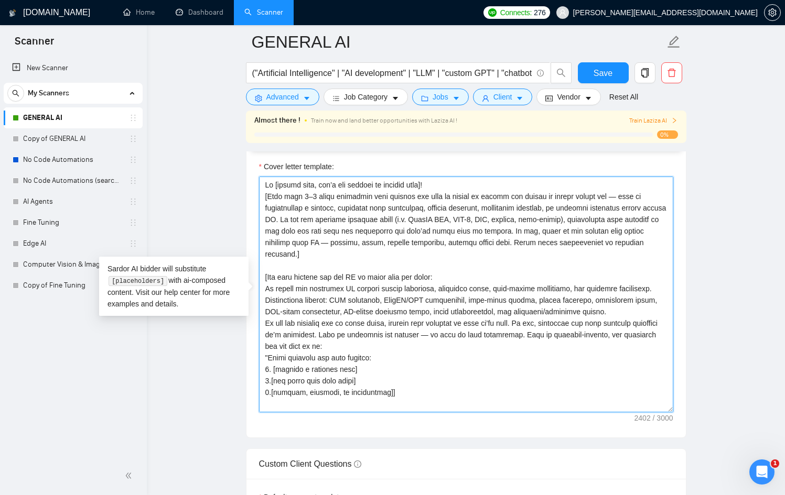
click at [417, 253] on textarea "Cover letter template:" at bounding box center [466, 295] width 414 height 236
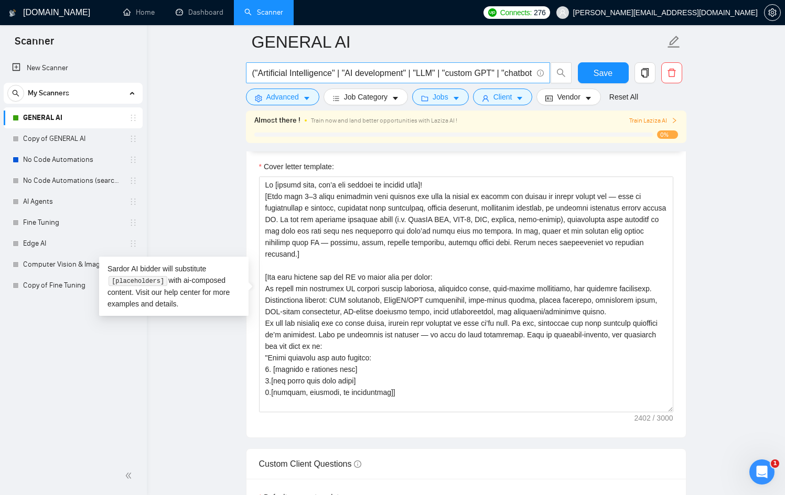
click at [311, 67] on input "("Artificial Intelligence" | "AI development" | "LLM" | "custom GPT" | "chatbot…" at bounding box center [392, 73] width 280 height 13
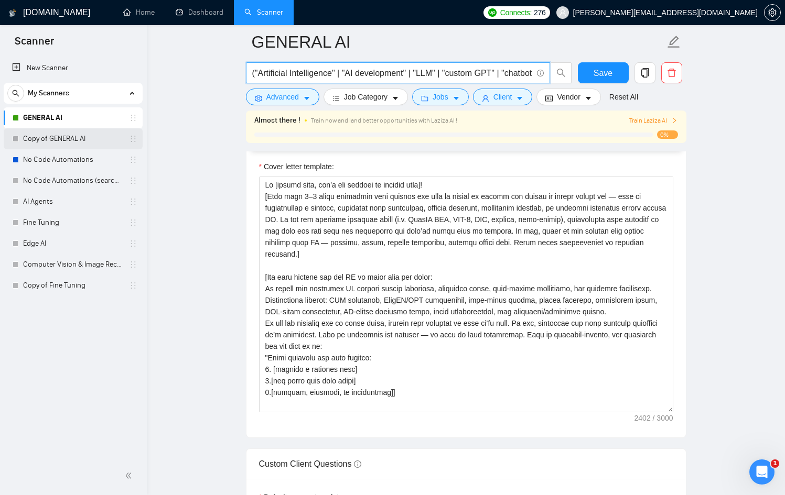
click at [76, 133] on link "Copy of GENERAL AI" at bounding box center [73, 138] width 100 height 21
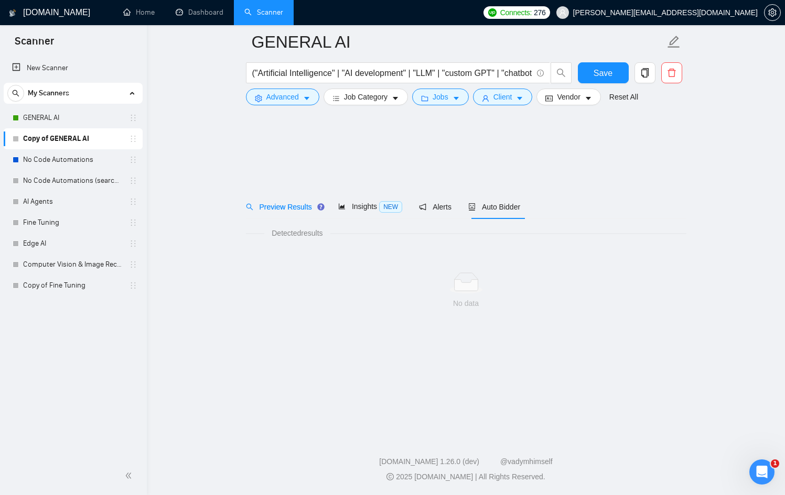
scroll to position [19, 0]
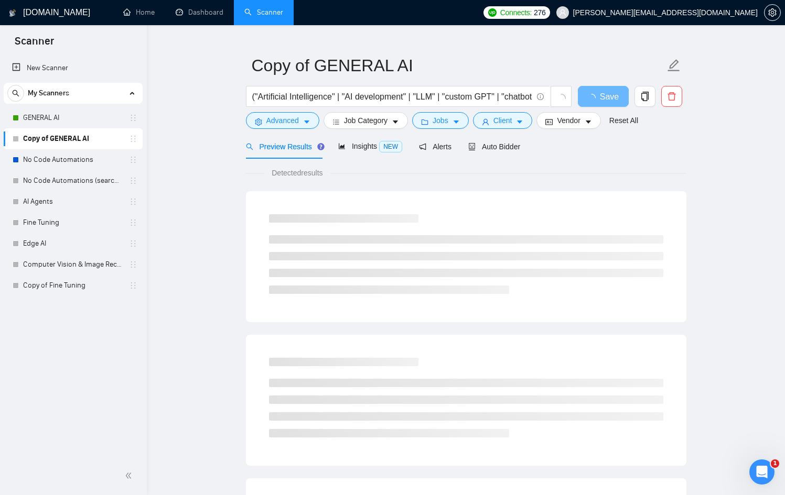
click at [525, 148] on div "Preview Results Insights NEW Alerts Auto Bidder" at bounding box center [466, 146] width 440 height 25
click at [508, 148] on span "Auto Bidder" at bounding box center [494, 147] width 52 height 8
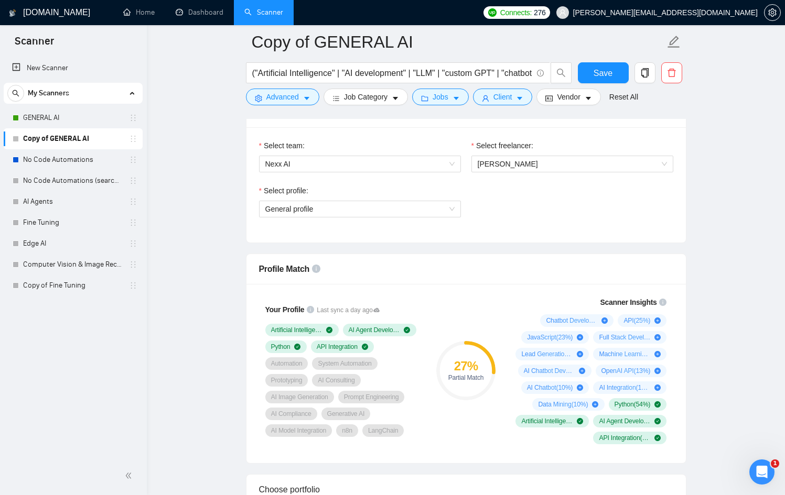
scroll to position [553, 0]
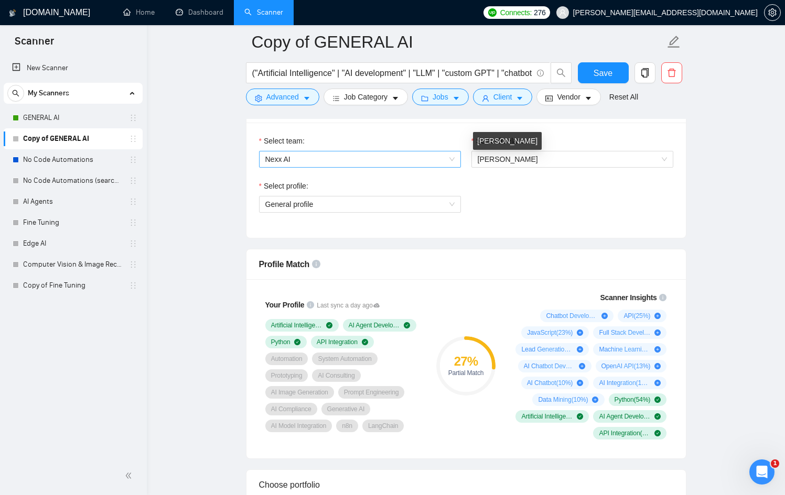
click at [424, 157] on span "Nexx AI" at bounding box center [359, 160] width 189 height 16
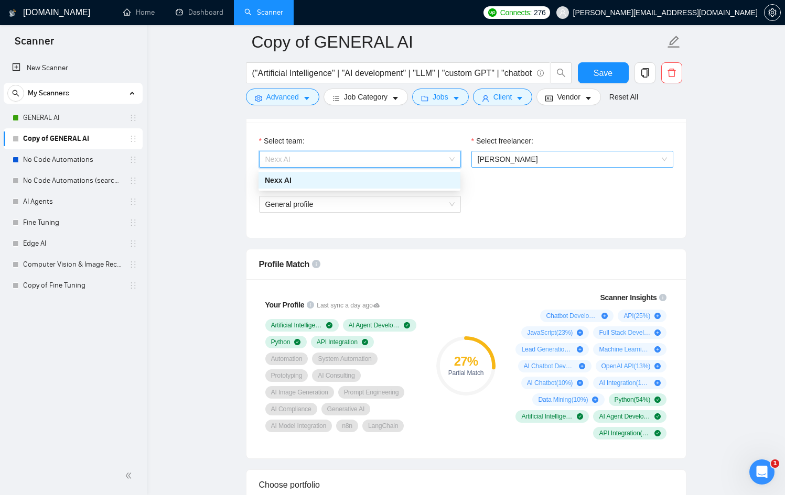
click at [537, 160] on span "[PERSON_NAME]" at bounding box center [508, 159] width 60 height 8
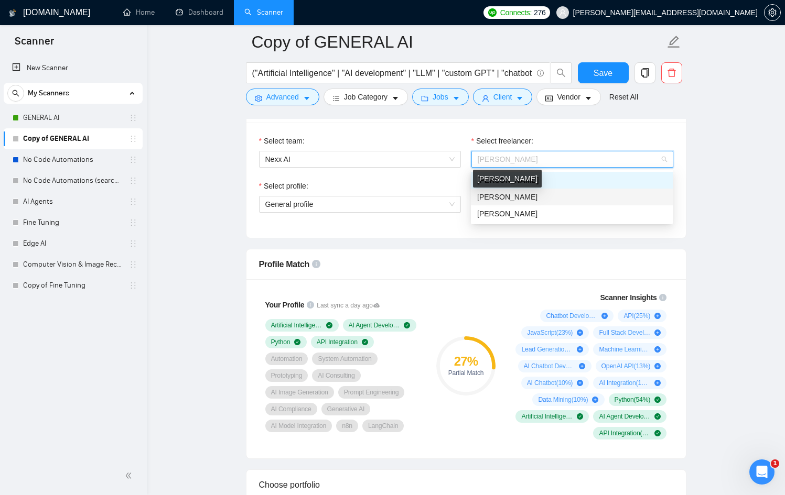
click at [399, 190] on div "Select profile:" at bounding box center [360, 188] width 202 height 16
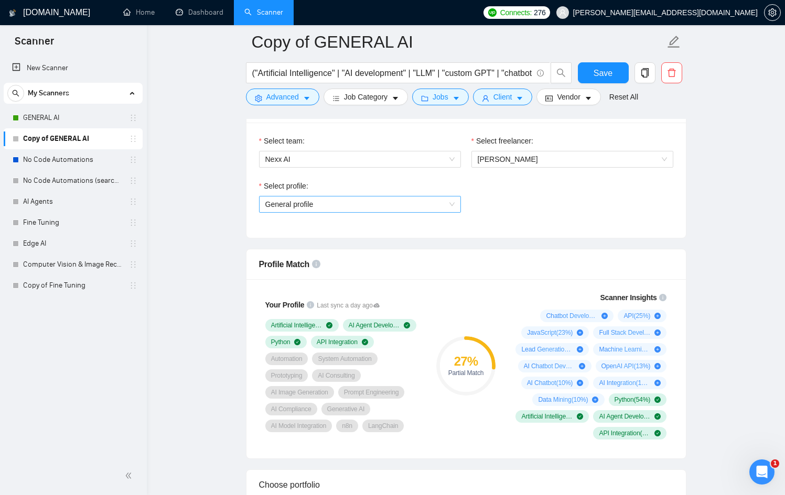
click at [397, 199] on span "General profile" at bounding box center [359, 205] width 189 height 16
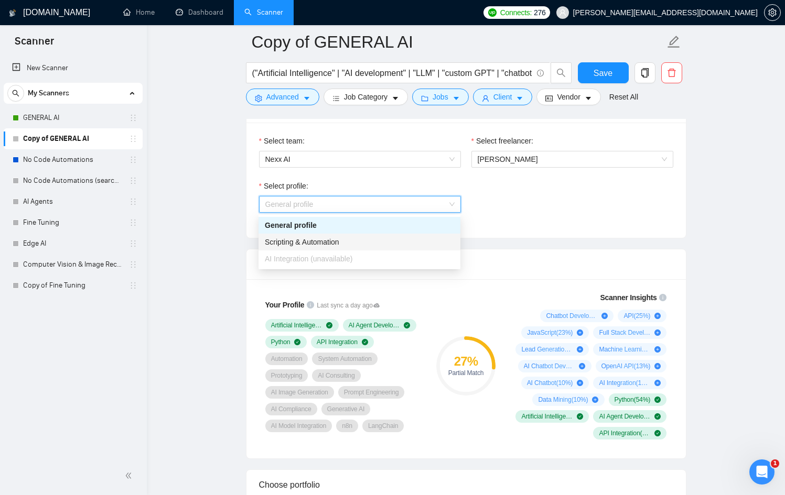
click at [342, 256] on span "AI Integration (unavailable)" at bounding box center [309, 259] width 88 height 8
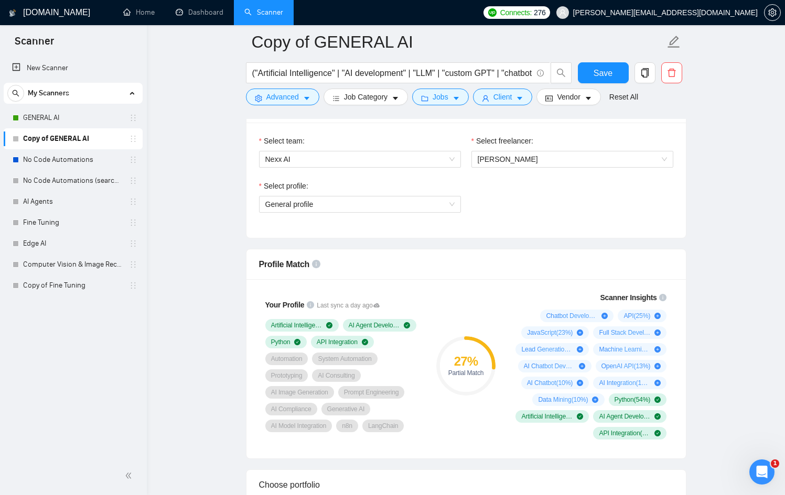
click at [622, 238] on div "Team & Freelancer Select team: Nexx AI Select freelancer: Santiago Correal Mant…" at bounding box center [466, 165] width 440 height 146
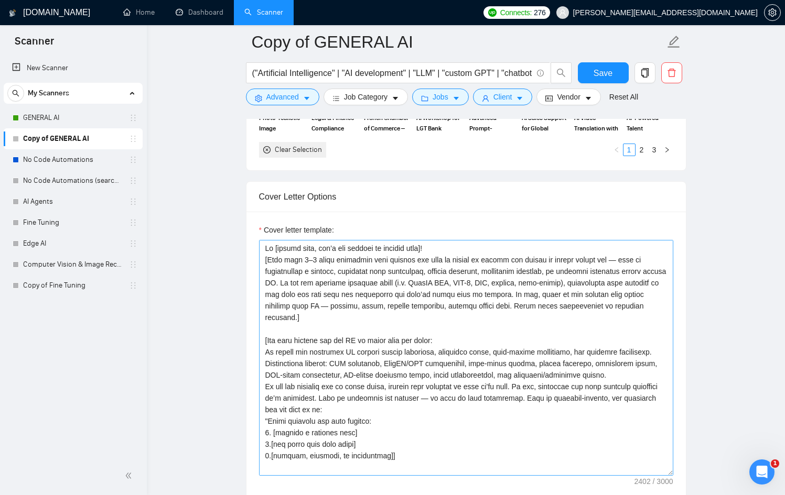
scroll to position [1116, 0]
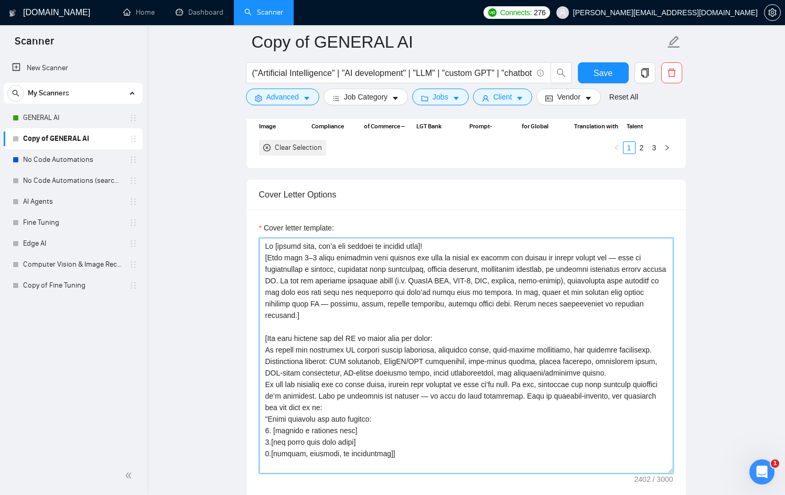
click at [434, 315] on textarea "Cover letter template:" at bounding box center [466, 356] width 414 height 236
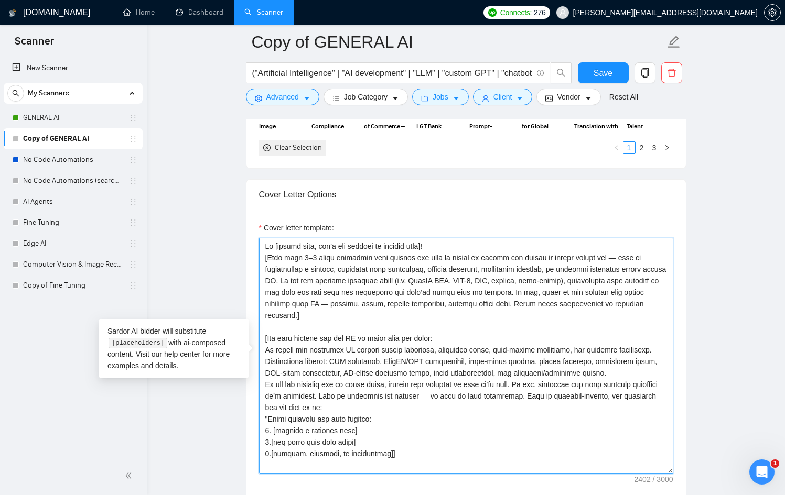
paste textarea "[Start with a high-impact result tied to AI: “Delivered a custom GPT chatbot th…"
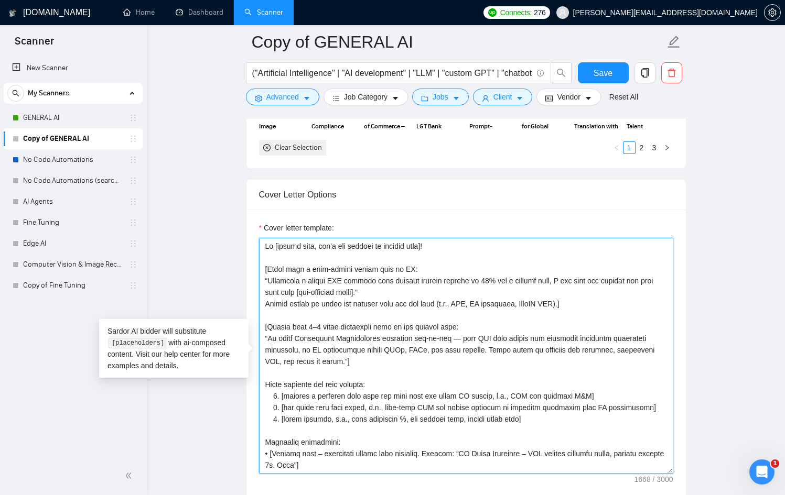
scroll to position [123, 0]
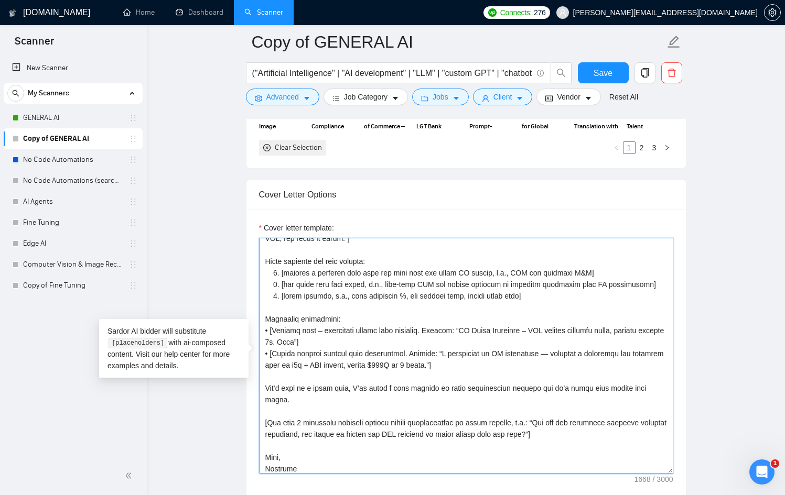
click at [552, 353] on textarea "Cover letter template:" at bounding box center [466, 356] width 414 height 236
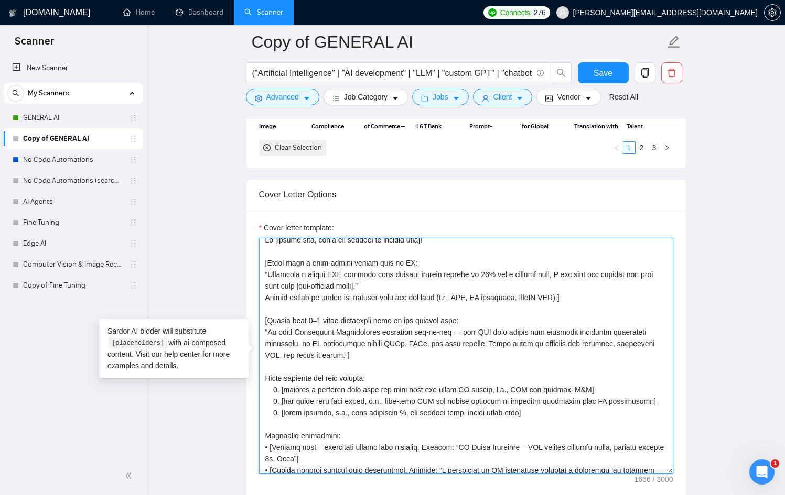
scroll to position [6, 0]
click at [444, 331] on textarea "Cover letter template:" at bounding box center [466, 356] width 414 height 236
click at [447, 333] on textarea "Cover letter template:" at bounding box center [466, 356] width 414 height 236
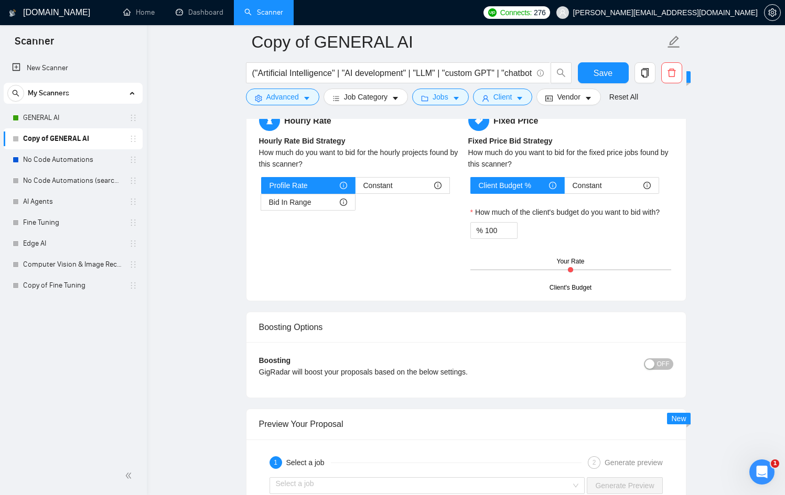
scroll to position [1710, 0]
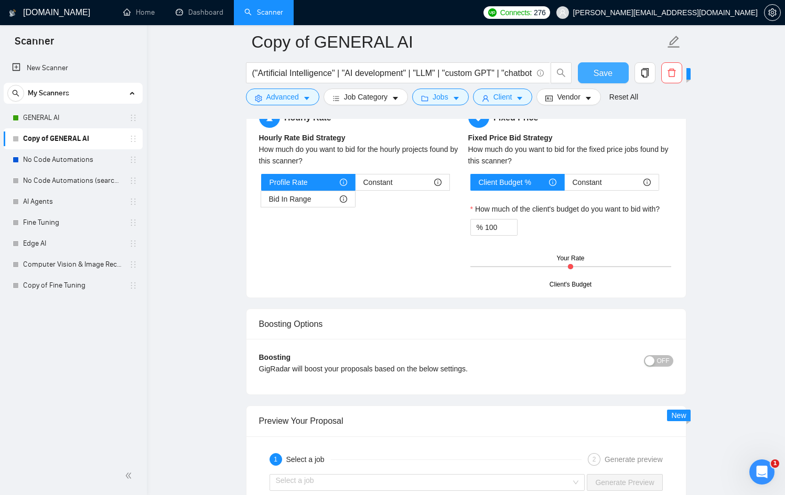
type textarea "Hi [client name, don’t use country or company name]! [Start with a high-impact …"
click at [600, 79] on button "Save" at bounding box center [603, 72] width 51 height 21
click at [91, 123] on link "GENERAL AI" at bounding box center [73, 117] width 100 height 21
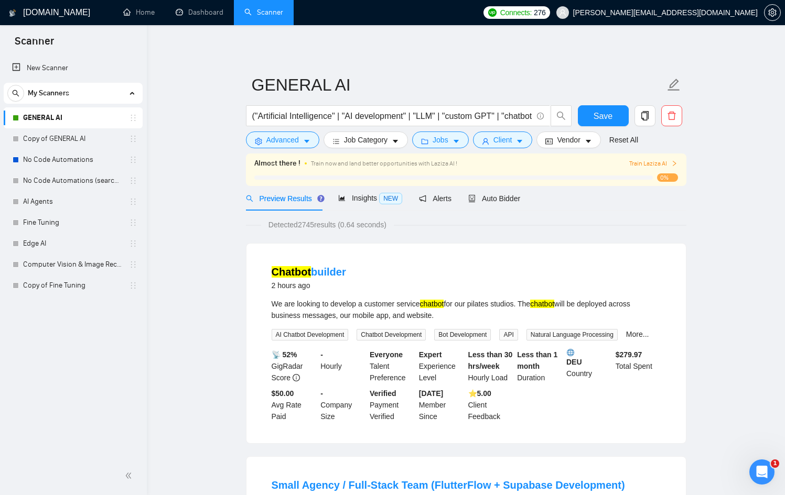
drag, startPoint x: 456, startPoint y: 192, endPoint x: 465, endPoint y: 197, distance: 10.3
click at [456, 192] on div "Preview Results Insights NEW Alerts Auto Bidder" at bounding box center [383, 198] width 275 height 25
click at [479, 199] on span "Auto Bidder" at bounding box center [494, 199] width 52 height 8
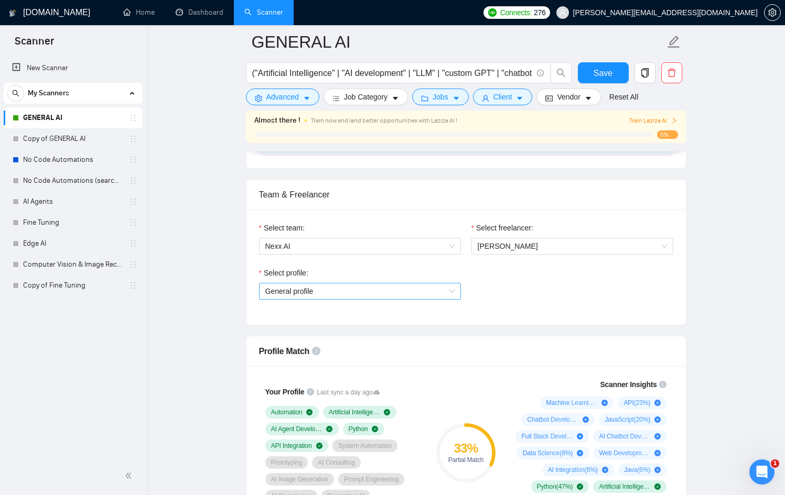
scroll to position [501, 0]
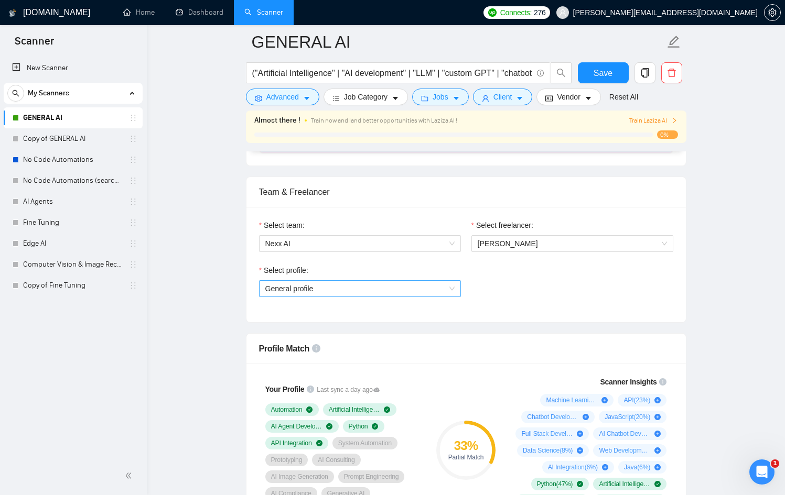
click at [406, 291] on span "General profile" at bounding box center [359, 289] width 189 height 16
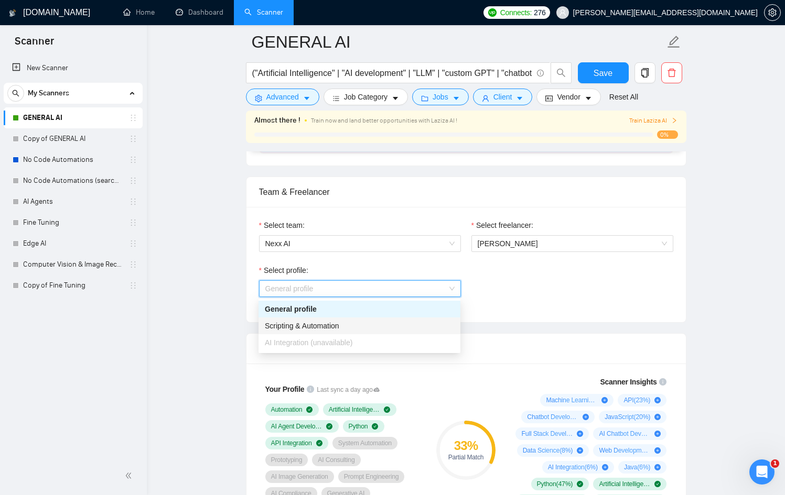
click at [355, 338] on div "AI Integration (unavailable)" at bounding box center [359, 343] width 189 height 12
click at [617, 243] on span "[PERSON_NAME]" at bounding box center [572, 244] width 189 height 16
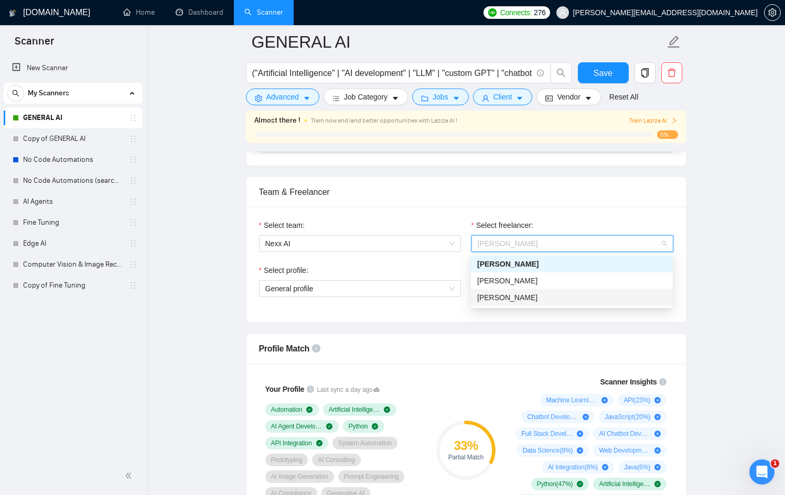
click at [502, 347] on div "Profile Match" at bounding box center [466, 349] width 414 height 30
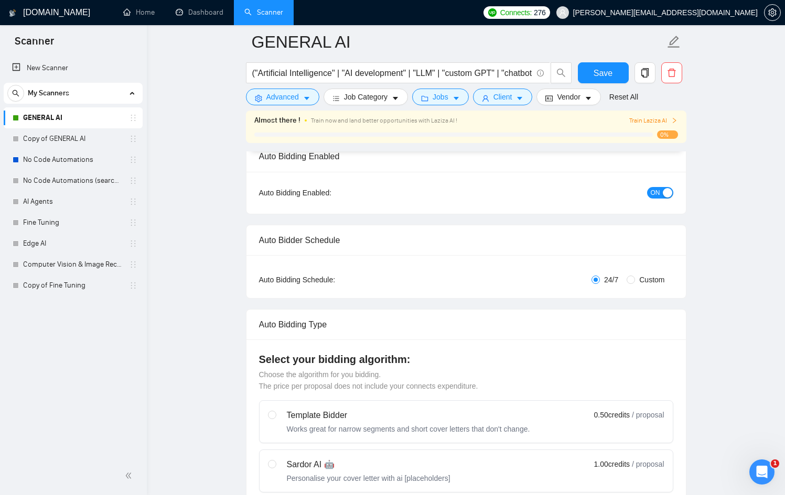
scroll to position [0, 0]
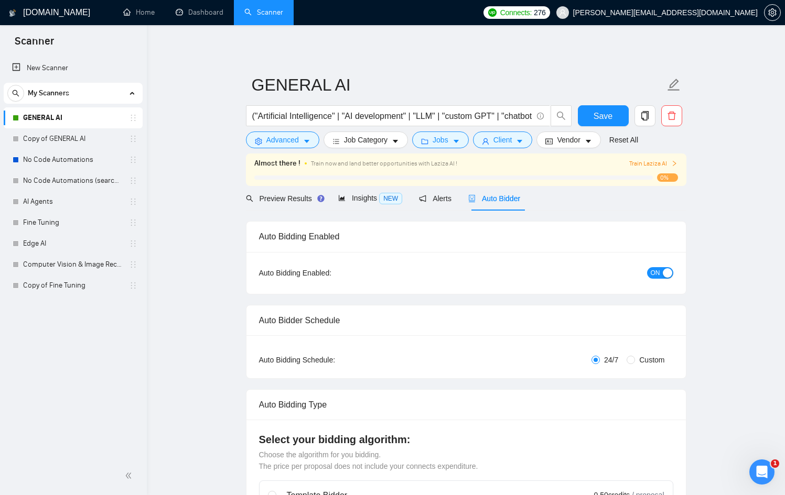
click at [663, 272] on div "button" at bounding box center [667, 272] width 9 height 9
click at [599, 121] on span "Save" at bounding box center [603, 116] width 19 height 13
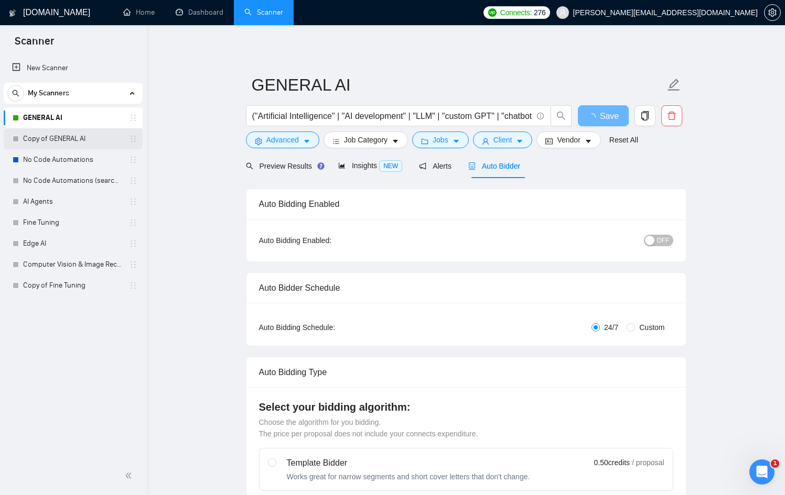
click at [50, 145] on link "Copy of GENERAL AI" at bounding box center [73, 138] width 100 height 21
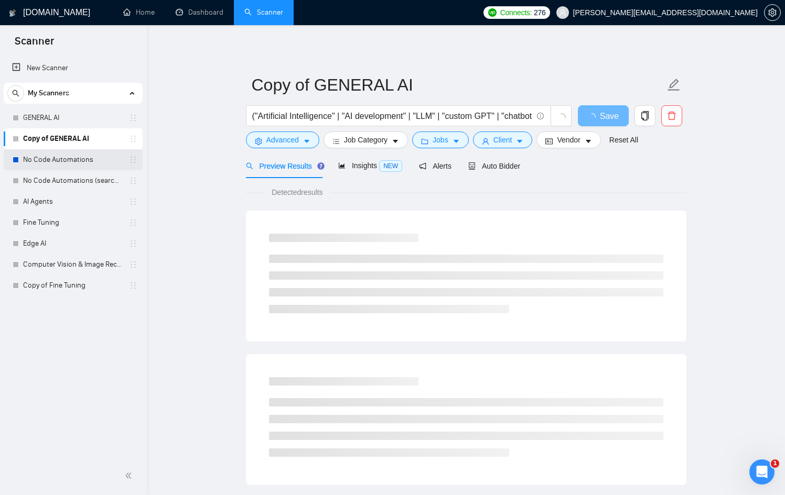
click at [50, 159] on link "No Code Automations" at bounding box center [73, 159] width 100 height 21
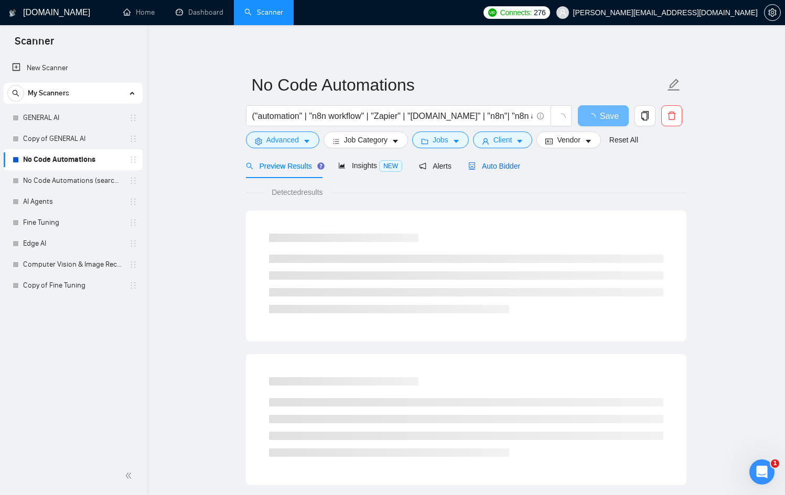
click at [491, 167] on span "Auto Bidder" at bounding box center [494, 166] width 52 height 8
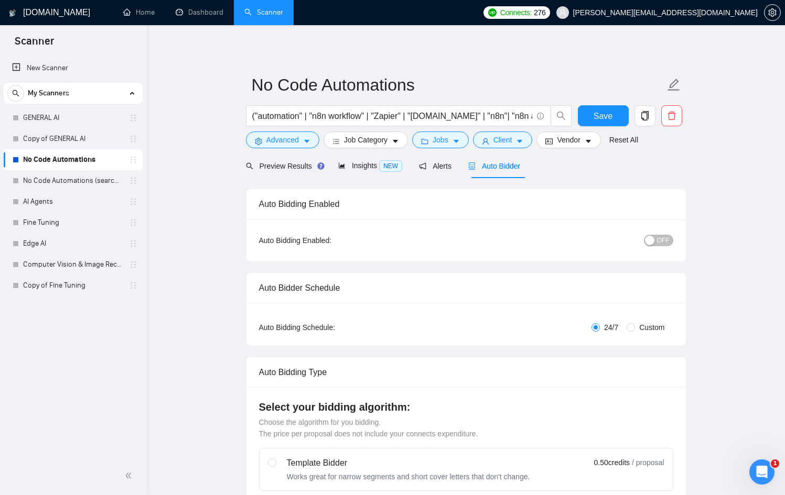
click at [669, 241] on span "OFF" at bounding box center [663, 241] width 13 height 12
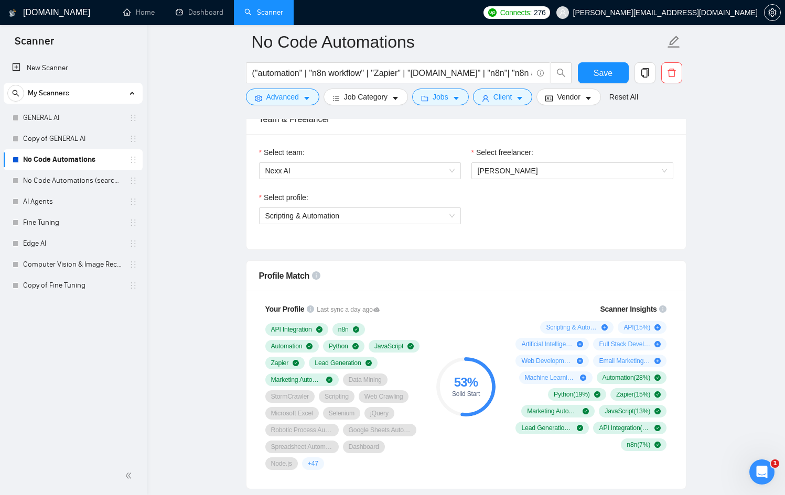
scroll to position [547, 0]
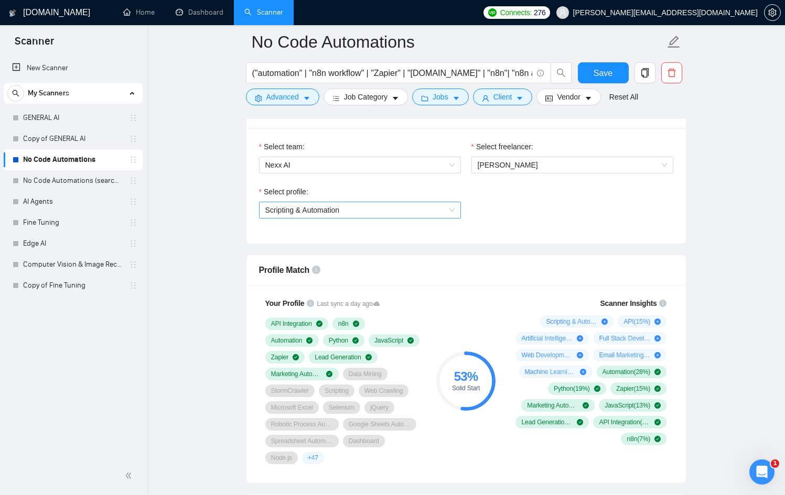
click at [380, 207] on span "Scripting & Automation" at bounding box center [359, 210] width 189 height 16
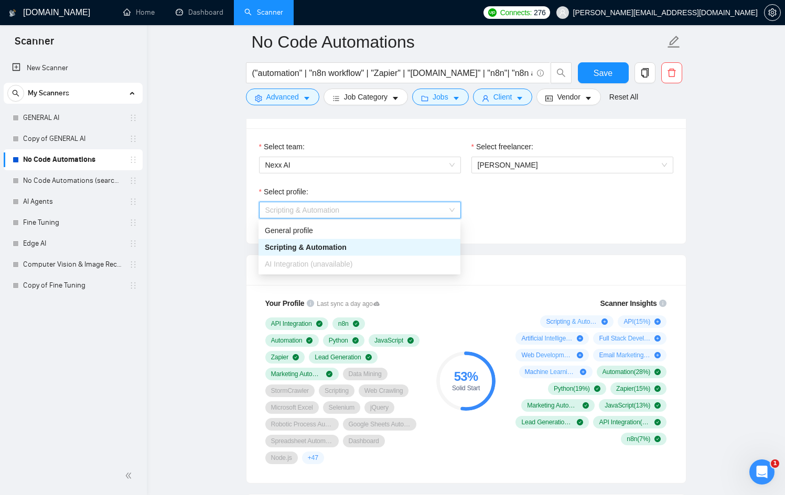
click at [405, 249] on div "Scripting & Automation" at bounding box center [359, 248] width 189 height 12
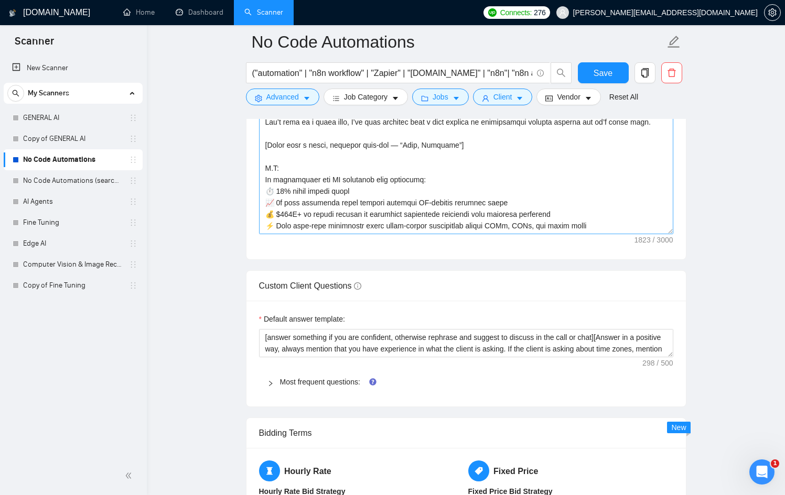
scroll to position [1369, 0]
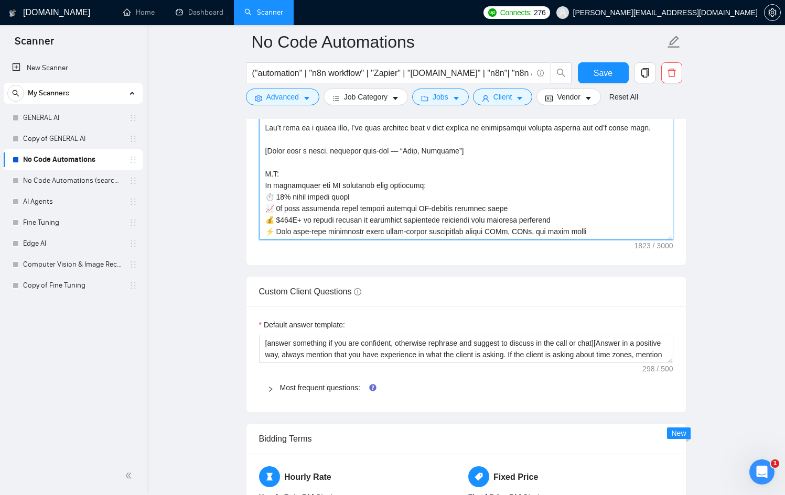
click at [271, 198] on textarea "Cover letter template:" at bounding box center [466, 122] width 414 height 236
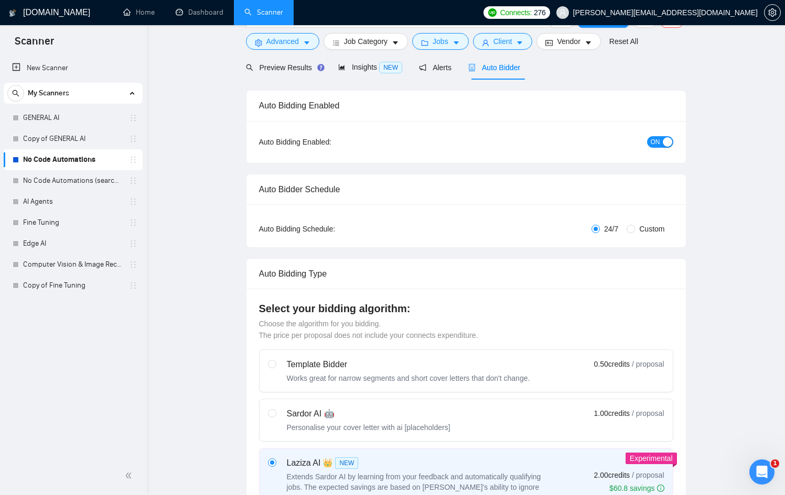
scroll to position [0, 0]
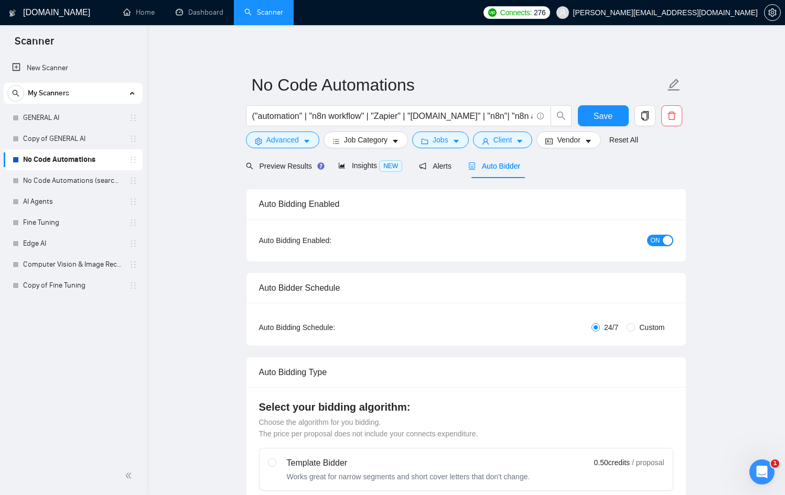
click at [83, 177] on link "No Code Automations (search only in Tites)" at bounding box center [73, 180] width 100 height 21
click at [597, 122] on span "Save" at bounding box center [603, 116] width 19 height 13
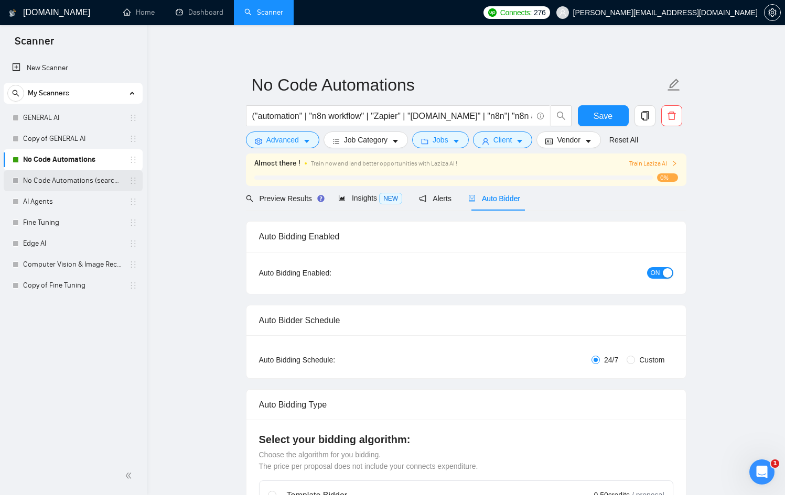
click at [87, 180] on link "No Code Automations (search only in Tites)" at bounding box center [73, 180] width 100 height 21
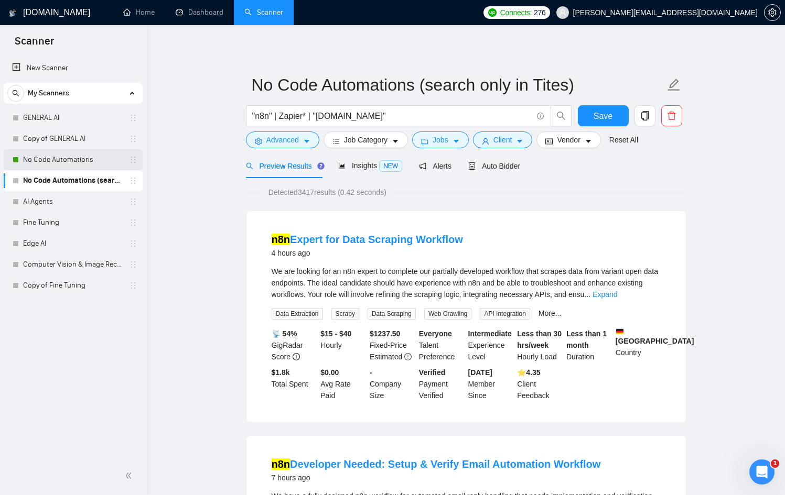
click at [46, 158] on link "No Code Automations" at bounding box center [73, 159] width 100 height 21
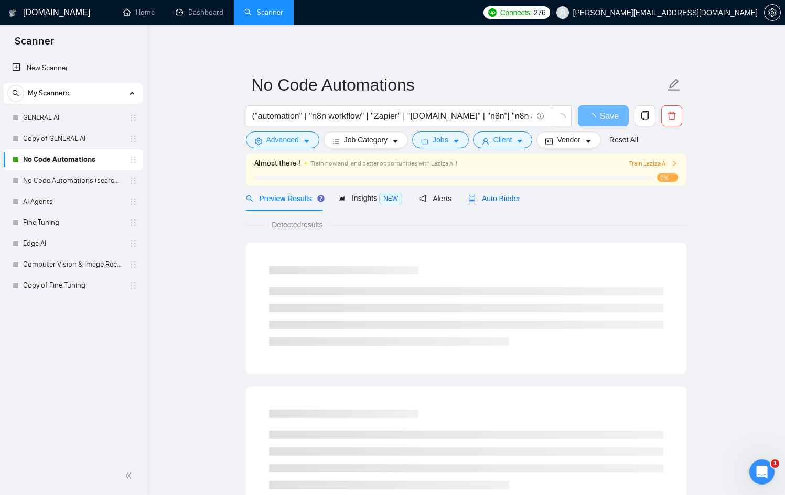
click at [496, 201] on span "Auto Bidder" at bounding box center [494, 199] width 52 height 8
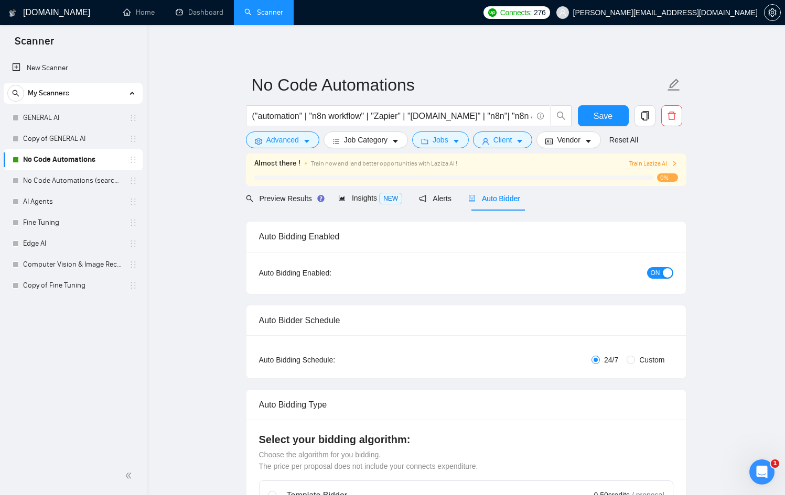
checkbox input "true"
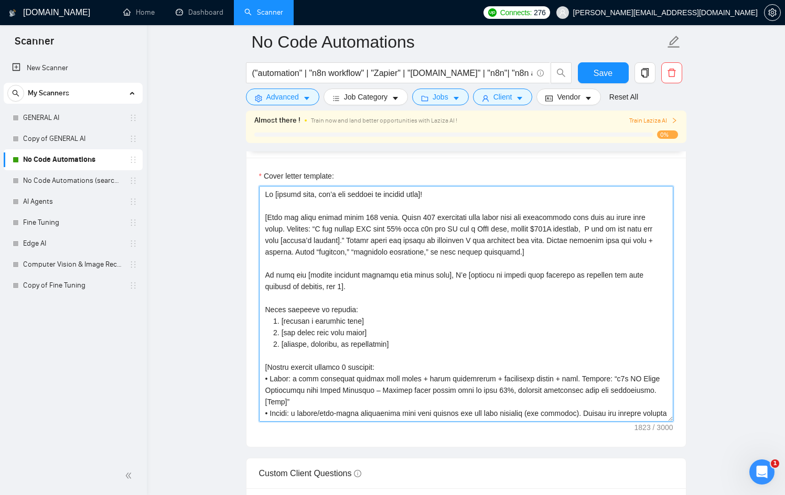
scroll to position [1224, 0]
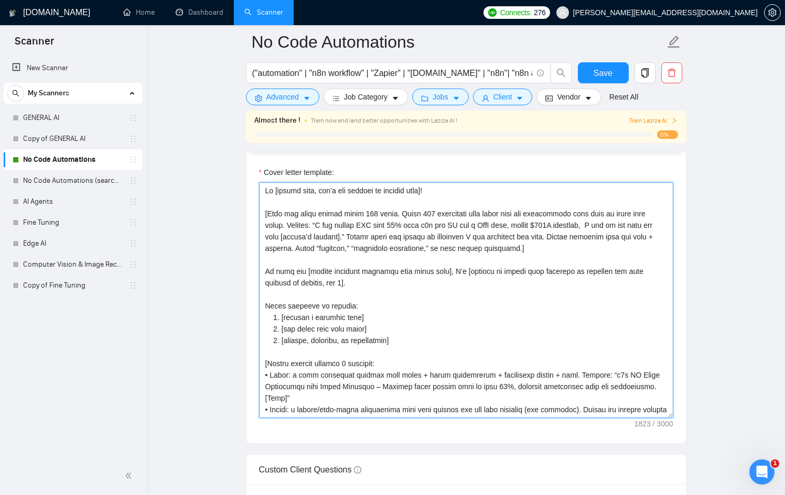
click at [438, 319] on textarea "Cover letter template:" at bounding box center [466, 300] width 414 height 236
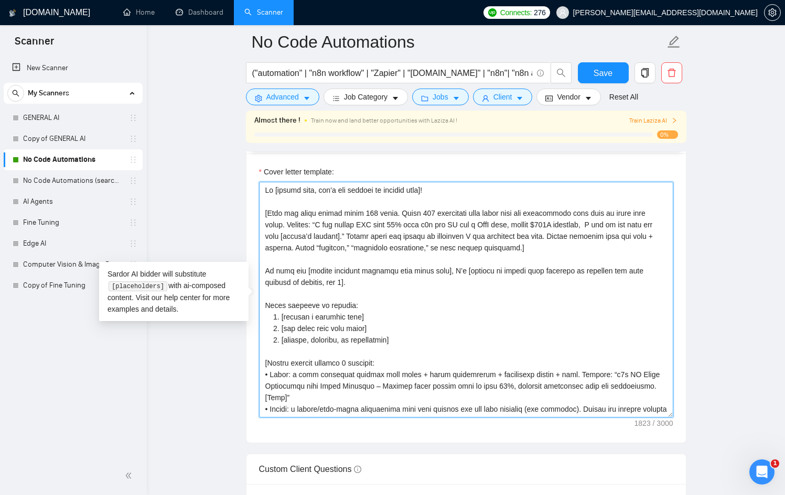
click at [402, 294] on textarea "Cover letter template:" at bounding box center [466, 300] width 414 height 236
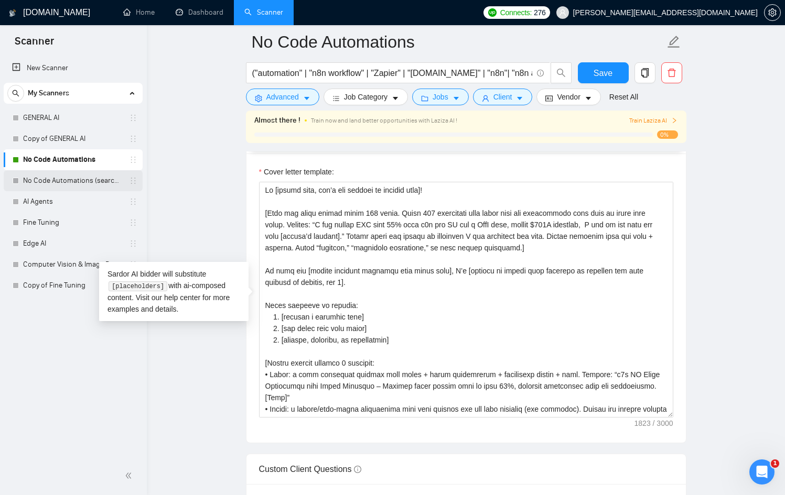
click at [81, 182] on link "No Code Automations (search only in Tites)" at bounding box center [73, 180] width 100 height 21
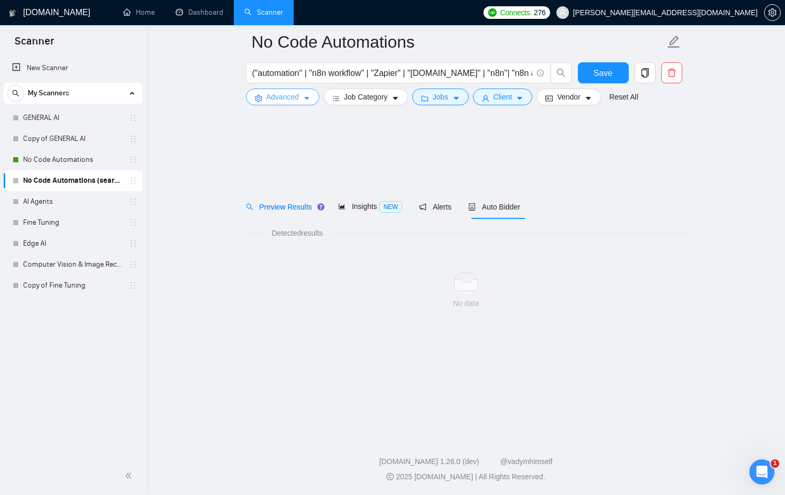
scroll to position [19, 0]
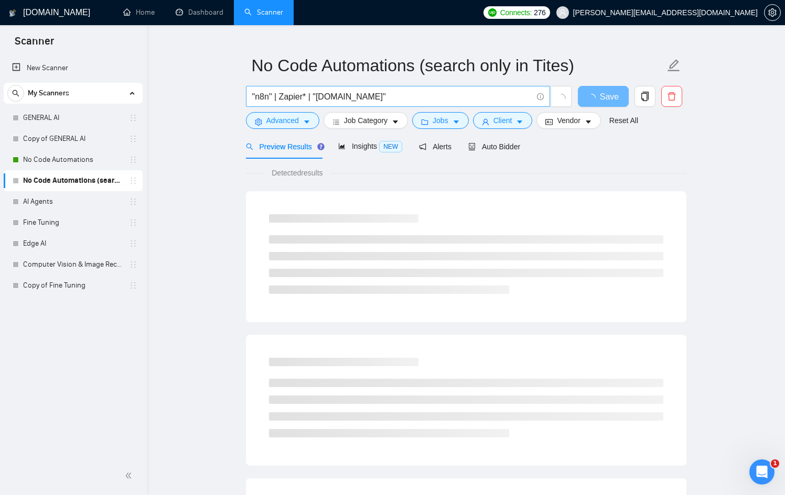
click at [294, 92] on input ""n8n" | Zapier* | "Make.com"" at bounding box center [392, 96] width 280 height 13
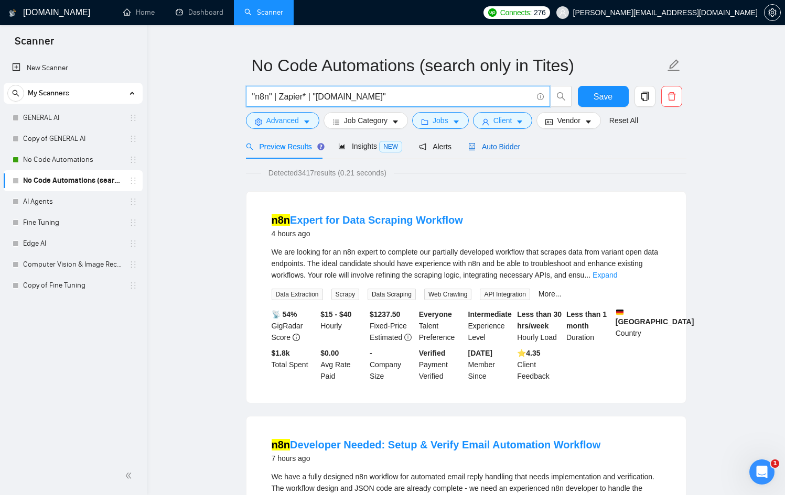
click at [508, 144] on span "Auto Bidder" at bounding box center [494, 147] width 52 height 8
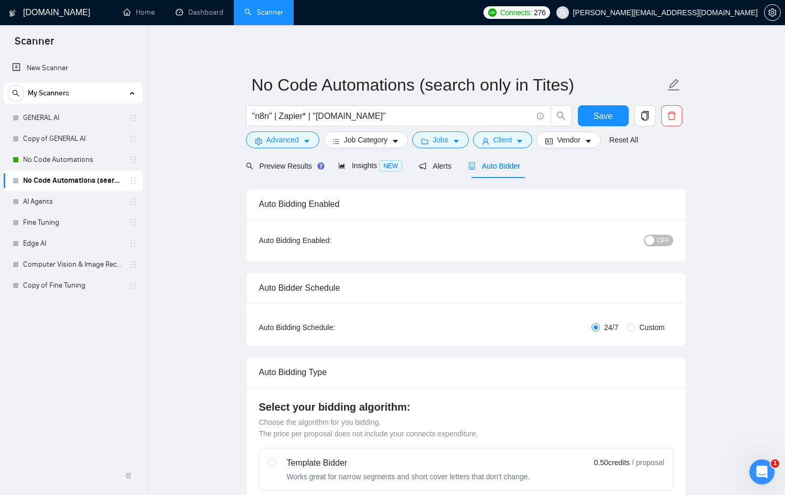
click at [659, 238] on span "OFF" at bounding box center [663, 241] width 13 height 12
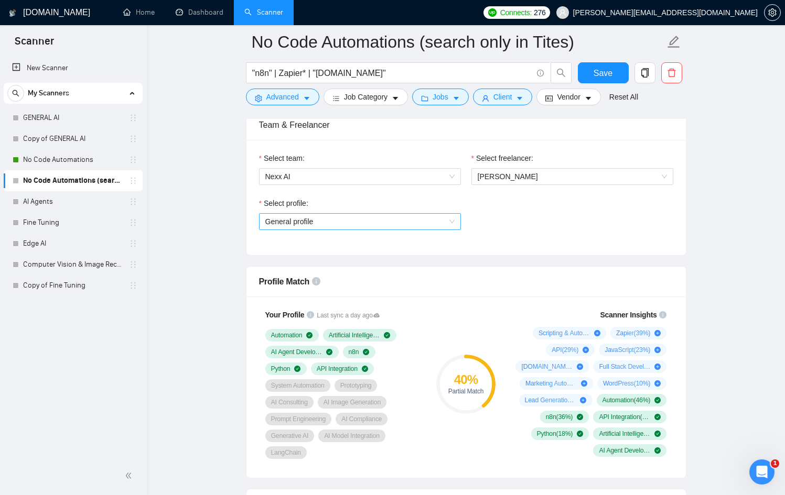
scroll to position [541, 0]
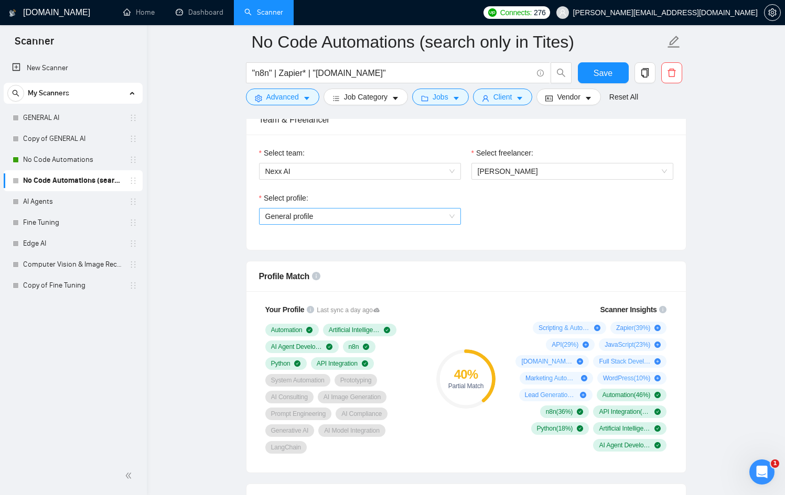
click at [393, 212] on span "General profile" at bounding box center [359, 217] width 189 height 16
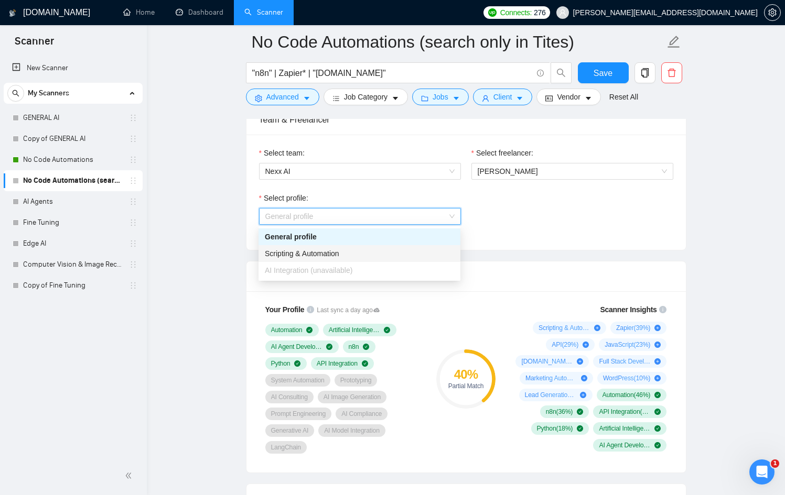
click at [358, 250] on div "Scripting & Automation" at bounding box center [359, 254] width 189 height 12
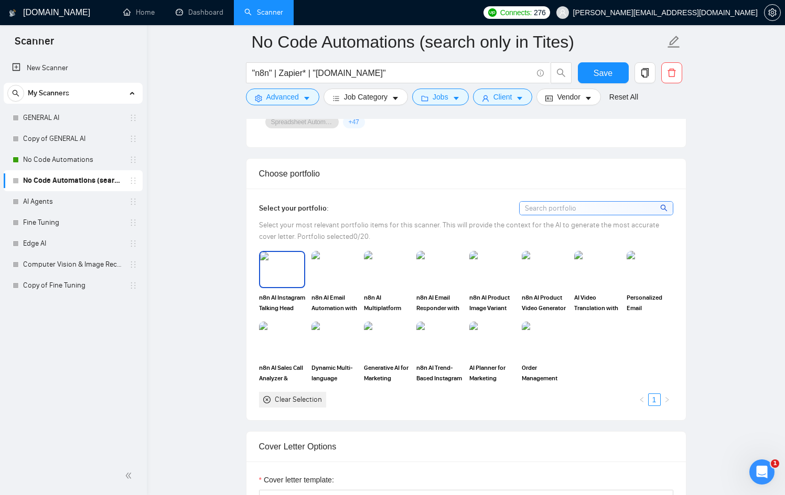
scroll to position [882, 0]
click at [278, 281] on img at bounding box center [282, 270] width 44 height 35
click at [344, 272] on img at bounding box center [334, 270] width 44 height 35
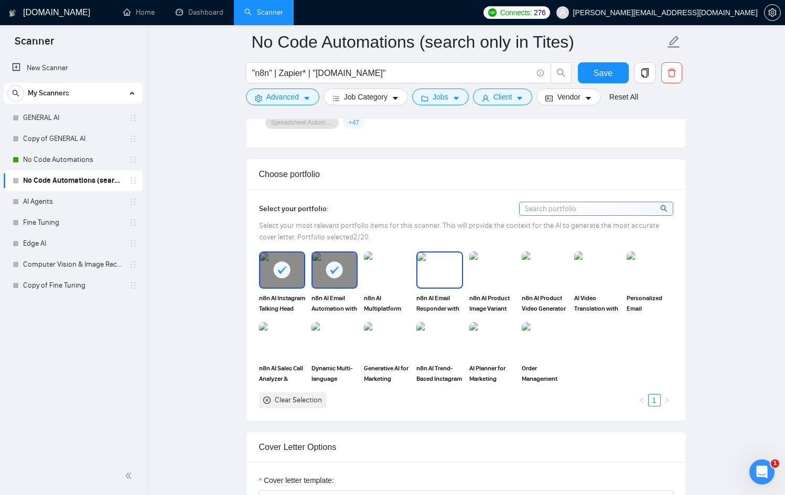
click at [417, 276] on img at bounding box center [439, 270] width 44 height 35
click at [395, 276] on img at bounding box center [387, 270] width 44 height 35
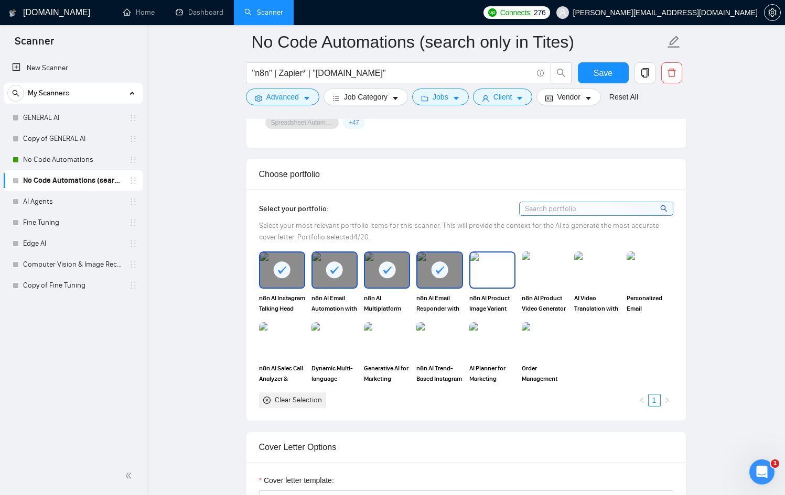
click at [495, 274] on img at bounding box center [492, 270] width 44 height 35
click at [544, 266] on img at bounding box center [545, 270] width 44 height 35
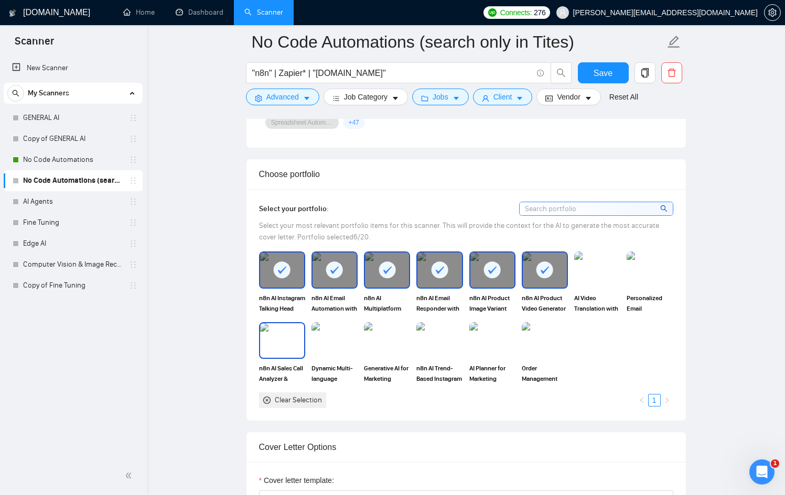
click at [294, 339] on img at bounding box center [282, 341] width 44 height 35
click at [643, 277] on img at bounding box center [650, 270] width 44 height 35
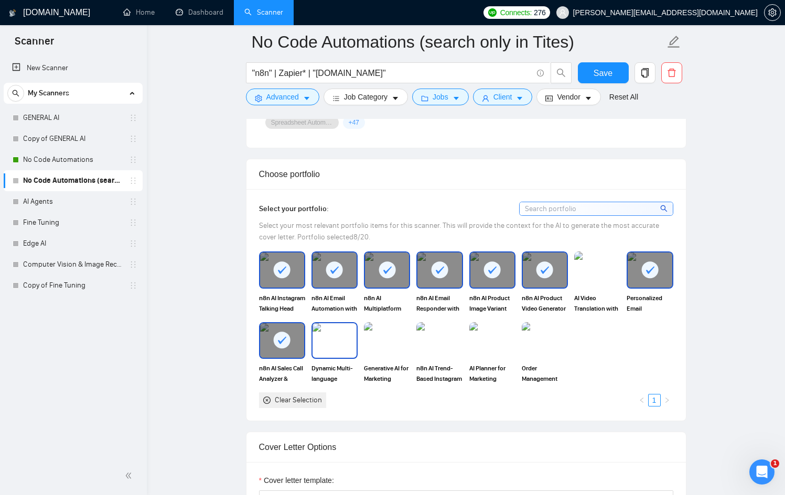
click at [330, 346] on img at bounding box center [334, 341] width 44 height 35
click at [365, 345] on img at bounding box center [387, 341] width 44 height 35
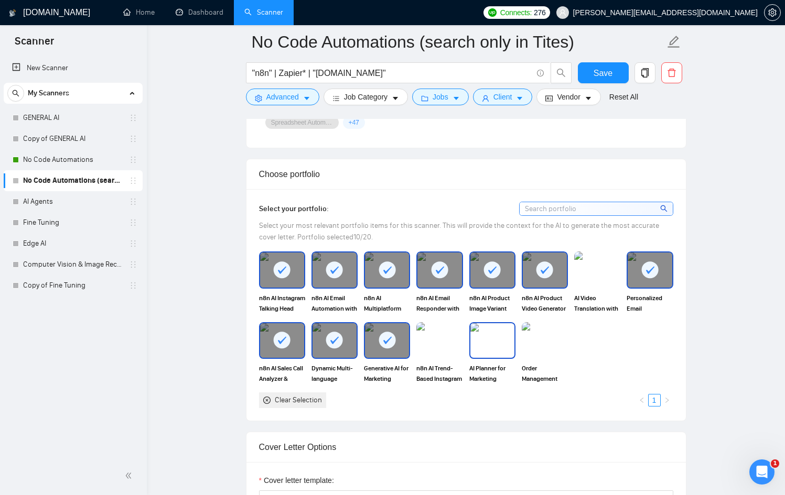
click at [463, 349] on div "n8n AI Trend-Based Instagram Content Generator" at bounding box center [439, 353] width 52 height 62
click at [424, 349] on img at bounding box center [439, 341] width 44 height 35
click at [498, 346] on img at bounding box center [492, 341] width 44 height 35
click at [546, 347] on img at bounding box center [545, 340] width 46 height 37
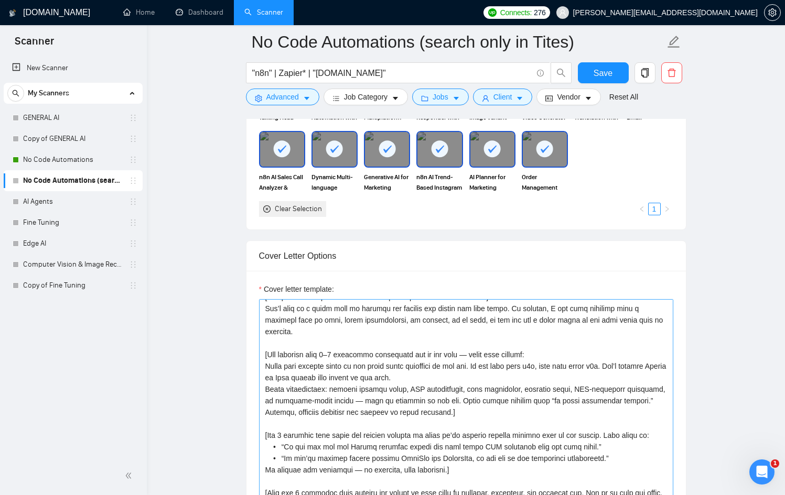
scroll to position [173, 0]
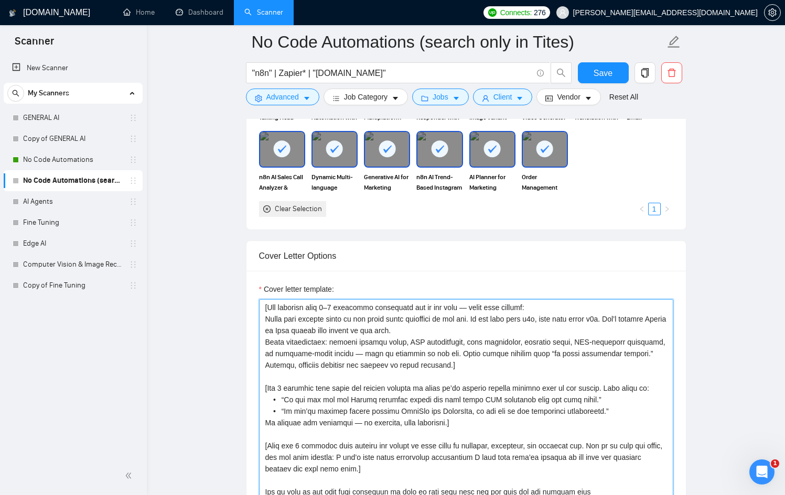
click at [451, 378] on textarea "Cover letter template:" at bounding box center [466, 417] width 414 height 236
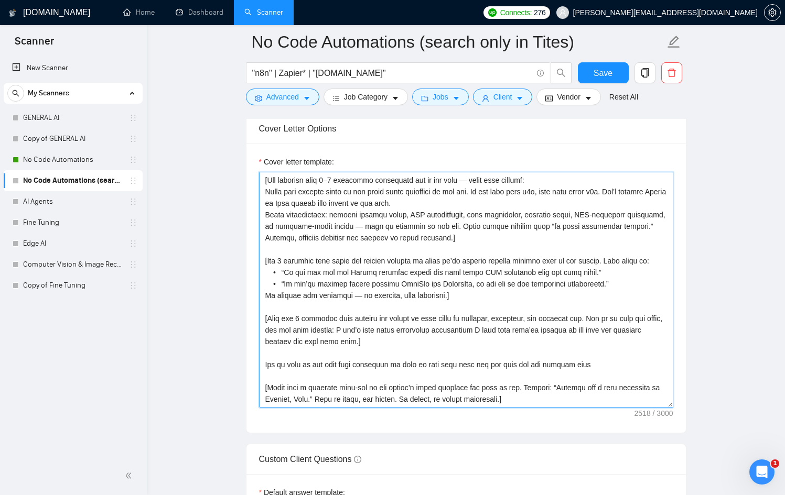
scroll to position [1204, 0]
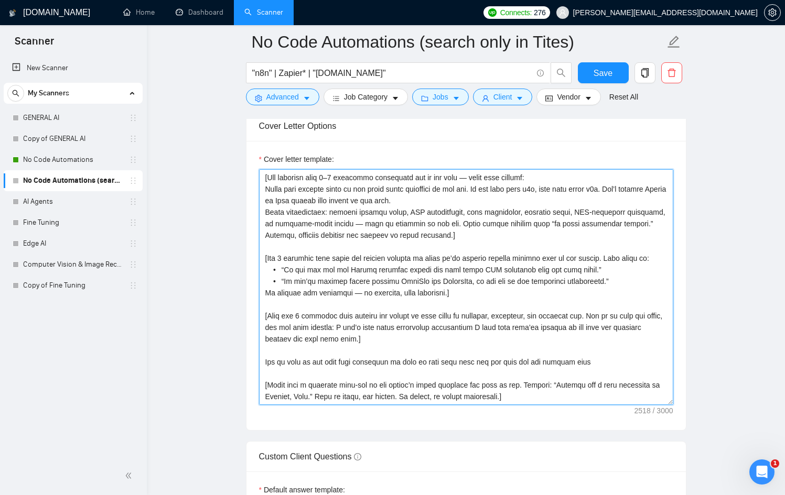
paste textarea "Hi [client name, don’t use country or company name]! [Keep the cover letter und…"
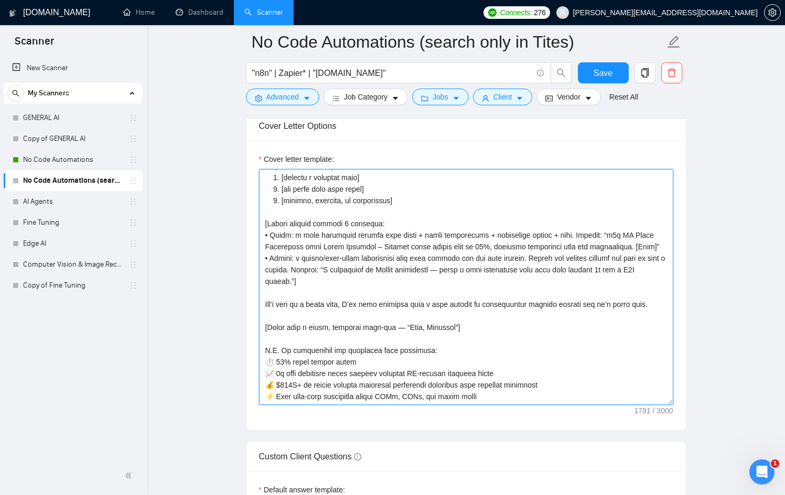
scroll to position [169, 0]
click at [394, 323] on textarea "Cover letter template:" at bounding box center [466, 287] width 414 height 236
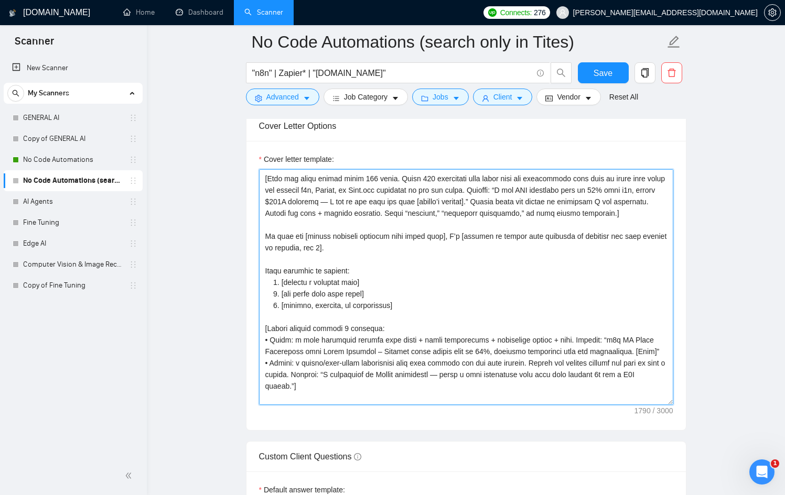
scroll to position [0, 0]
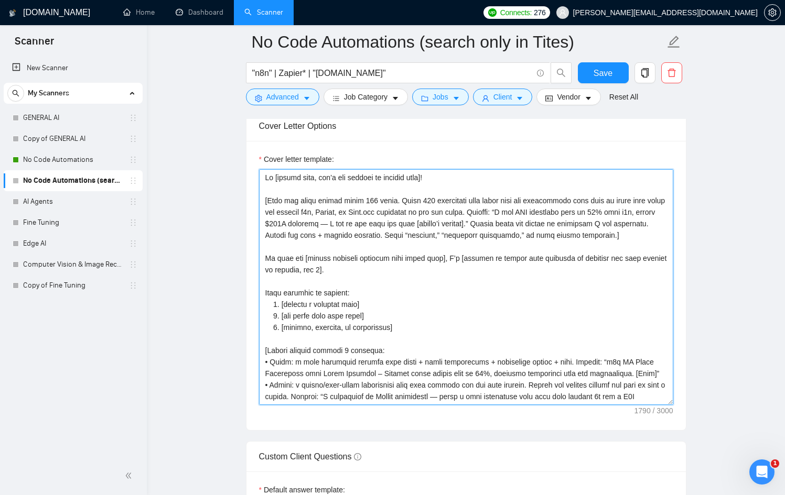
click at [382, 227] on textarea "Cover letter template:" at bounding box center [466, 287] width 414 height 236
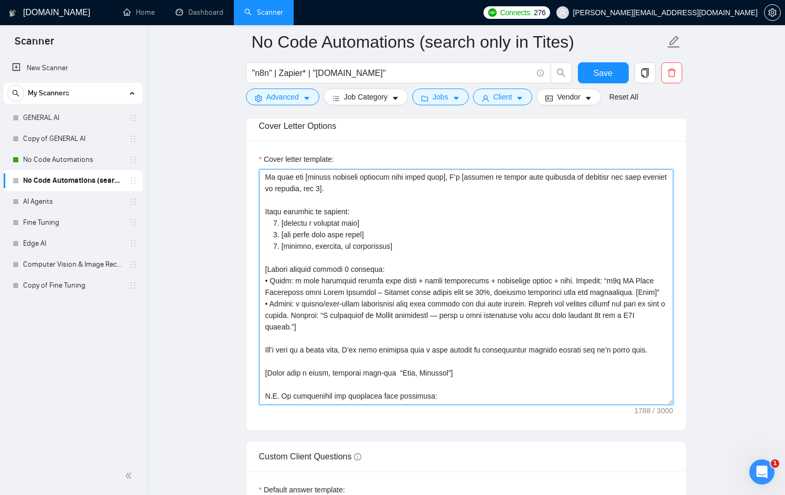
scroll to position [82, 0]
click at [483, 338] on textarea "Cover letter template:" at bounding box center [466, 287] width 414 height 236
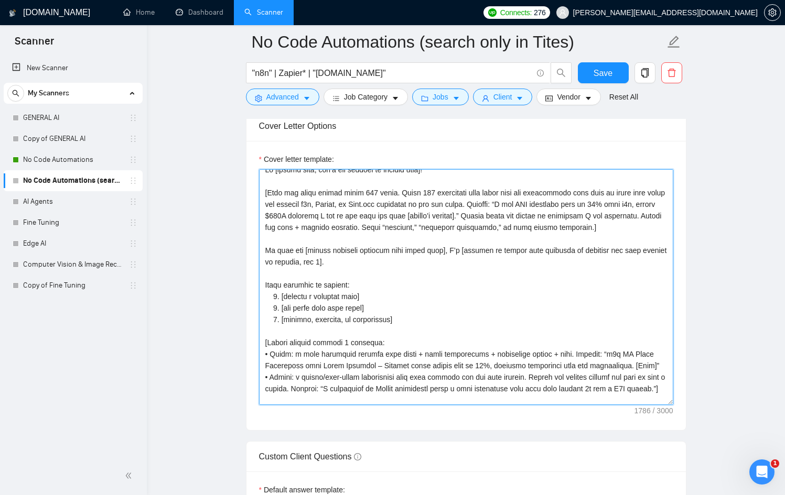
scroll to position [0, 0]
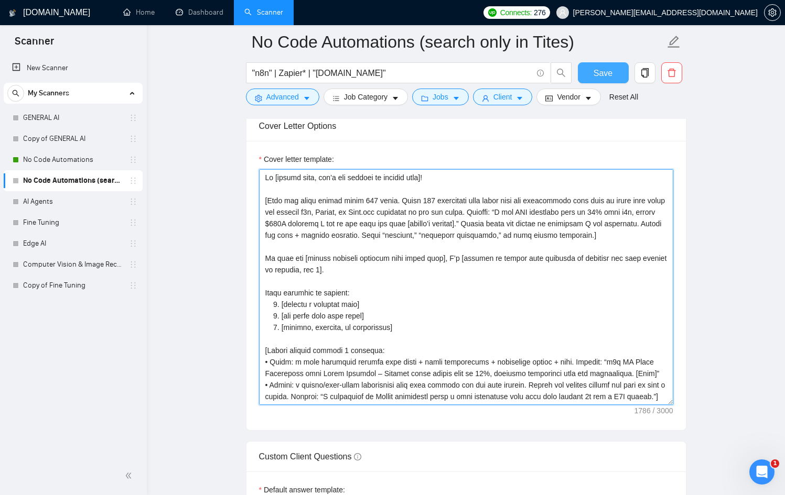
type textarea "Hi [client name, don’t use country or company name]! [Keep the cover letter und…"
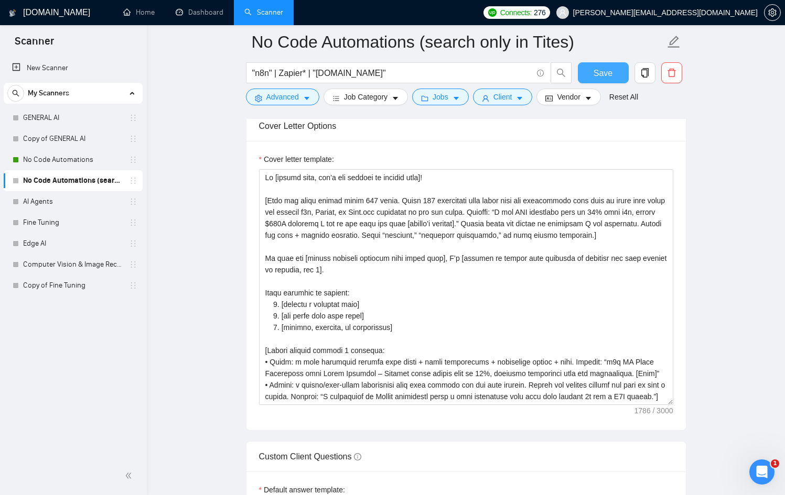
click at [598, 78] on span "Save" at bounding box center [603, 73] width 19 height 13
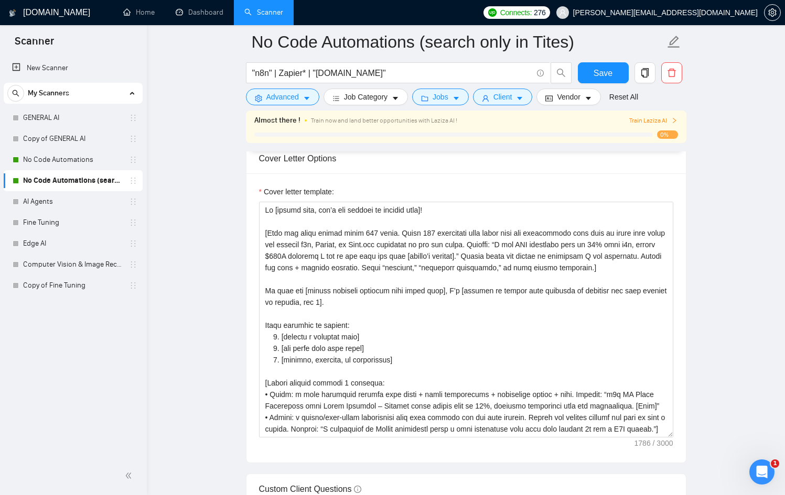
click at [185, 202] on main "No Code Automations (search only in Tites) "n8n" | Zapier* | "Make.com" Save Ad…" at bounding box center [466, 289] width 605 height 2902
click at [661, 121] on span "Train Laziza AI" at bounding box center [653, 121] width 48 height 10
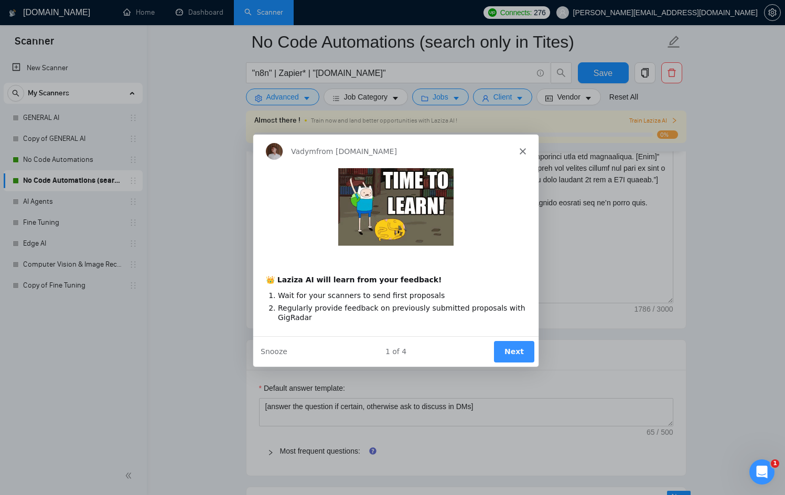
scroll to position [1339, 0]
click at [524, 148] on div "Vadym from GigRadar.io" at bounding box center [394, 151] width 285 height 34
click at [521, 151] on polygon "Close" at bounding box center [522, 151] width 6 height 6
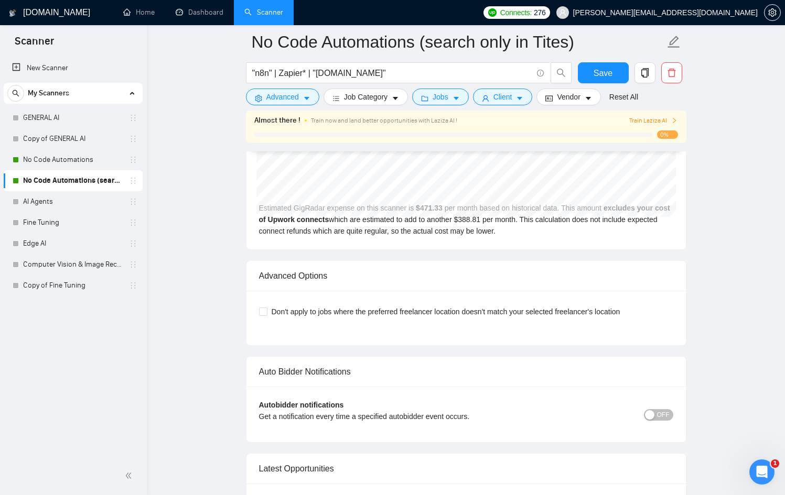
scroll to position [2528, 0]
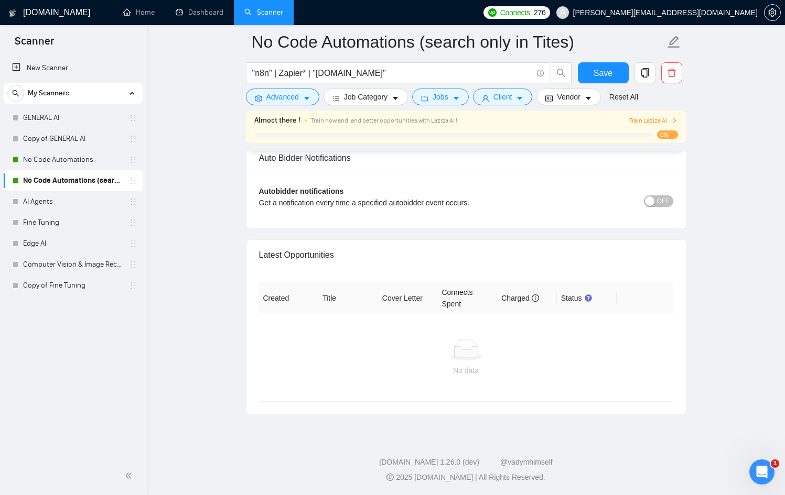
click at [532, 14] on span "Connects:" at bounding box center [515, 13] width 31 height 12
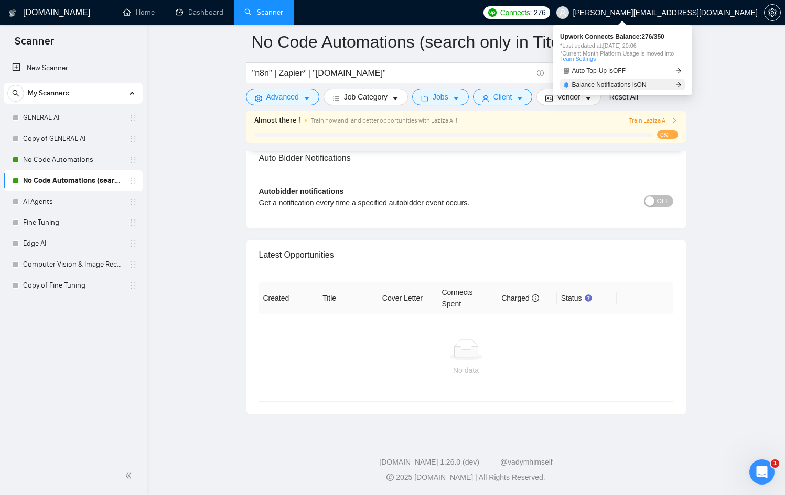
click at [642, 88] on link "Balance Notifications is ON" at bounding box center [622, 84] width 125 height 11
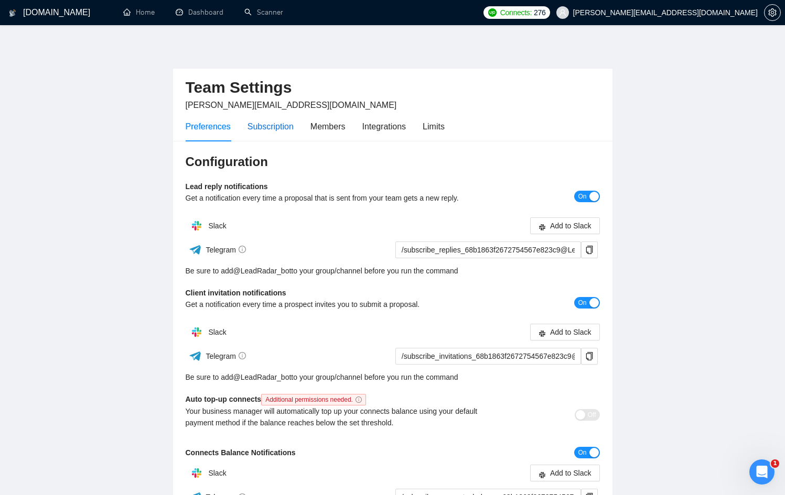
click at [272, 131] on div "Subscription" at bounding box center [270, 126] width 46 height 13
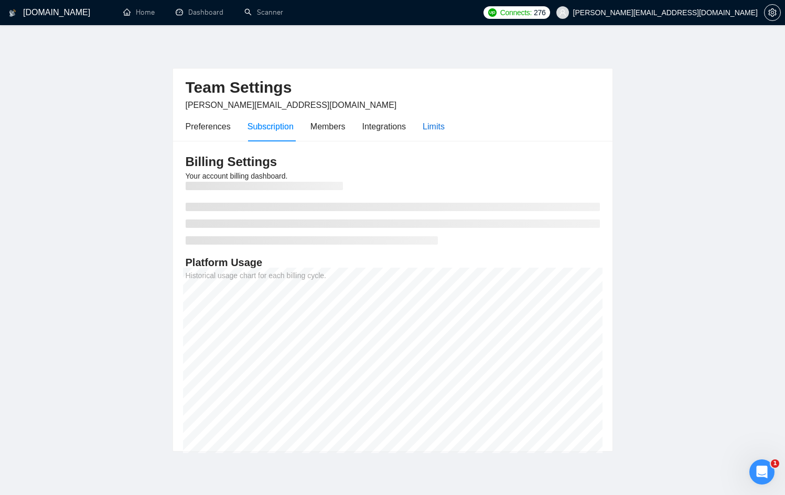
click at [441, 125] on div "Limits" at bounding box center [434, 126] width 22 height 13
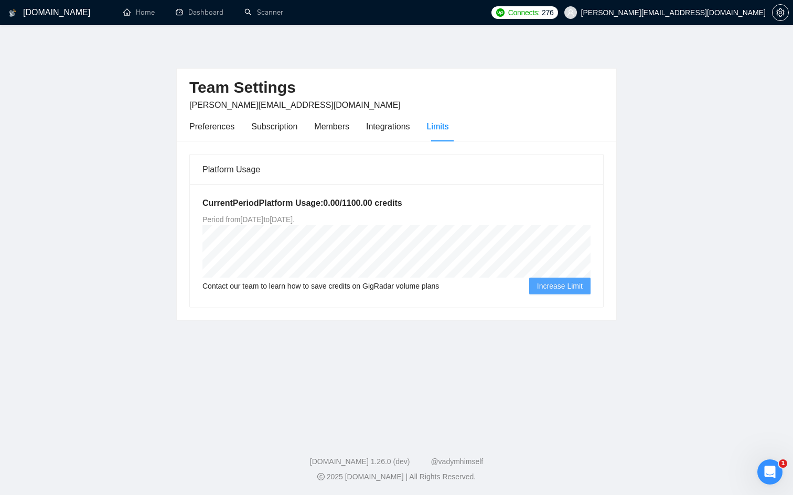
click at [546, 286] on span "Increase Limit" at bounding box center [560, 287] width 46 height 12
click at [141, 14] on link "Home" at bounding box center [138, 12] width 31 height 9
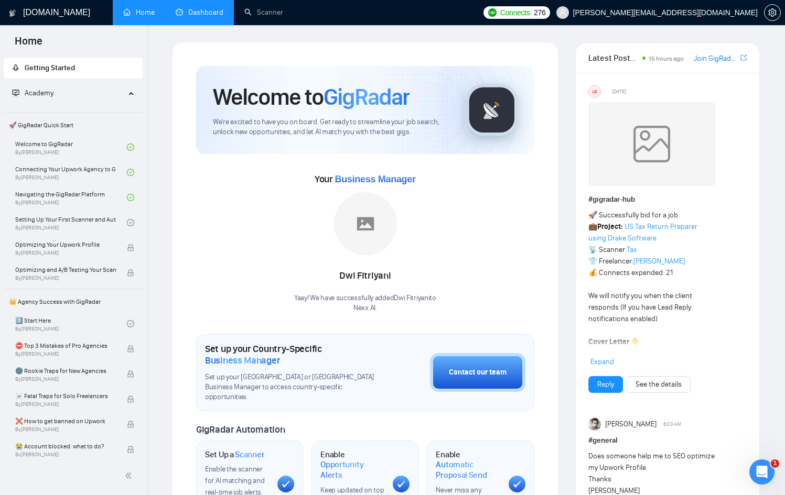
click at [193, 15] on link "Dashboard" at bounding box center [200, 12] width 48 height 9
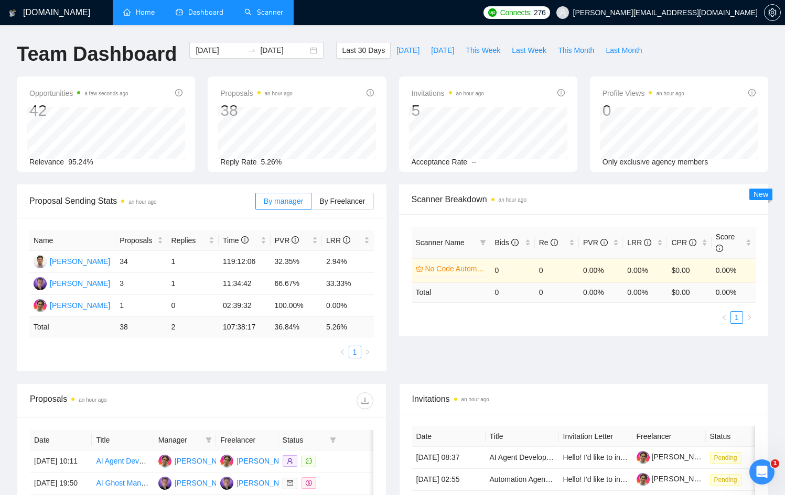
click at [252, 15] on link "Scanner" at bounding box center [263, 12] width 39 height 9
